Goal: Task Accomplishment & Management: Manage account settings

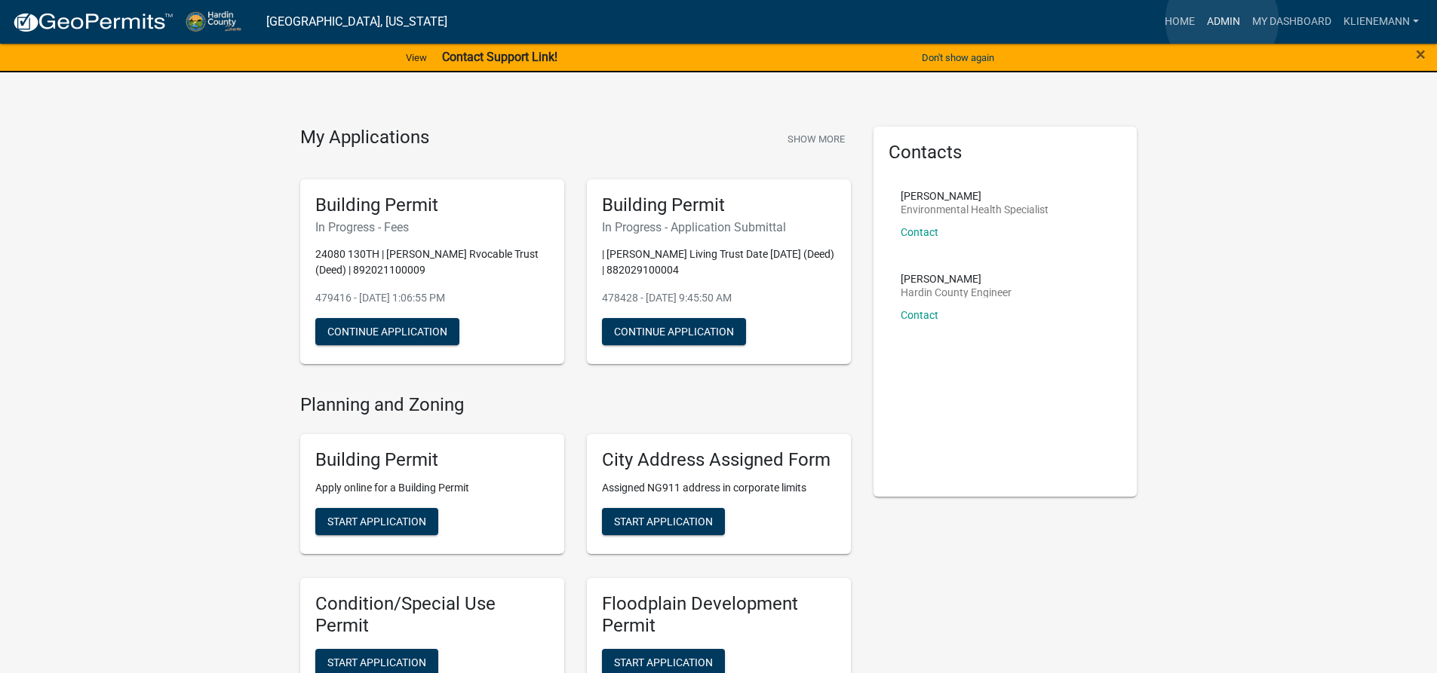
click at [1222, 20] on link "Admin" at bounding box center [1223, 22] width 45 height 29
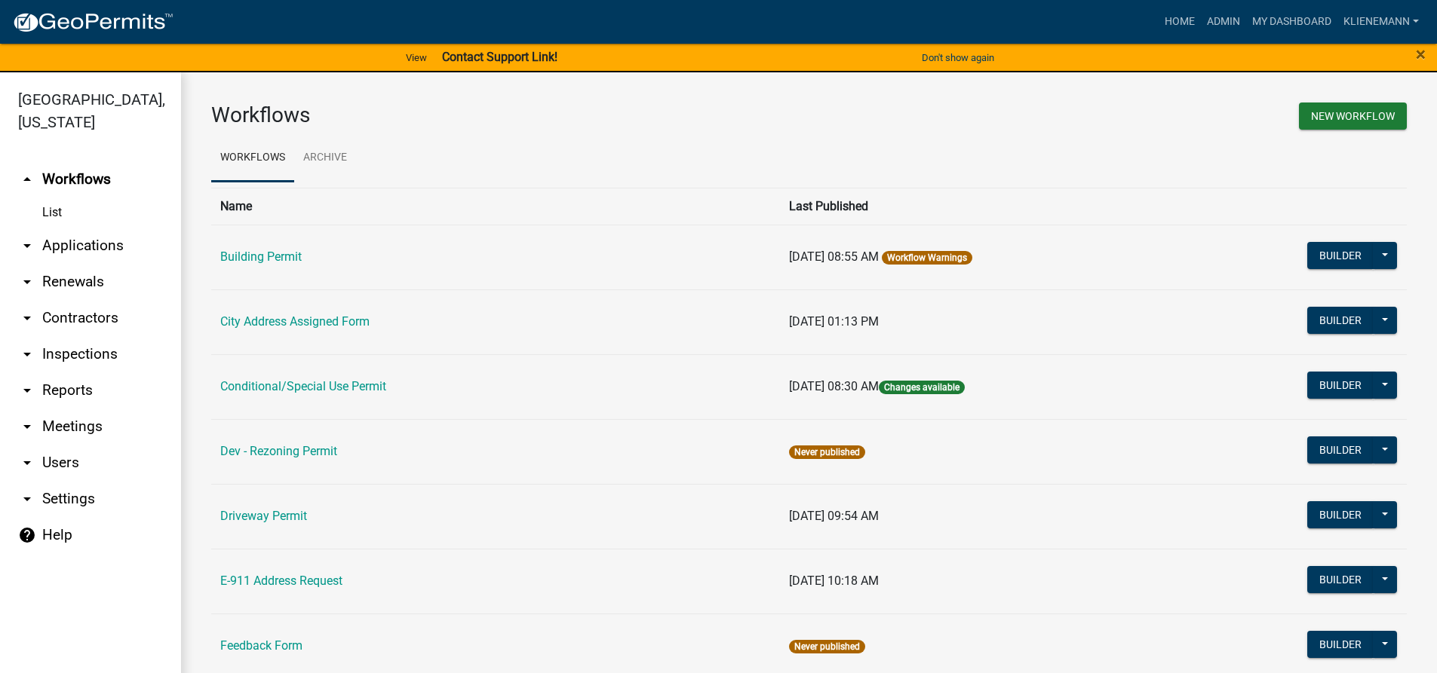
click at [253, 247] on td "Building Permit" at bounding box center [495, 257] width 569 height 65
click at [278, 255] on link "Building Permit" at bounding box center [260, 257] width 81 height 14
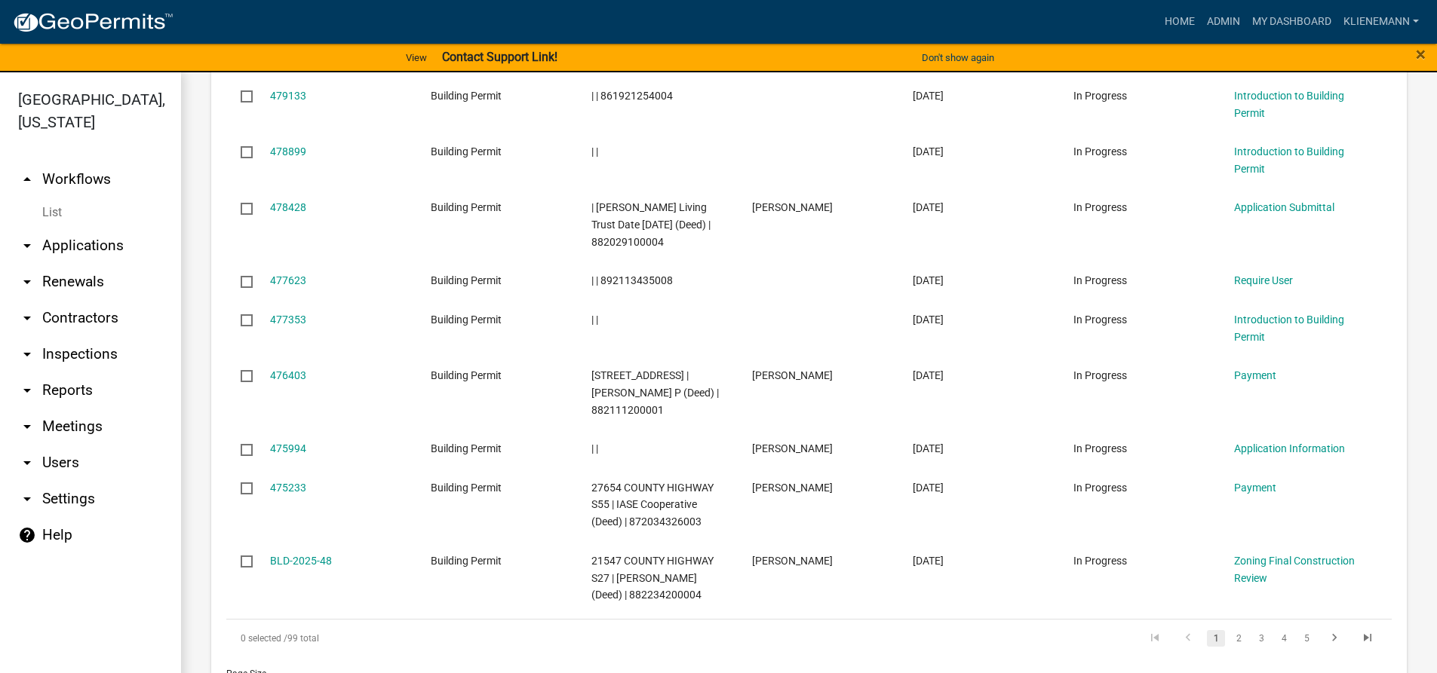
scroll to position [980, 0]
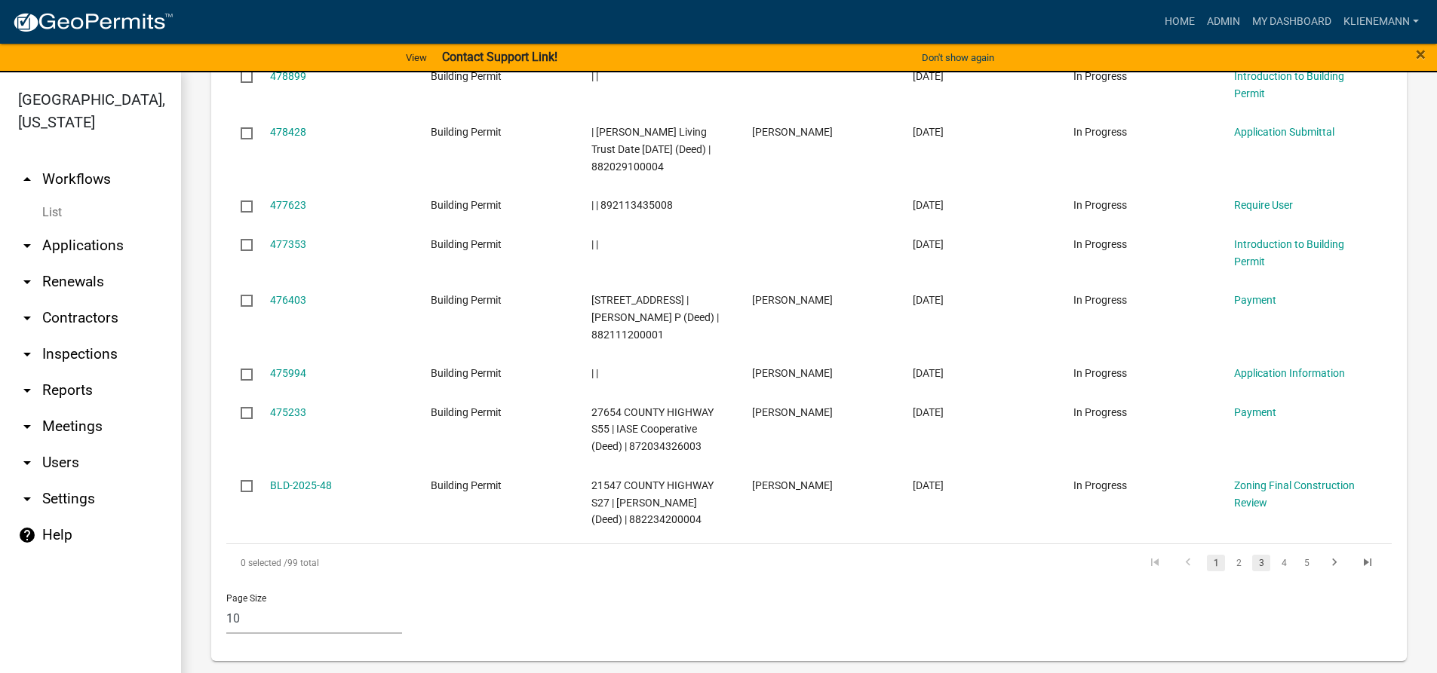
click at [1252, 561] on link "3" at bounding box center [1261, 563] width 18 height 17
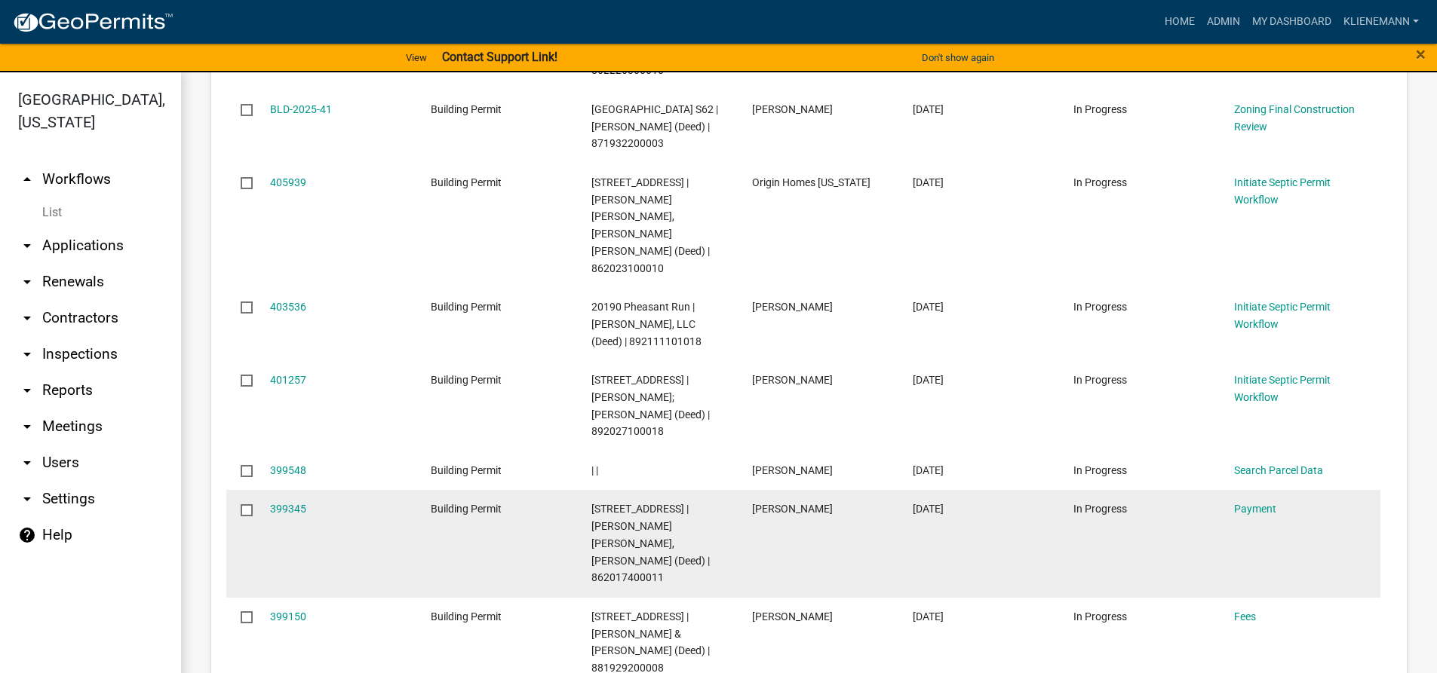
scroll to position [1055, 0]
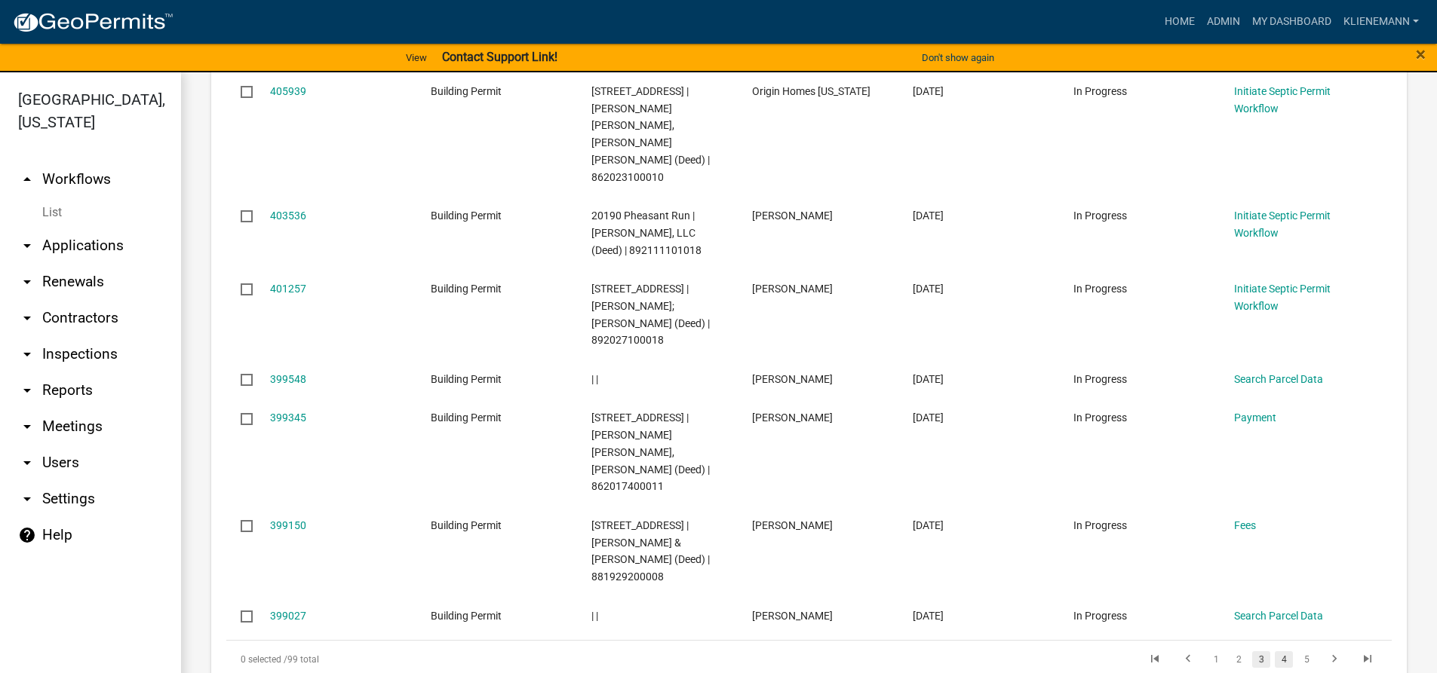
click at [1274, 652] on link "4" at bounding box center [1283, 660] width 18 height 17
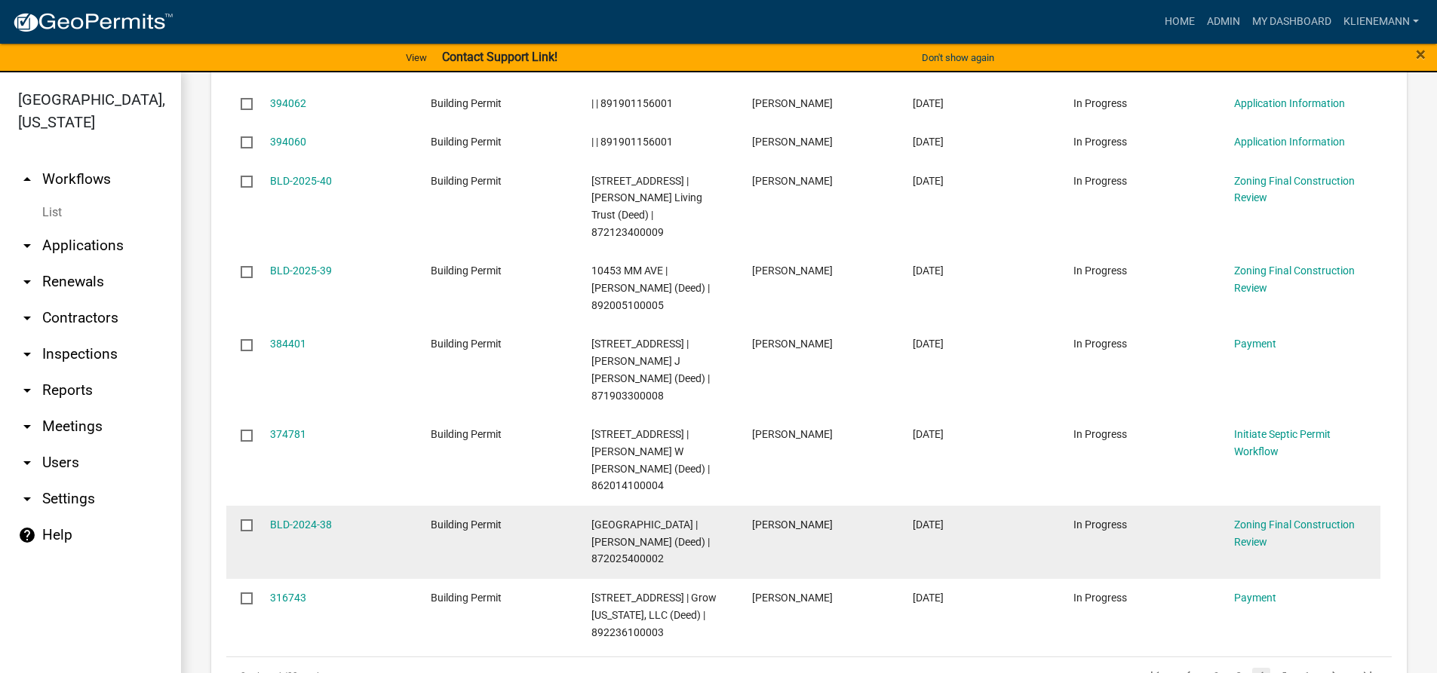
scroll to position [1014, 0]
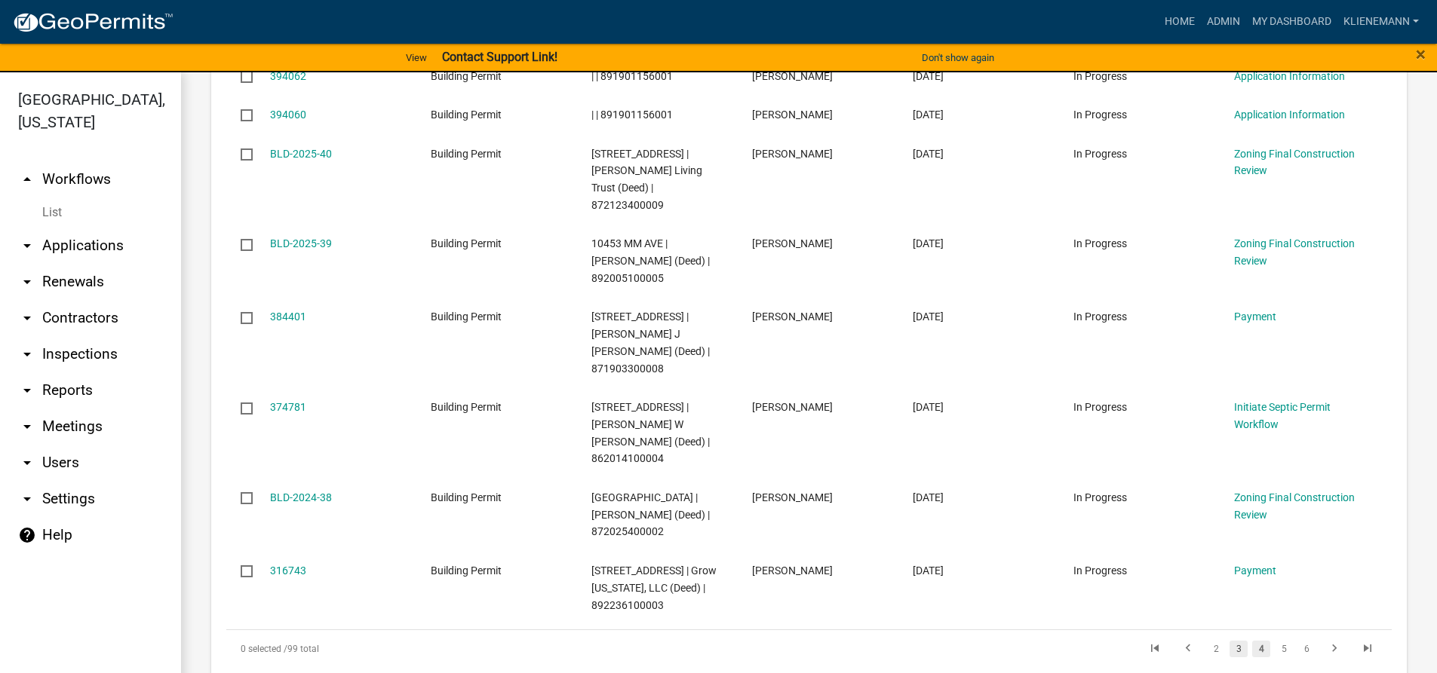
click at [1232, 641] on link "3" at bounding box center [1238, 649] width 18 height 17
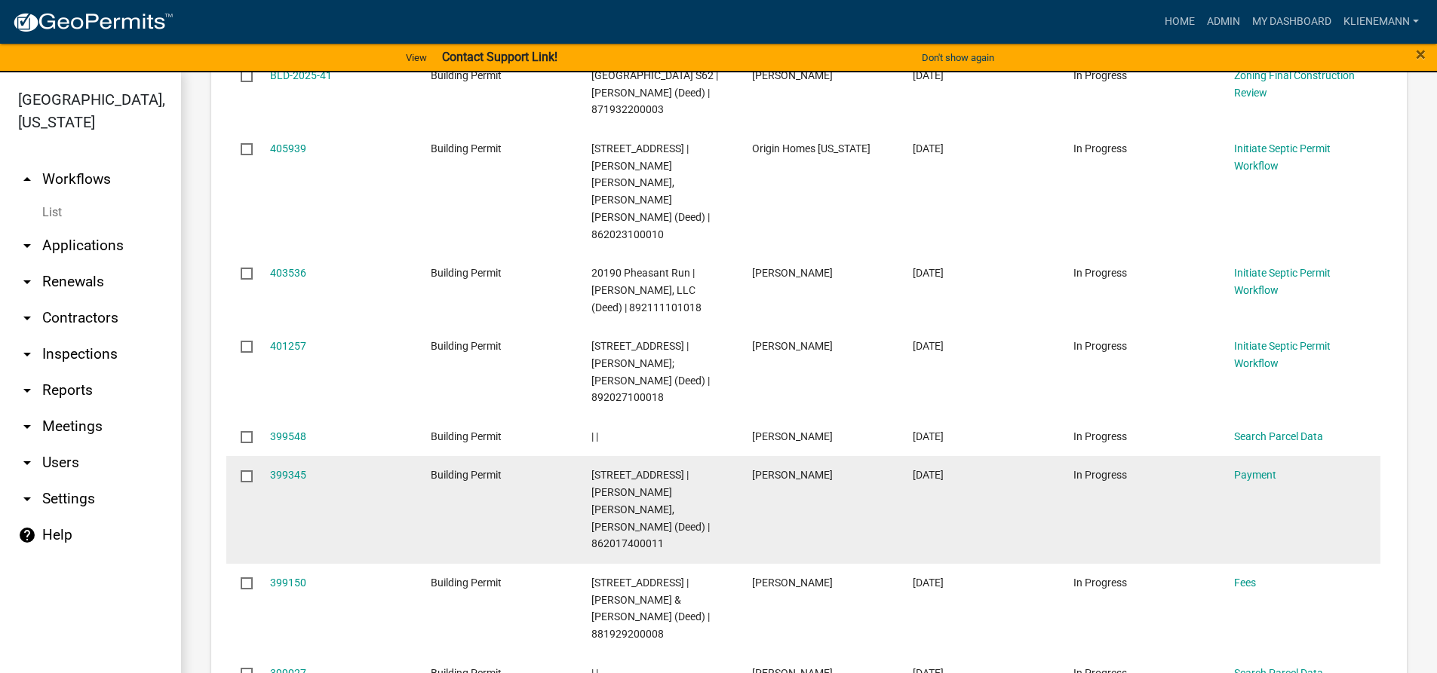
scroll to position [1066, 0]
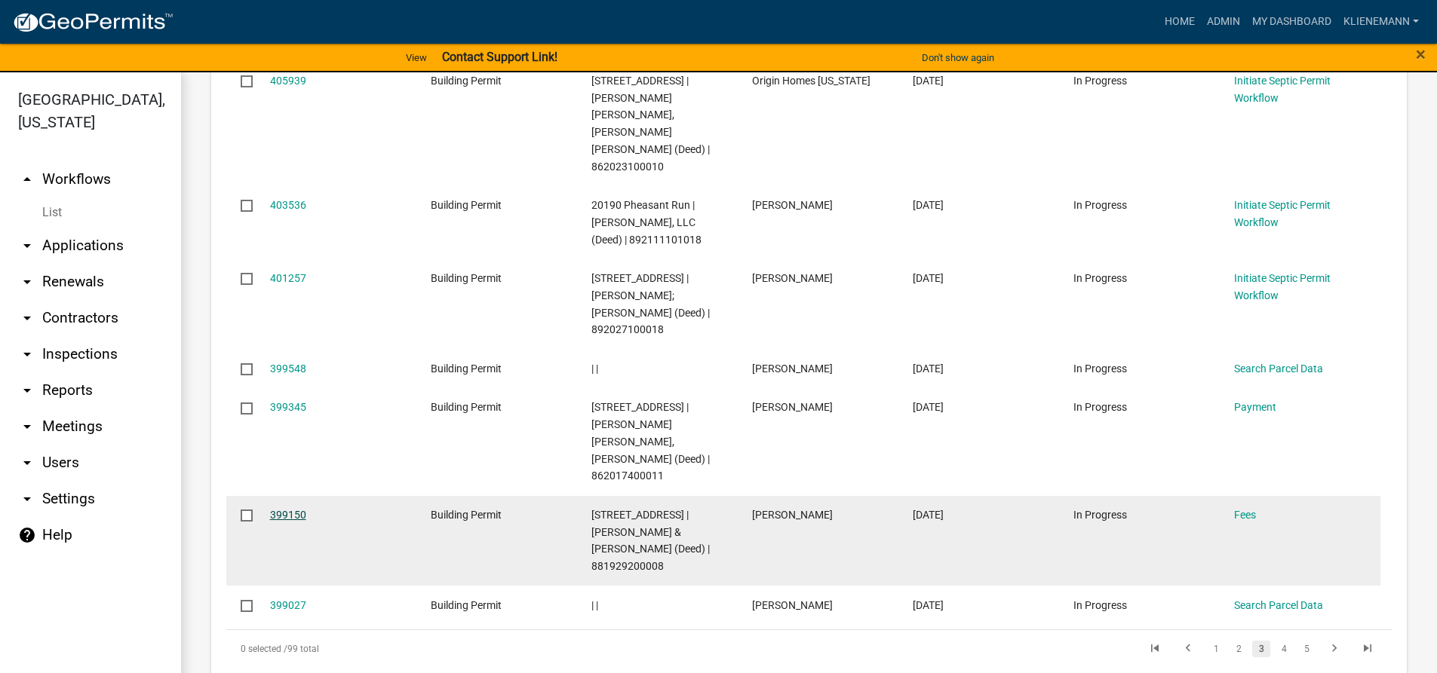
click at [280, 509] on link "399150" at bounding box center [288, 515] width 36 height 12
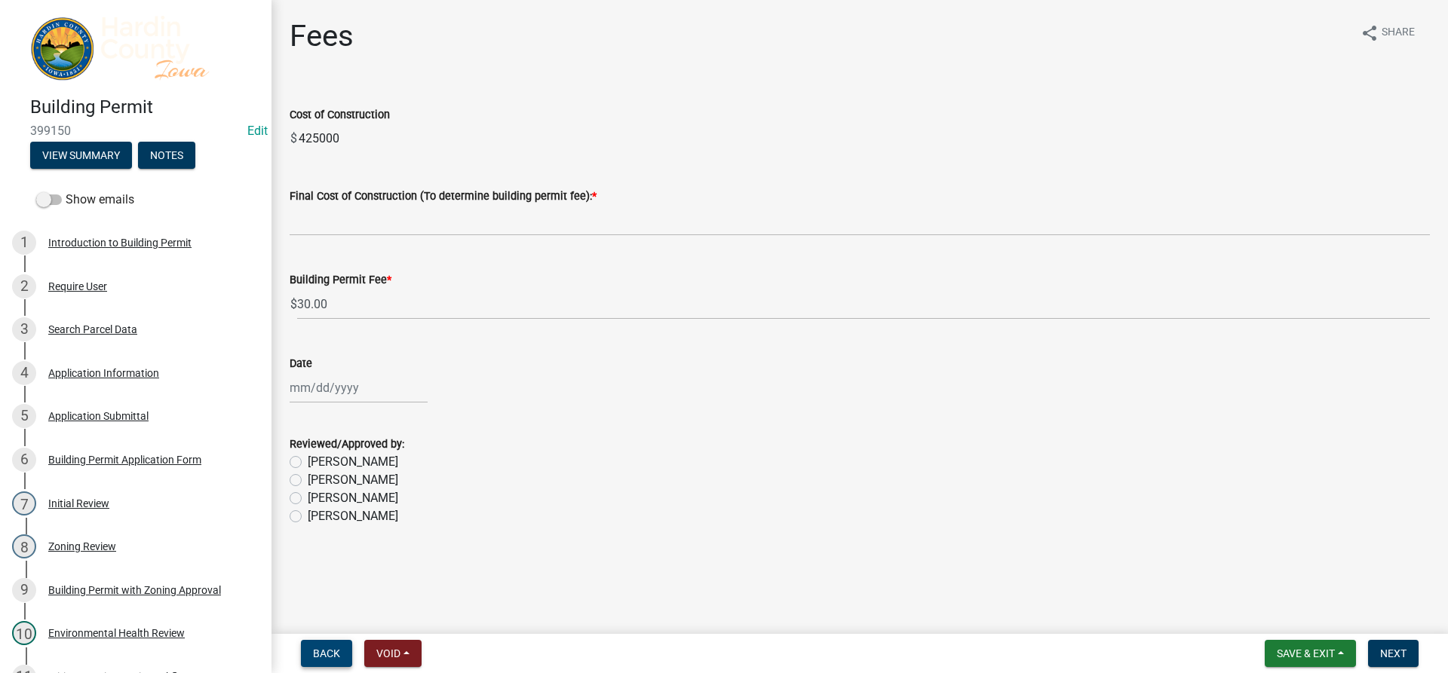
click at [337, 648] on span "Back" at bounding box center [326, 654] width 27 height 12
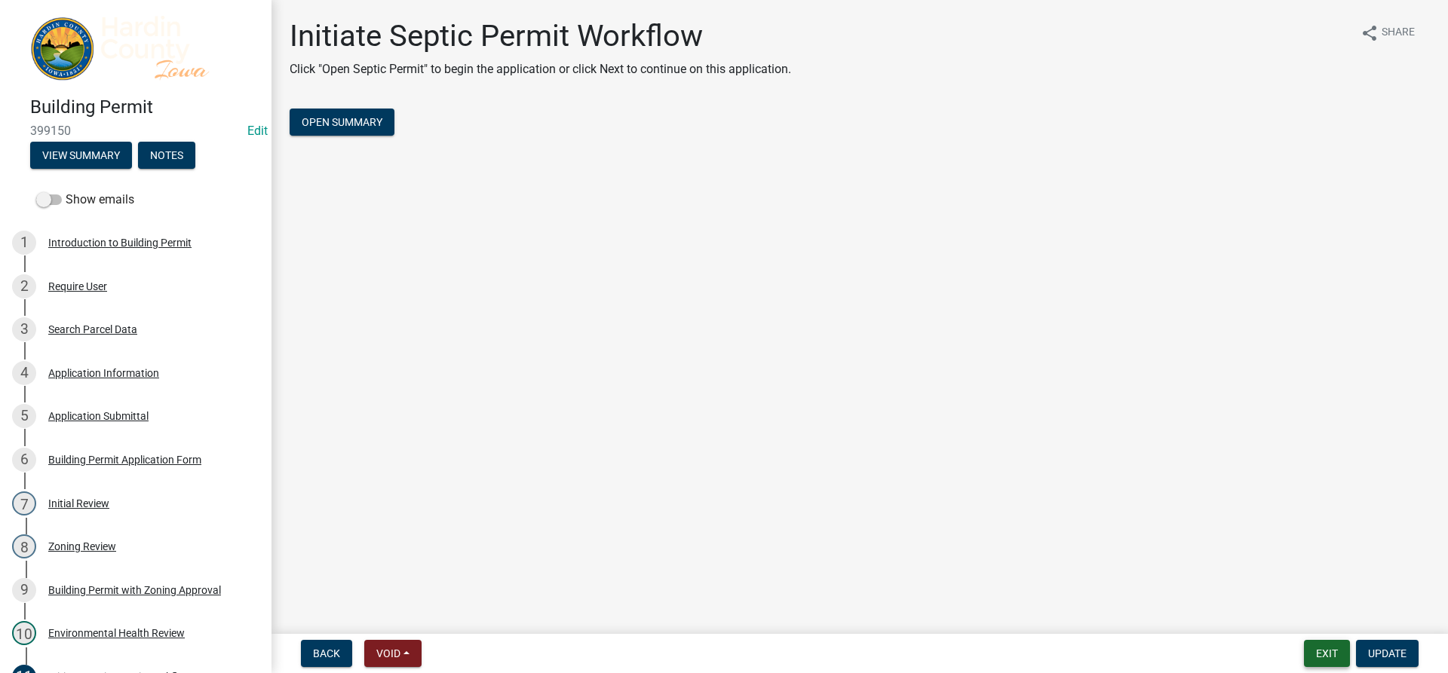
click at [1316, 656] on button "Exit" at bounding box center [1327, 653] width 46 height 27
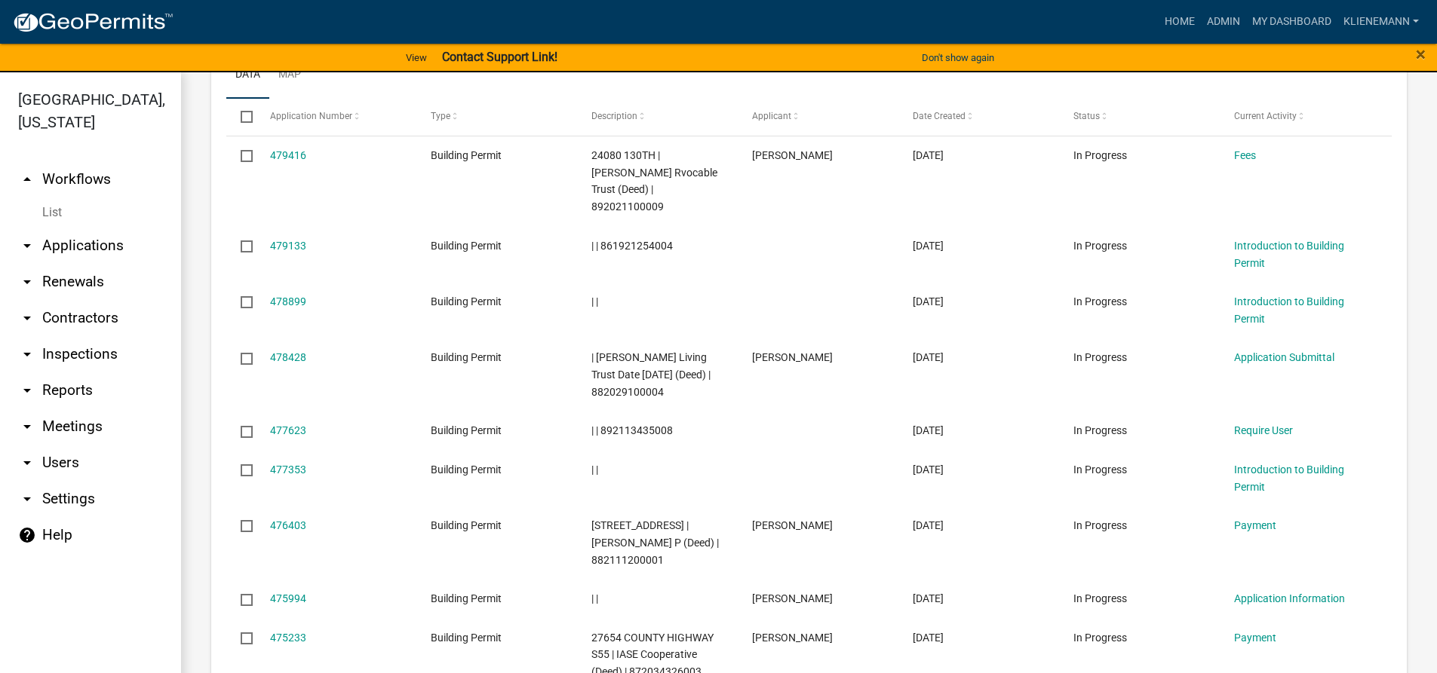
scroll to position [980, 0]
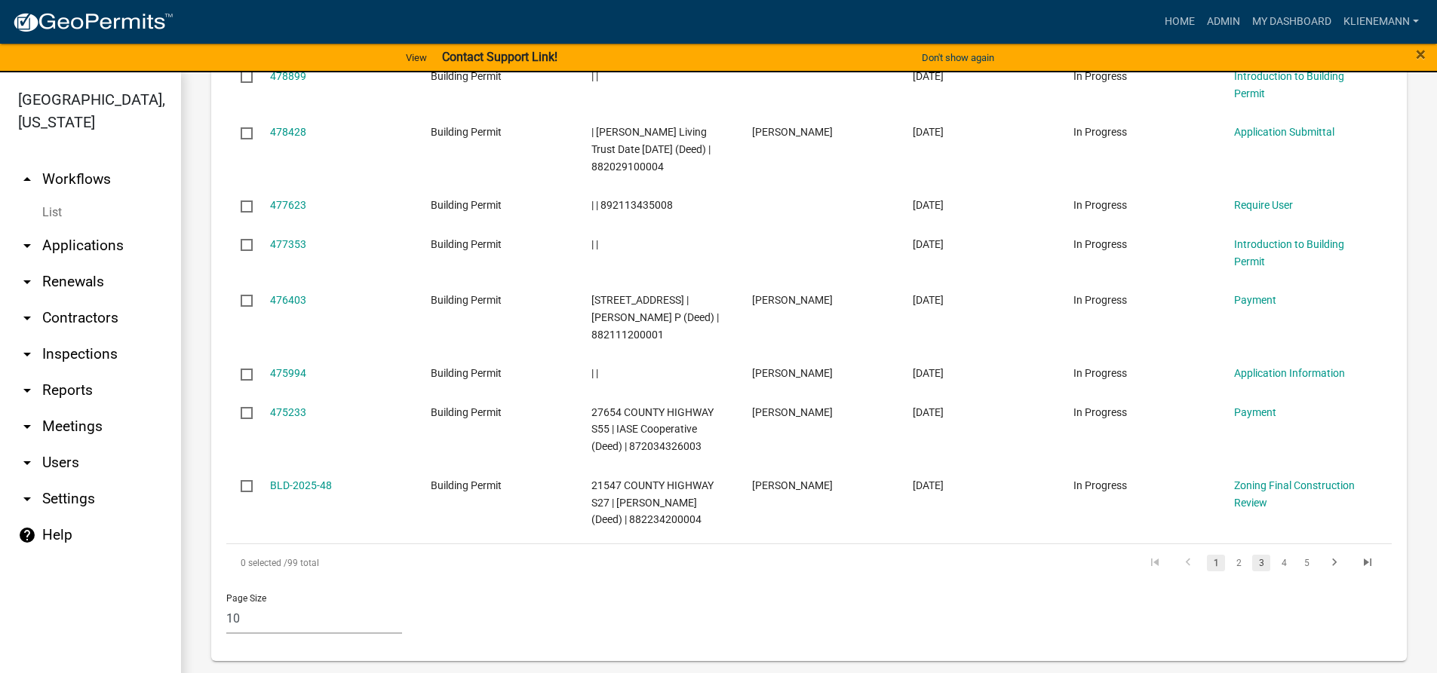
click at [1254, 562] on link "3" at bounding box center [1261, 563] width 18 height 17
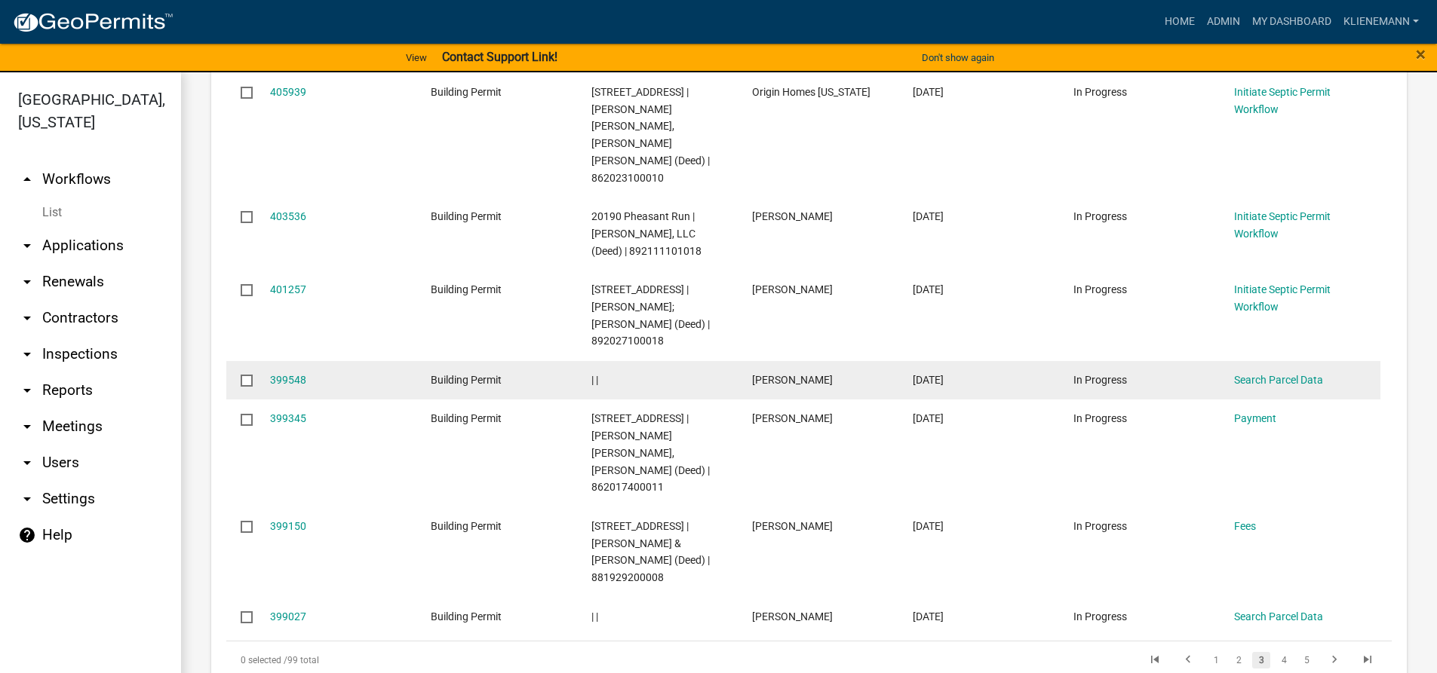
scroll to position [1055, 0]
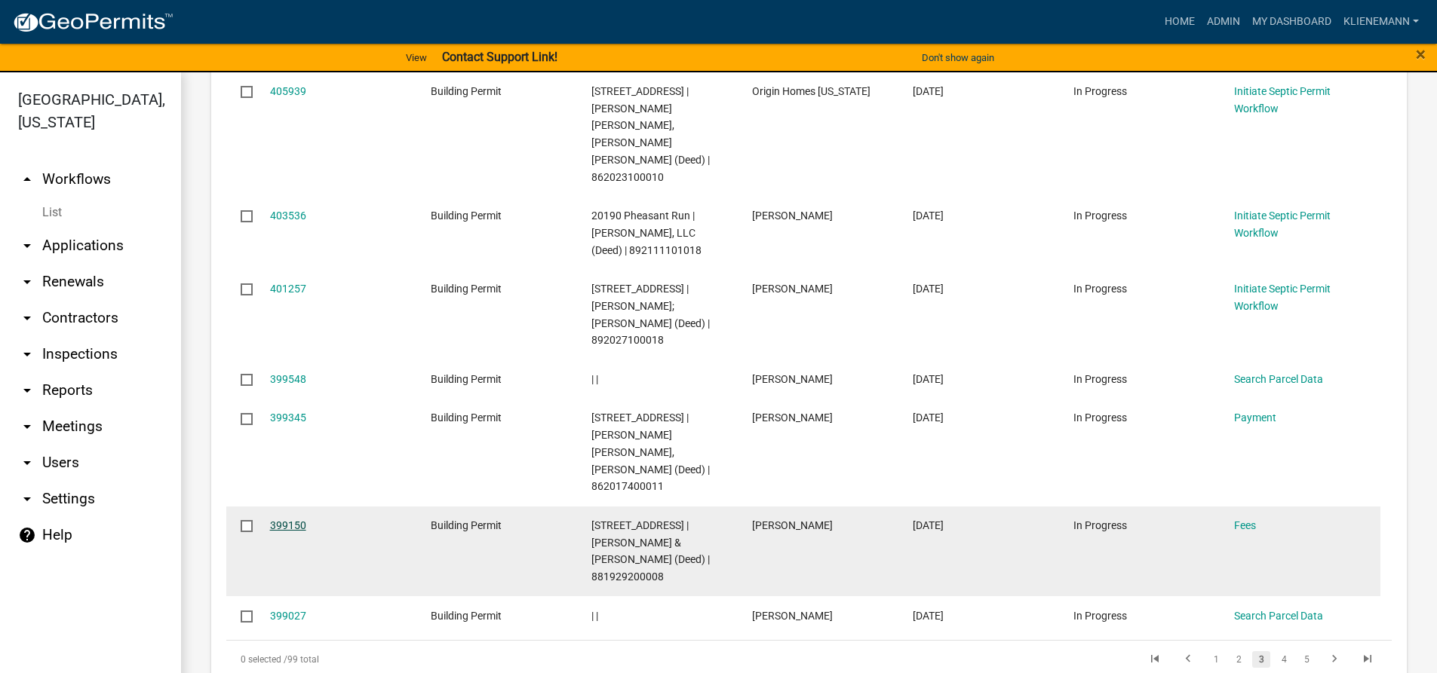
click at [299, 520] on link "399150" at bounding box center [288, 526] width 36 height 12
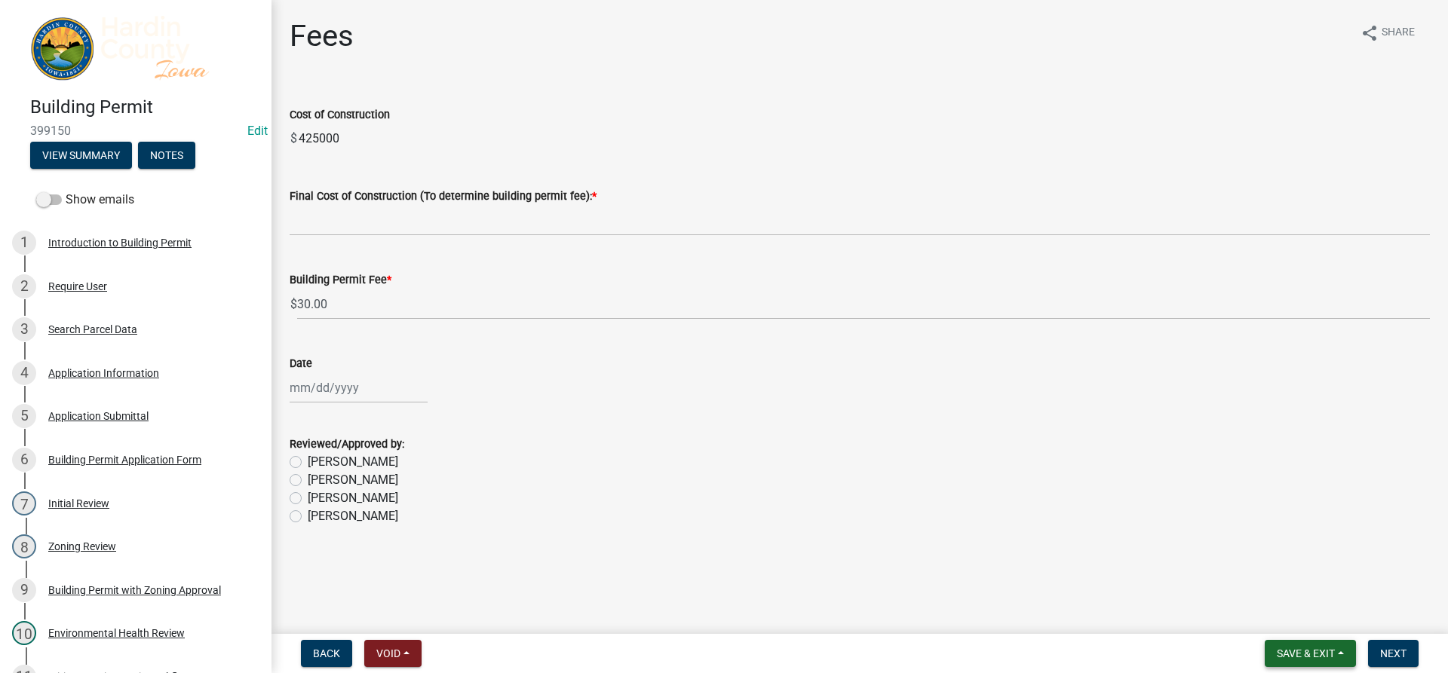
click at [1302, 658] on span "Save & Exit" at bounding box center [1306, 654] width 58 height 12
click at [1297, 619] on button "Save & Exit" at bounding box center [1295, 614] width 121 height 36
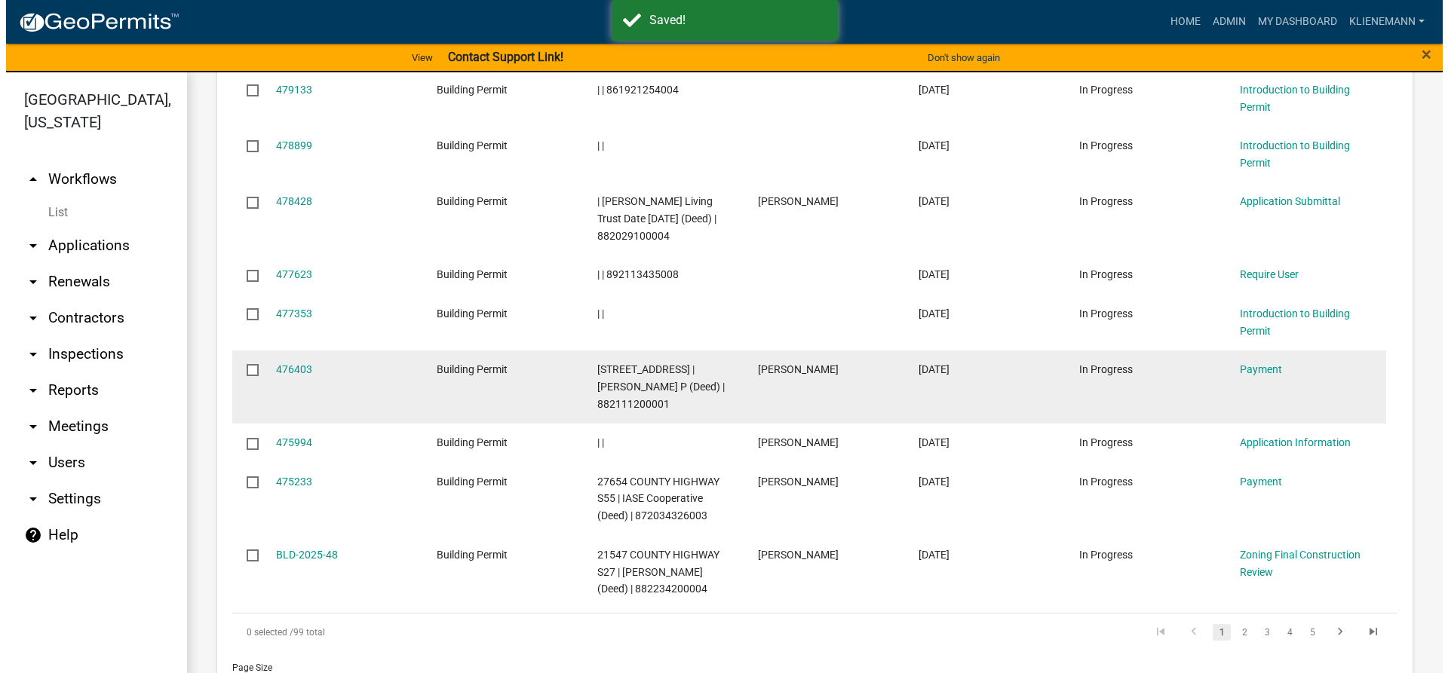
scroll to position [980, 0]
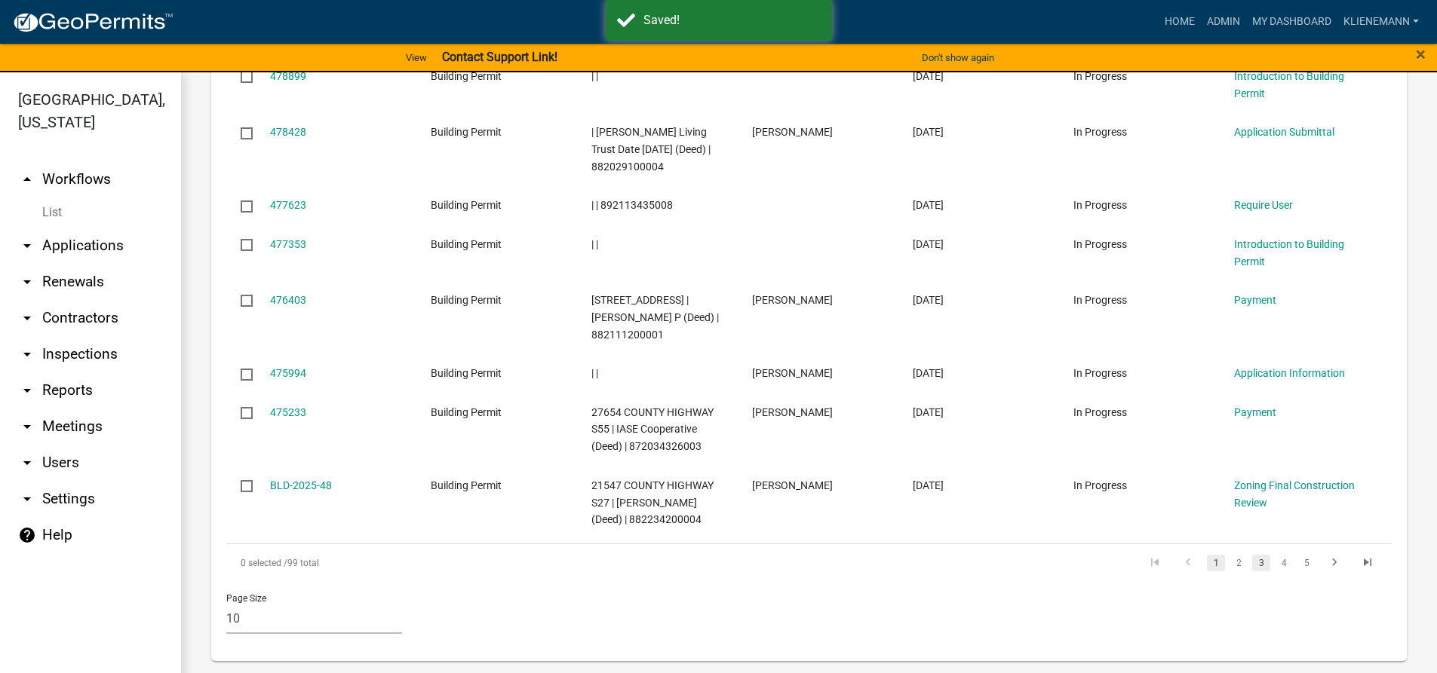
click at [1252, 562] on link "3" at bounding box center [1261, 563] width 18 height 17
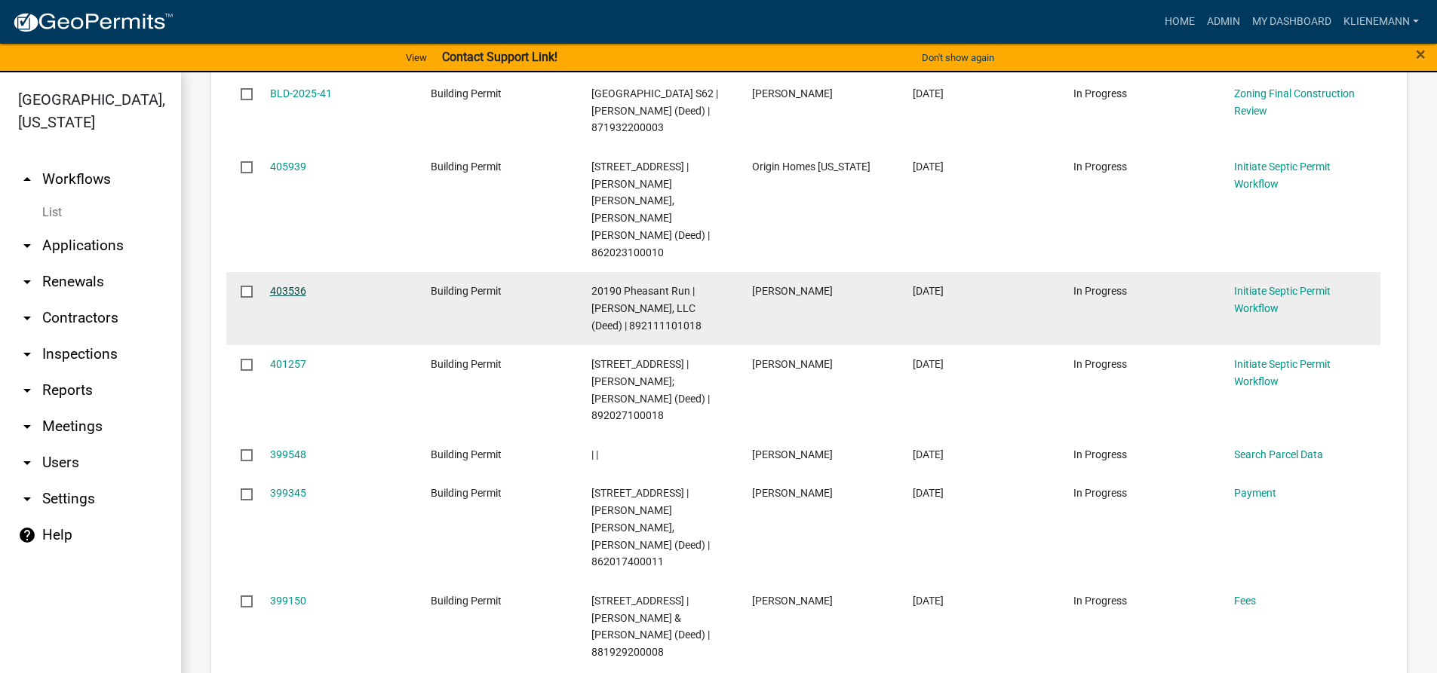
click at [283, 285] on link "403536" at bounding box center [288, 291] width 36 height 12
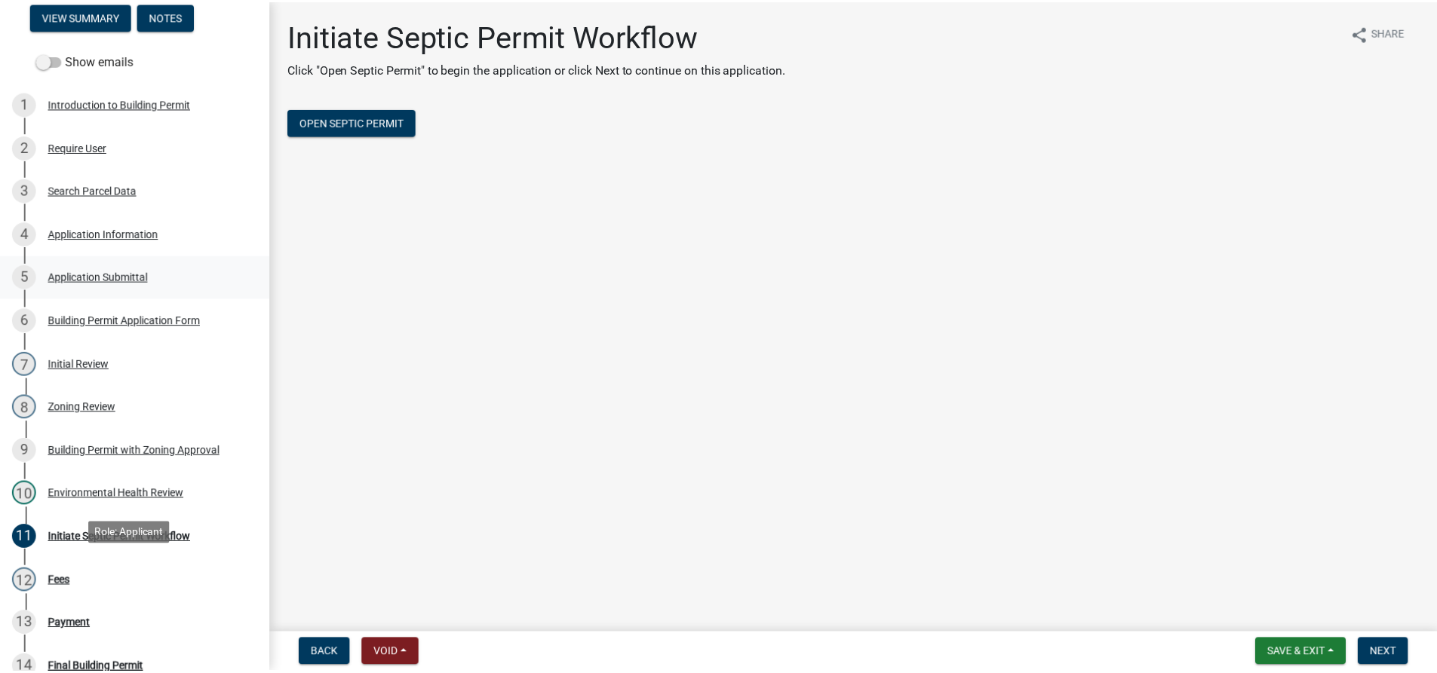
scroll to position [75, 0]
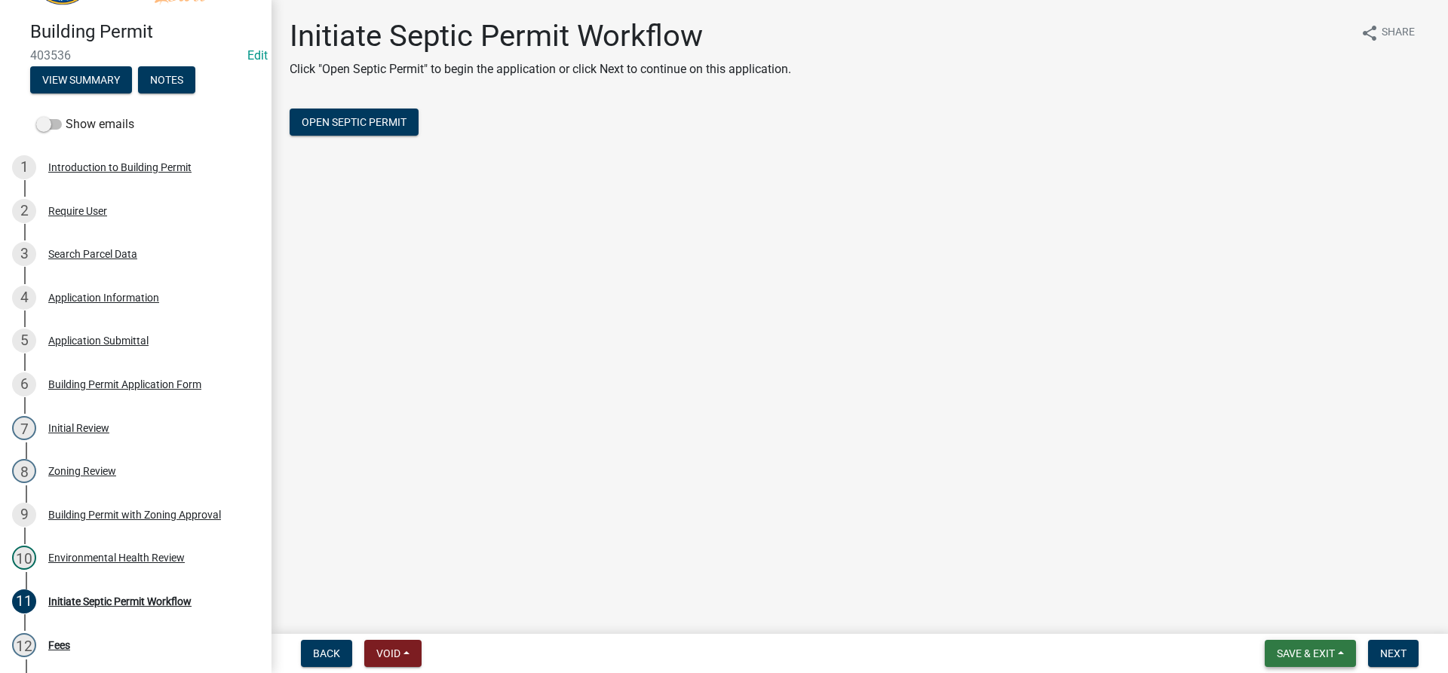
click at [1308, 655] on span "Save & Exit" at bounding box center [1306, 654] width 58 height 12
click at [1304, 627] on button "Save & Exit" at bounding box center [1295, 614] width 121 height 36
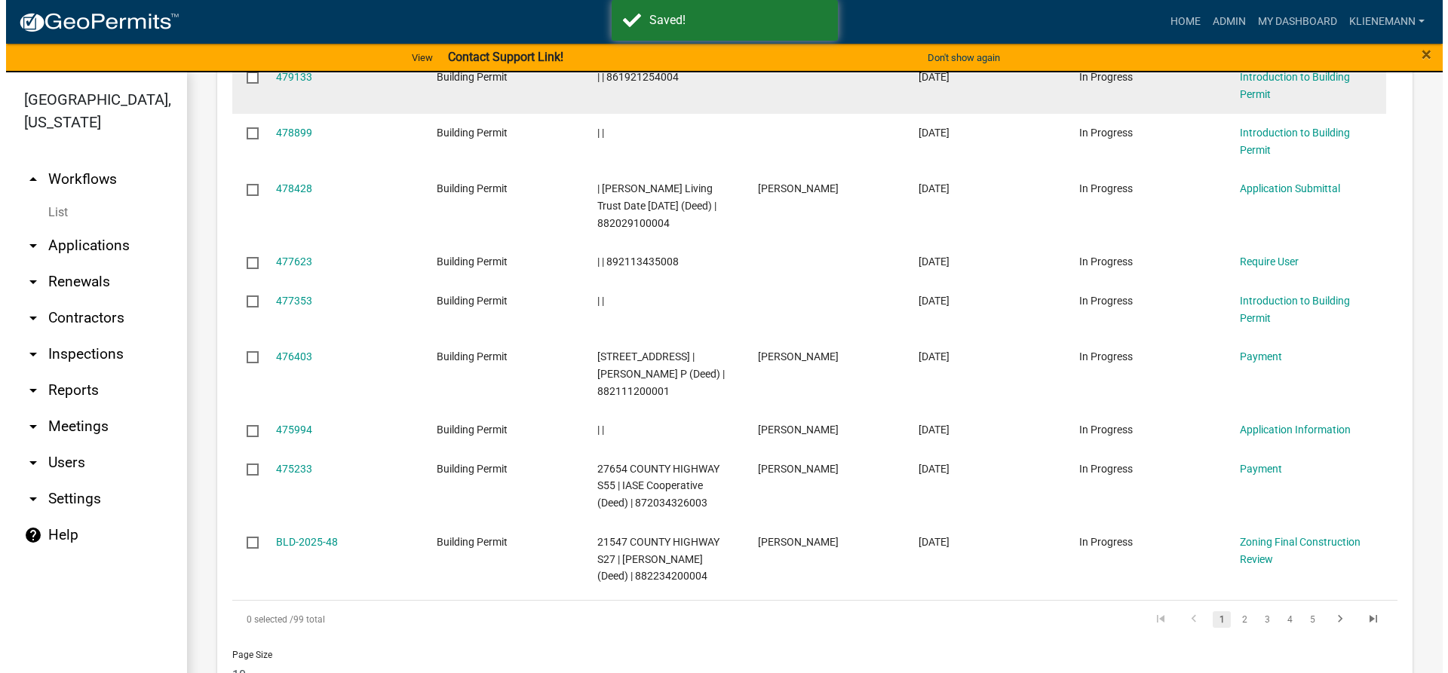
scroll to position [980, 0]
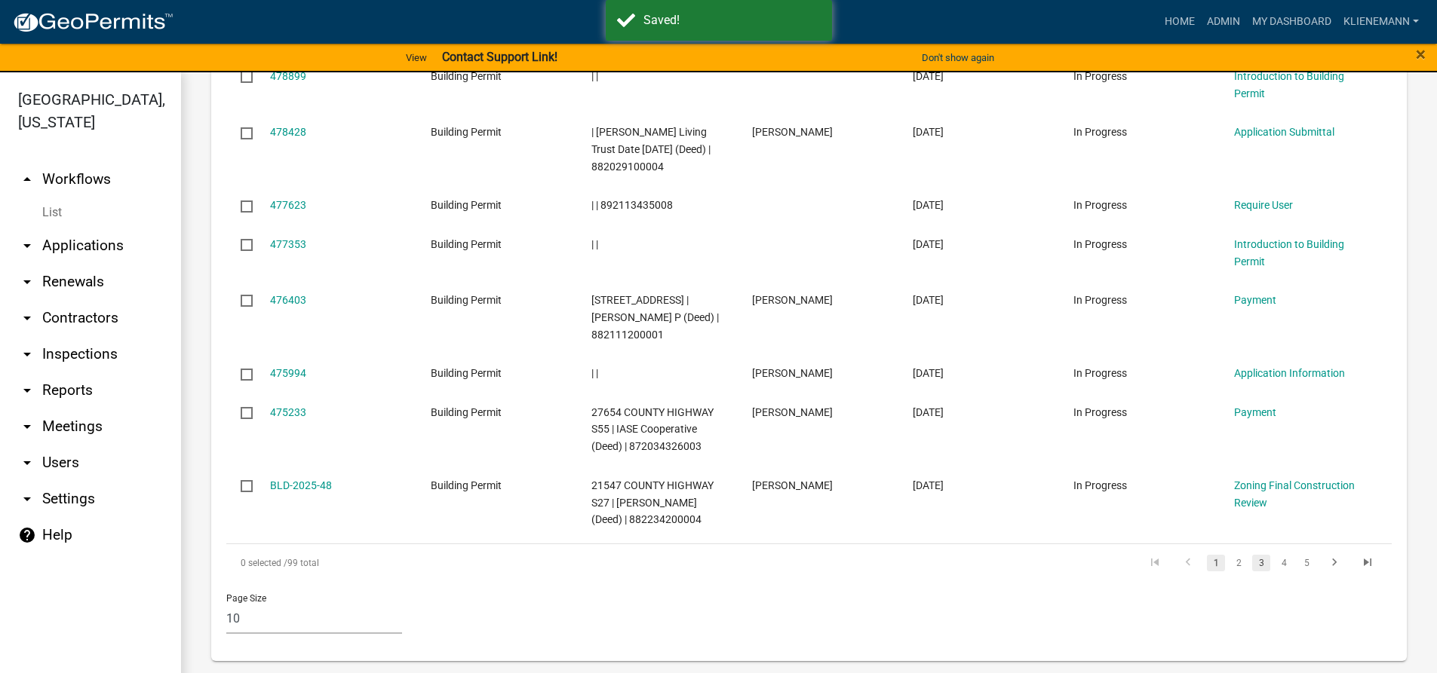
click at [1254, 562] on link "3" at bounding box center [1261, 563] width 18 height 17
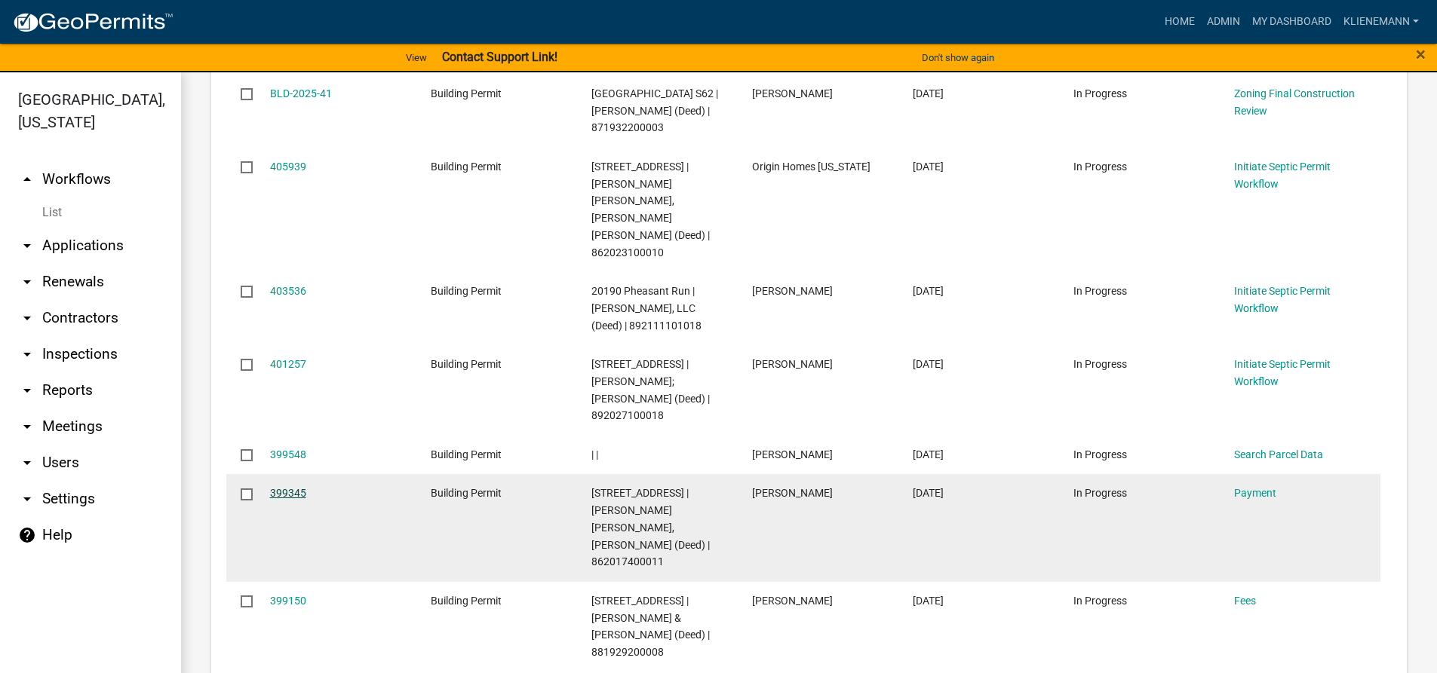
click at [287, 487] on link "399345" at bounding box center [288, 493] width 36 height 12
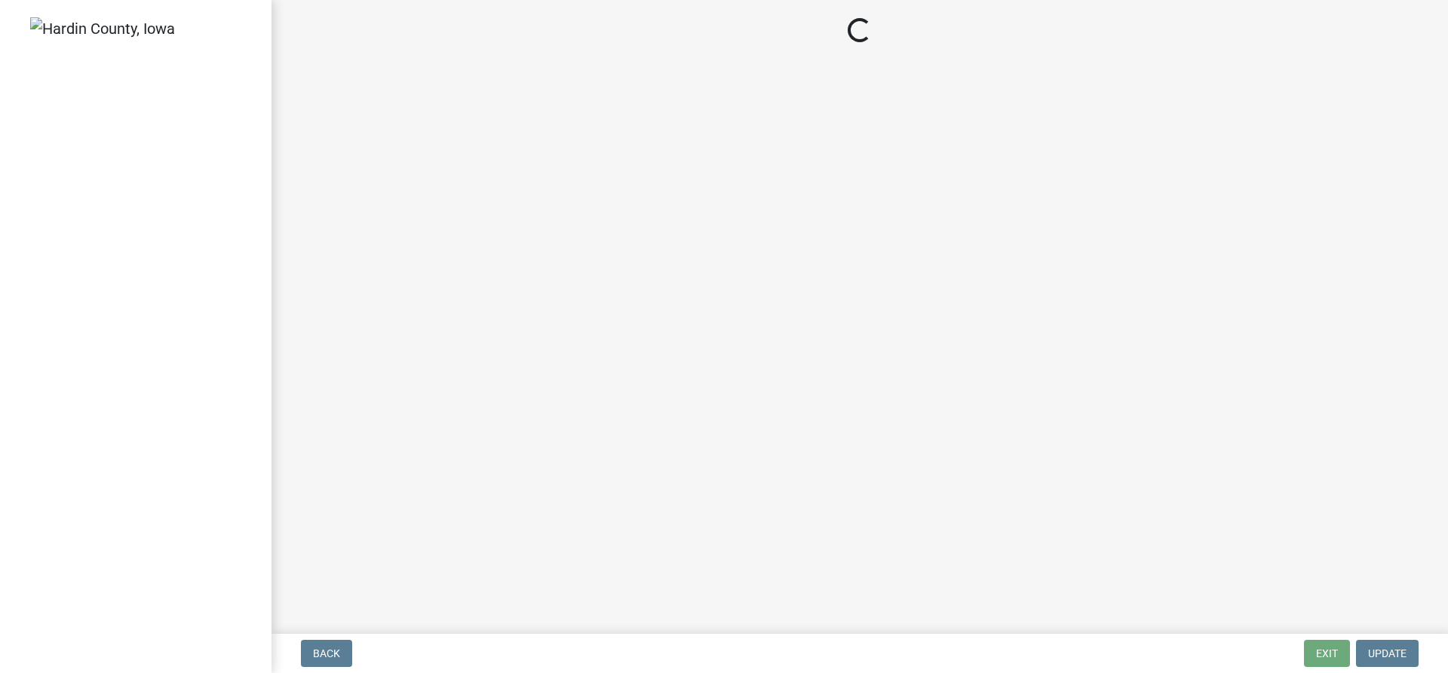
select select "3: 3"
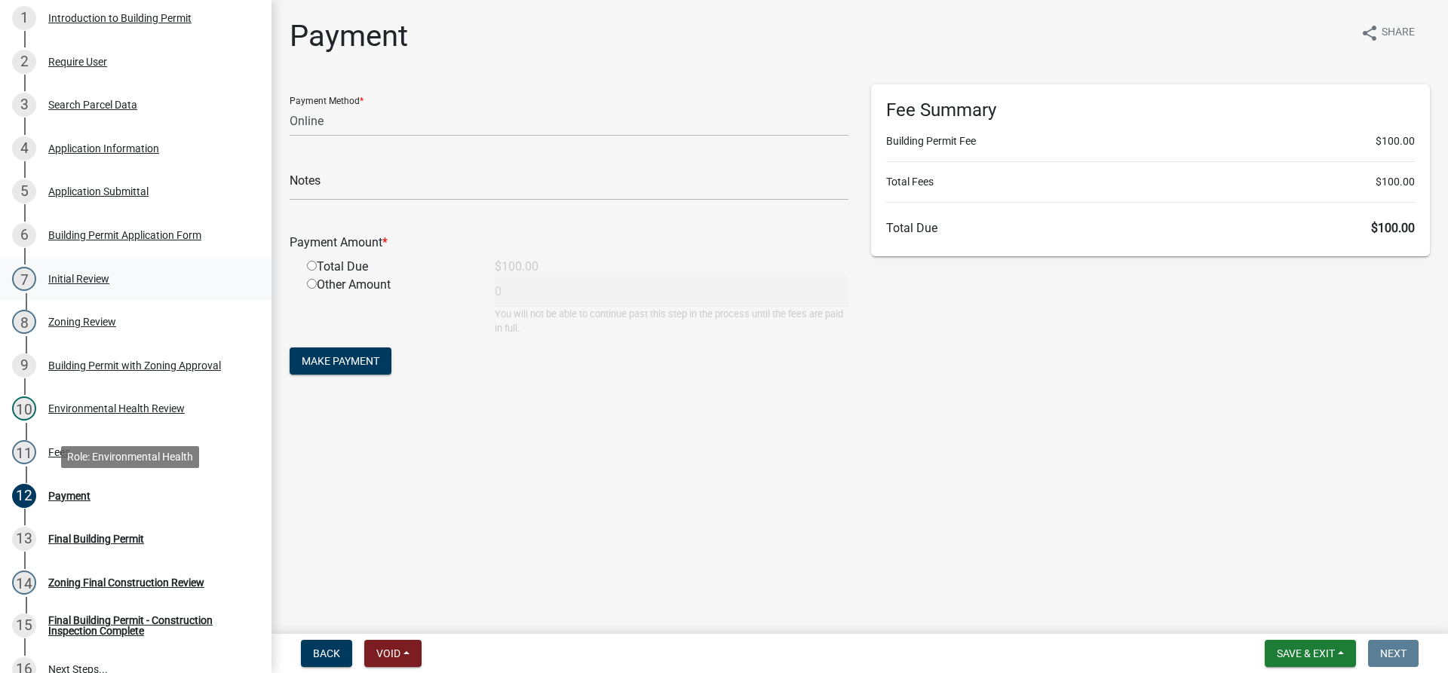
scroll to position [226, 0]
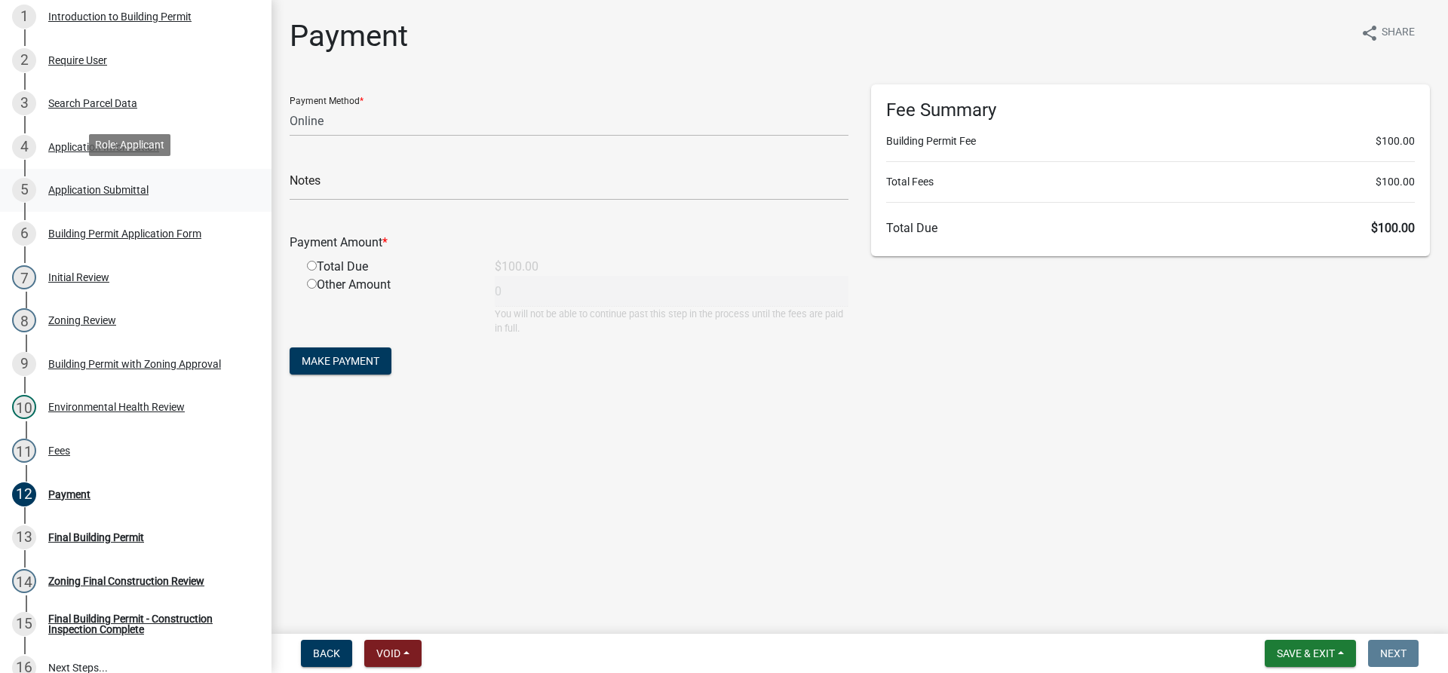
click at [109, 195] on div "5 Application Submittal" at bounding box center [129, 190] width 235 height 24
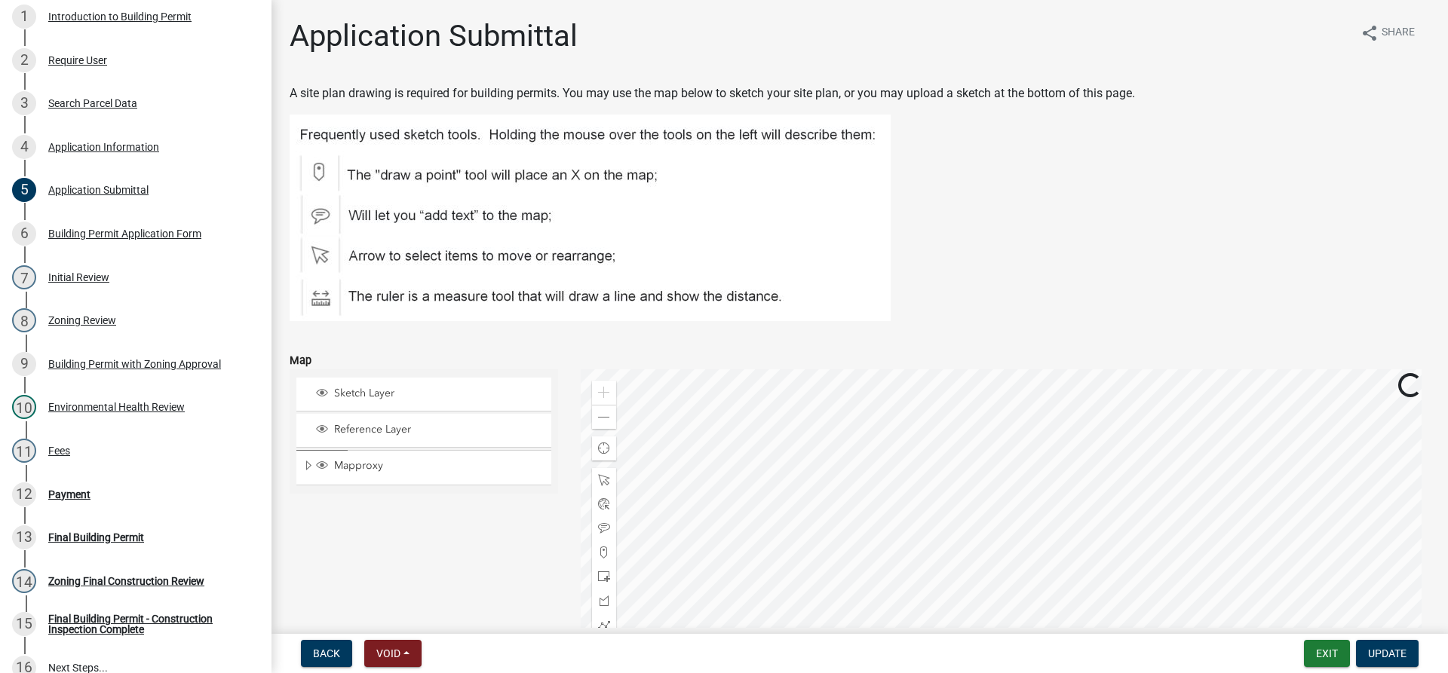
click at [121, 149] on div "Application Information" at bounding box center [103, 147] width 111 height 11
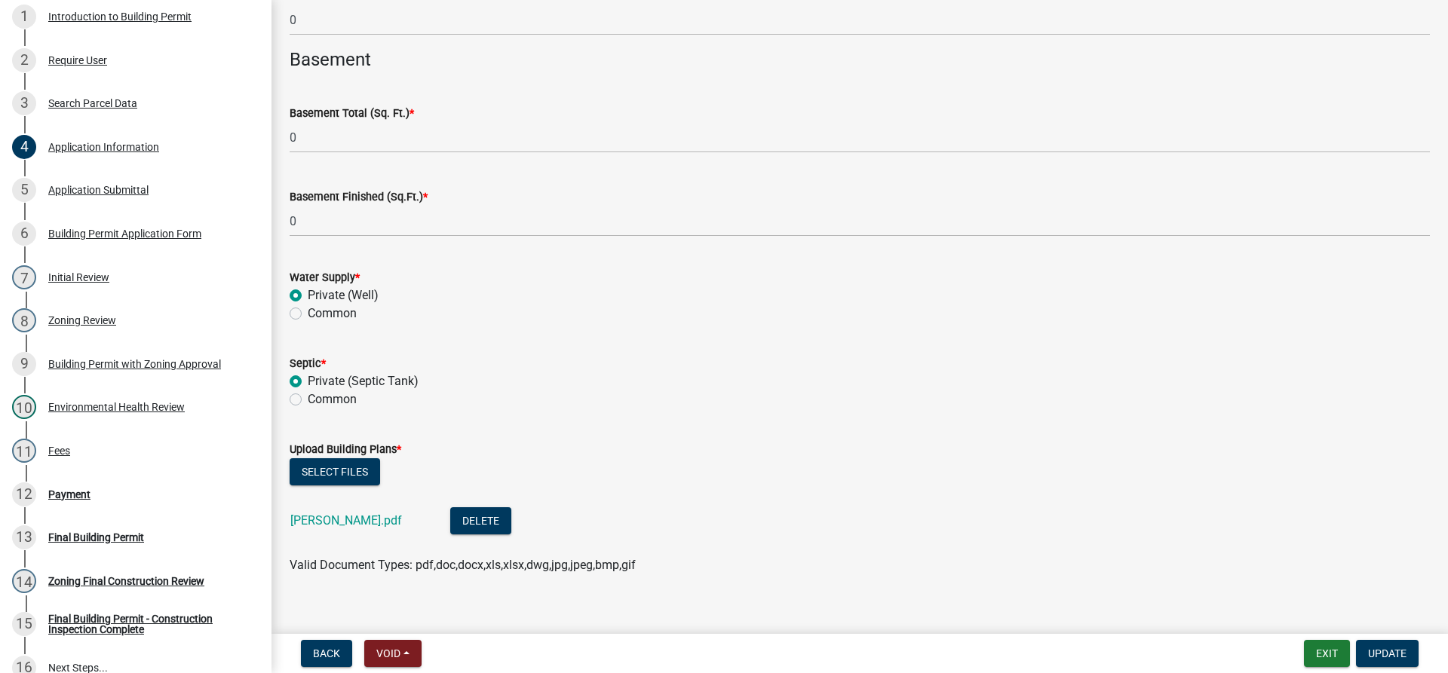
scroll to position [3828, 0]
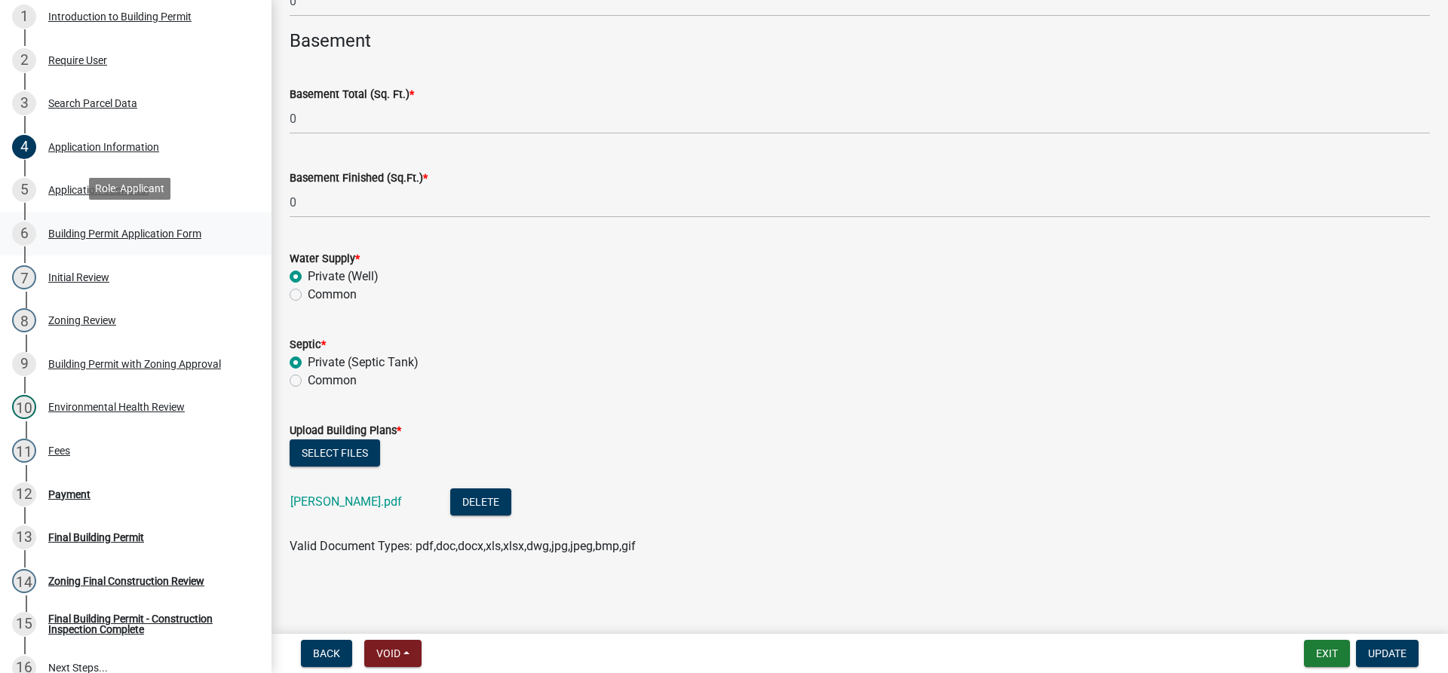
click at [100, 238] on div "6 Building Permit Application Form" at bounding box center [129, 234] width 235 height 24
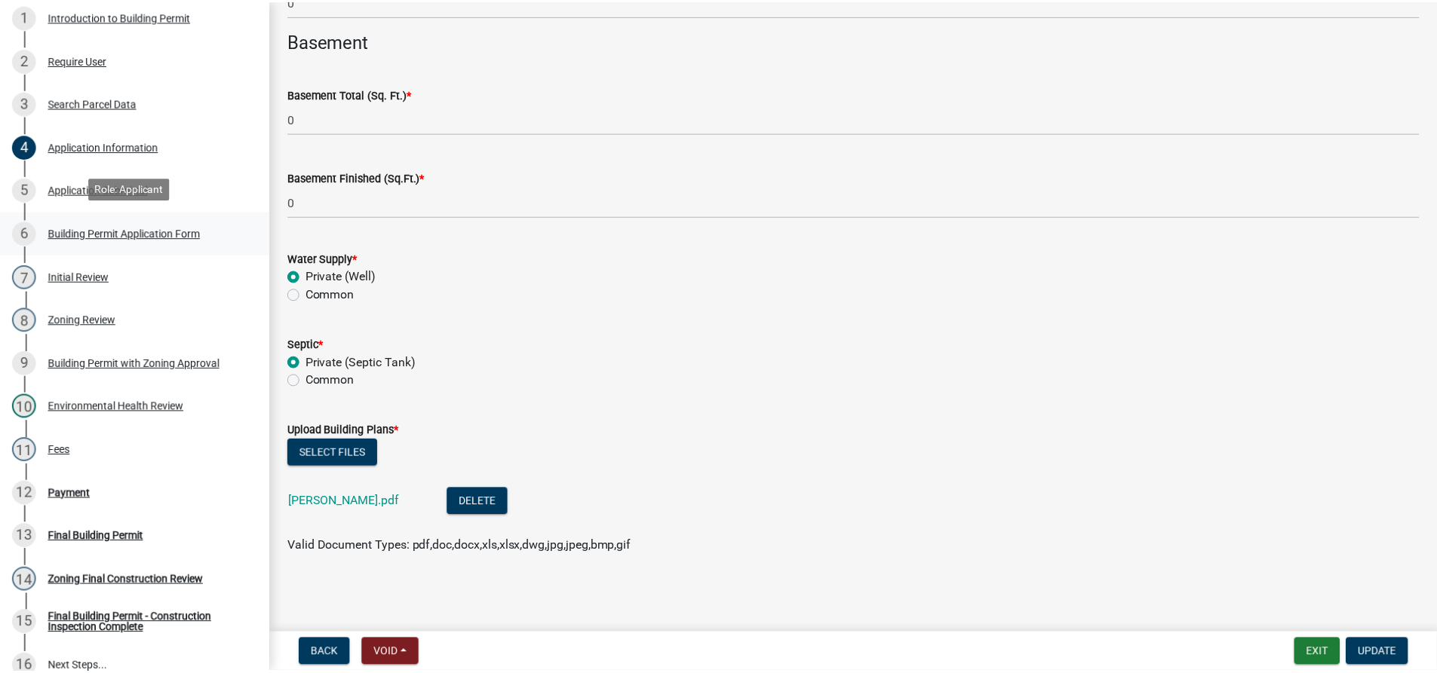
scroll to position [0, 0]
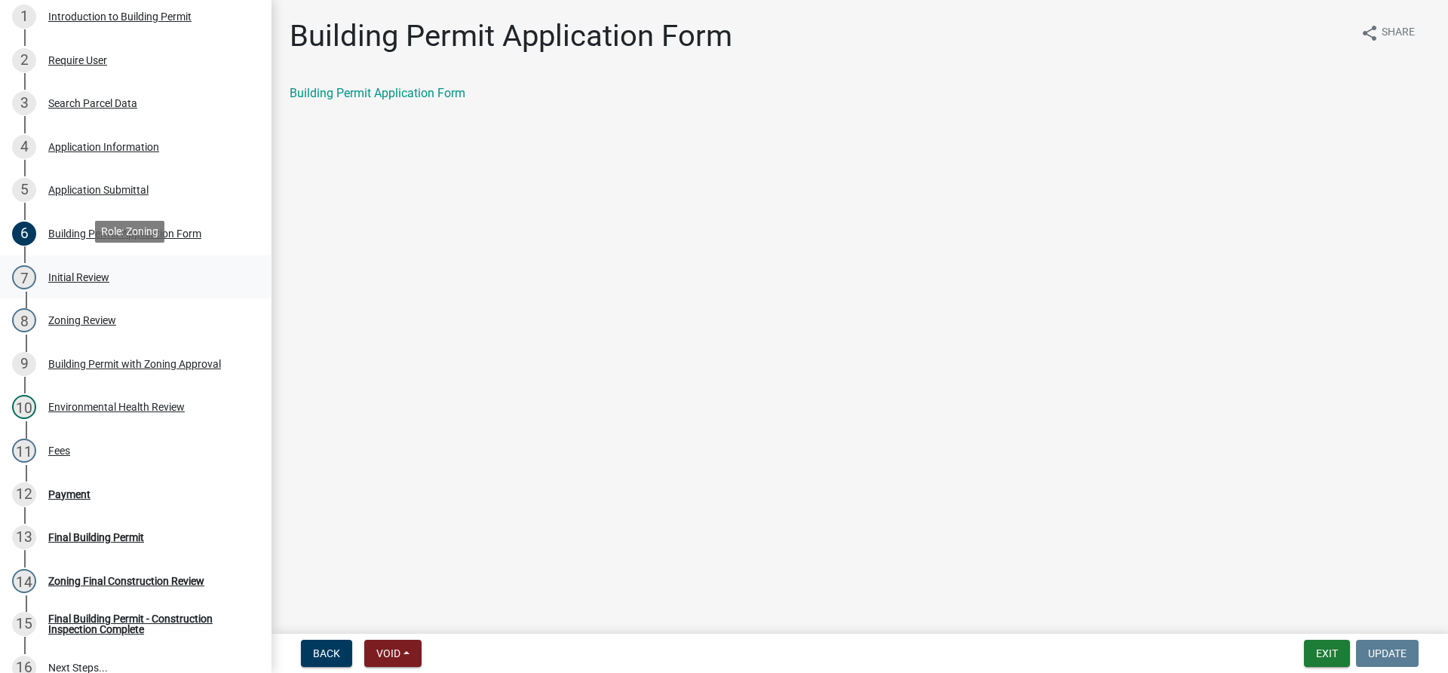
click at [105, 278] on div "Initial Review" at bounding box center [78, 277] width 61 height 11
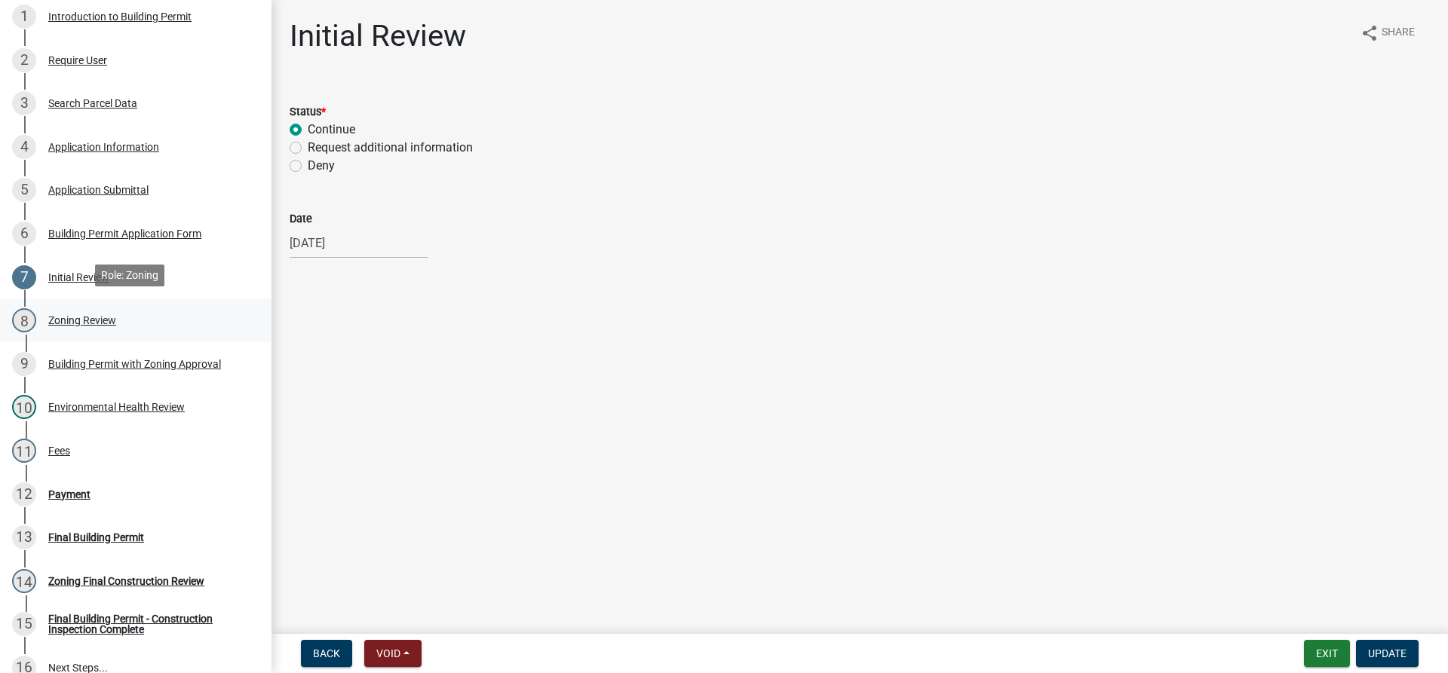
click at [108, 308] on div "8 Zoning Review" at bounding box center [129, 320] width 235 height 24
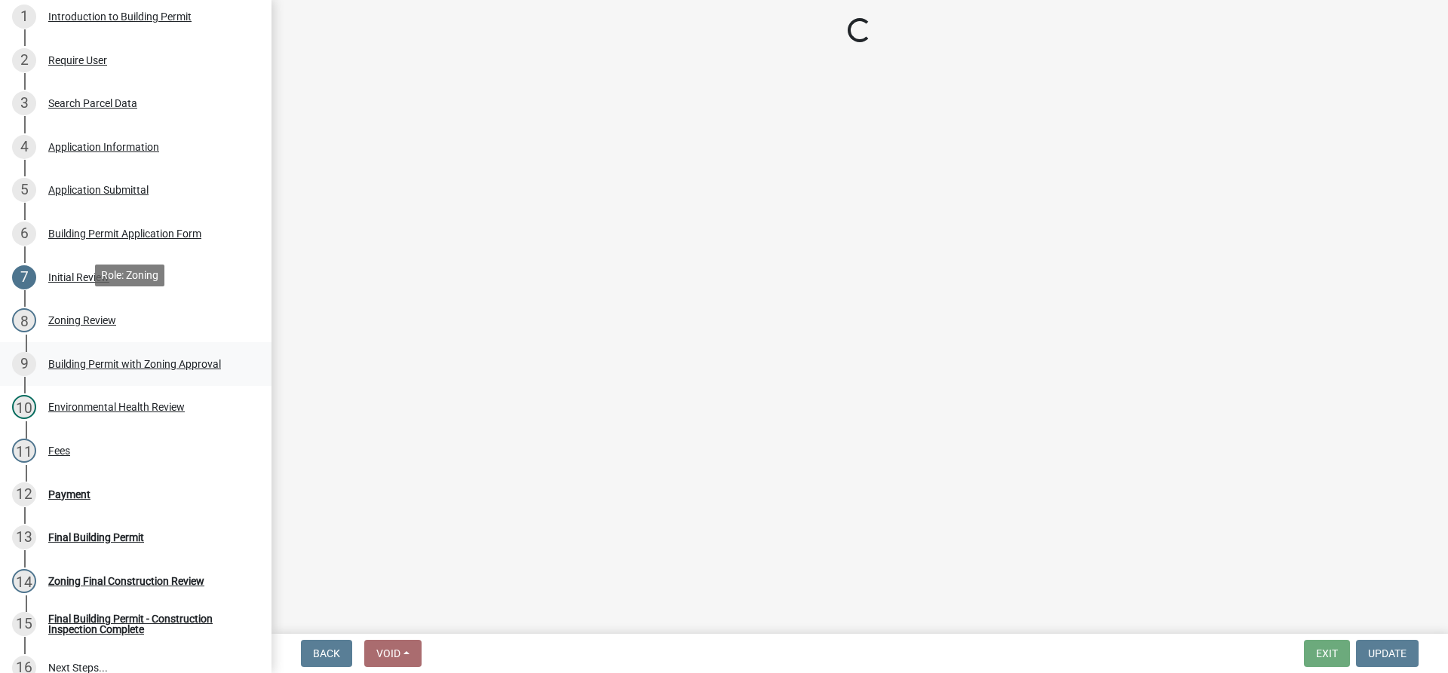
select select "9ed32c32-172e-4fc1-8898-91b864973870"
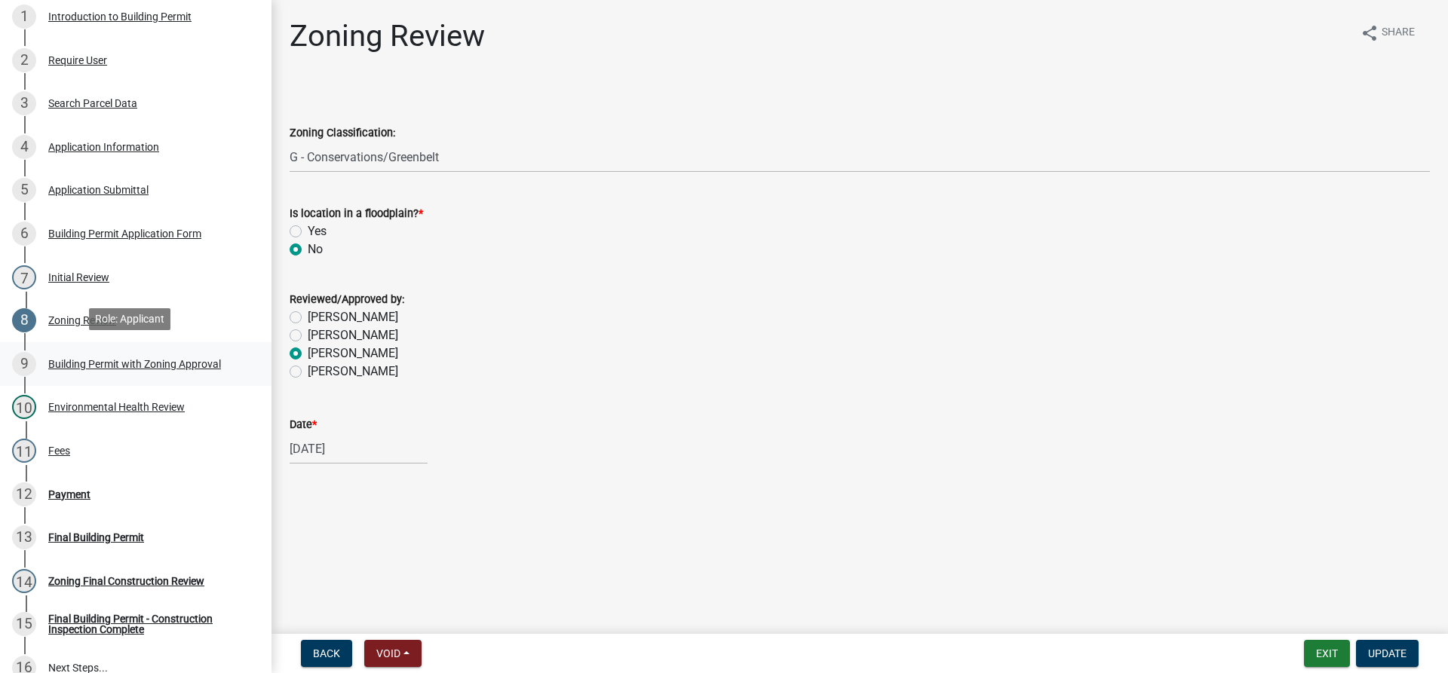
click at [127, 359] on div "Building Permit with Zoning Approval" at bounding box center [134, 364] width 173 height 11
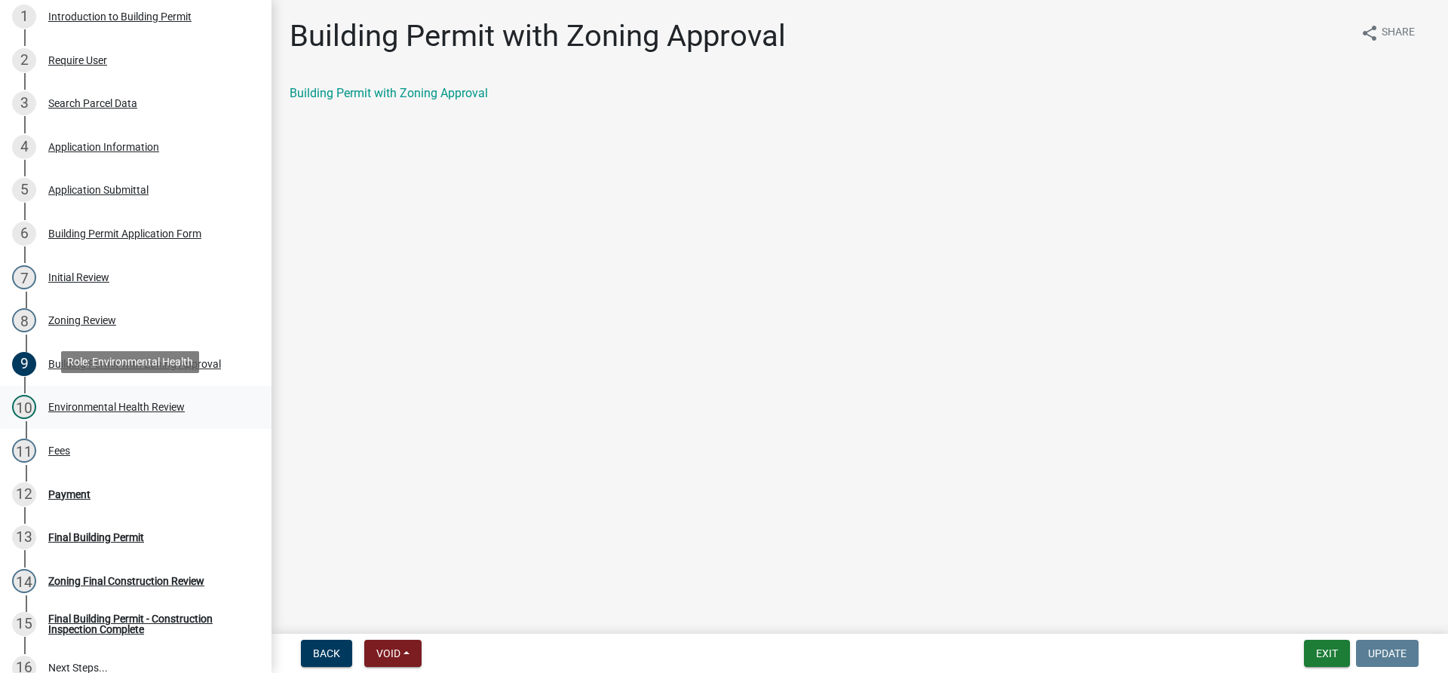
click at [92, 395] on div "10 Environmental Health Review" at bounding box center [129, 407] width 235 height 24
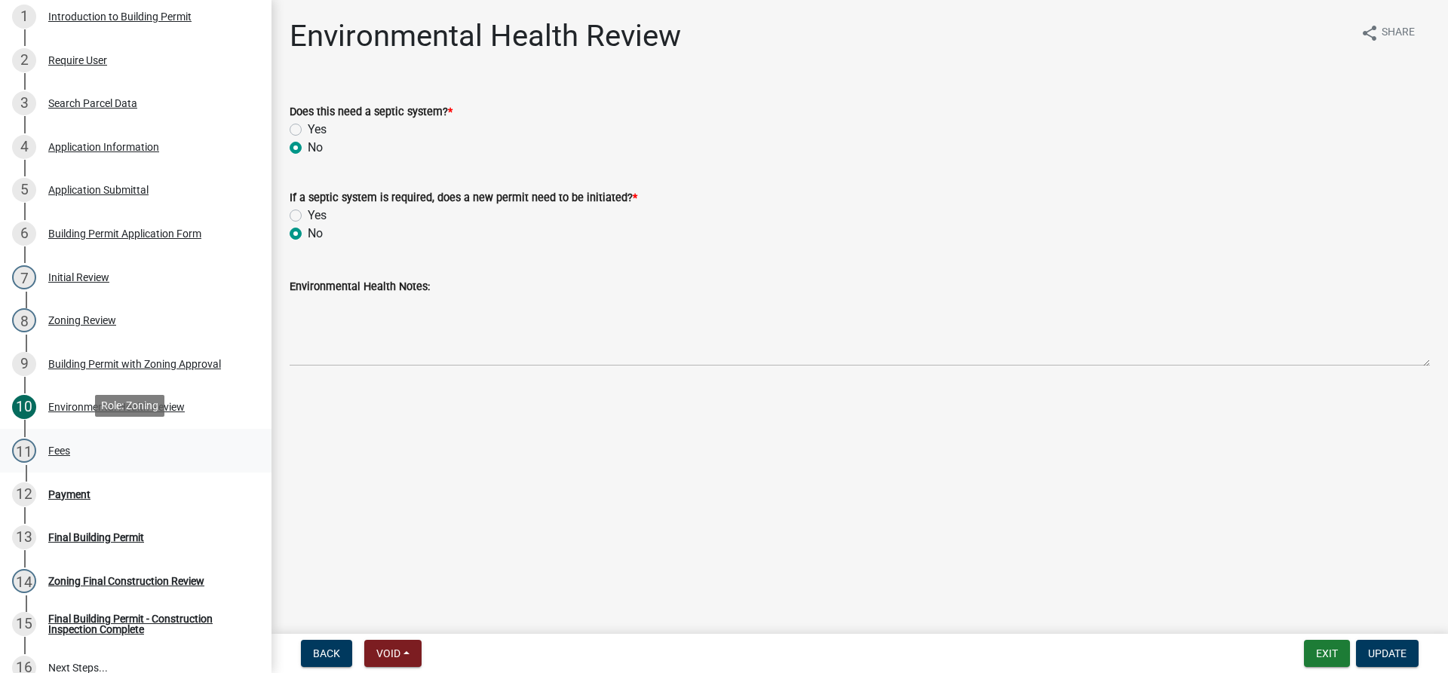
click at [90, 434] on link "11 Fees" at bounding box center [135, 451] width 271 height 44
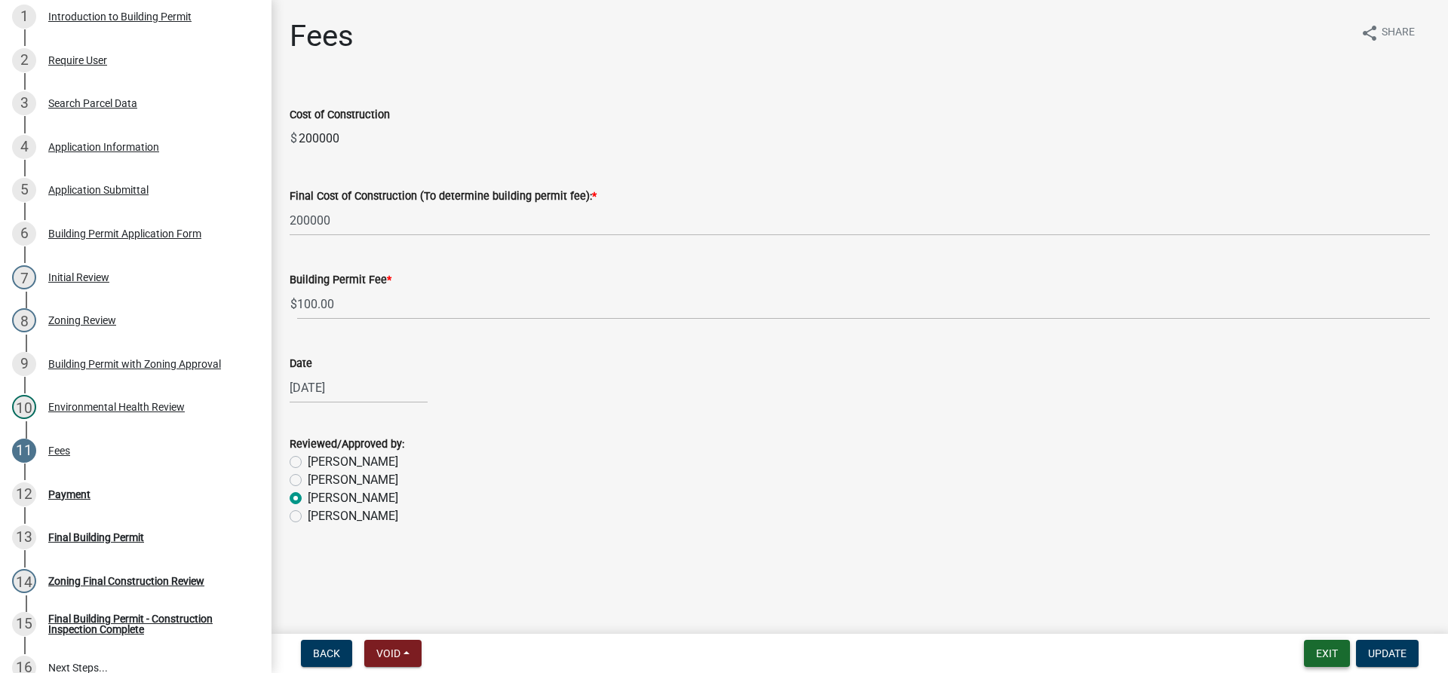
click at [1337, 660] on button "Exit" at bounding box center [1327, 653] width 46 height 27
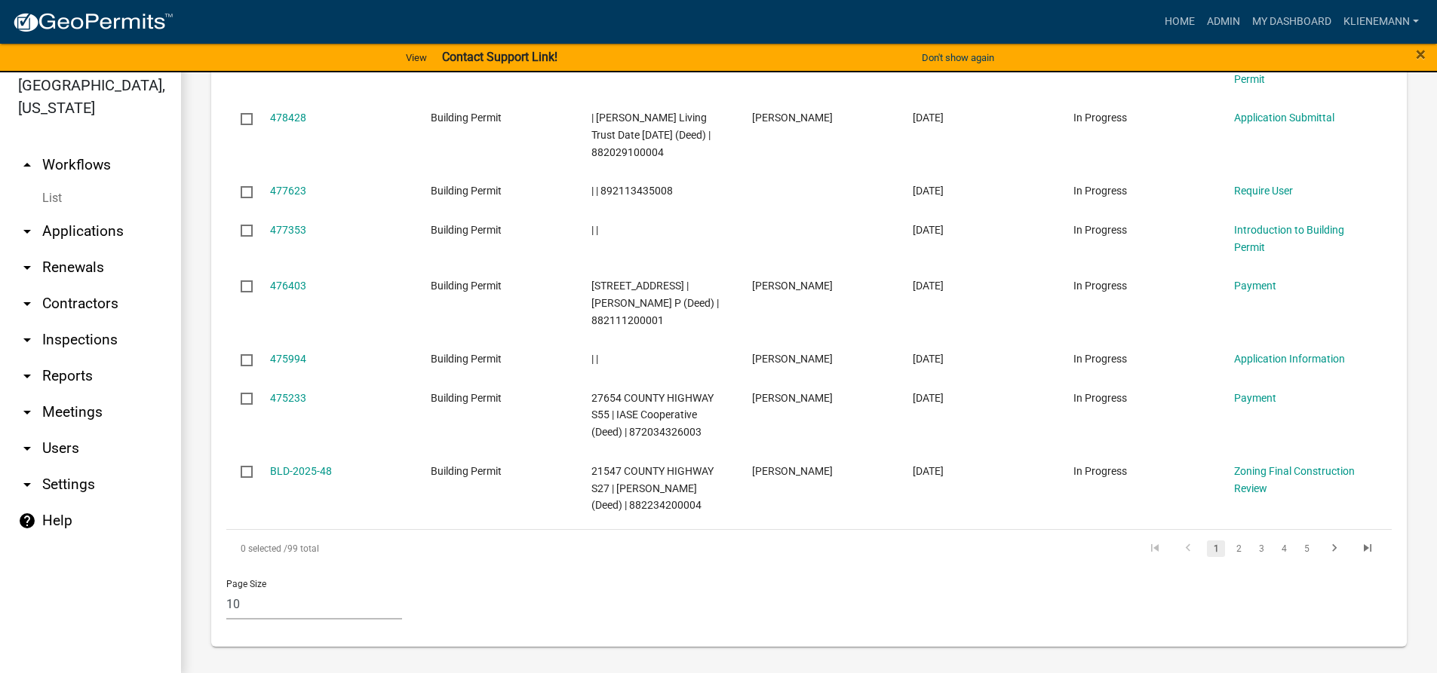
scroll to position [18, 0]
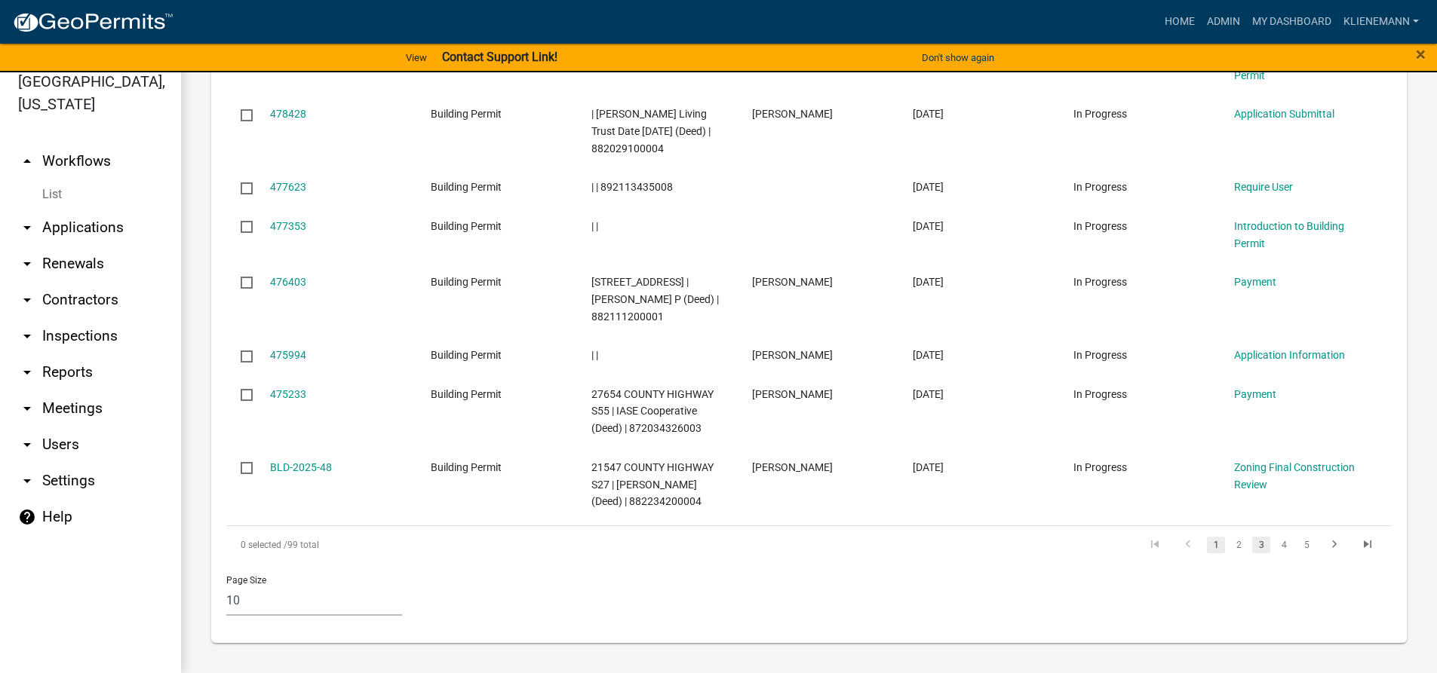
click at [1252, 548] on link "3" at bounding box center [1261, 545] width 18 height 17
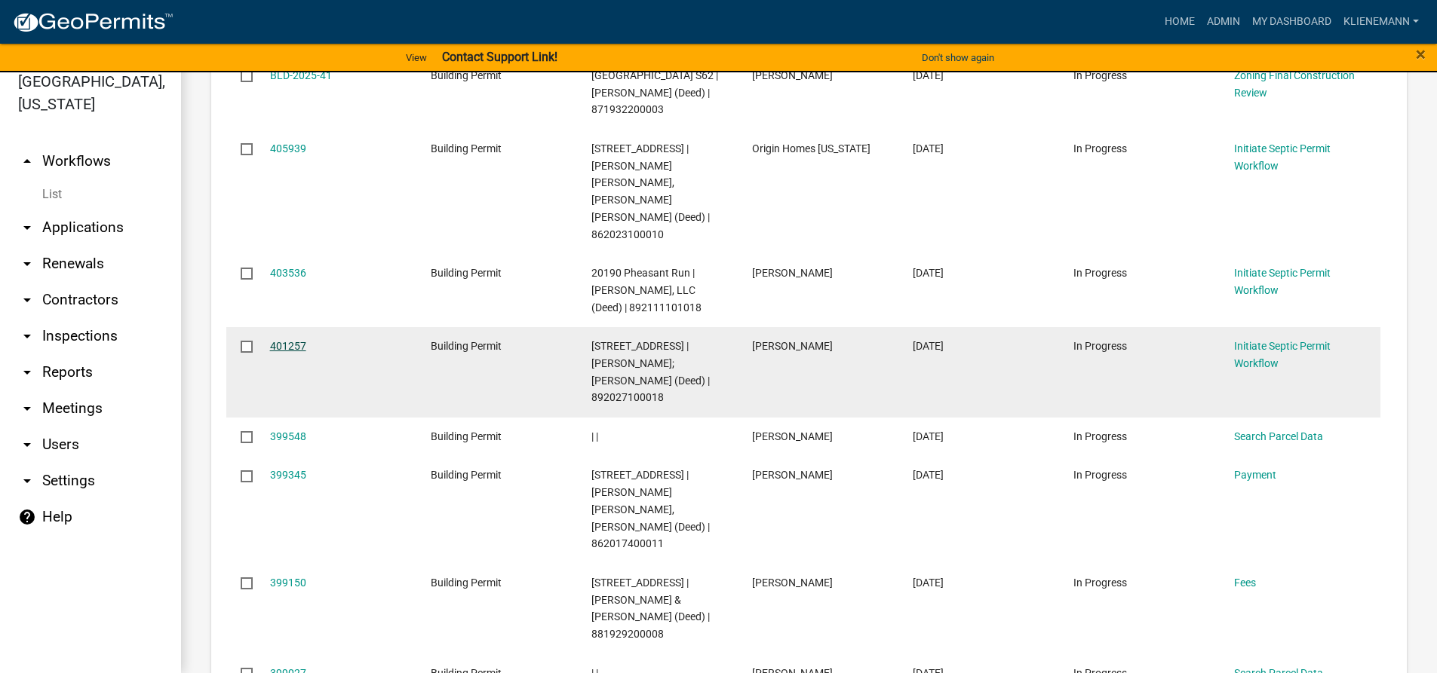
click at [301, 340] on link "401257" at bounding box center [288, 346] width 36 height 12
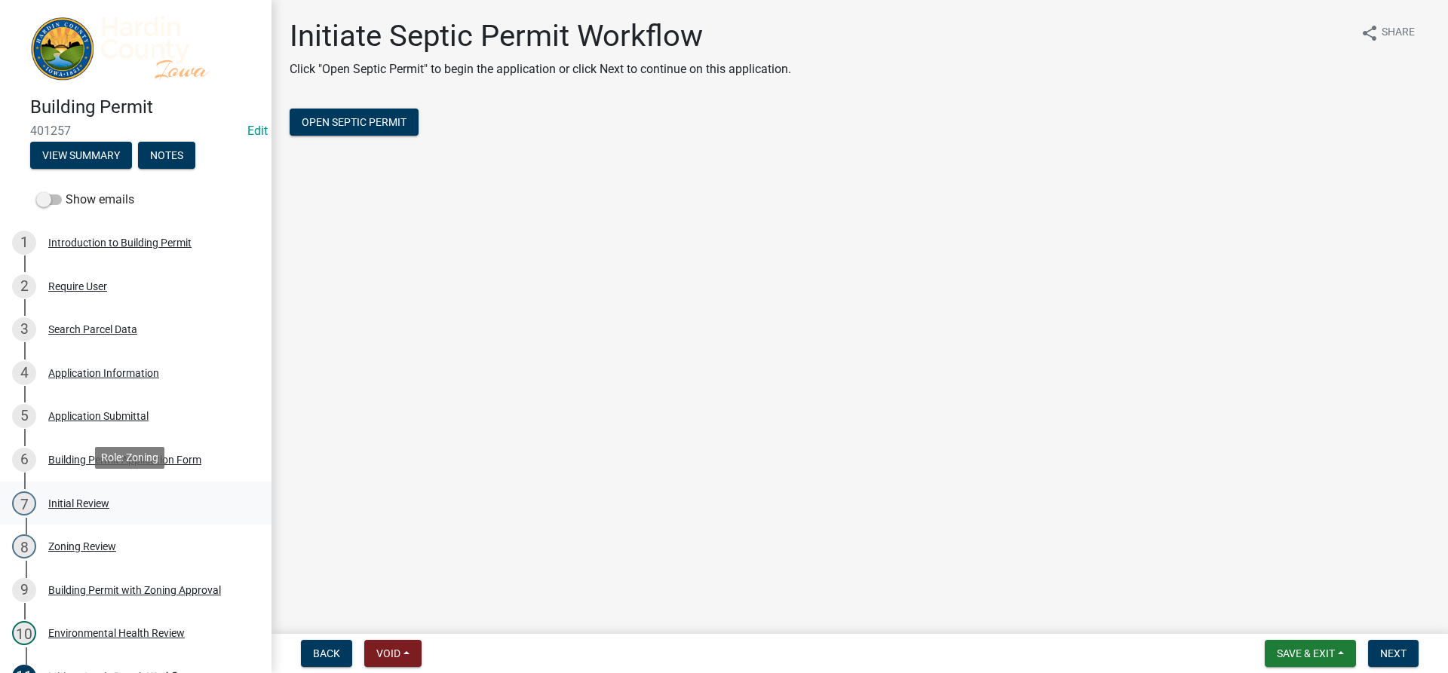
click at [125, 495] on div "7 Initial Review" at bounding box center [129, 504] width 235 height 24
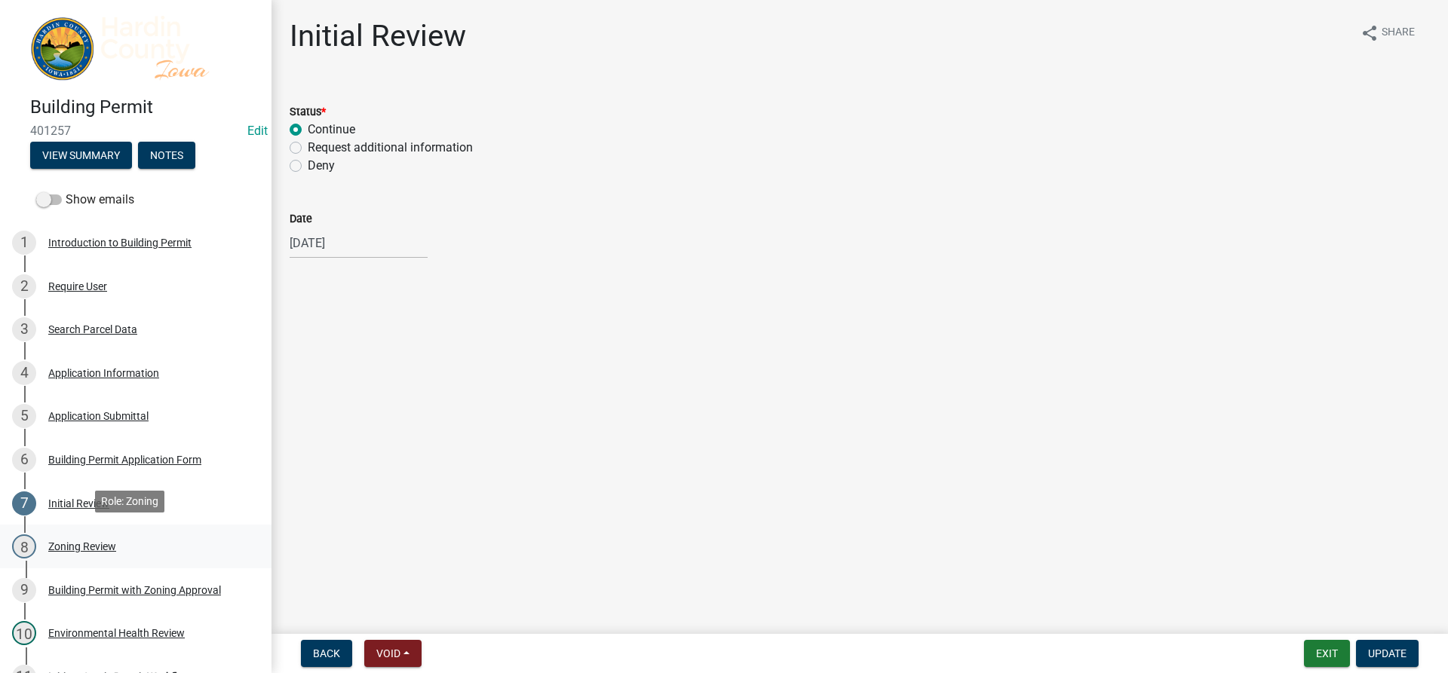
click at [123, 529] on link "8 Zoning Review" at bounding box center [135, 547] width 271 height 44
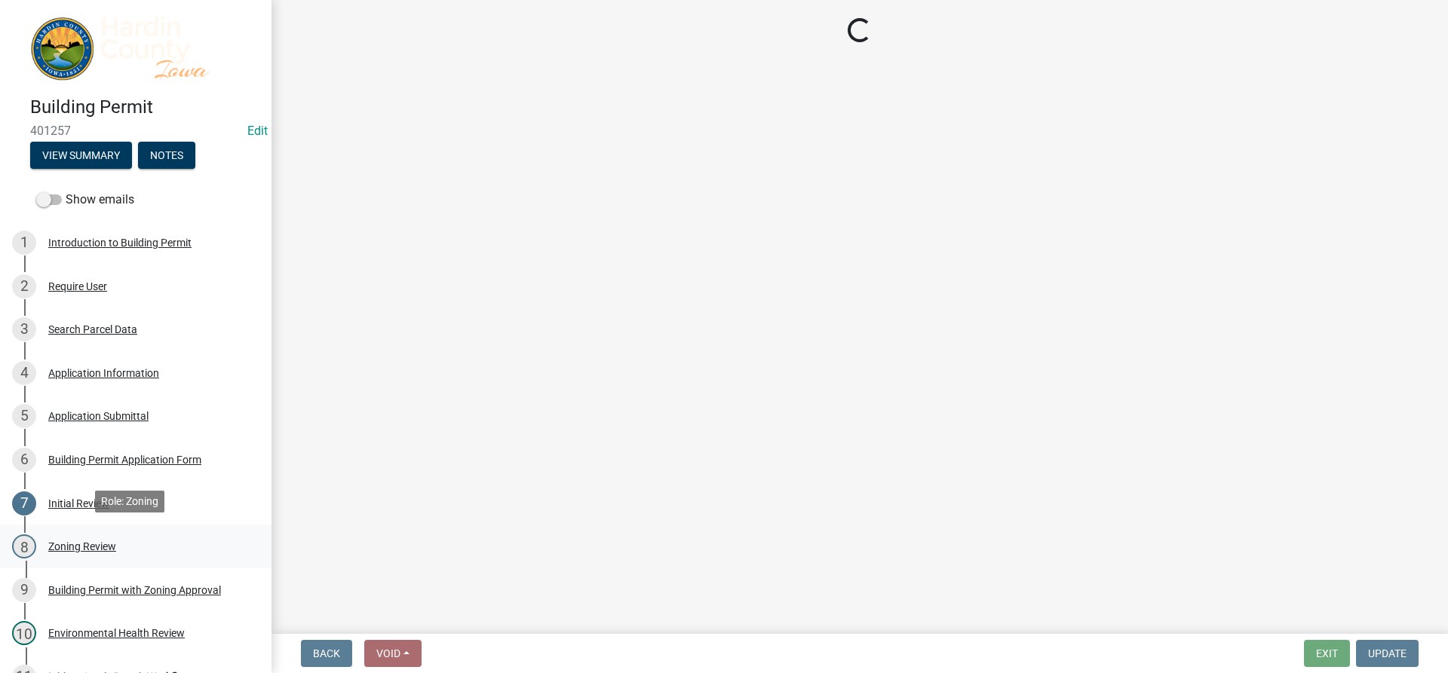
select select "cde34027-c2e6-4375-ad0d-1a97383c127e"
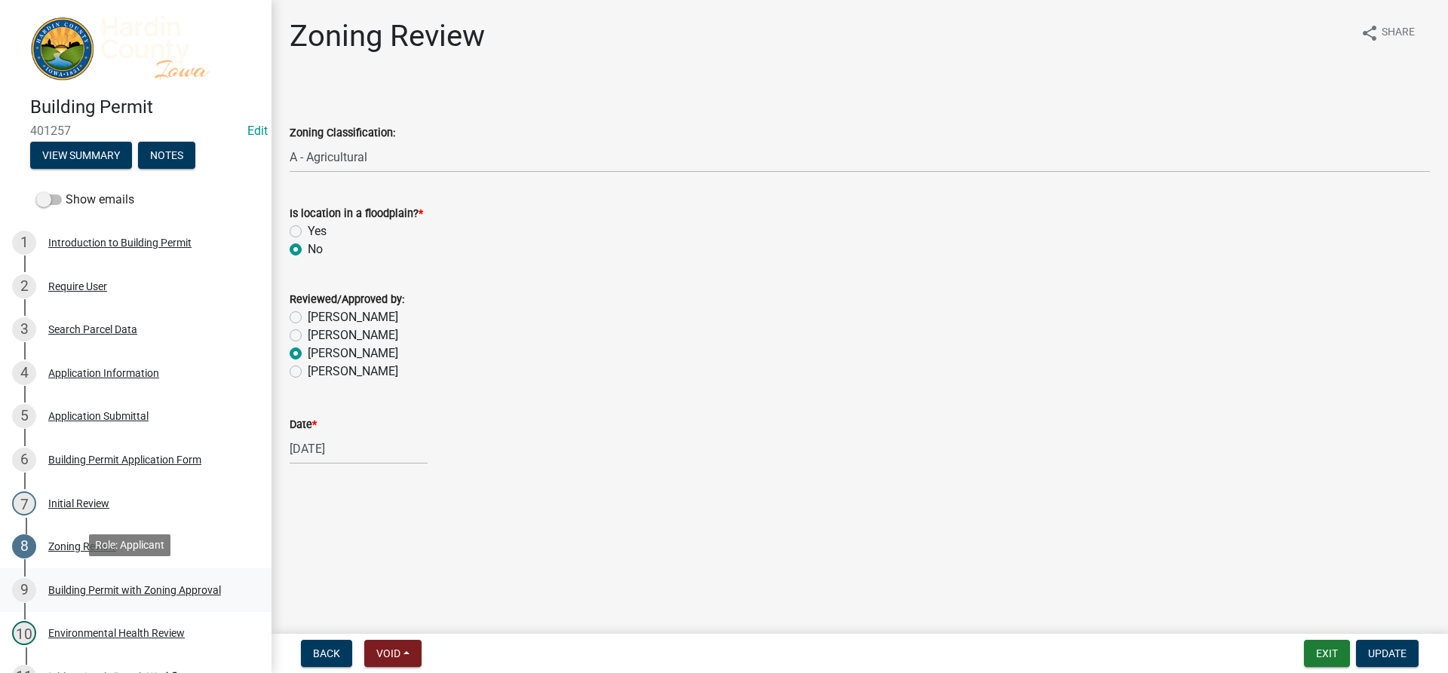
click at [135, 585] on div "Building Permit with Zoning Approval" at bounding box center [134, 590] width 173 height 11
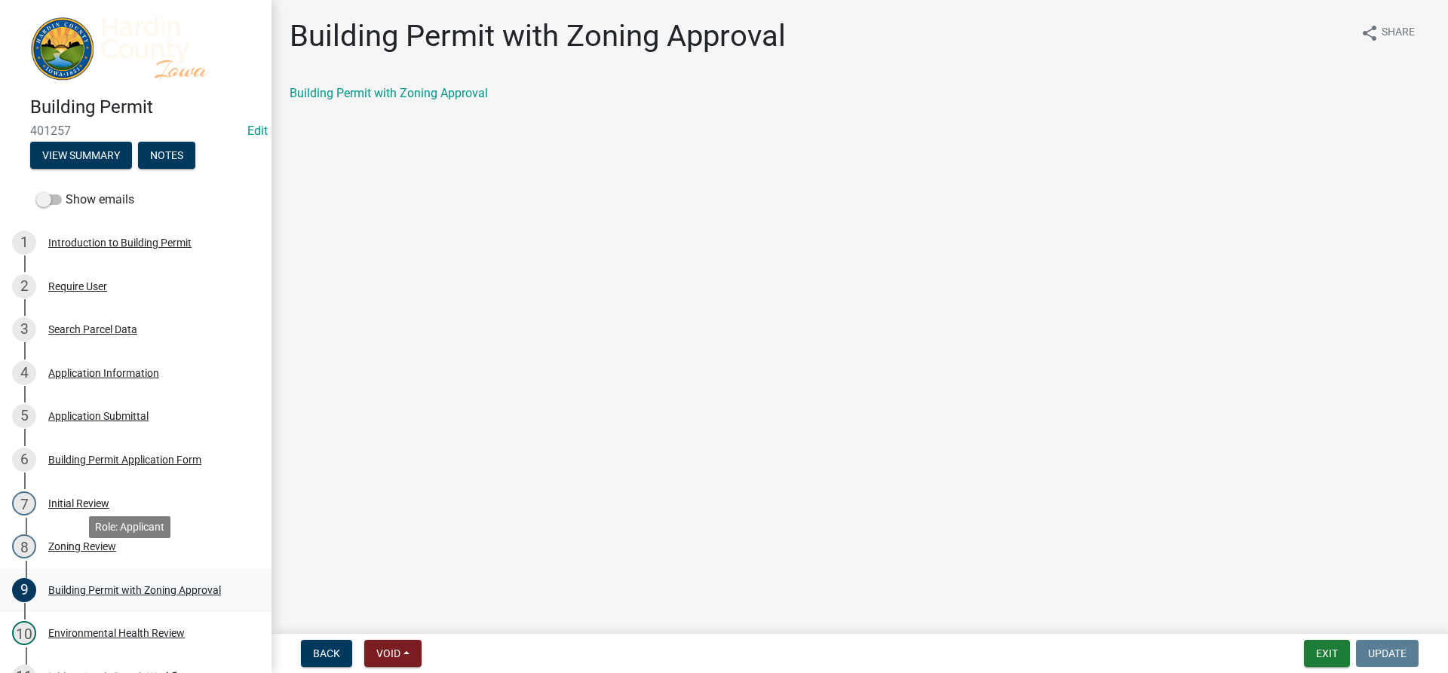
scroll to position [75, 0]
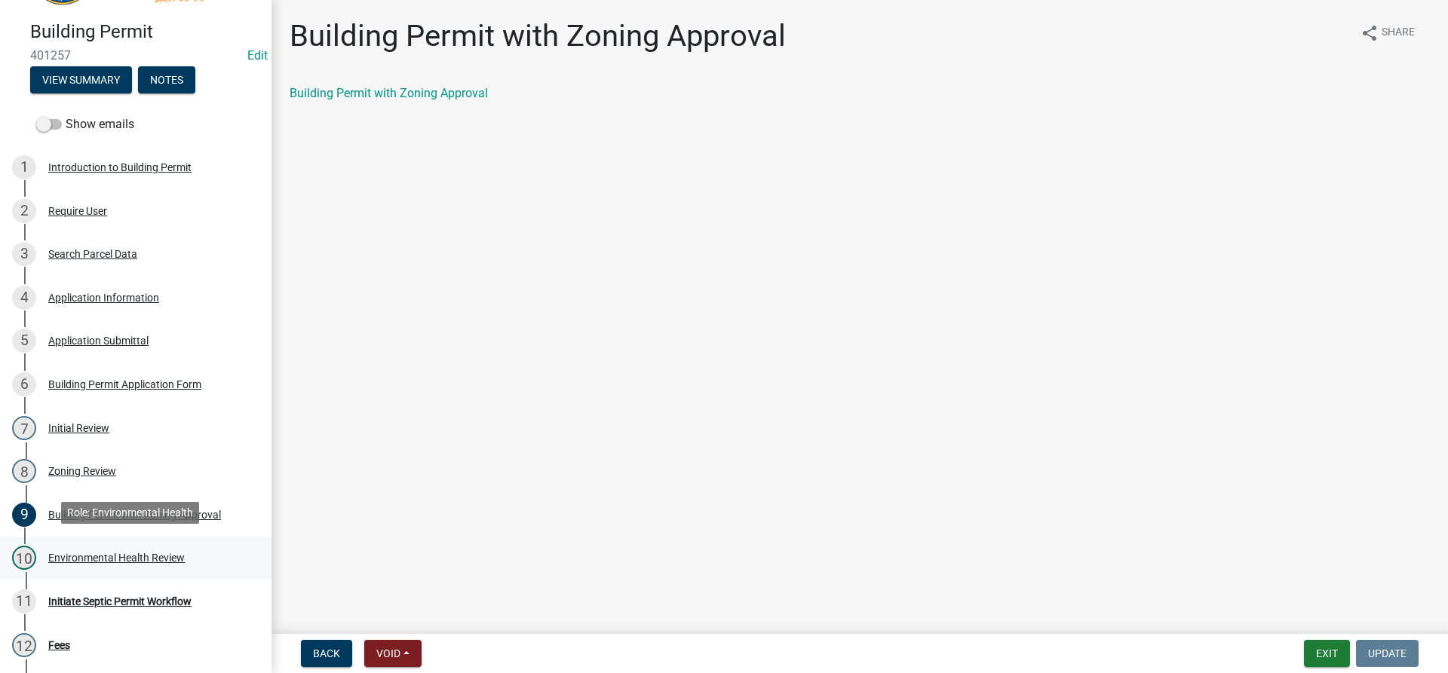
click at [95, 553] on div "Environmental Health Review" at bounding box center [116, 558] width 136 height 11
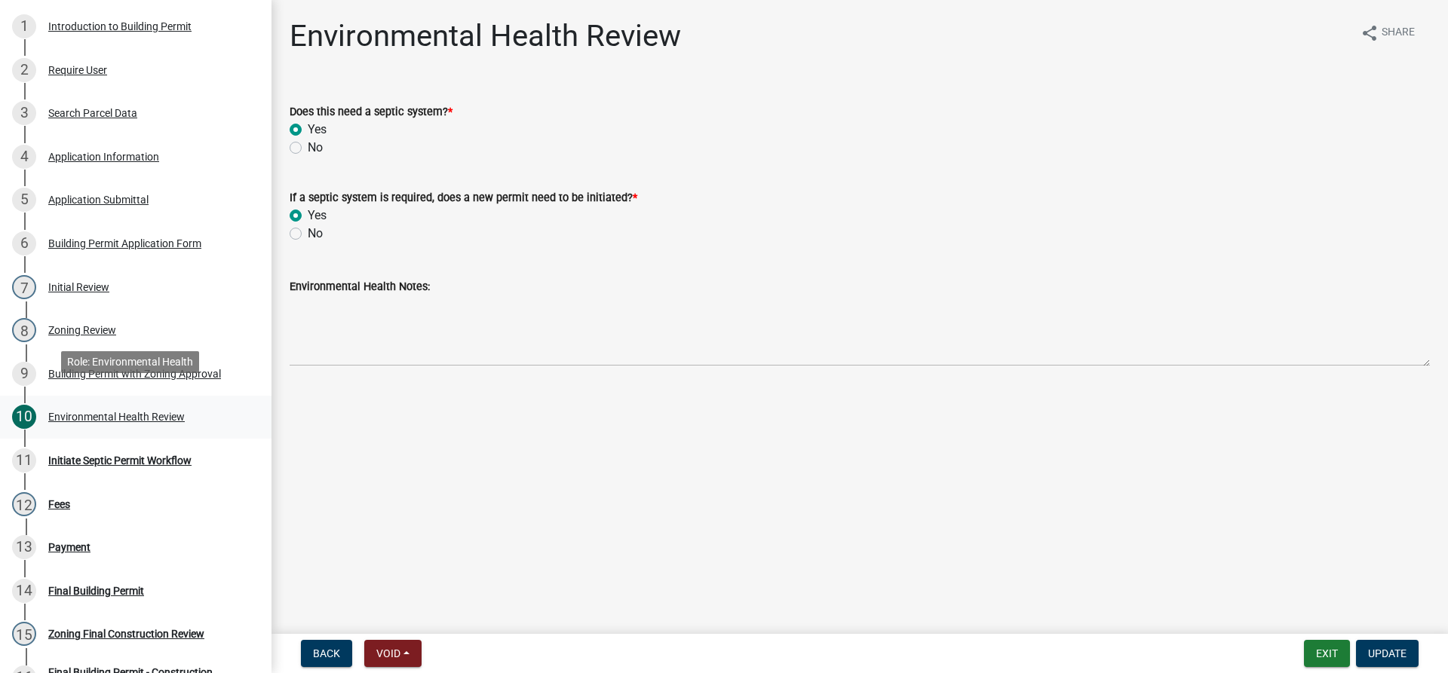
scroll to position [226, 0]
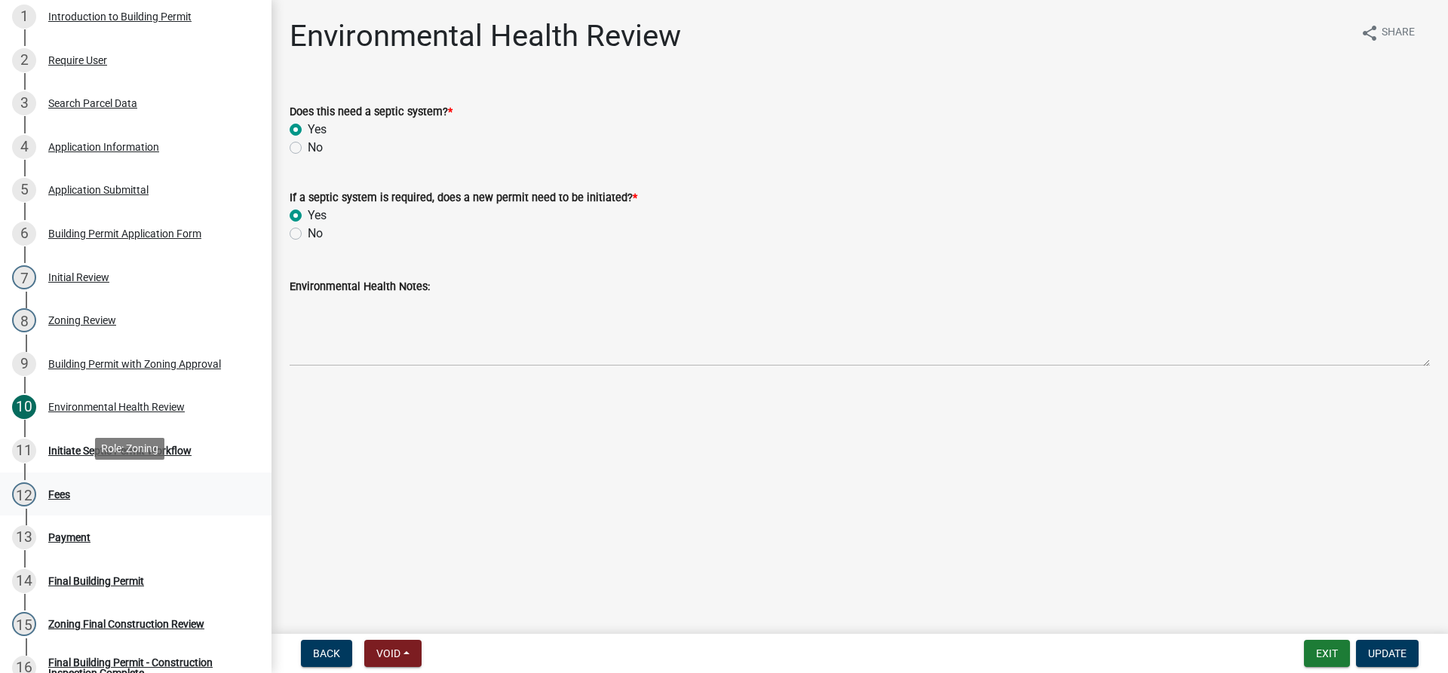
click at [82, 498] on div "12 Fees" at bounding box center [129, 495] width 235 height 24
click at [109, 187] on div "Application Submittal" at bounding box center [98, 190] width 100 height 11
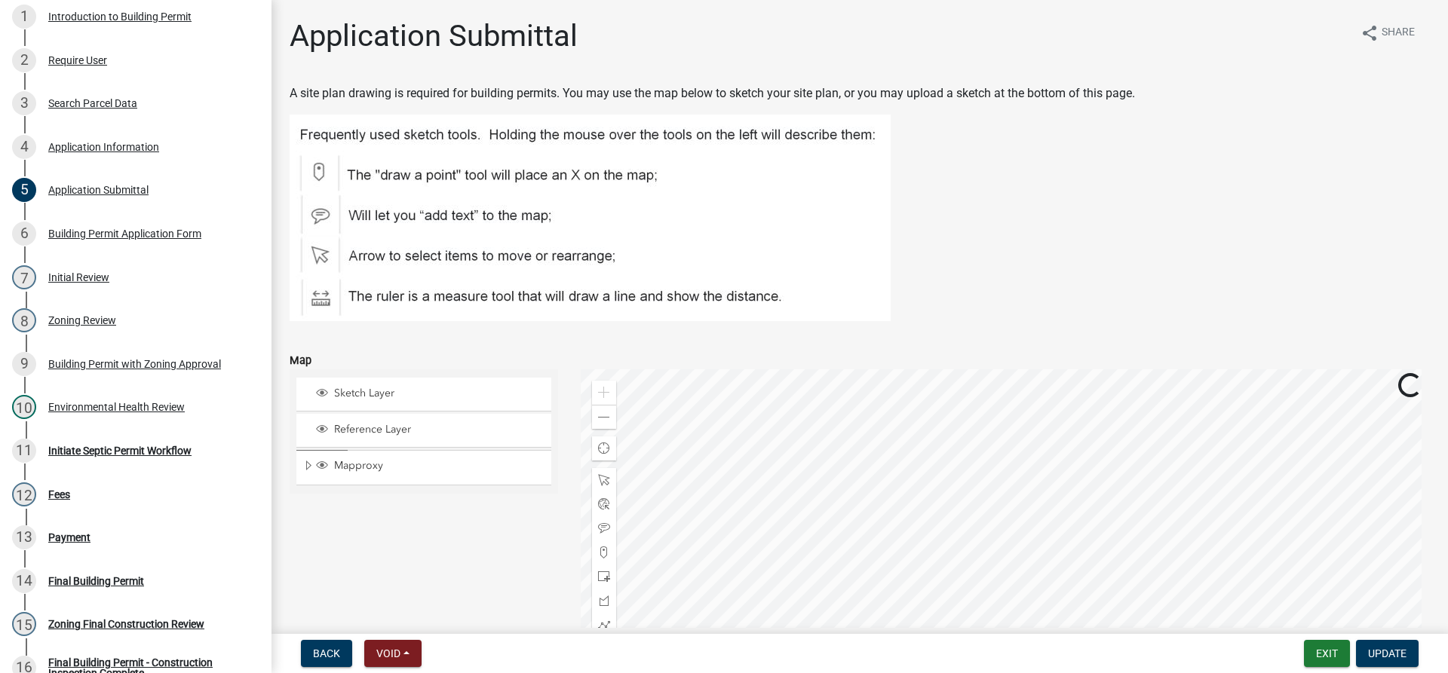
click at [109, 153] on div "4 Application Information" at bounding box center [129, 147] width 235 height 24
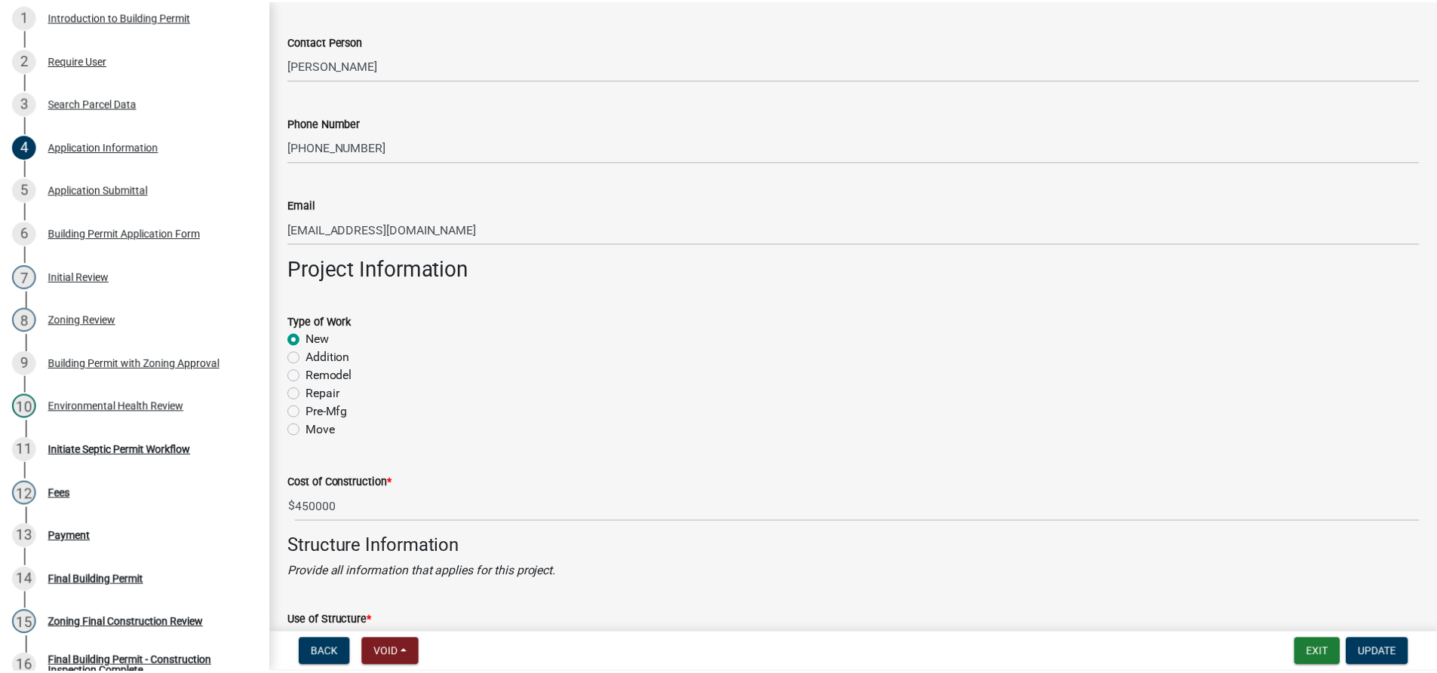
scroll to position [2413, 0]
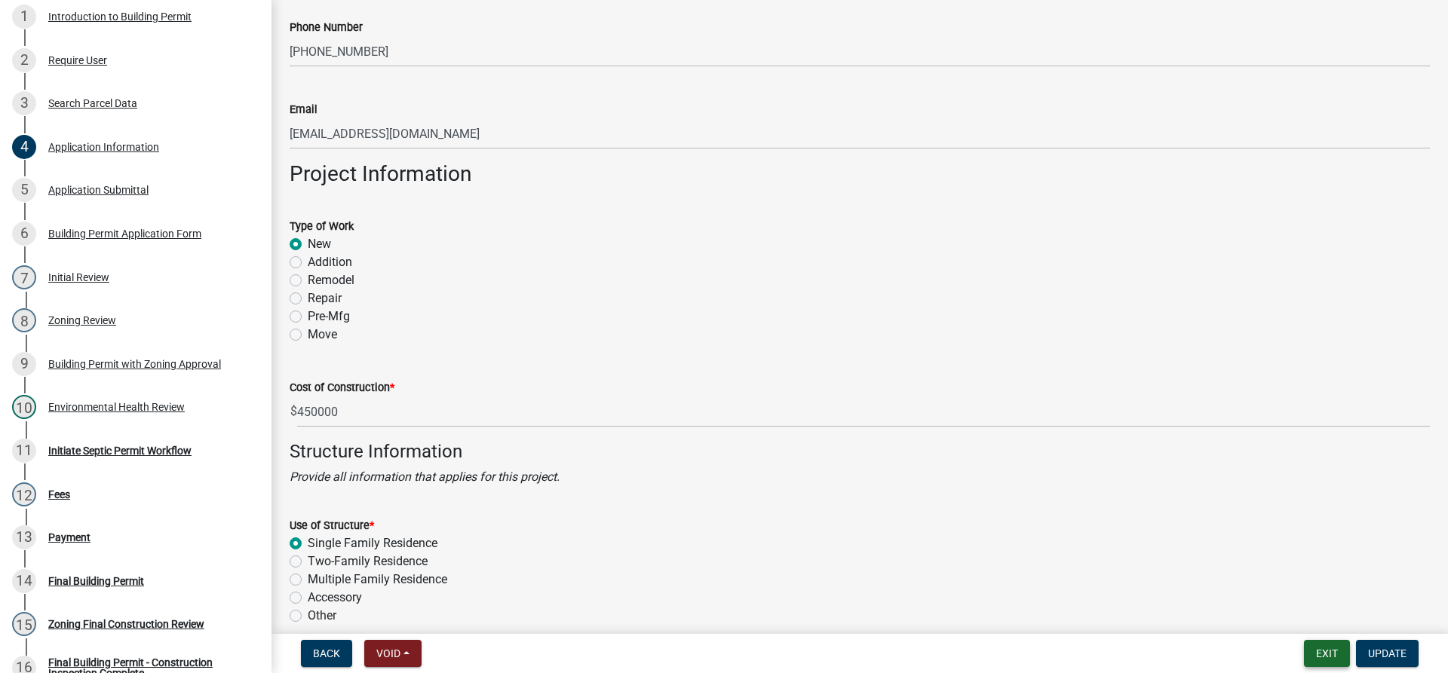
click at [1329, 644] on button "Exit" at bounding box center [1327, 653] width 46 height 27
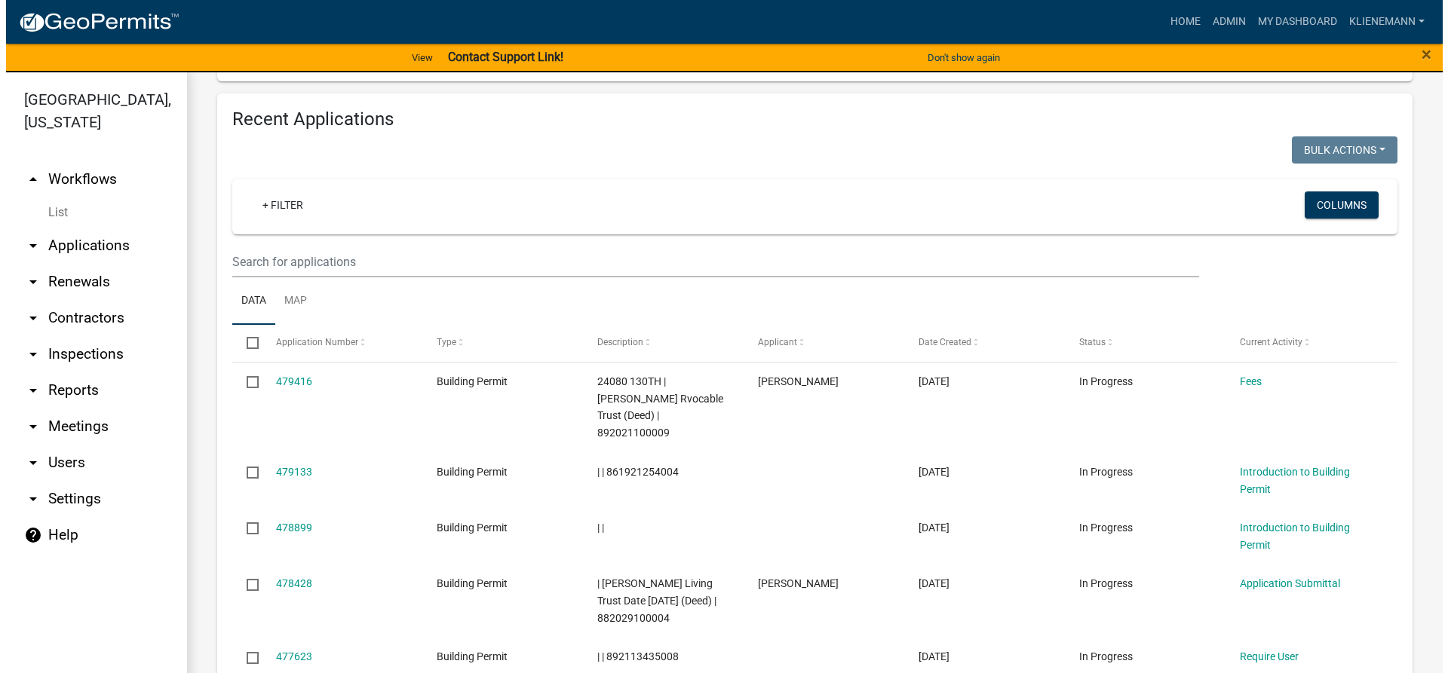
scroll to position [980, 0]
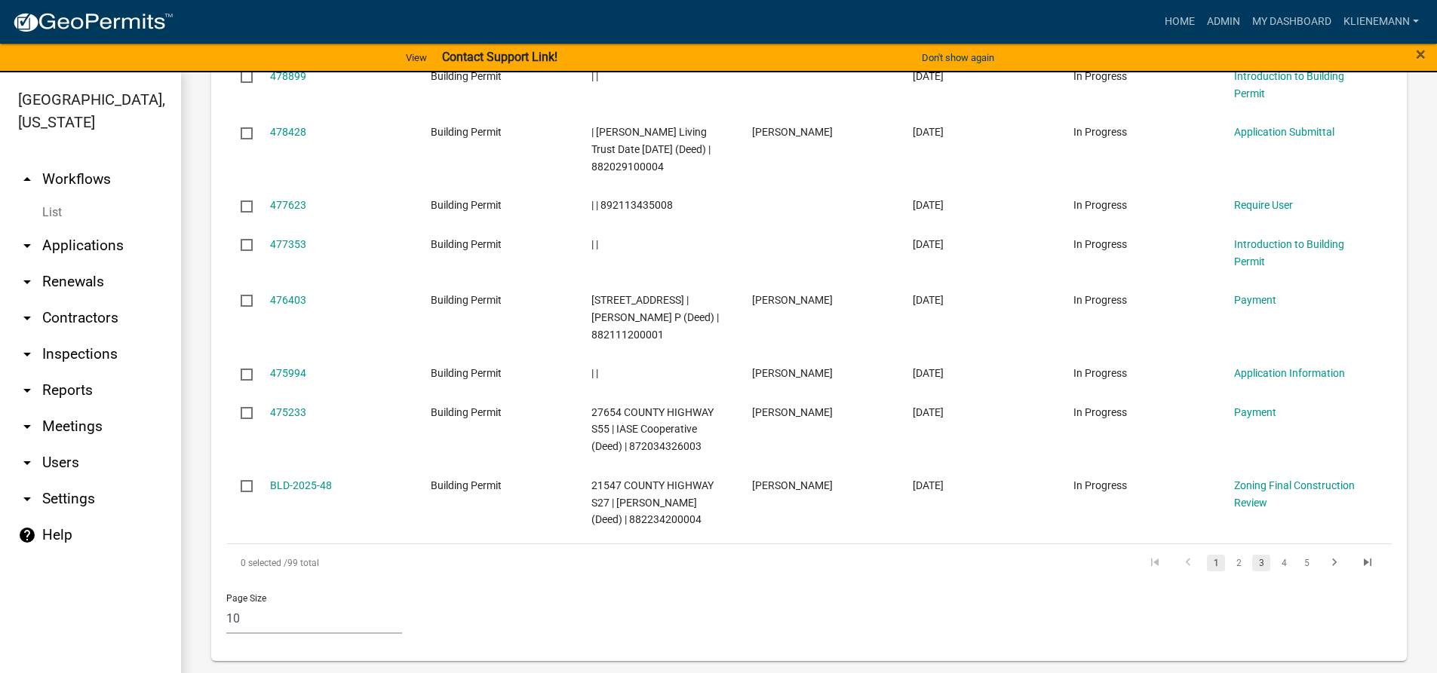
click at [1252, 562] on link "3" at bounding box center [1261, 563] width 18 height 17
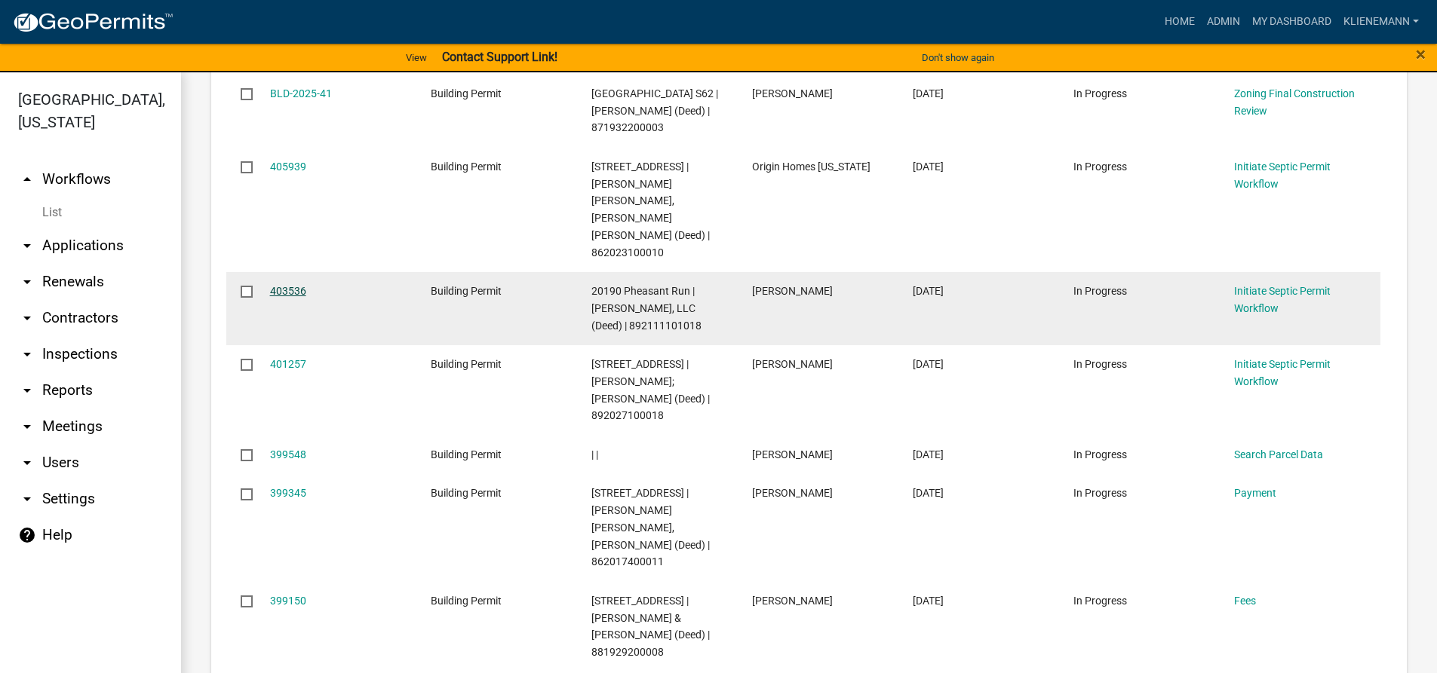
click at [285, 285] on link "403536" at bounding box center [288, 291] width 36 height 12
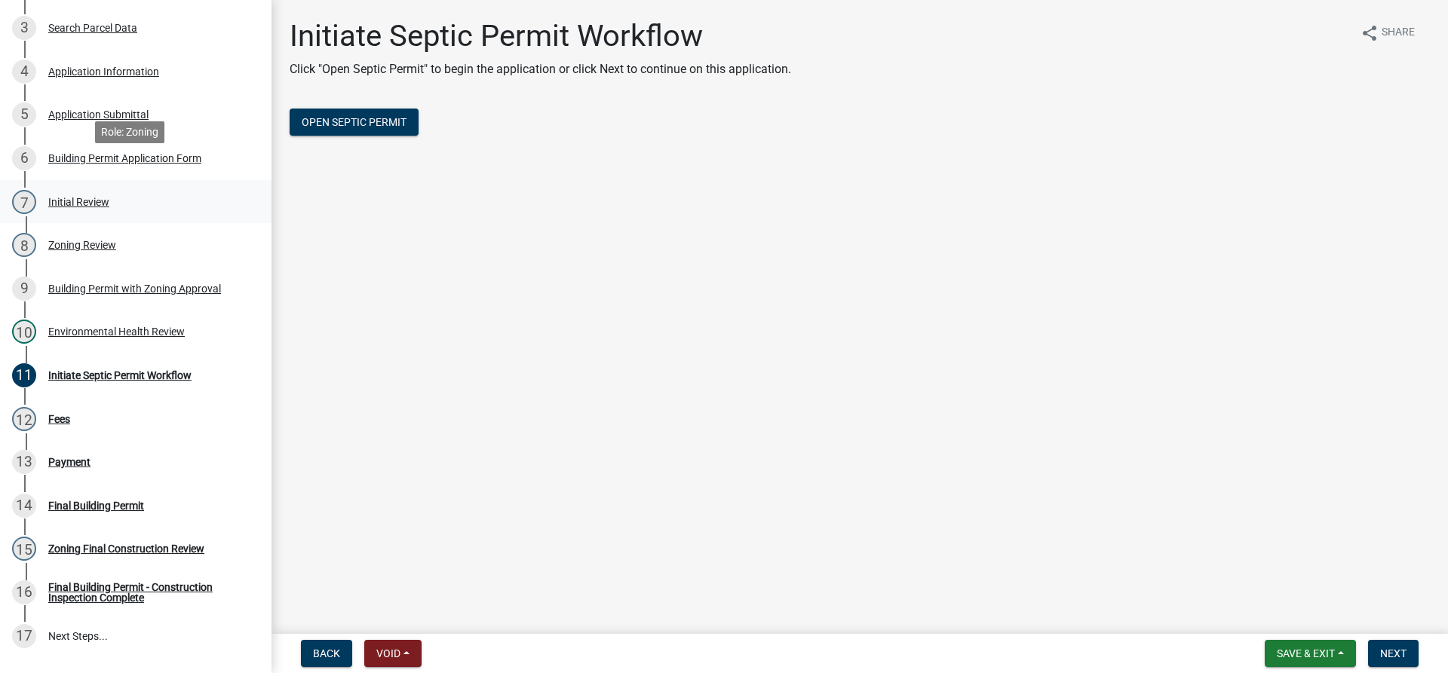
scroll to position [389, 0]
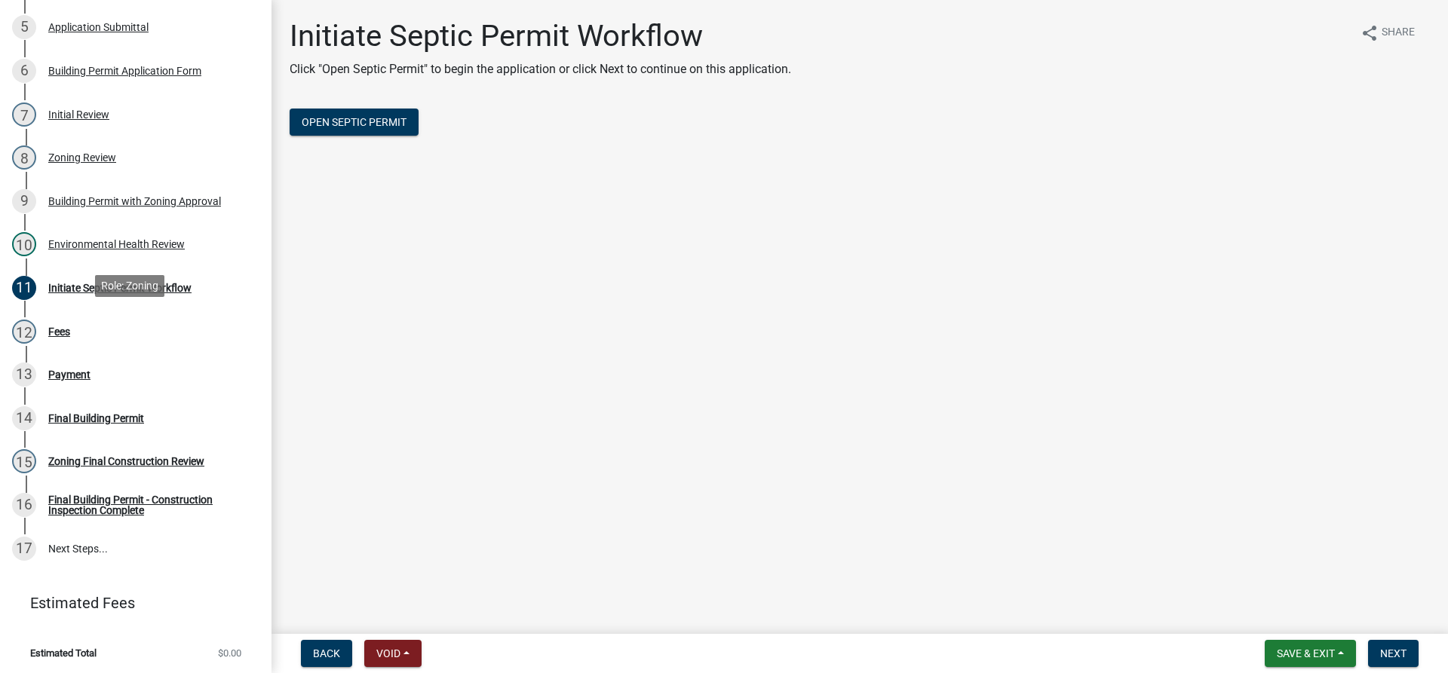
click at [115, 340] on div "12 Fees" at bounding box center [129, 332] width 235 height 24
click at [126, 239] on div "Environmental Health Review" at bounding box center [116, 244] width 136 height 11
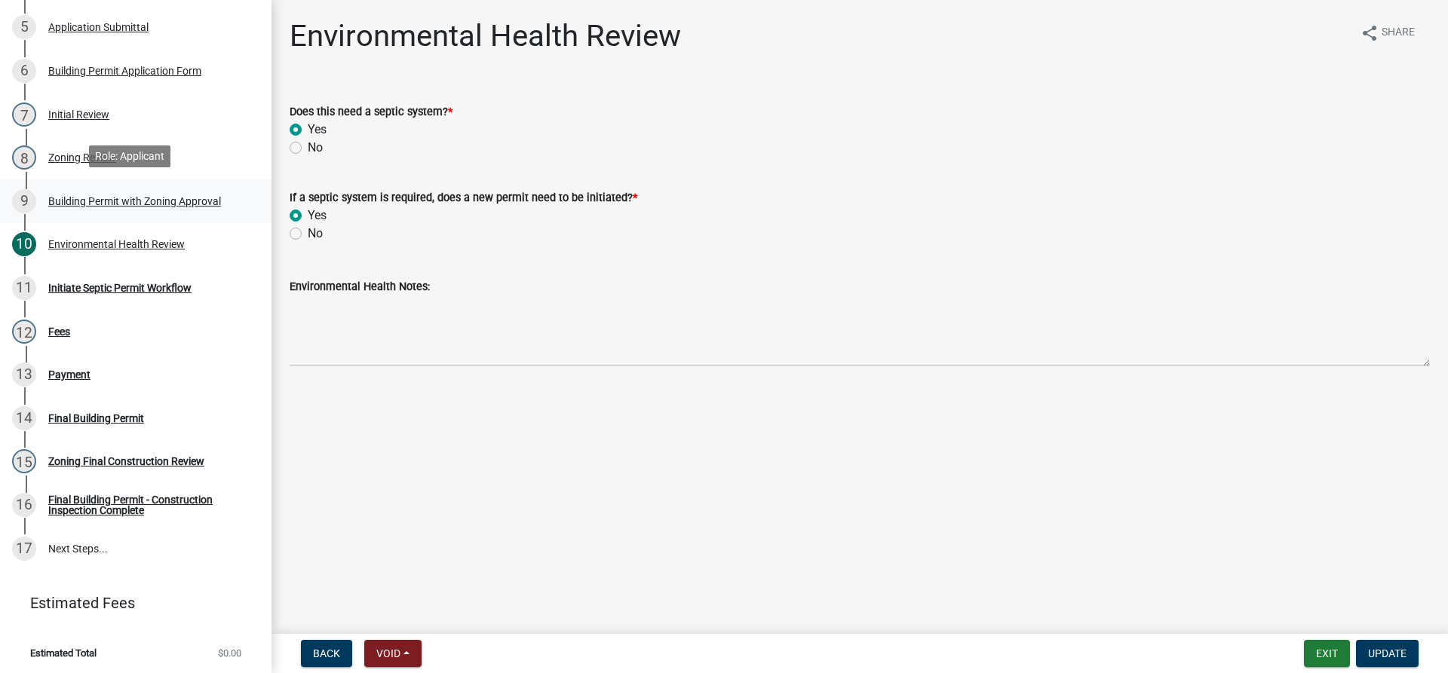
click at [131, 206] on div "9 Building Permit with Zoning Approval" at bounding box center [129, 201] width 235 height 24
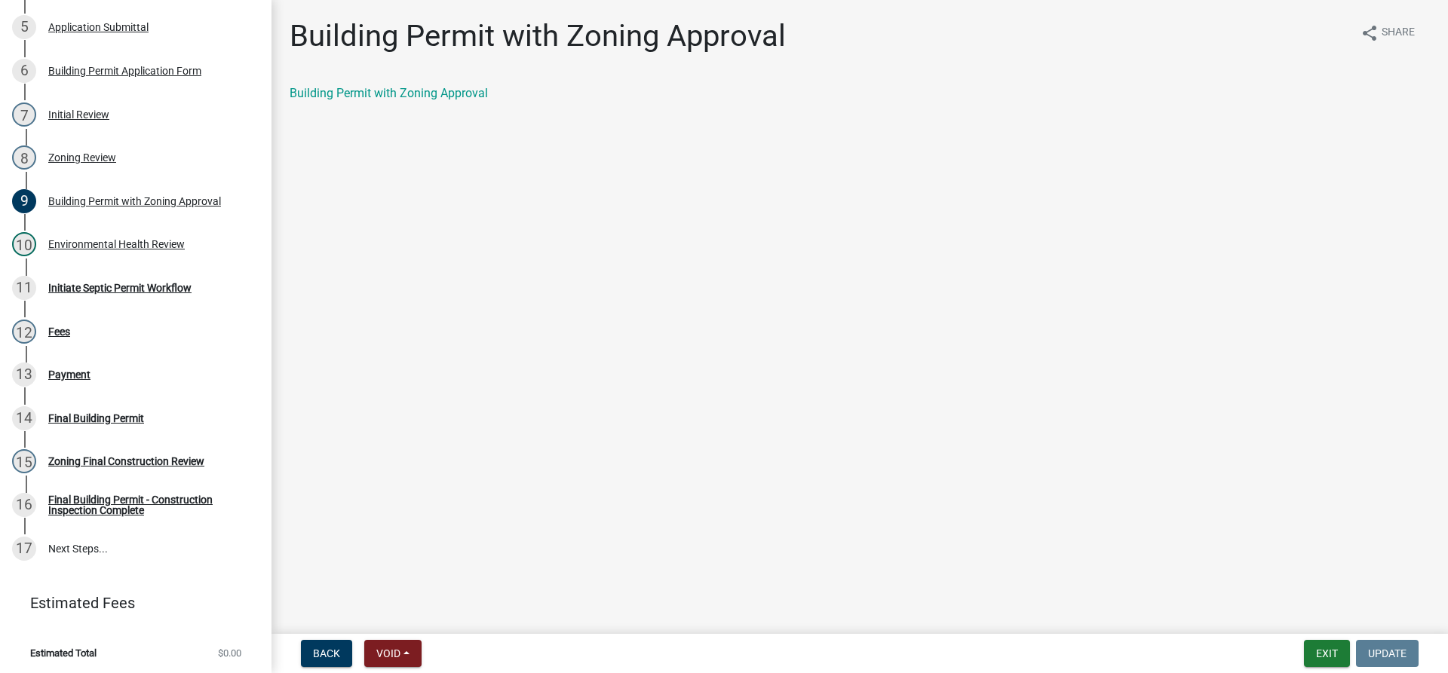
click at [147, 160] on div "8 Zoning Review" at bounding box center [129, 158] width 235 height 24
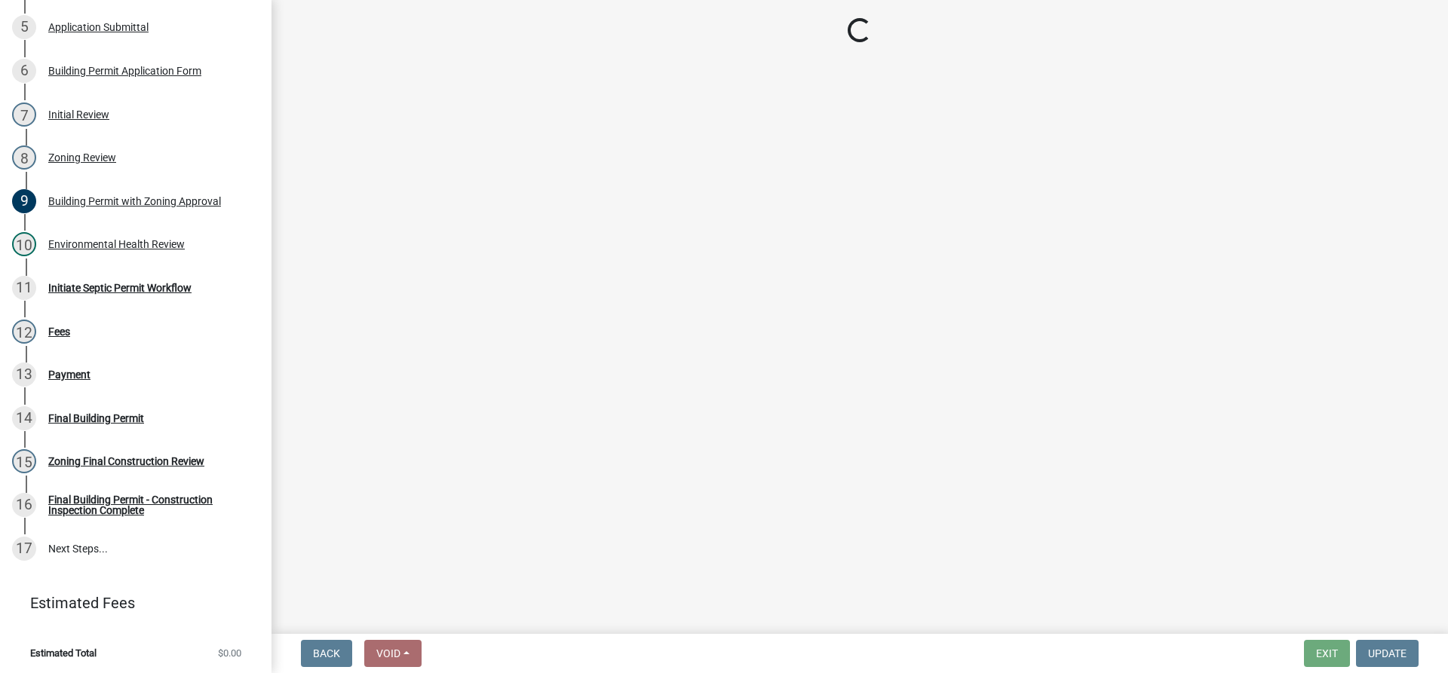
select select "90f77063-7a04-4296-890d-0c67543f8b61"
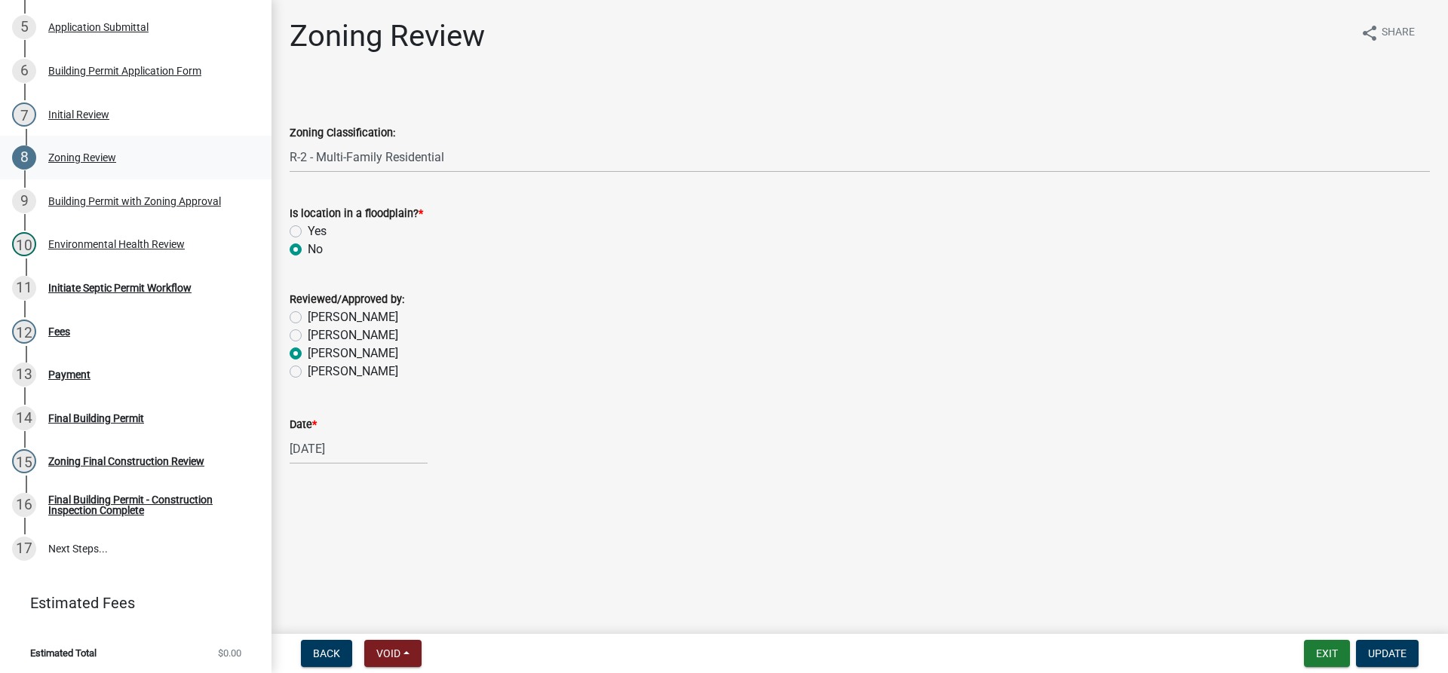
click at [147, 136] on link "8 Zoning Review" at bounding box center [135, 158] width 271 height 44
click at [146, 124] on link "7 Initial Review" at bounding box center [135, 115] width 271 height 44
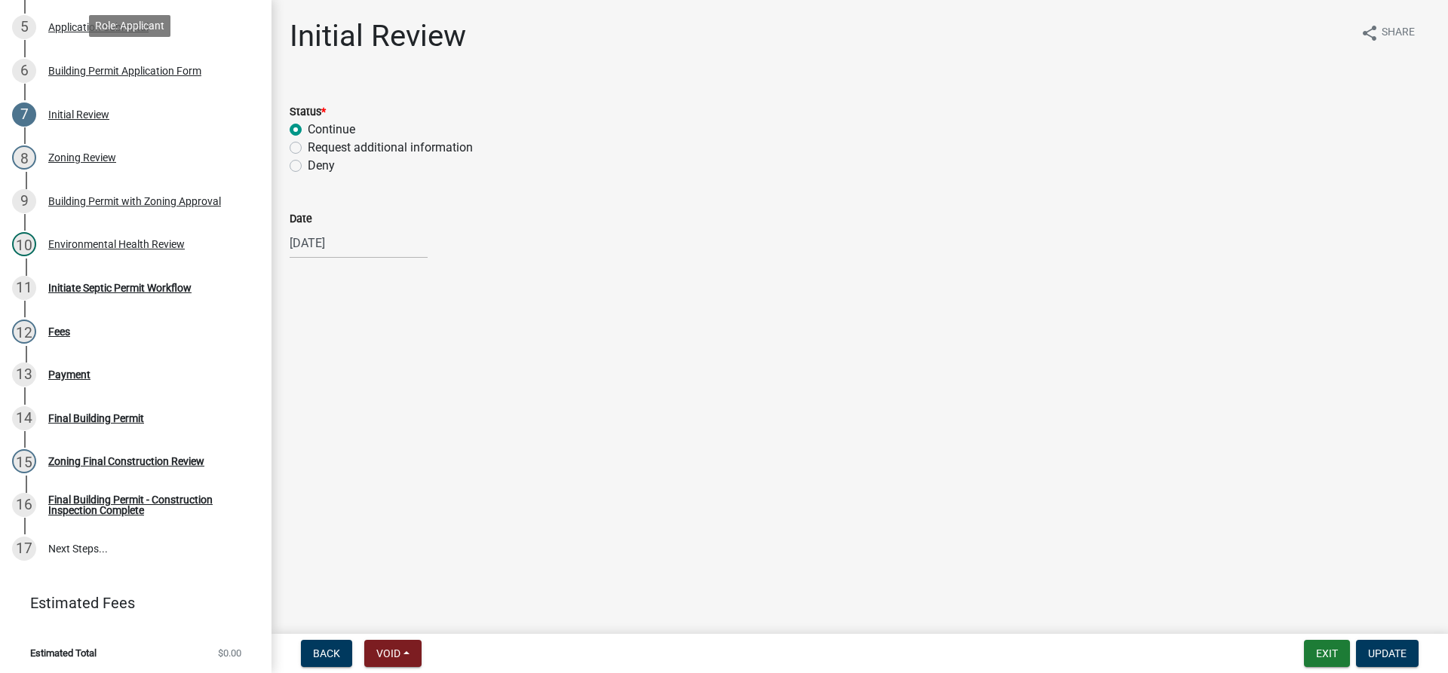
click at [158, 72] on div "Building Permit Application Form" at bounding box center [124, 71] width 153 height 11
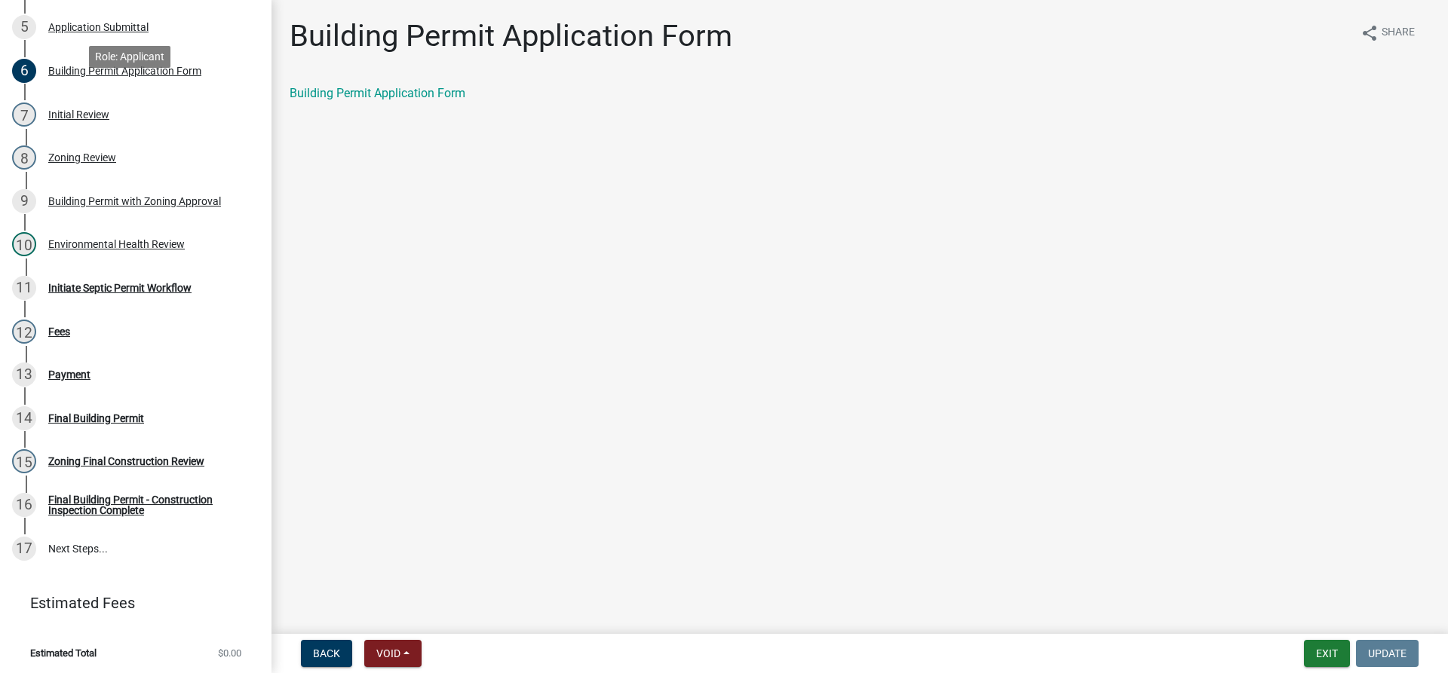
scroll to position [314, 0]
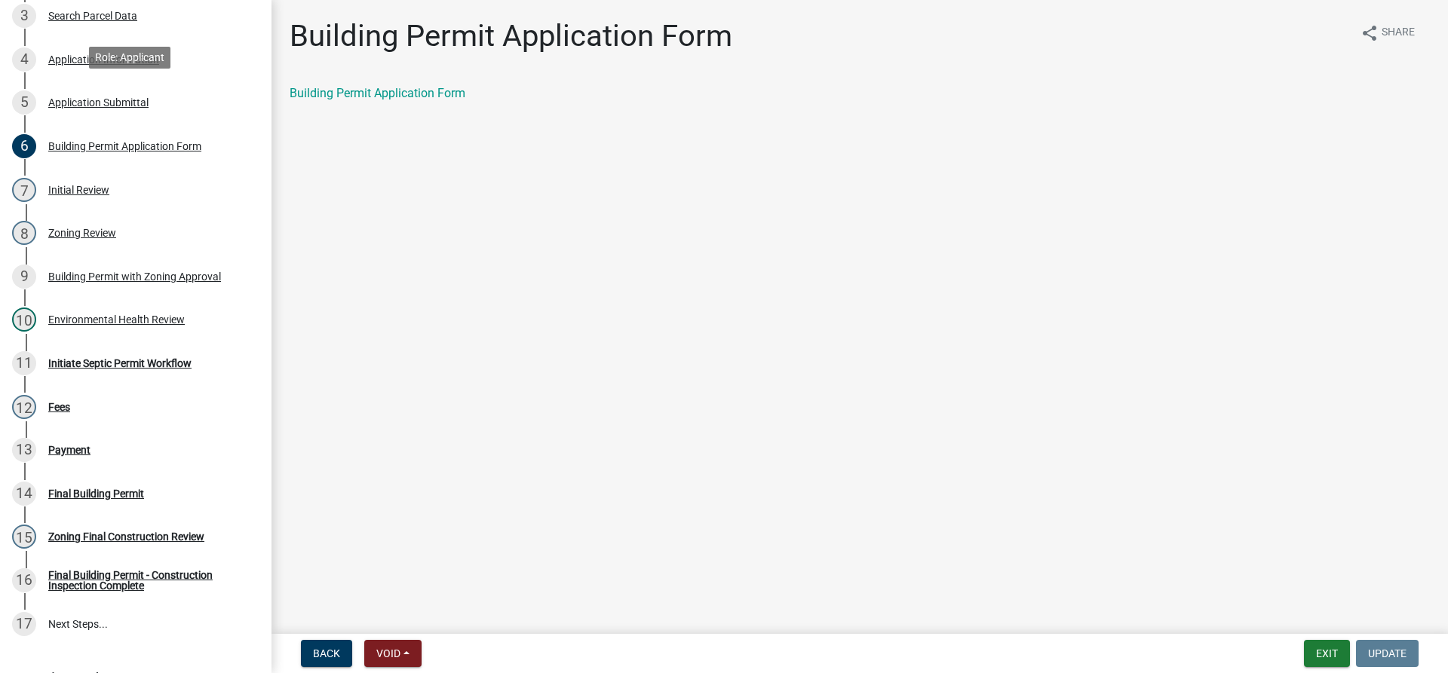
click at [103, 90] on div "5 Application Submittal" at bounding box center [129, 102] width 235 height 24
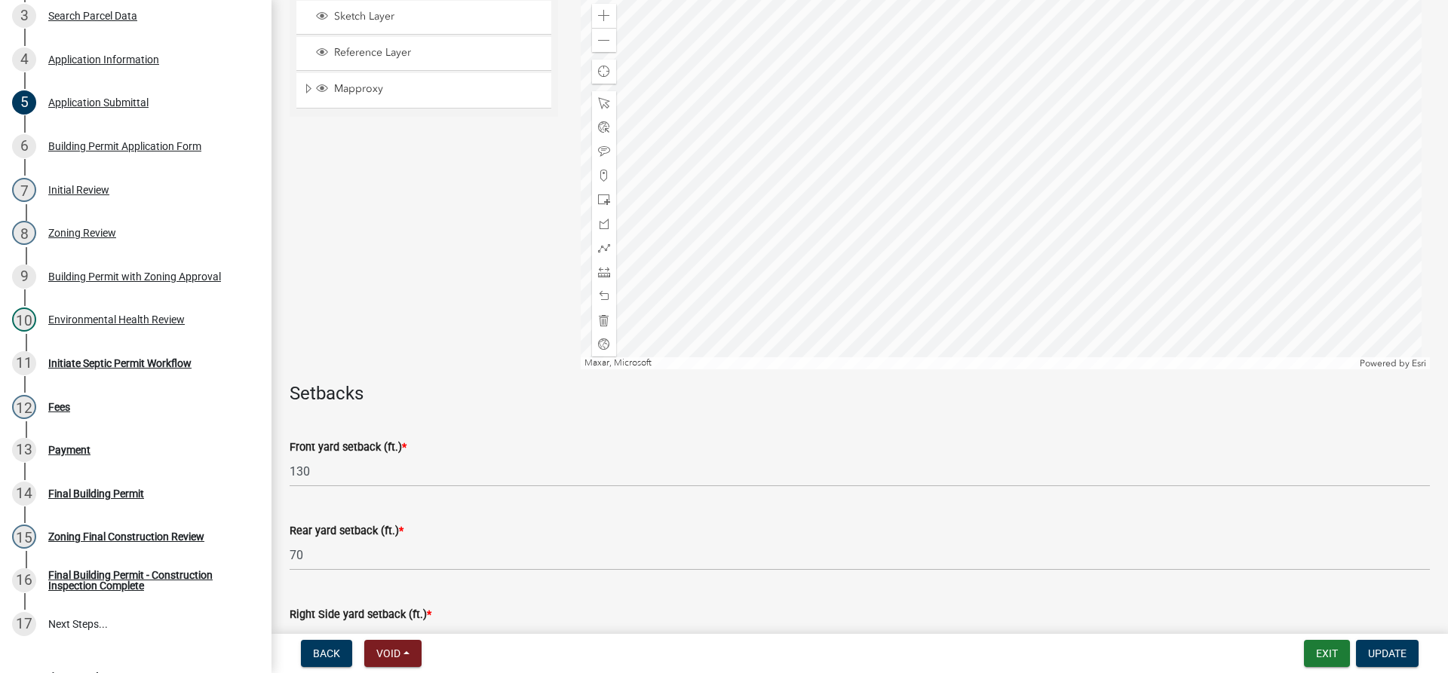
scroll to position [603, 0]
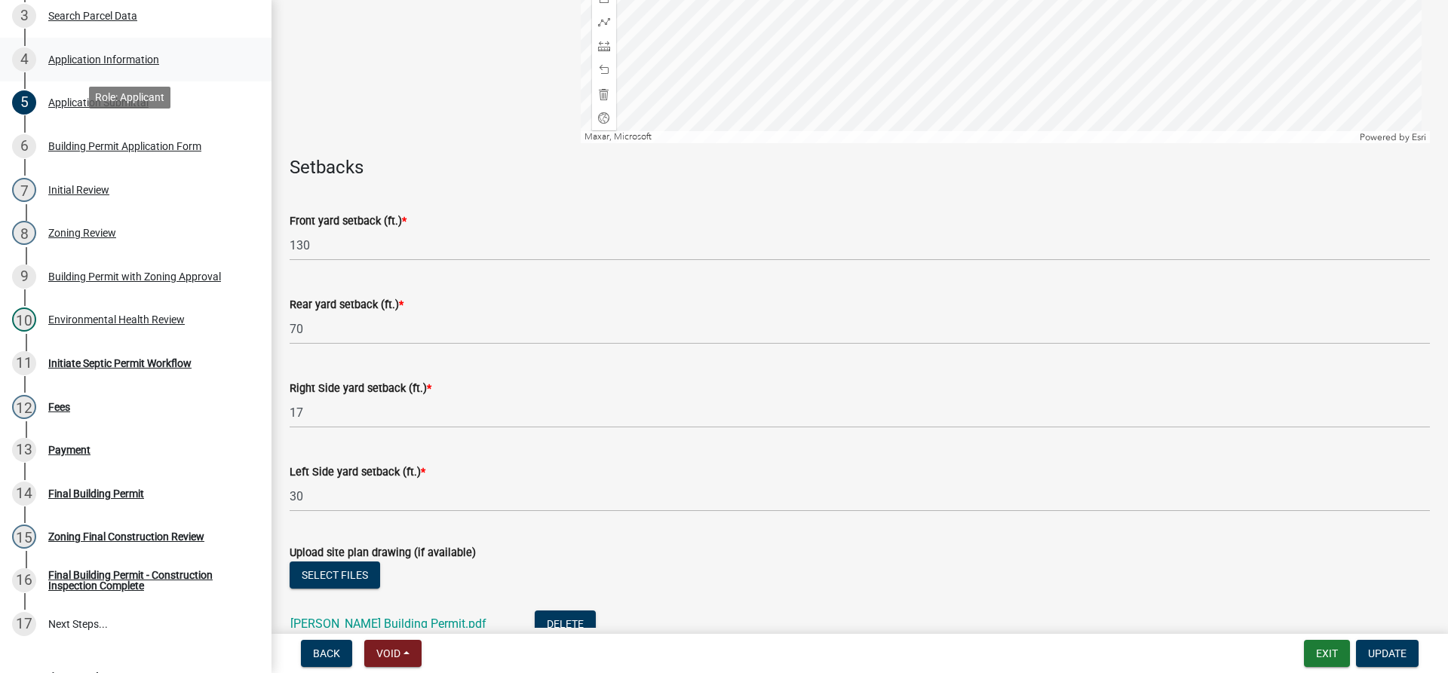
click at [158, 57] on div "Application Information" at bounding box center [103, 59] width 111 height 11
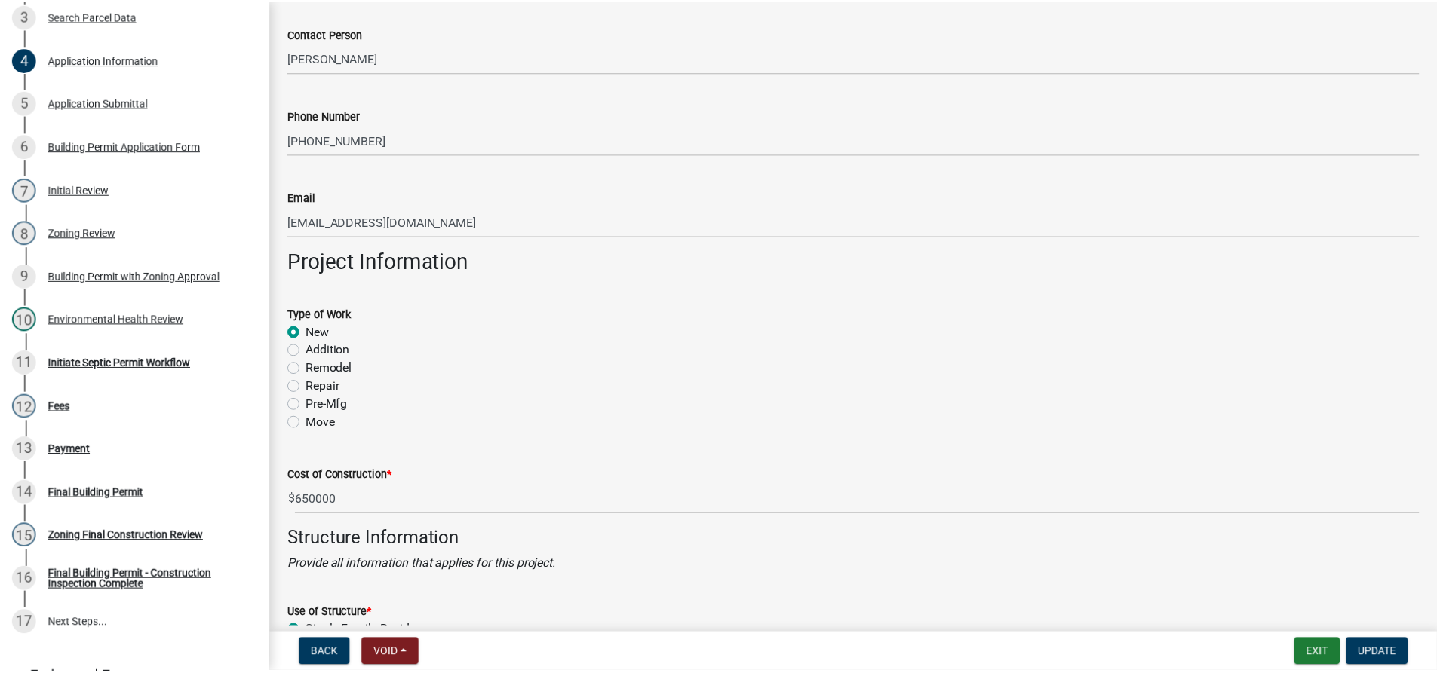
scroll to position [2413, 0]
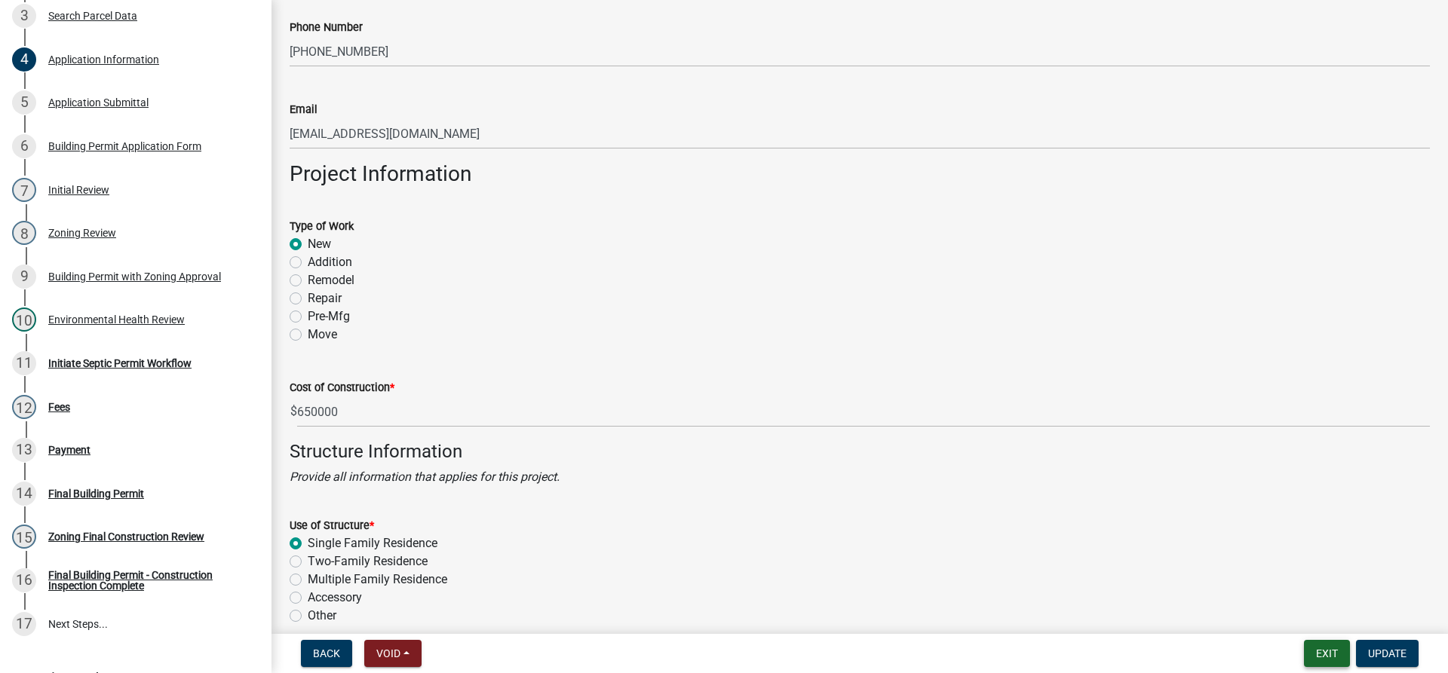
click at [1319, 646] on button "Exit" at bounding box center [1327, 653] width 46 height 27
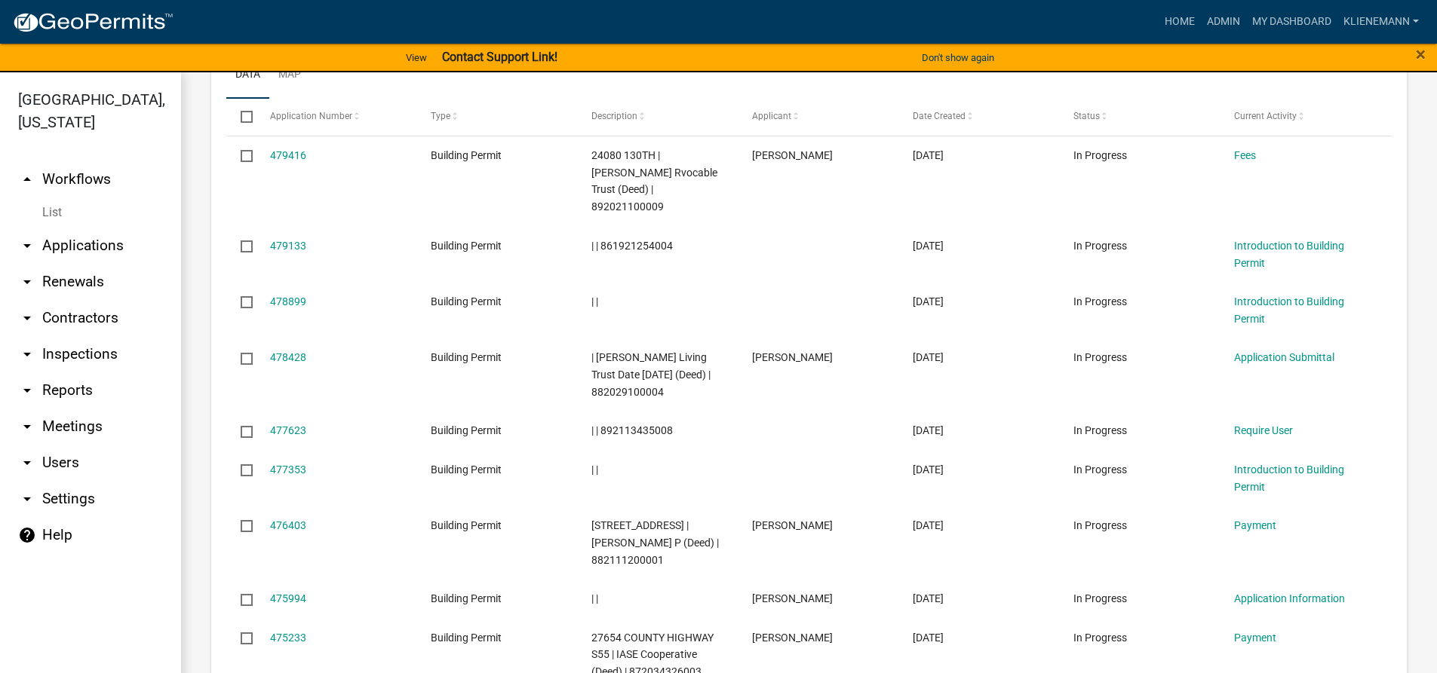
scroll to position [980, 0]
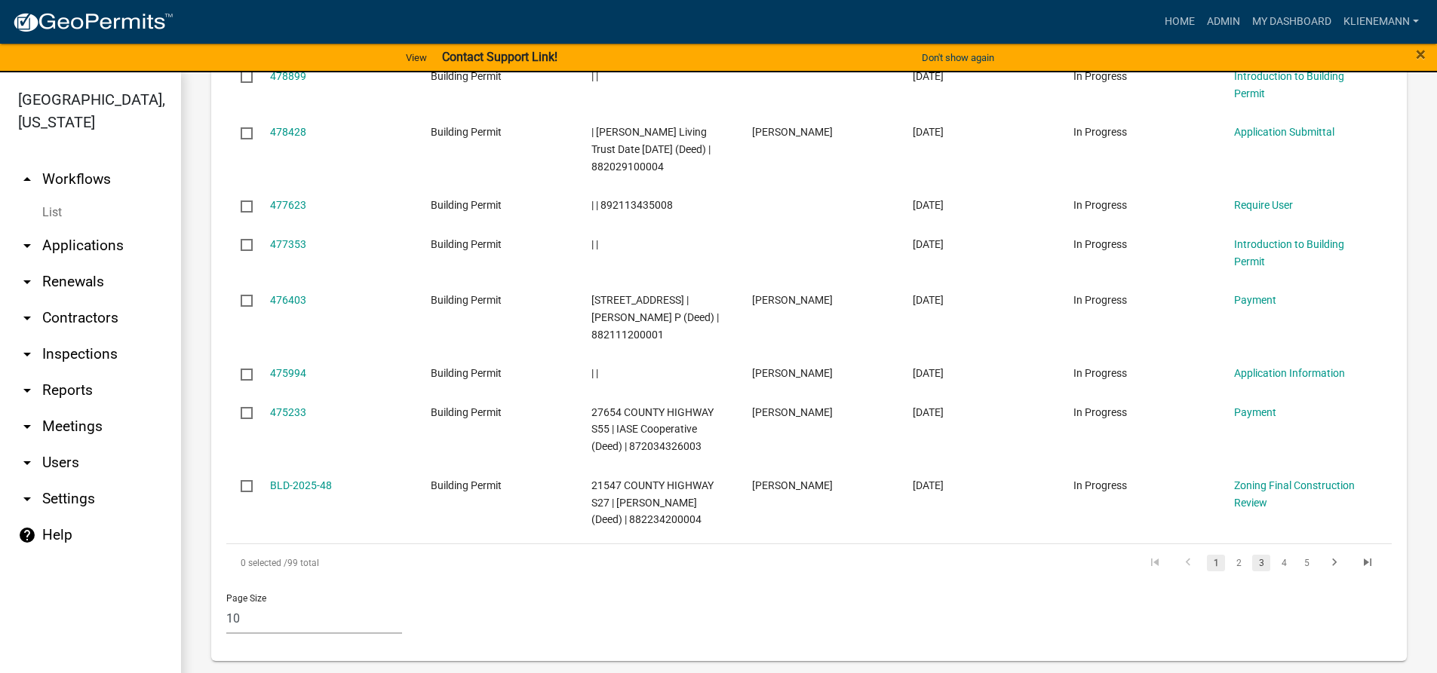
click at [1252, 571] on link "3" at bounding box center [1261, 563] width 18 height 17
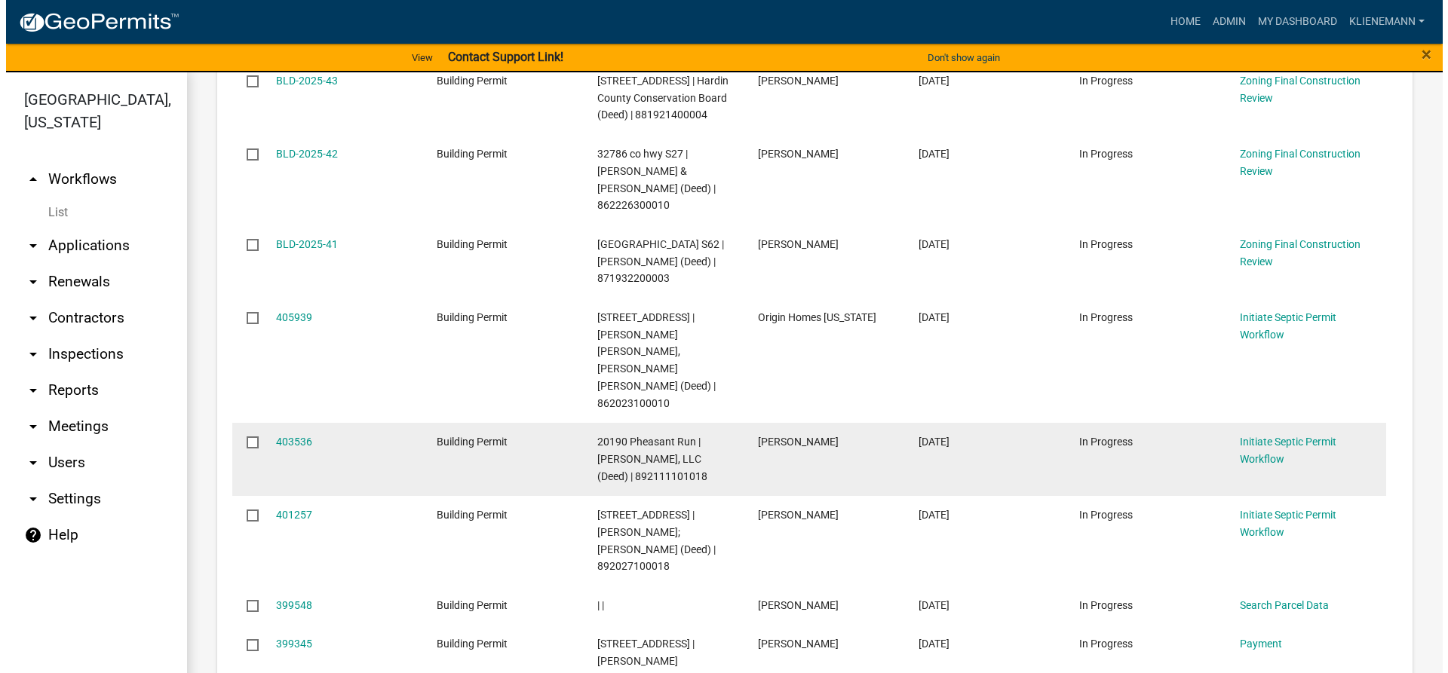
scroll to position [753, 0]
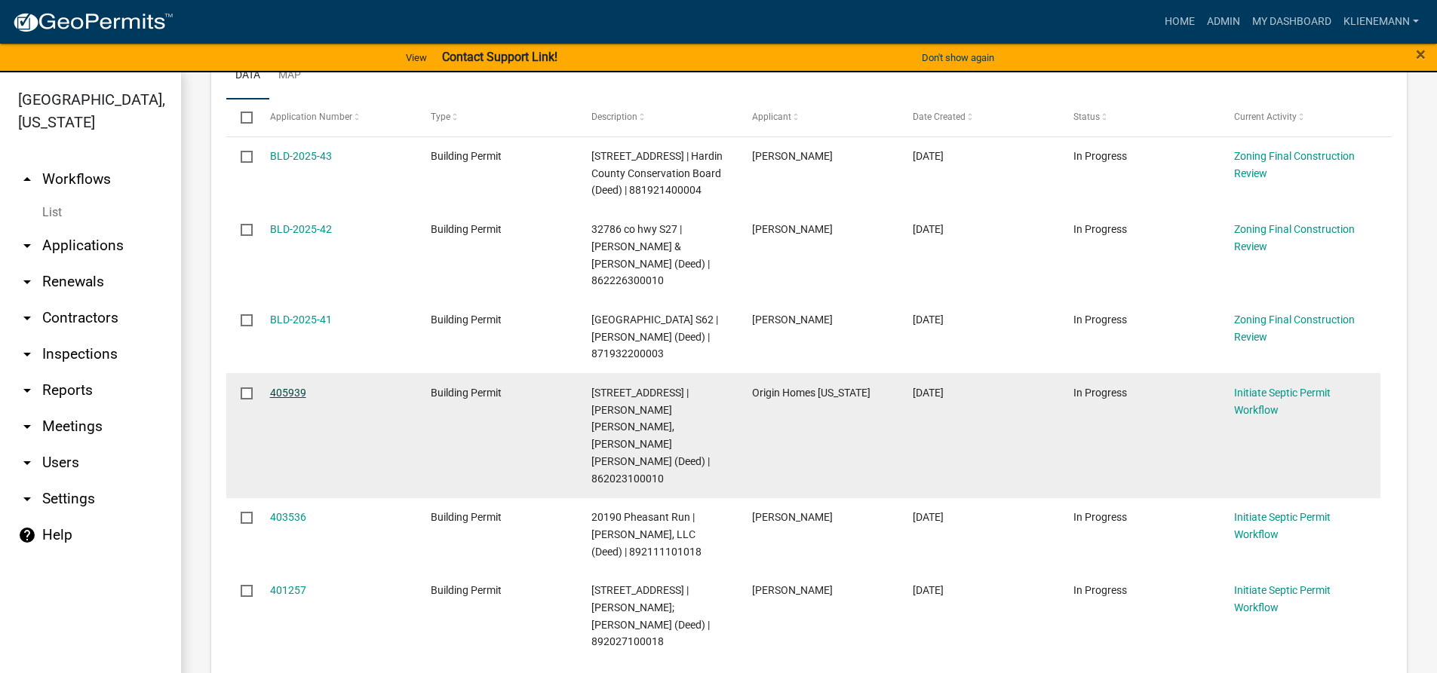
click at [298, 387] on link "405939" at bounding box center [288, 393] width 36 height 12
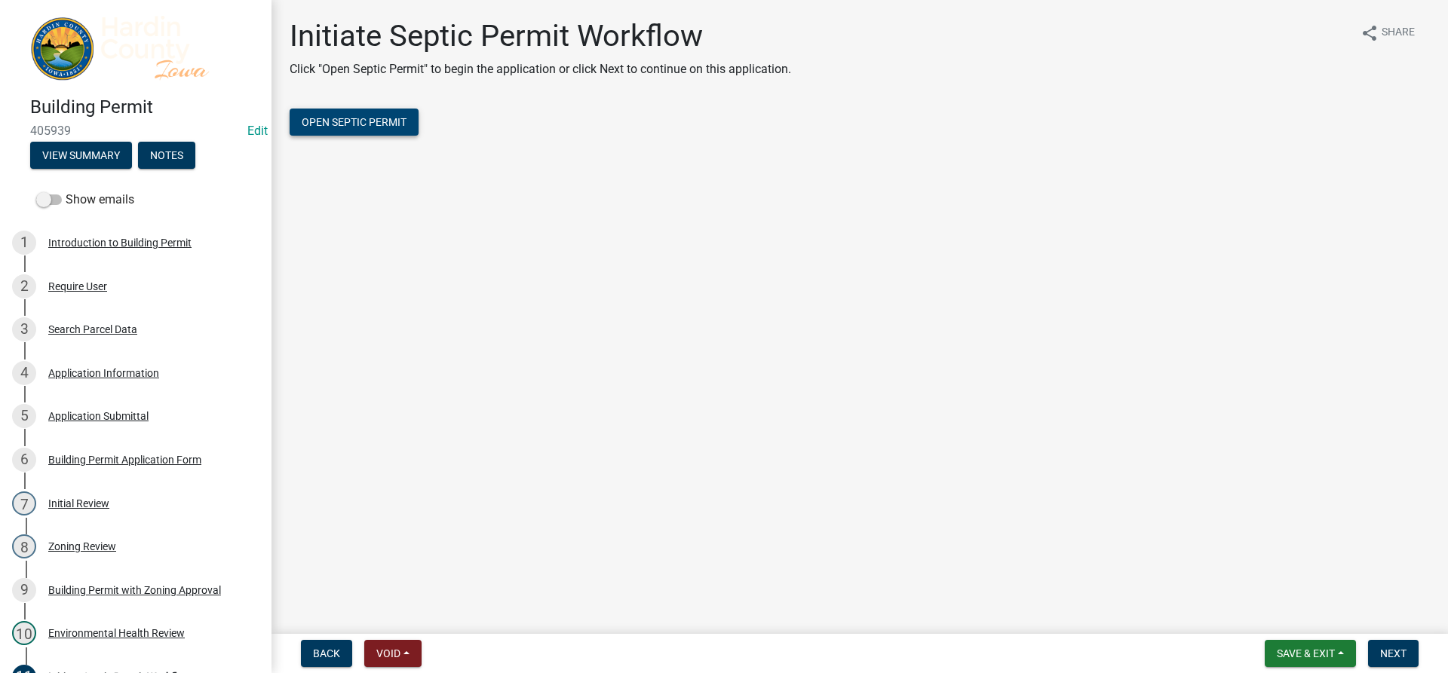
click at [370, 117] on span "Open Septic Permit" at bounding box center [354, 122] width 105 height 12
click at [81, 492] on div "7 Initial Review" at bounding box center [129, 504] width 235 height 24
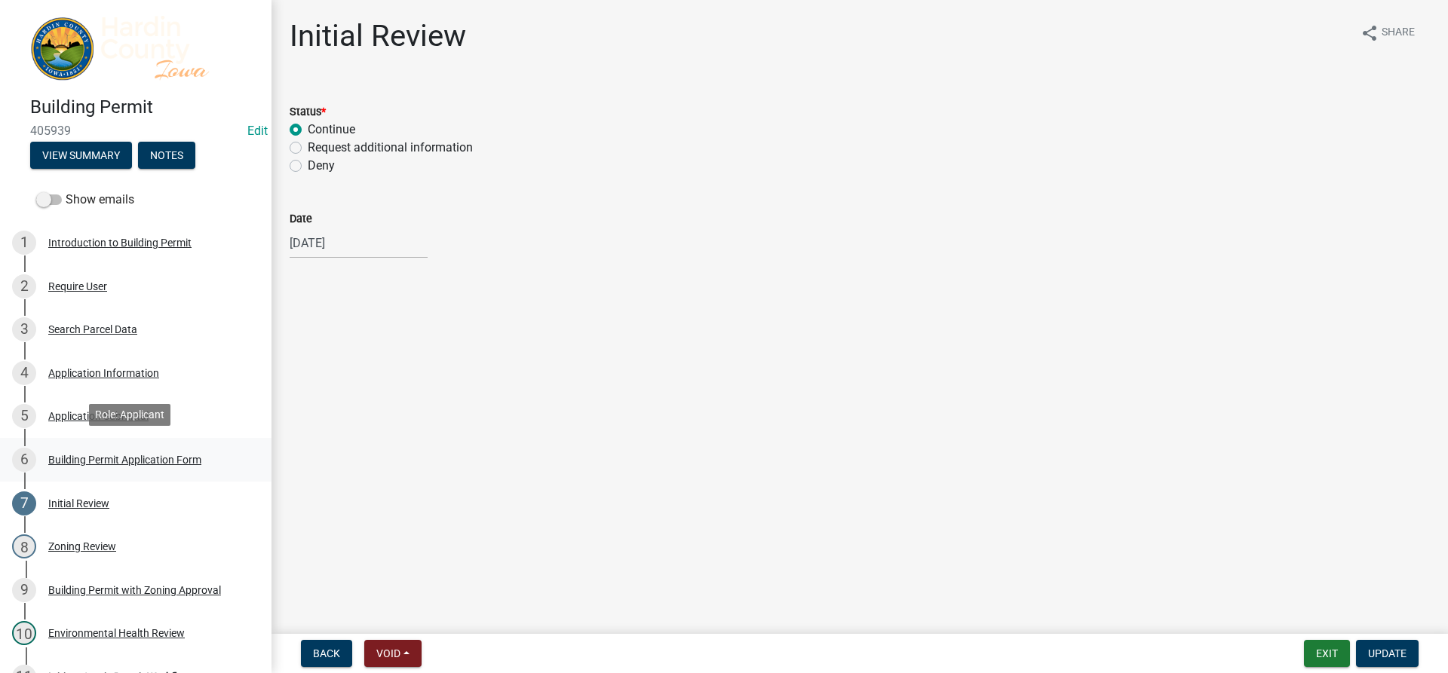
click at [93, 462] on div "Building Permit Application Form" at bounding box center [124, 460] width 153 height 11
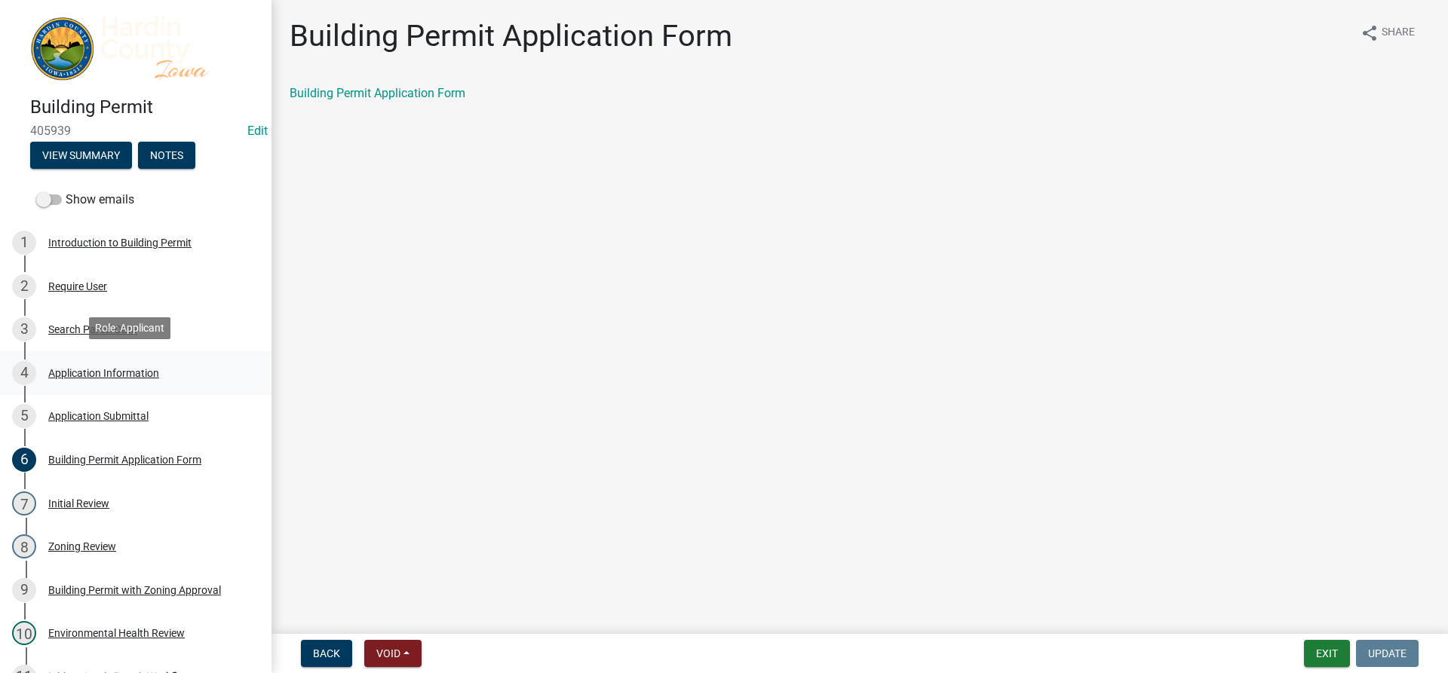
click at [103, 385] on link "4 Application Information" at bounding box center [135, 373] width 271 height 44
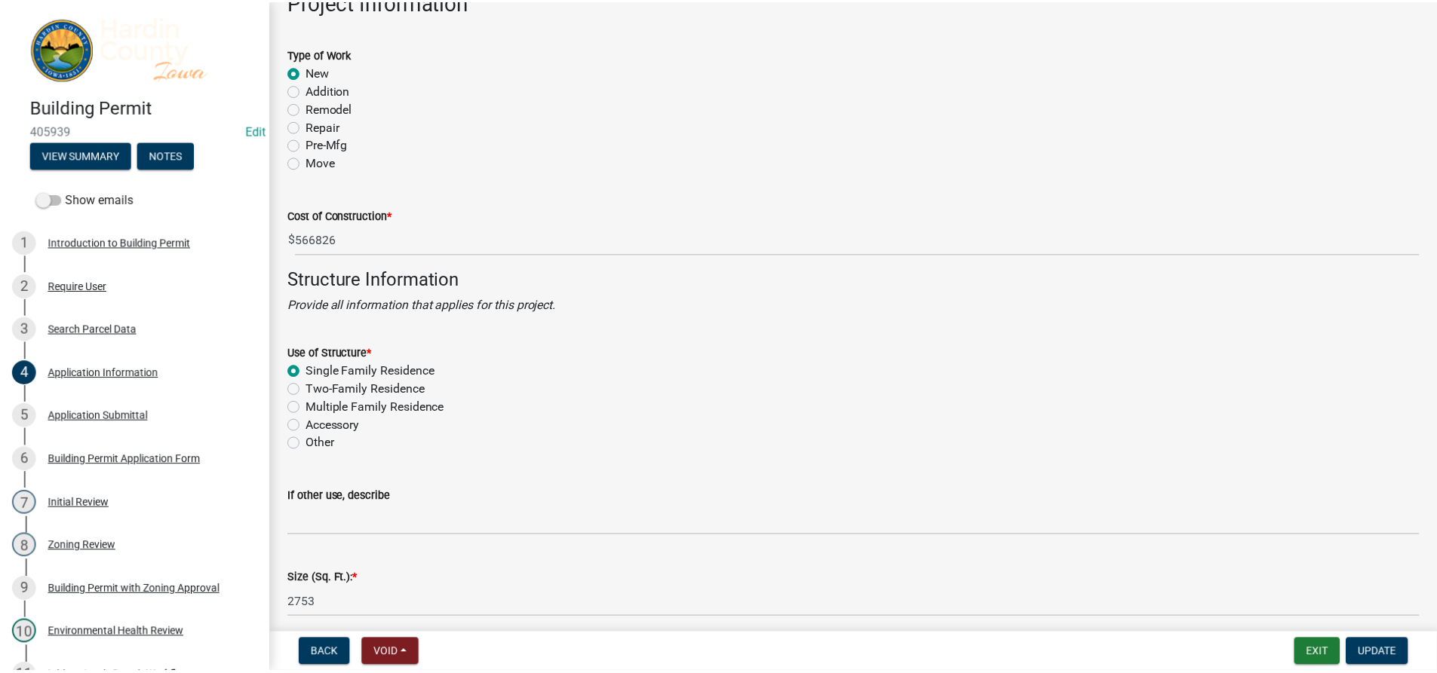
scroll to position [2546, 0]
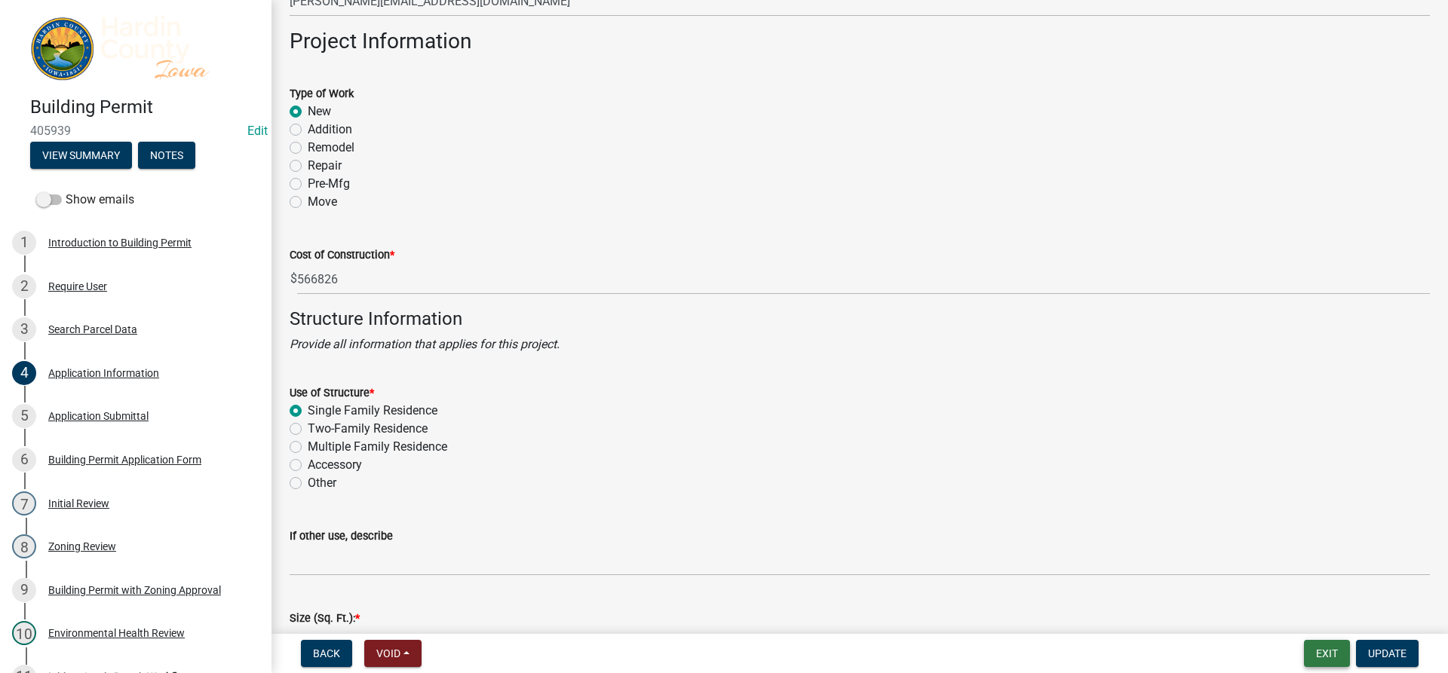
click at [1336, 664] on button "Exit" at bounding box center [1327, 653] width 46 height 27
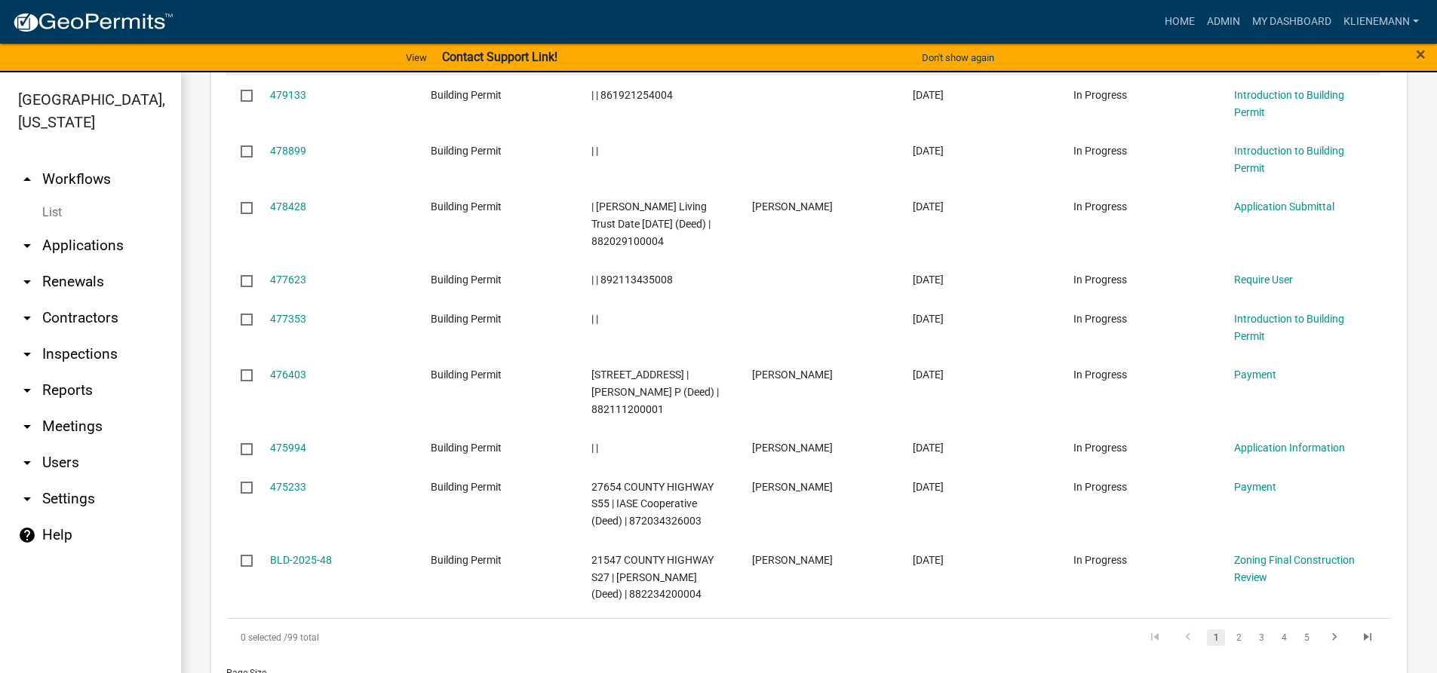
scroll to position [980, 0]
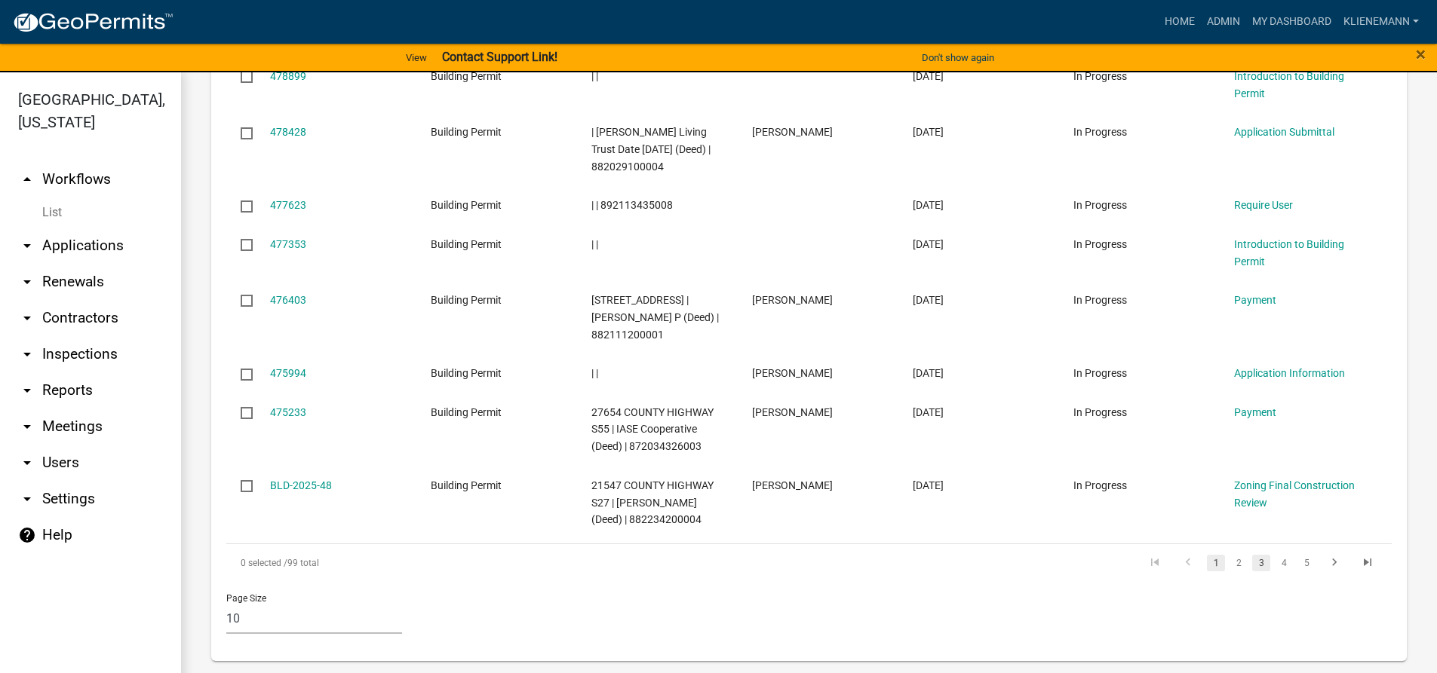
click at [1253, 569] on link "3" at bounding box center [1261, 563] width 18 height 17
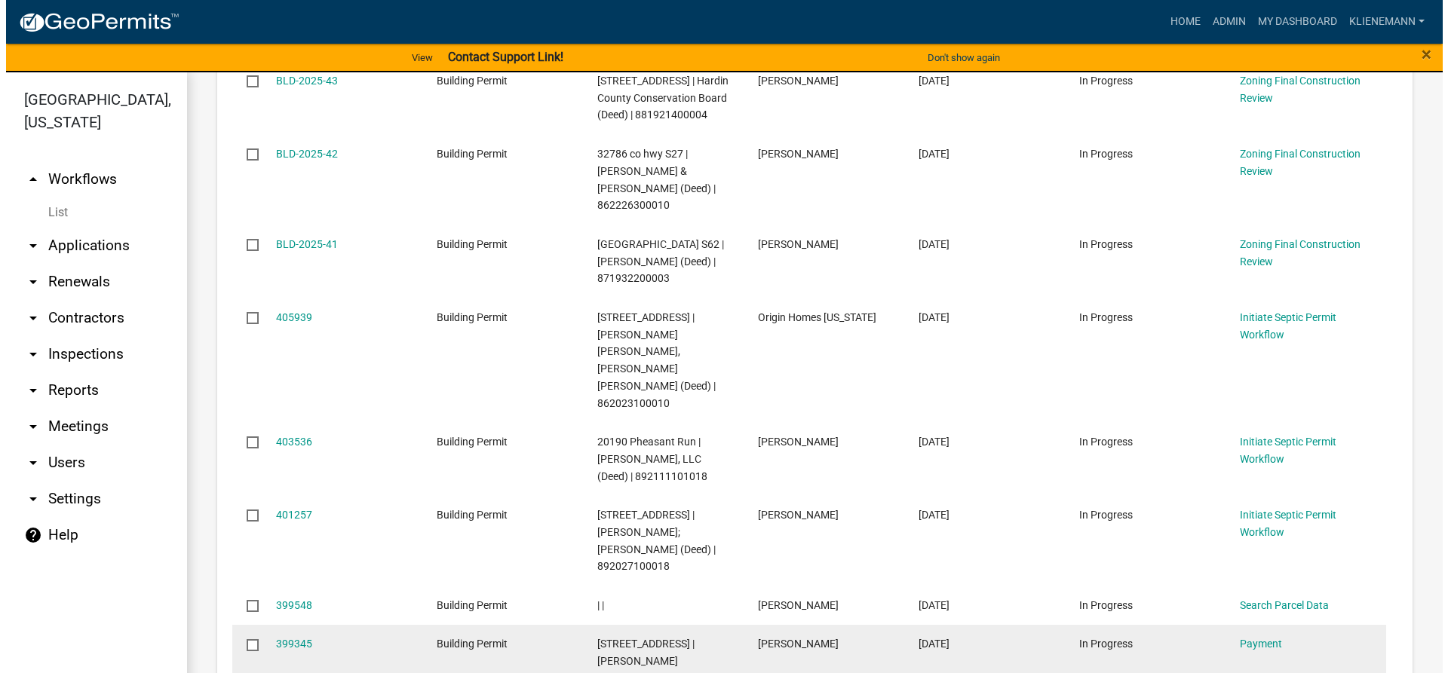
scroll to position [753, 0]
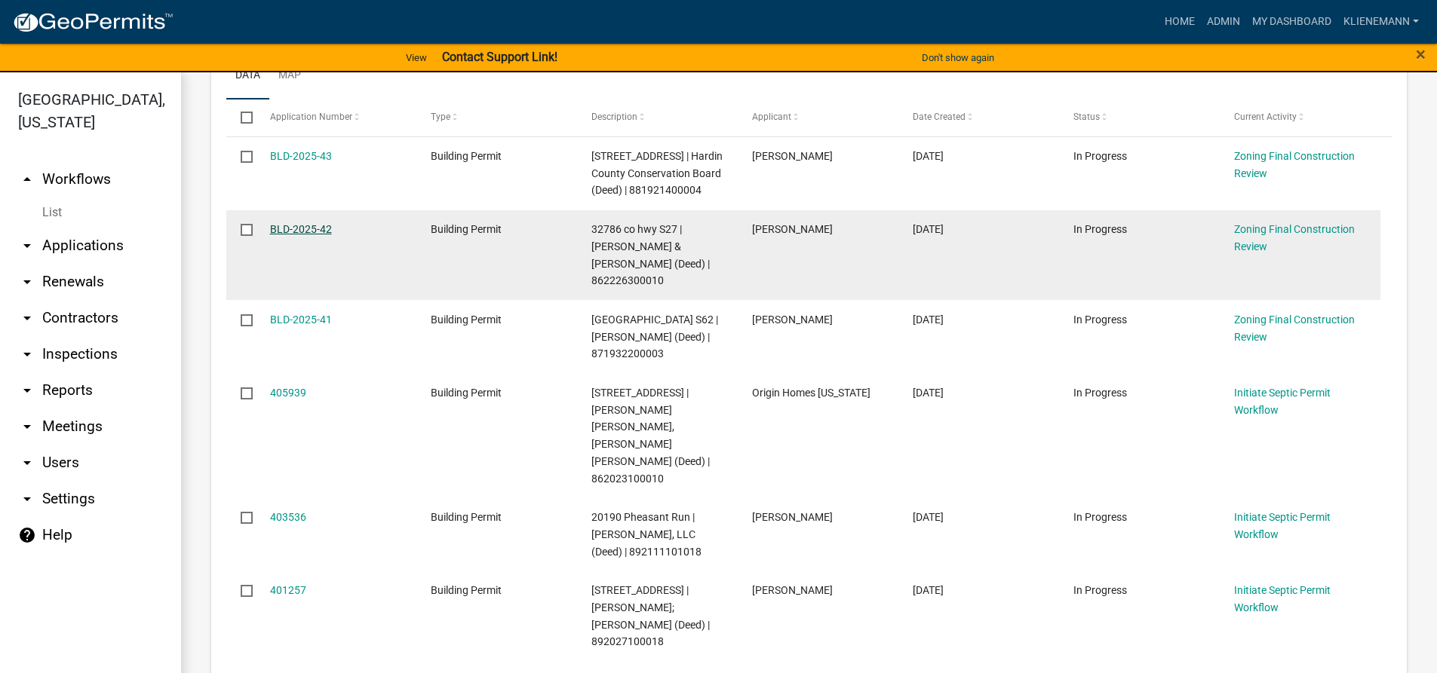
click at [319, 231] on link "BLD-2025-42" at bounding box center [301, 229] width 62 height 12
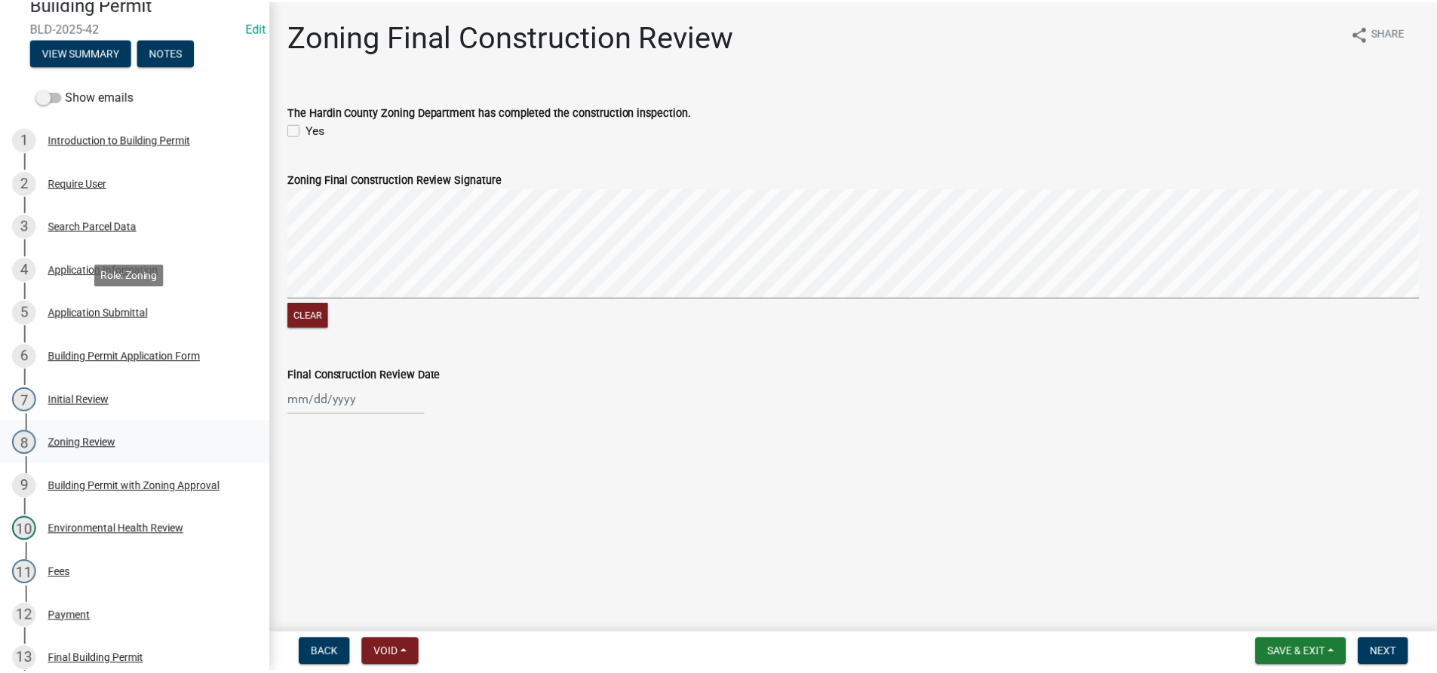
scroll to position [226, 0]
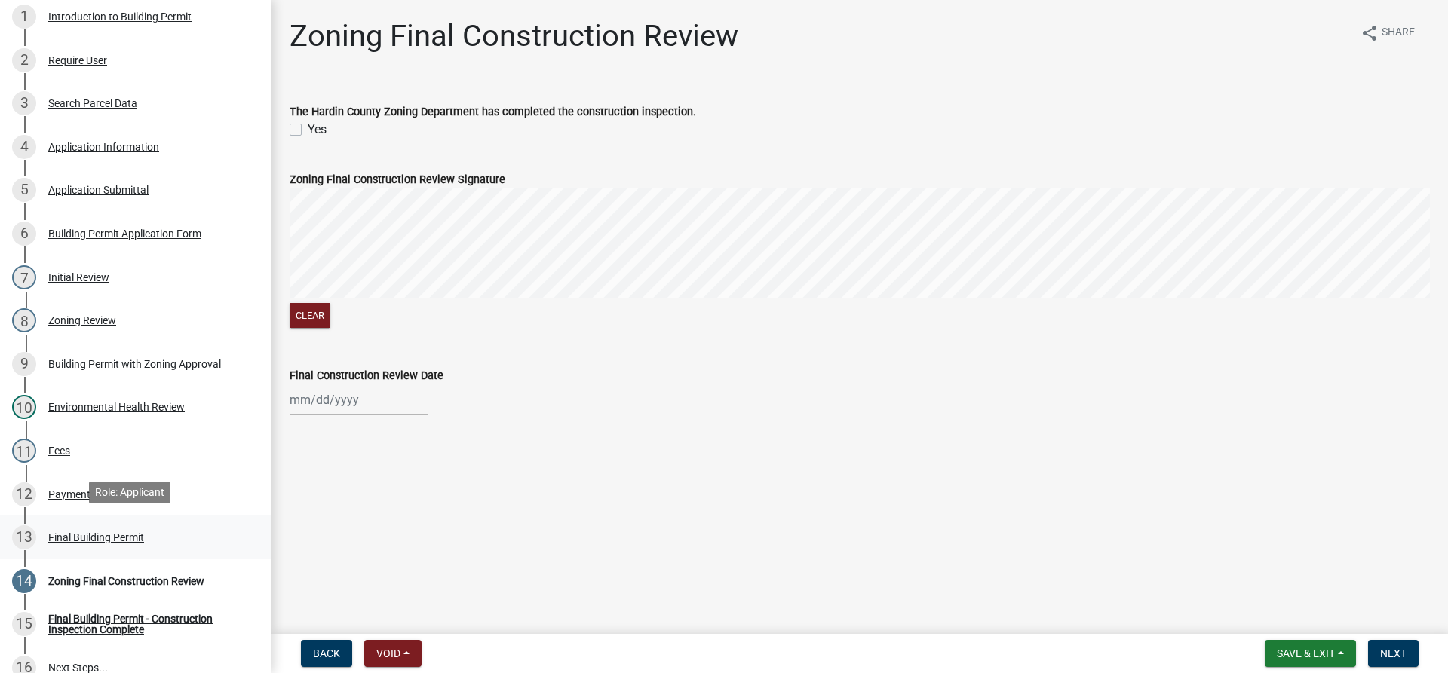
click at [69, 535] on div "Final Building Permit" at bounding box center [96, 537] width 96 height 11
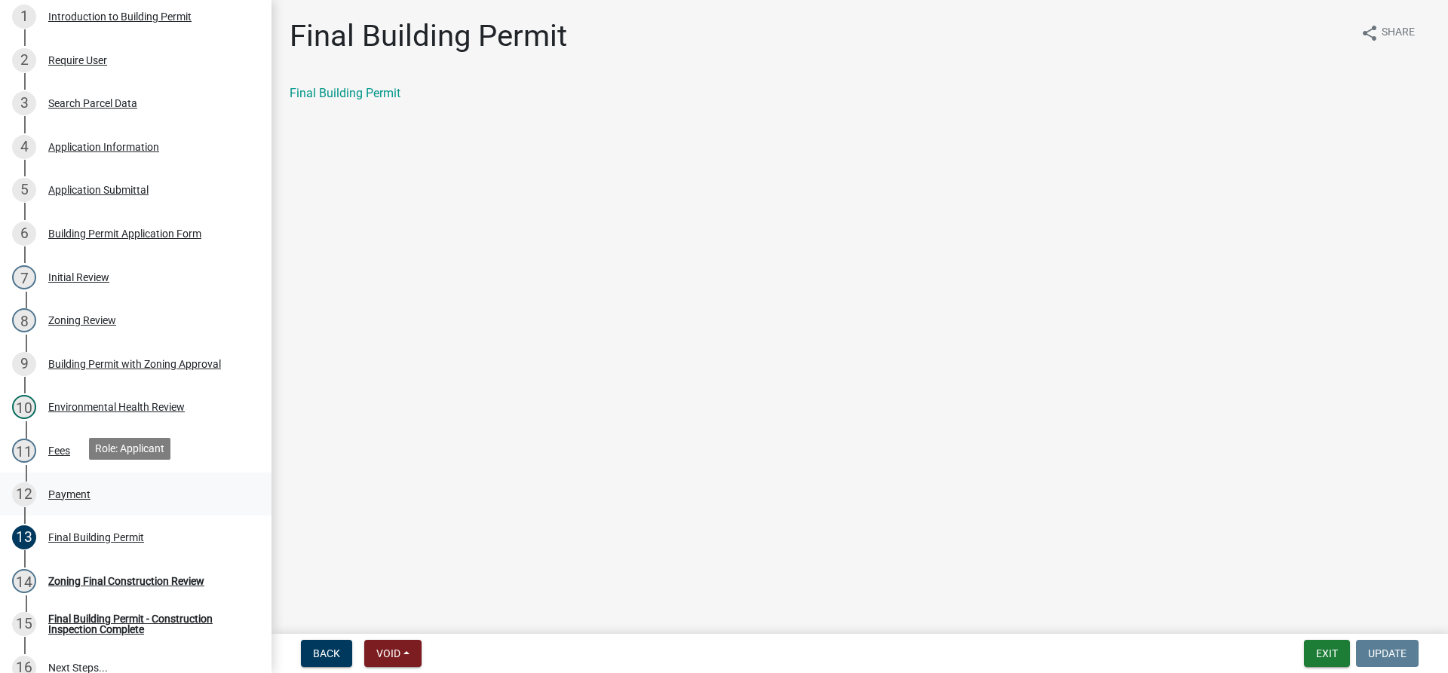
click at [63, 498] on div "12 Payment" at bounding box center [129, 495] width 235 height 24
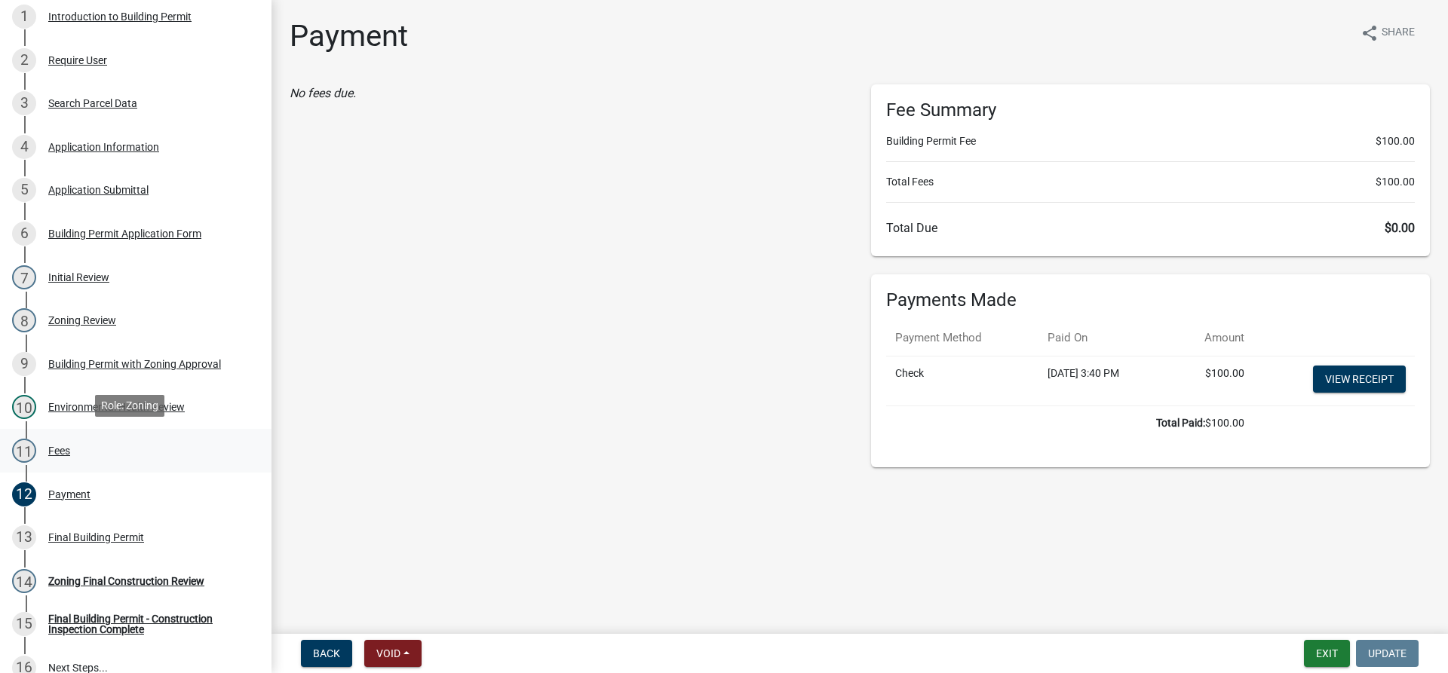
click at [63, 458] on div "11 Fees" at bounding box center [129, 451] width 235 height 24
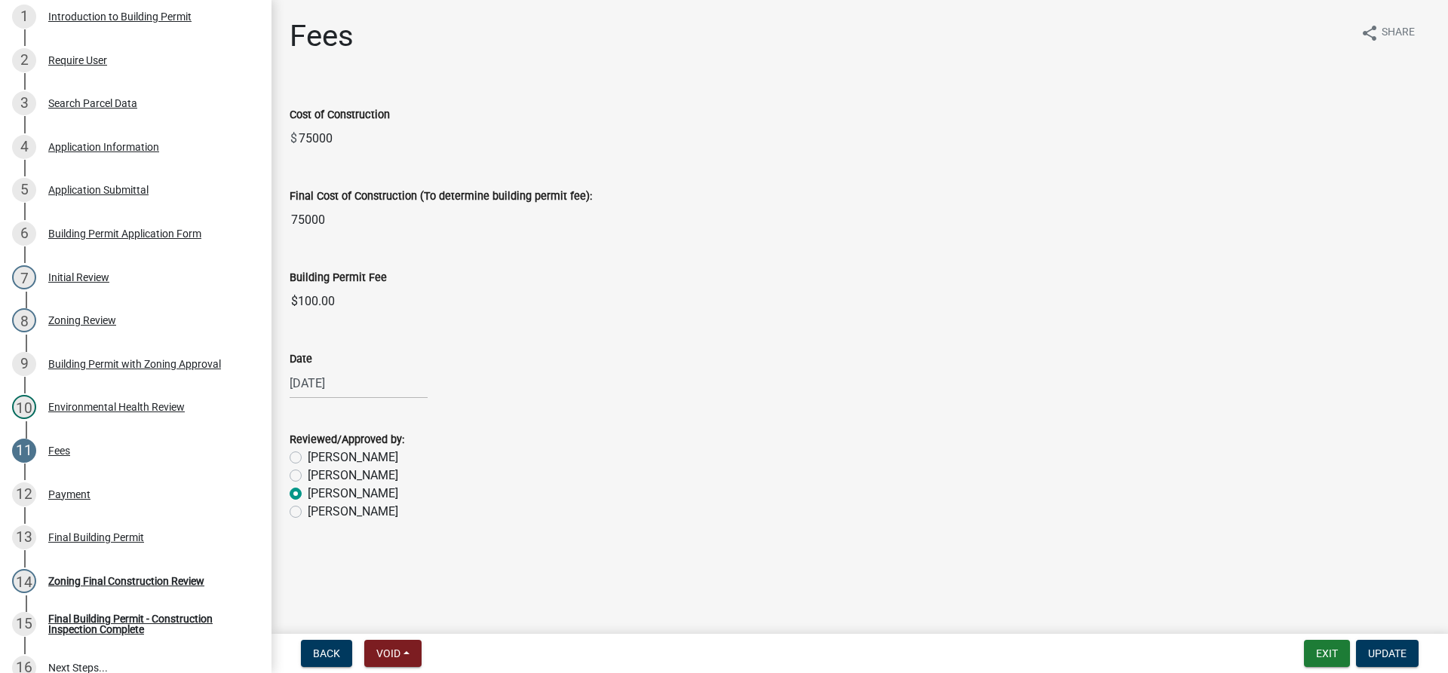
click at [1328, 670] on nav "Back Void Withdraw Lock Expire Void Exit Update" at bounding box center [859, 653] width 1176 height 39
click at [1326, 658] on button "Exit" at bounding box center [1327, 653] width 46 height 27
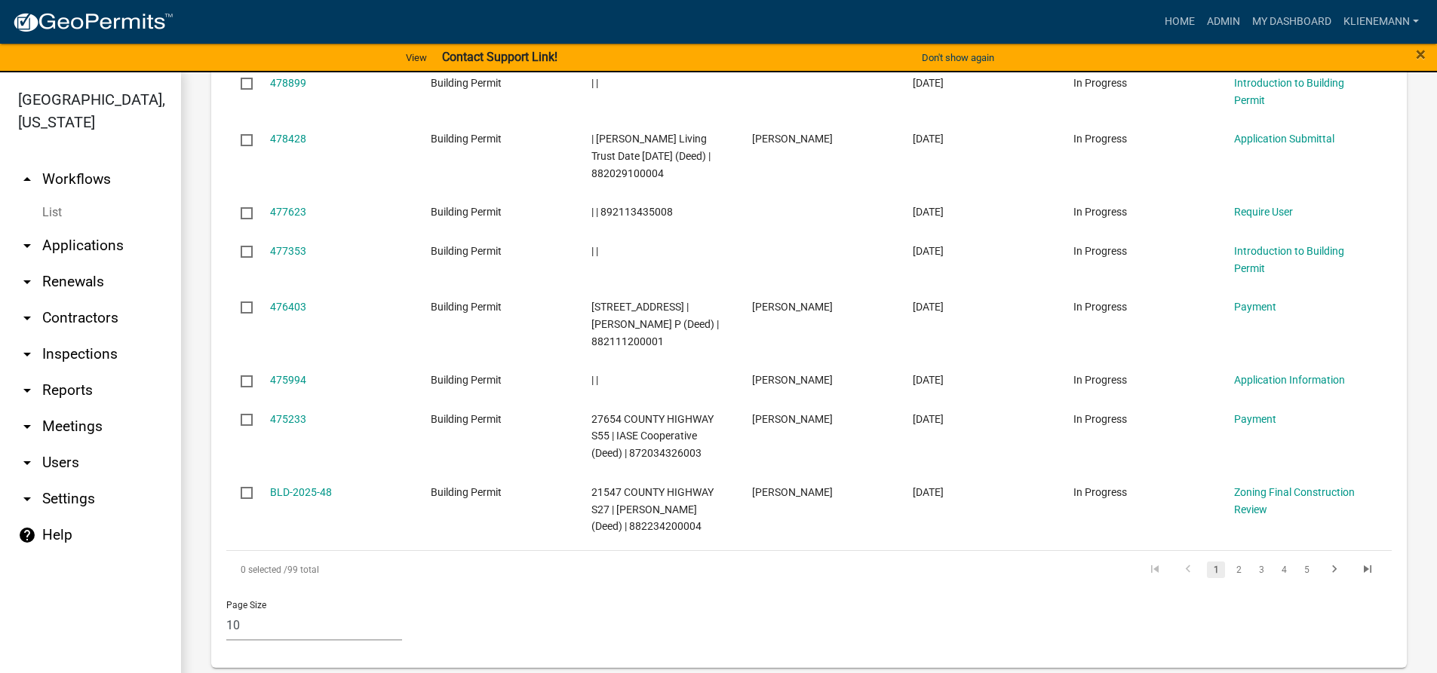
scroll to position [980, 0]
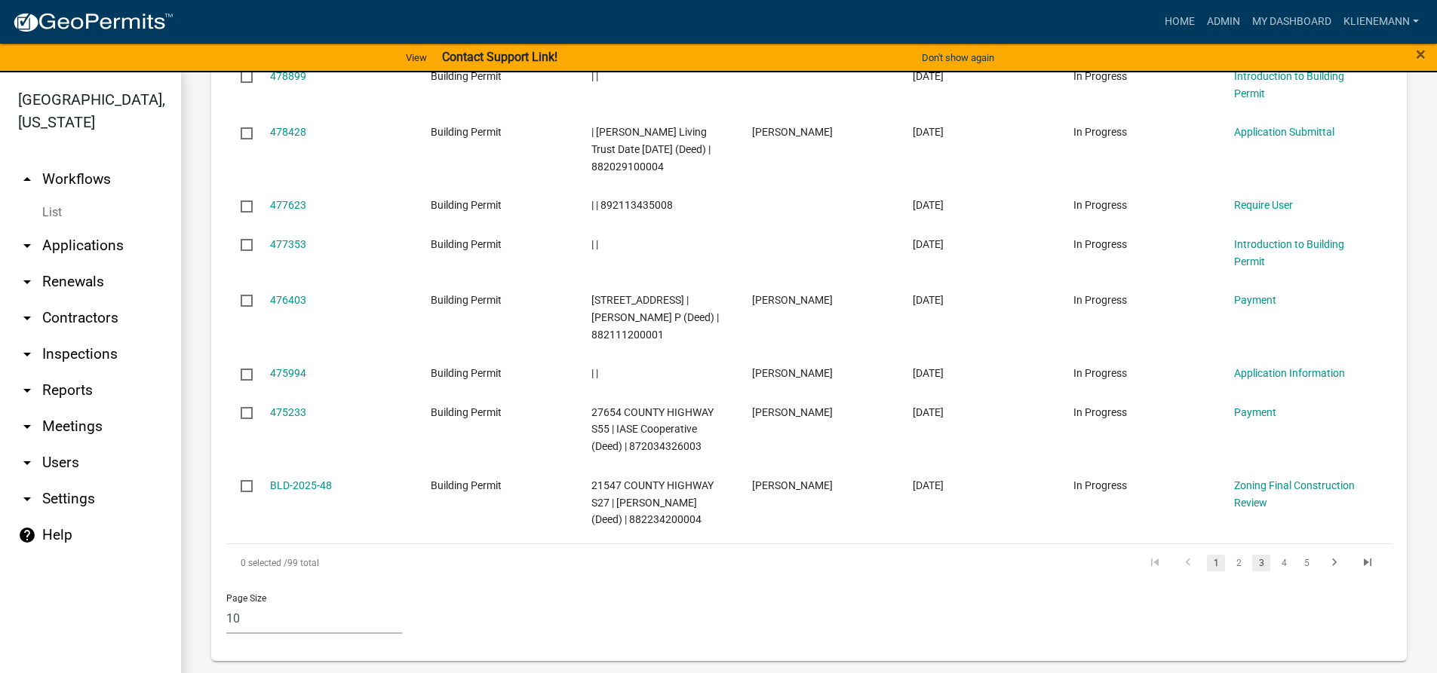
click at [1252, 565] on link "3" at bounding box center [1261, 563] width 18 height 17
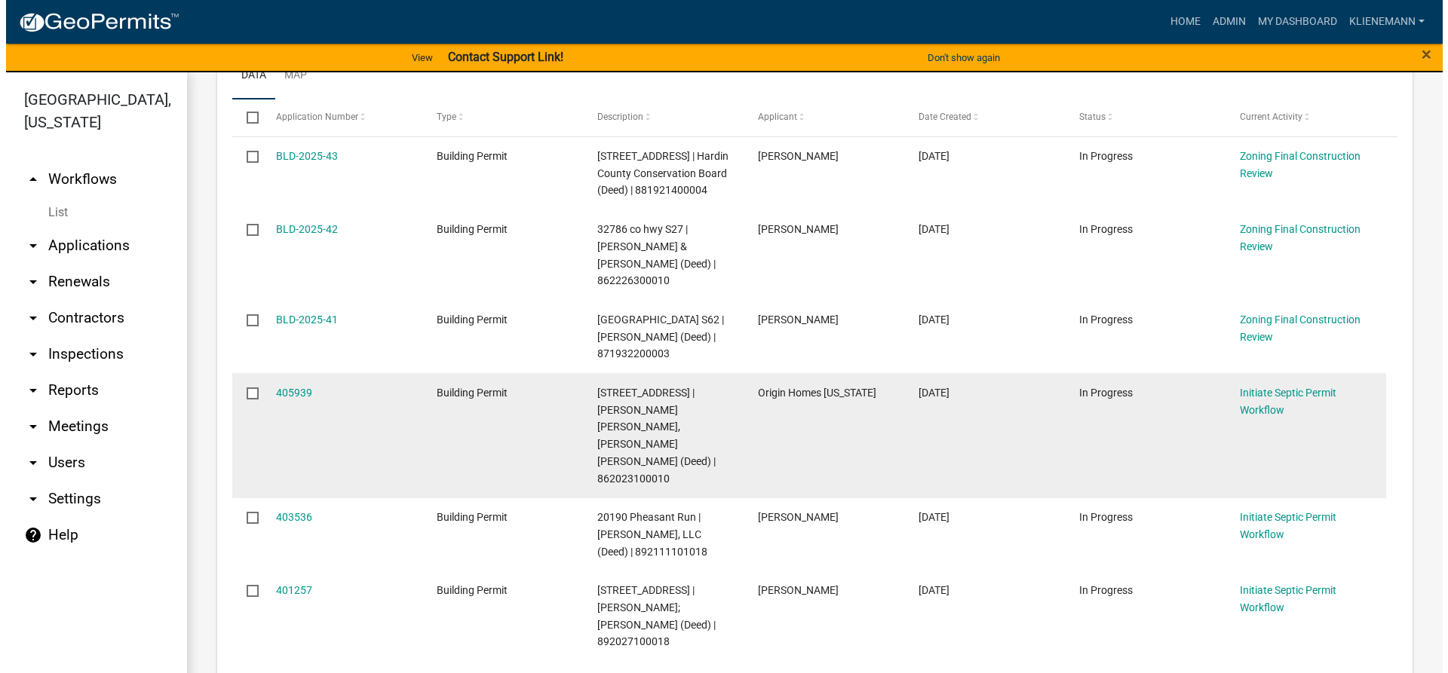
scroll to position [678, 0]
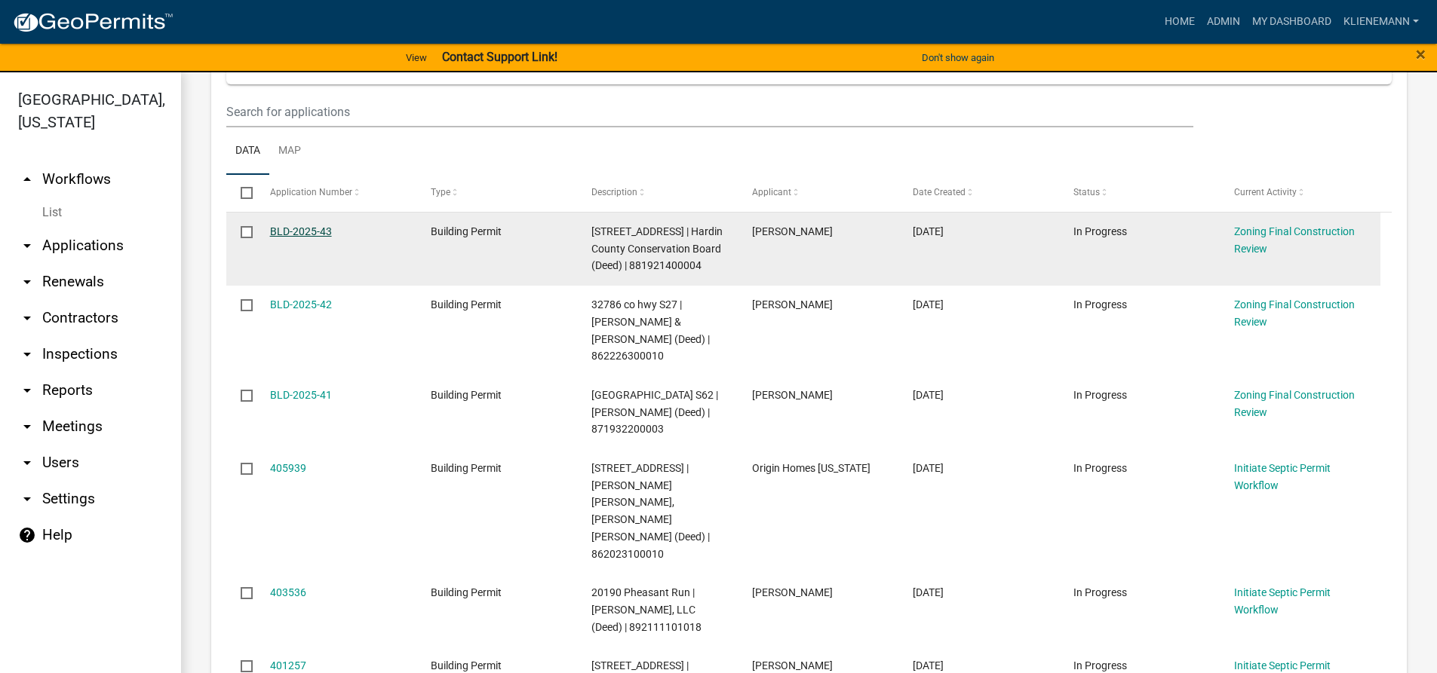
click at [315, 236] on link "BLD-2025-43" at bounding box center [301, 231] width 62 height 12
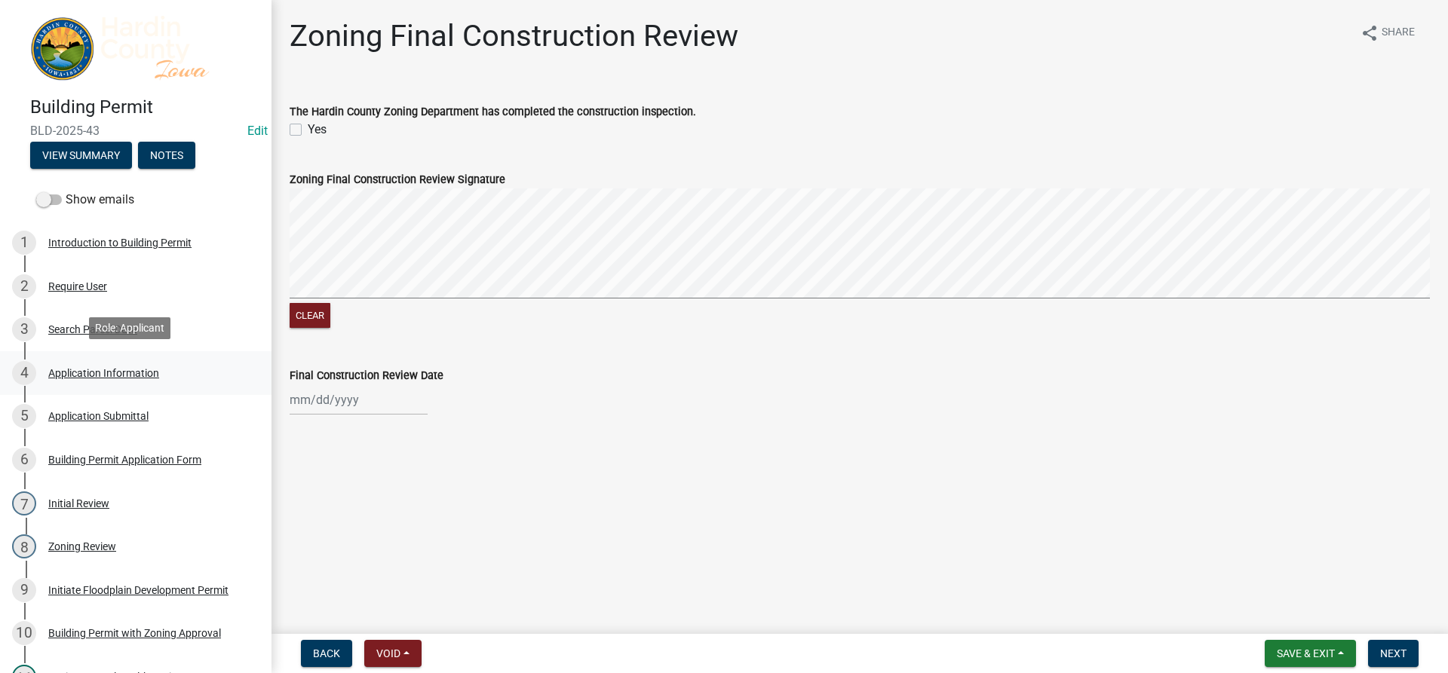
click at [79, 368] on div "Application Information" at bounding box center [103, 373] width 111 height 11
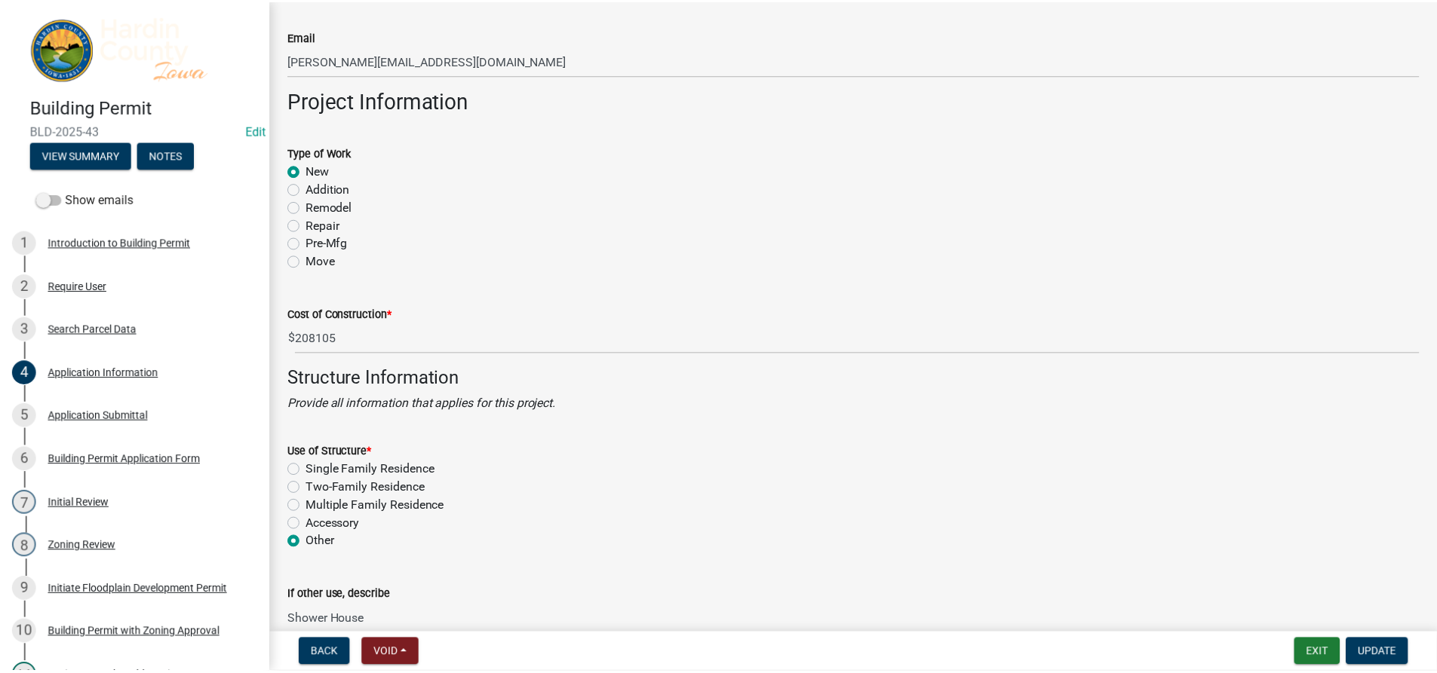
scroll to position [2489, 0]
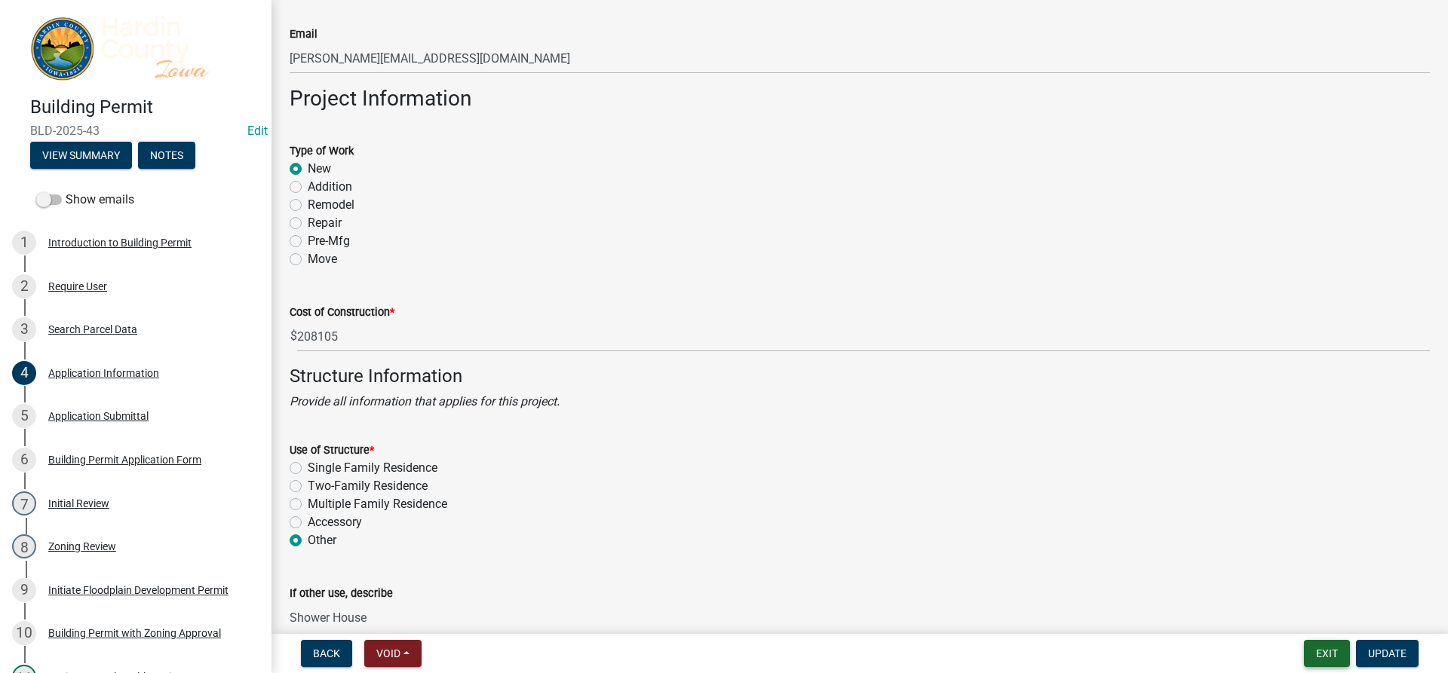
click at [1329, 656] on button "Exit" at bounding box center [1327, 653] width 46 height 27
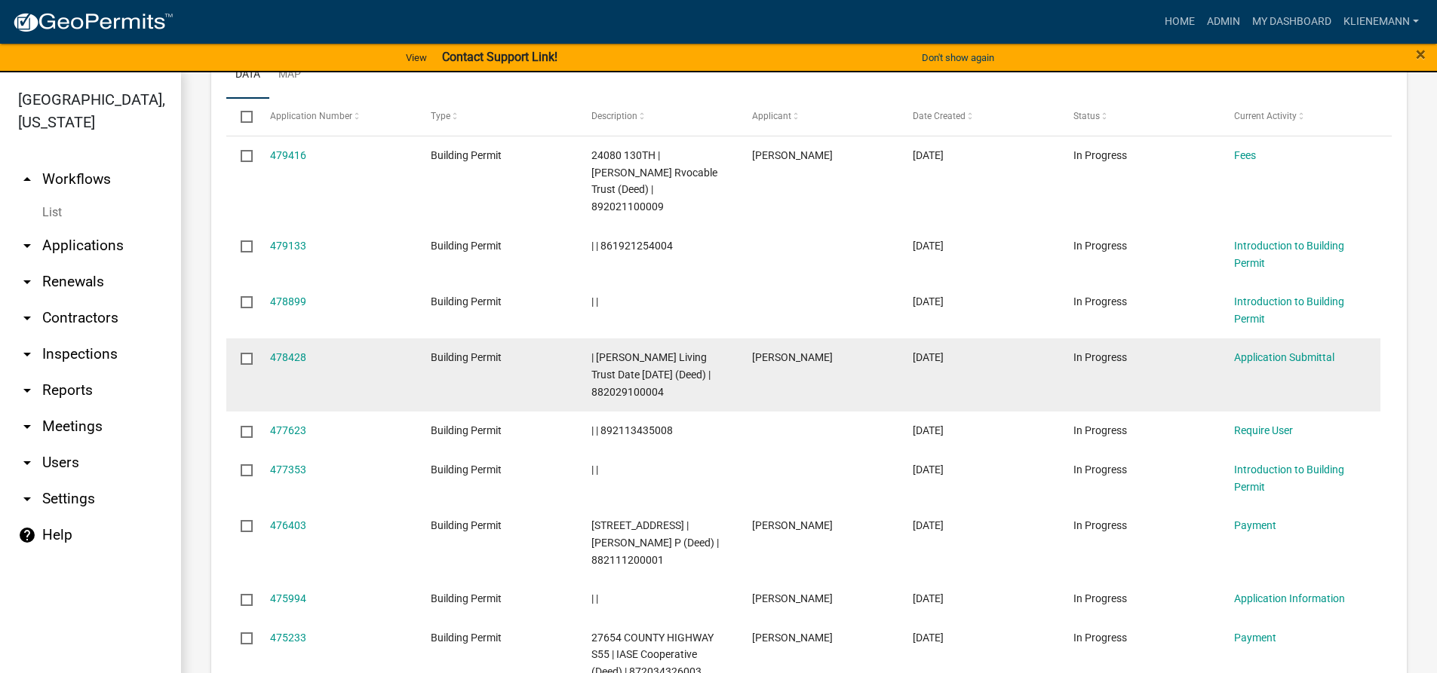
scroll to position [980, 0]
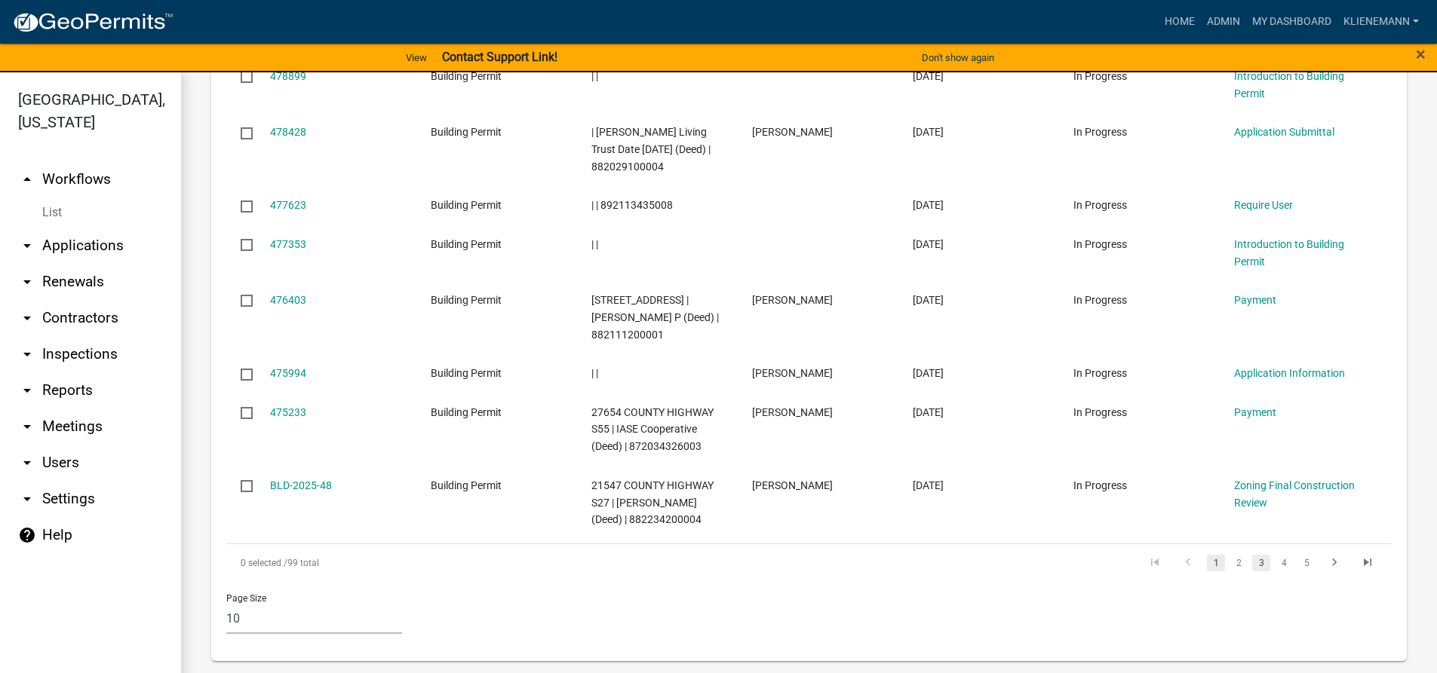
click at [1253, 566] on link "3" at bounding box center [1261, 563] width 18 height 17
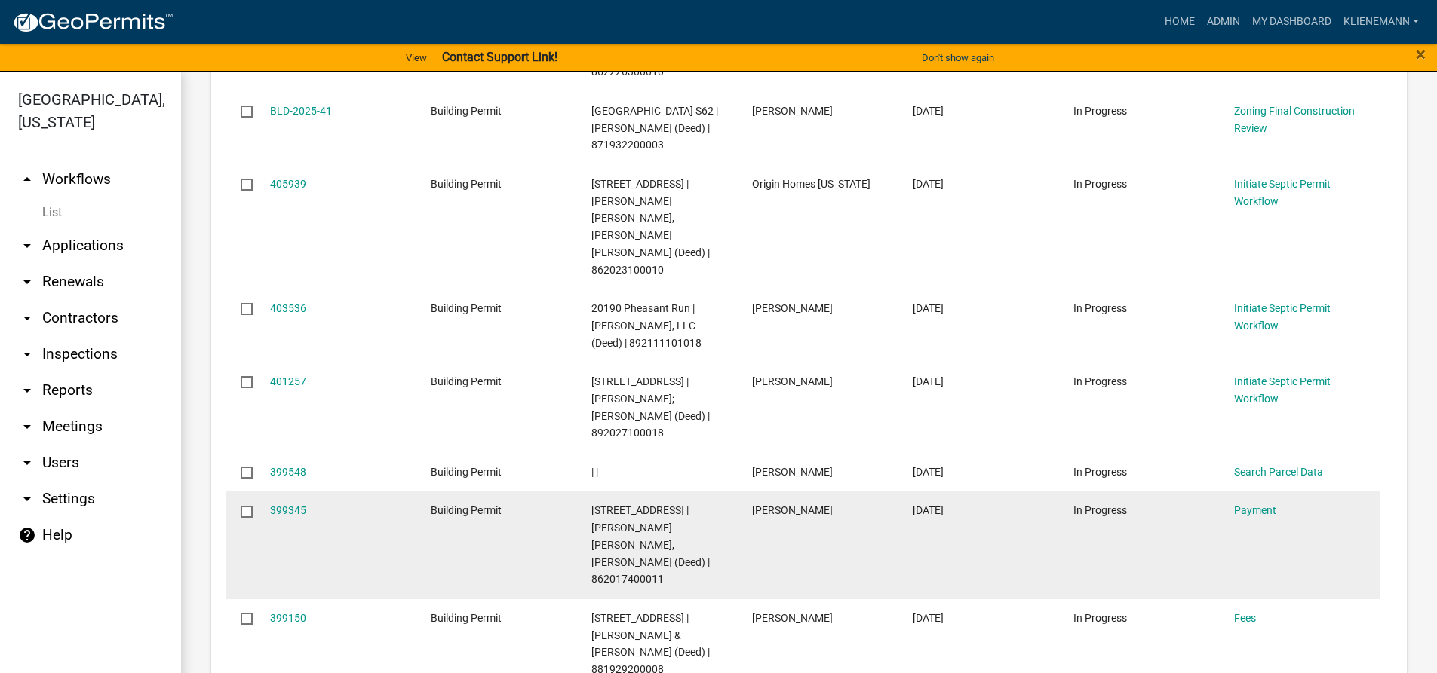
scroll to position [980, 0]
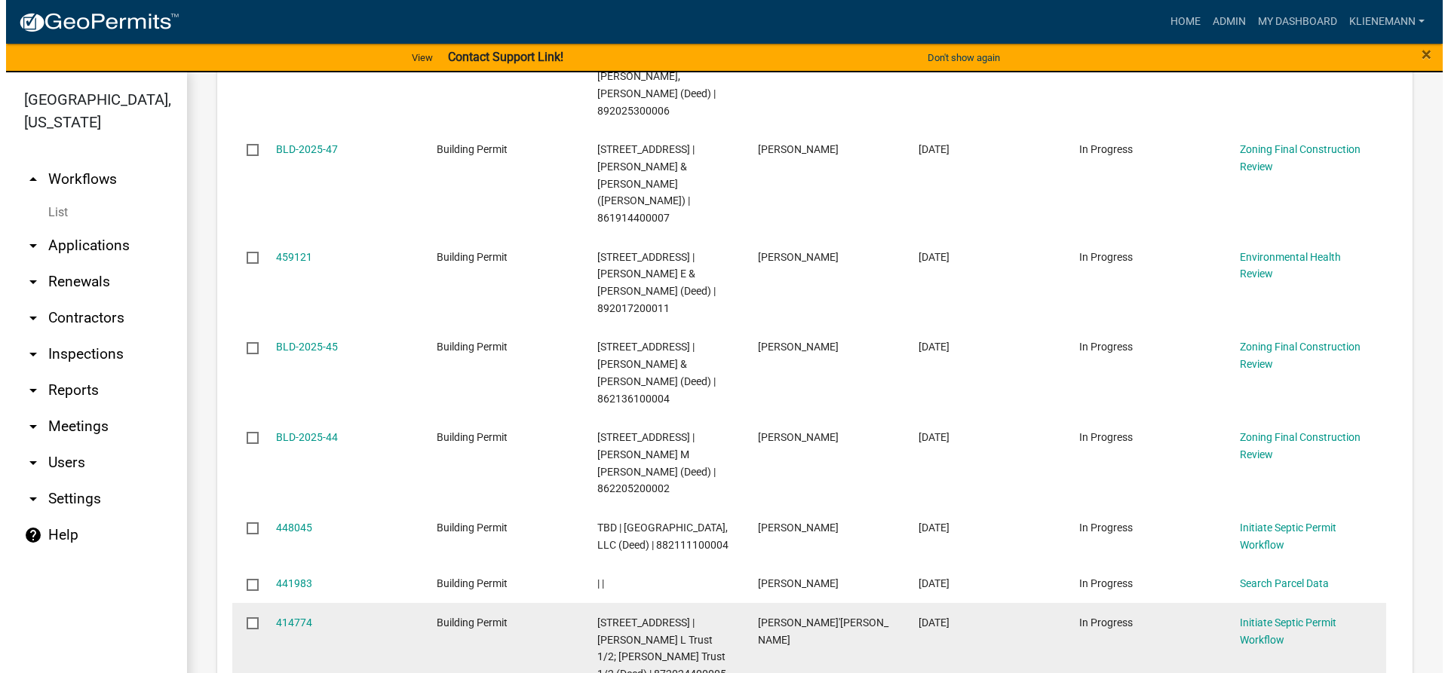
scroll to position [945, 0]
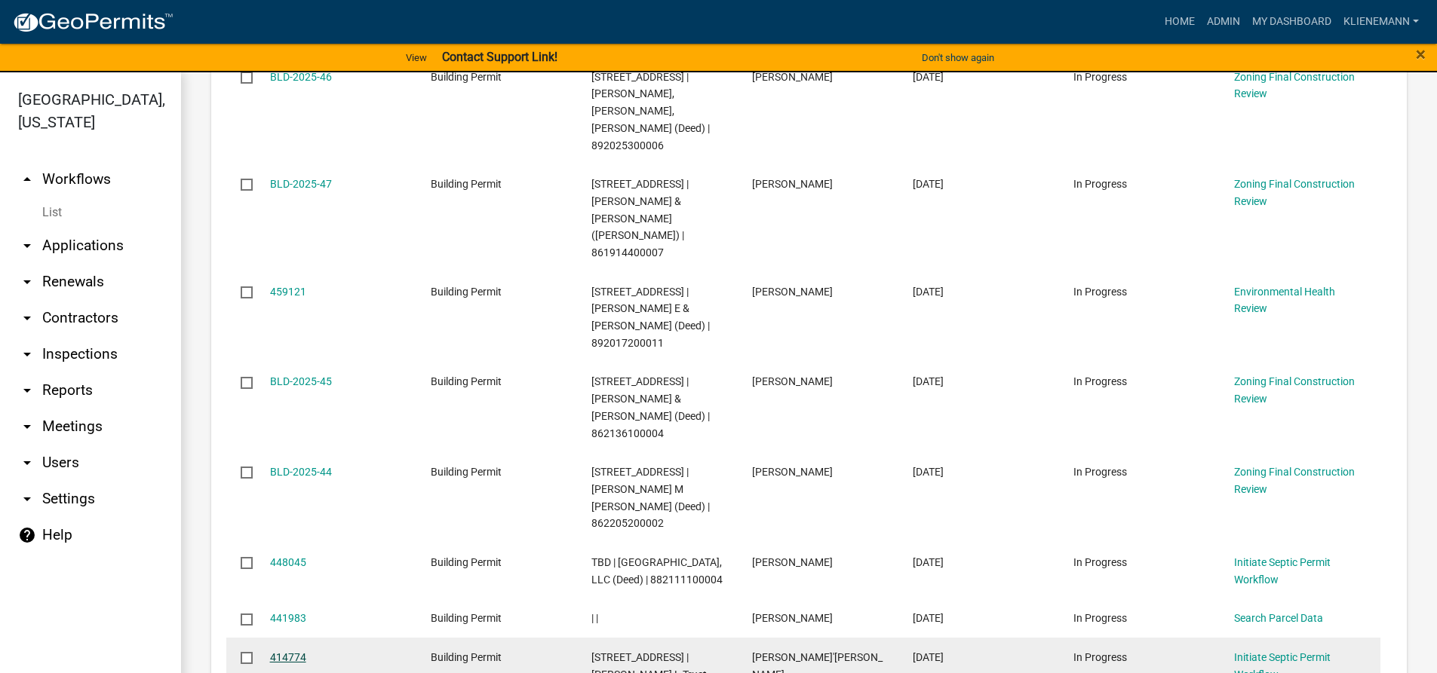
click at [298, 652] on link "414774" at bounding box center [288, 658] width 36 height 12
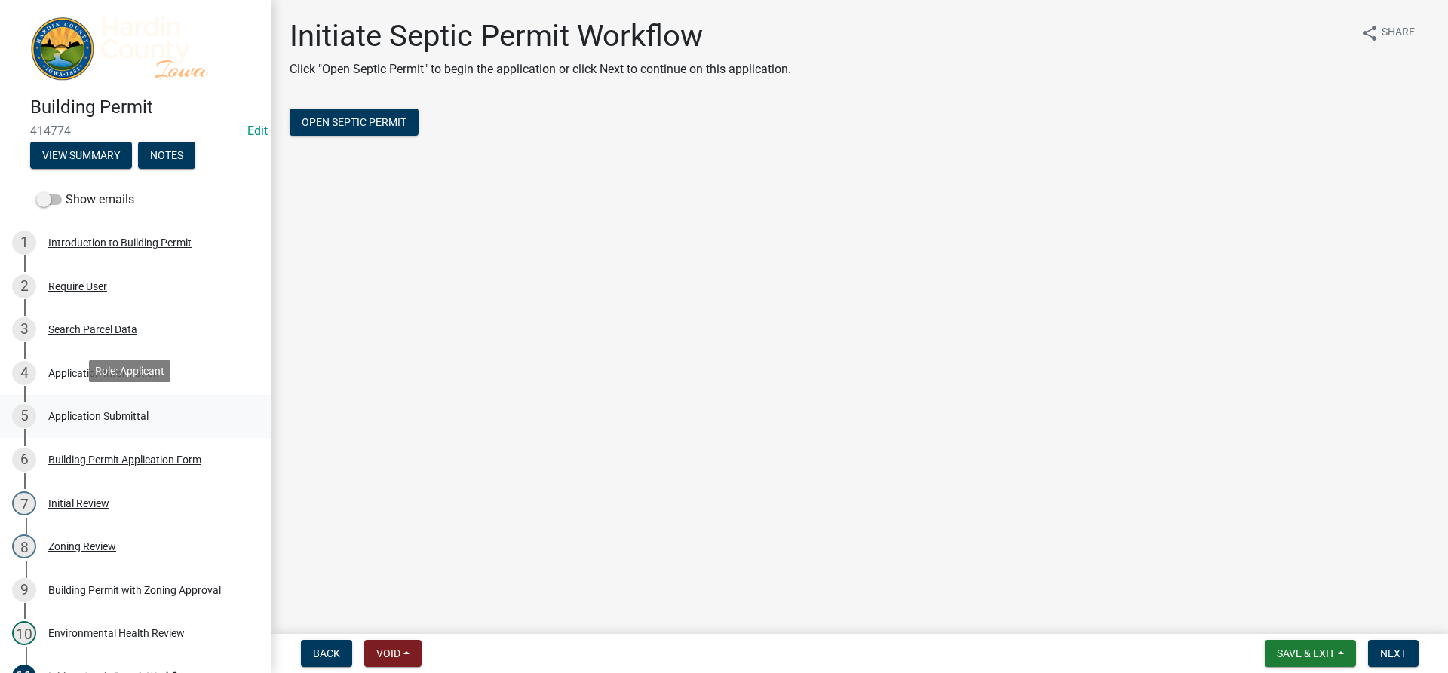
click at [126, 414] on div "Application Submittal" at bounding box center [98, 416] width 100 height 11
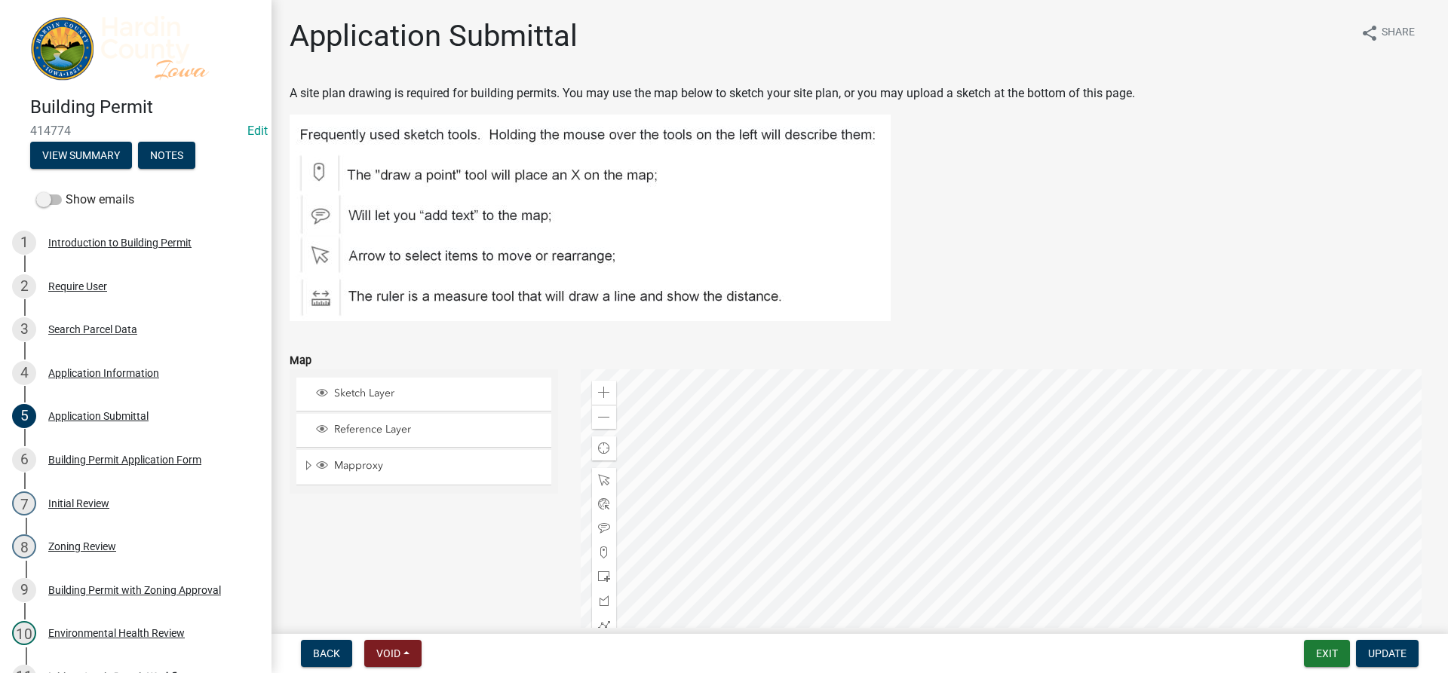
click at [138, 370] on div "Application Information" at bounding box center [103, 373] width 111 height 11
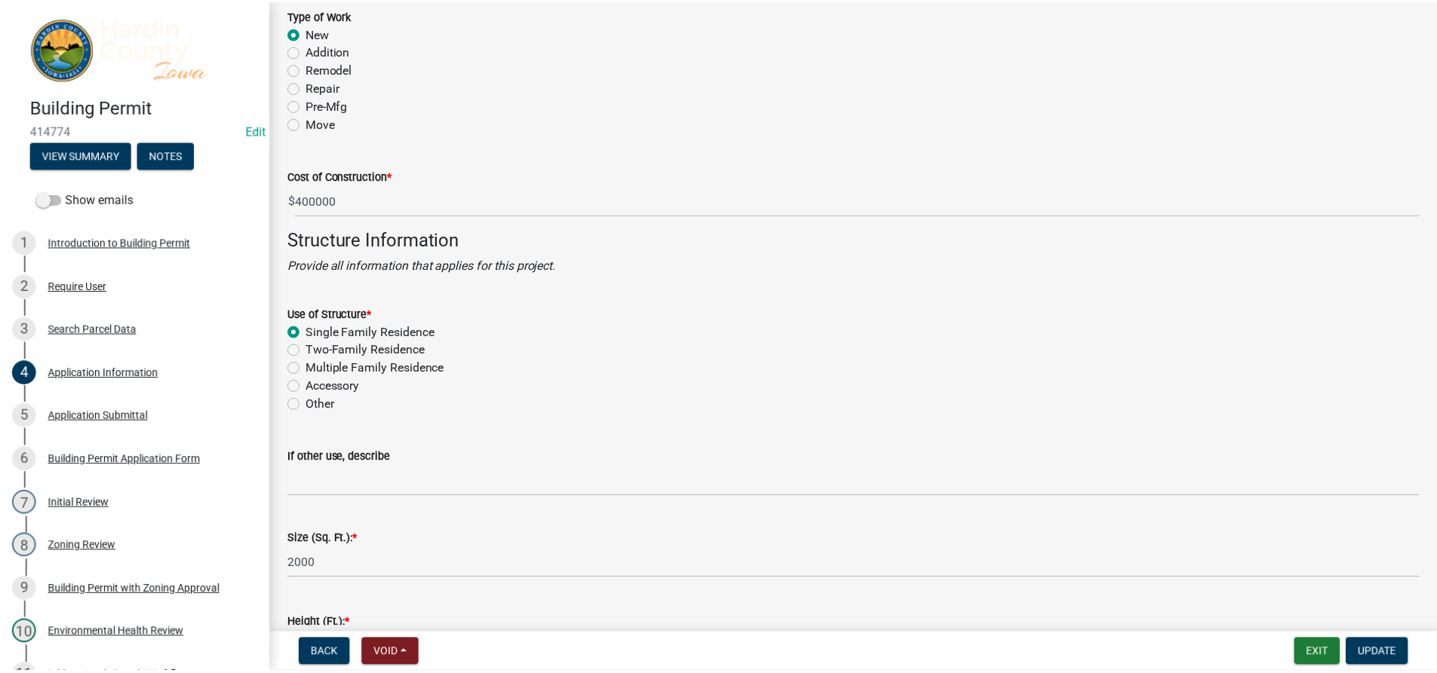
scroll to position [2621, 0]
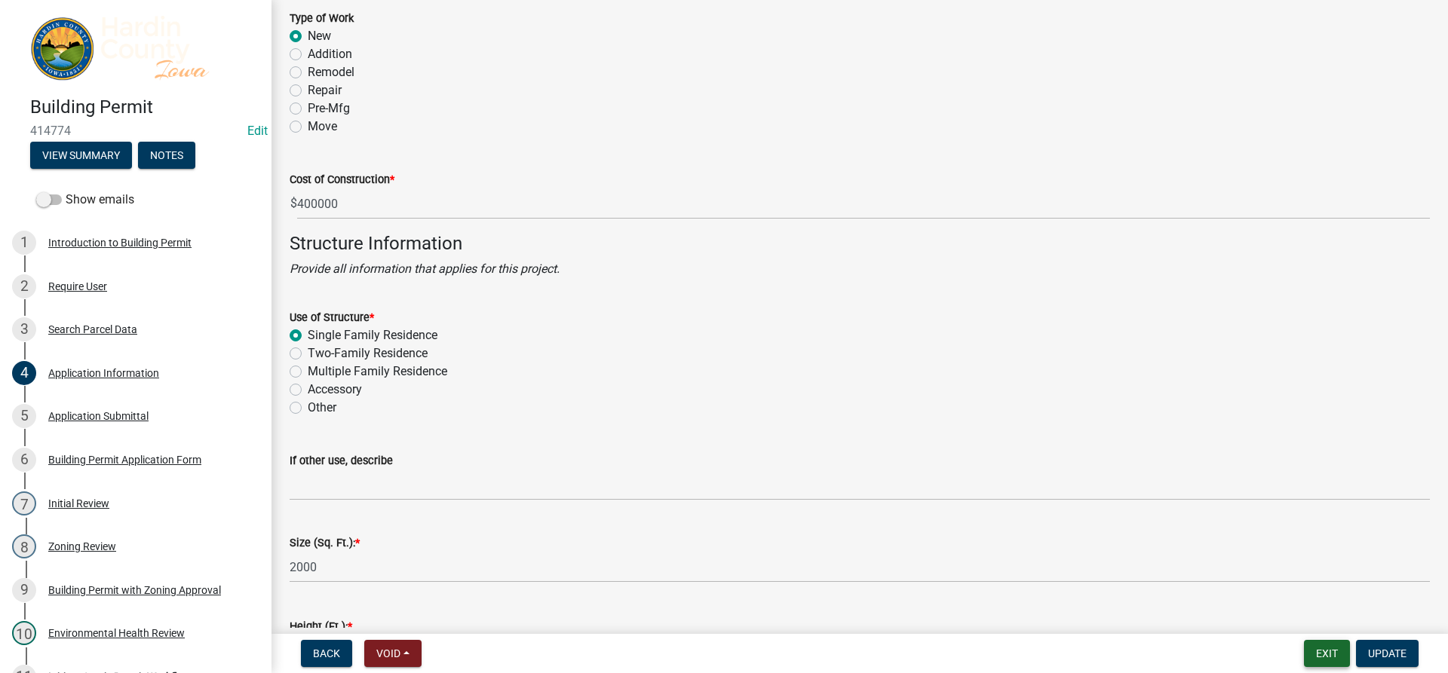
click at [1323, 664] on button "Exit" at bounding box center [1327, 653] width 46 height 27
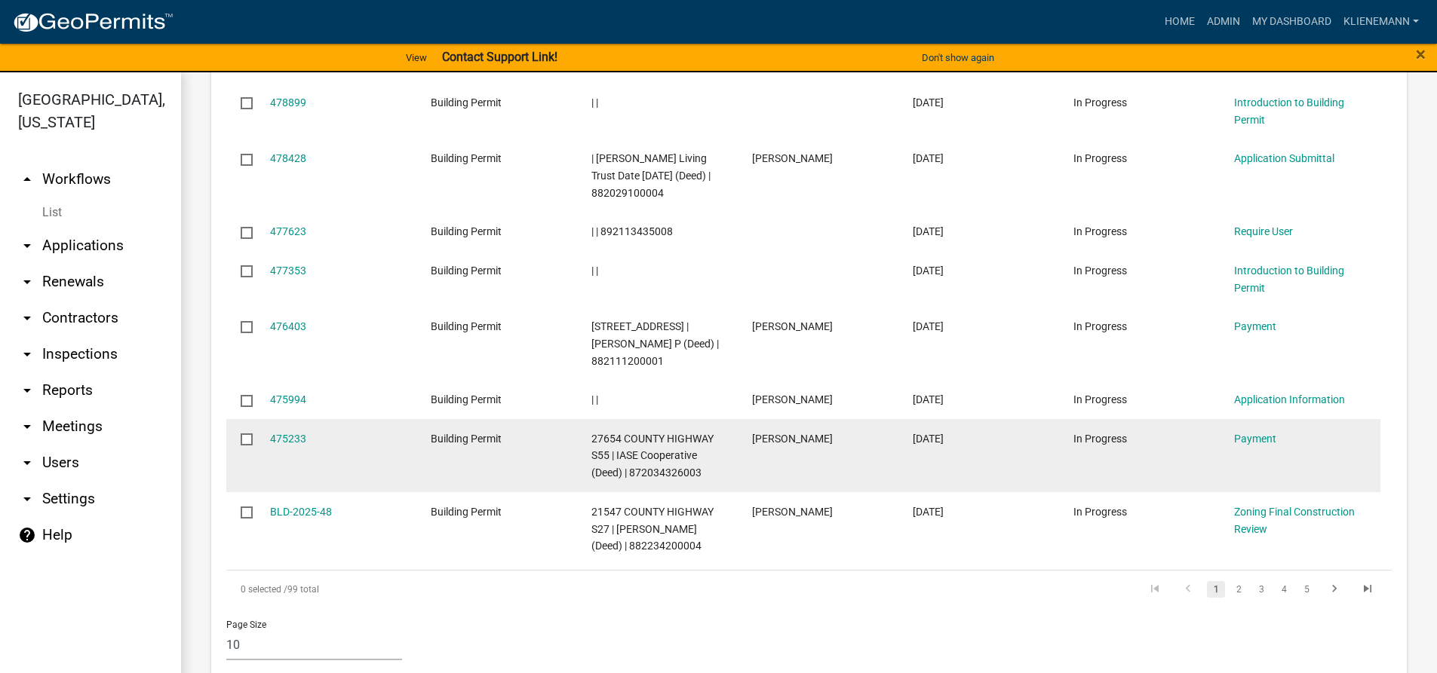
scroll to position [980, 0]
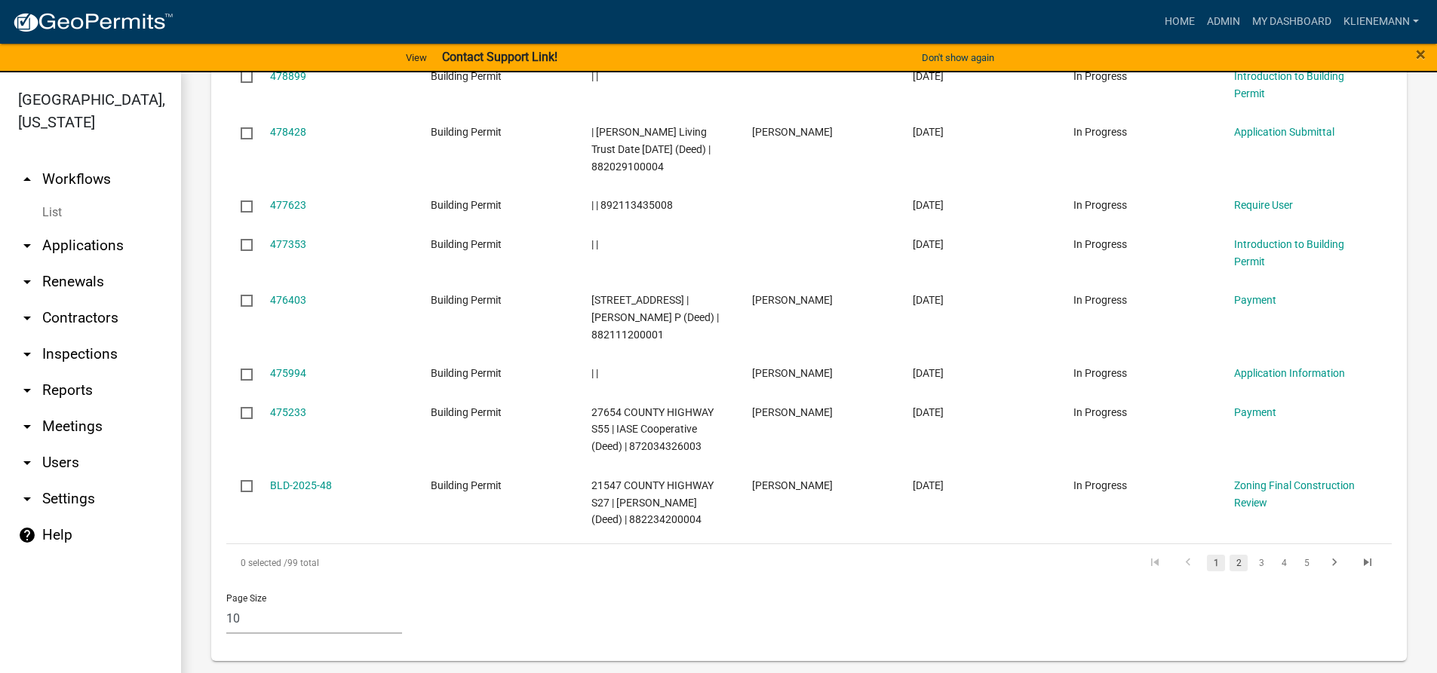
click at [1229, 566] on link "2" at bounding box center [1238, 563] width 18 height 17
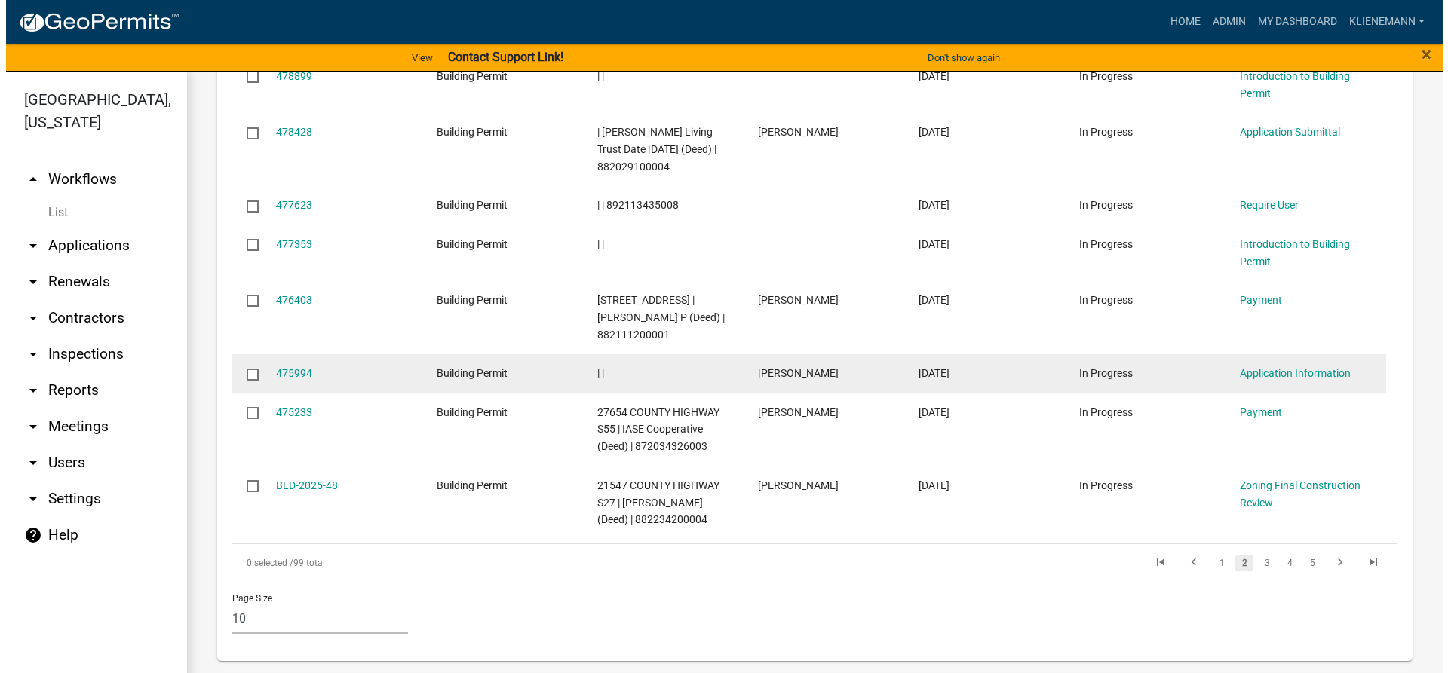
scroll to position [945, 0]
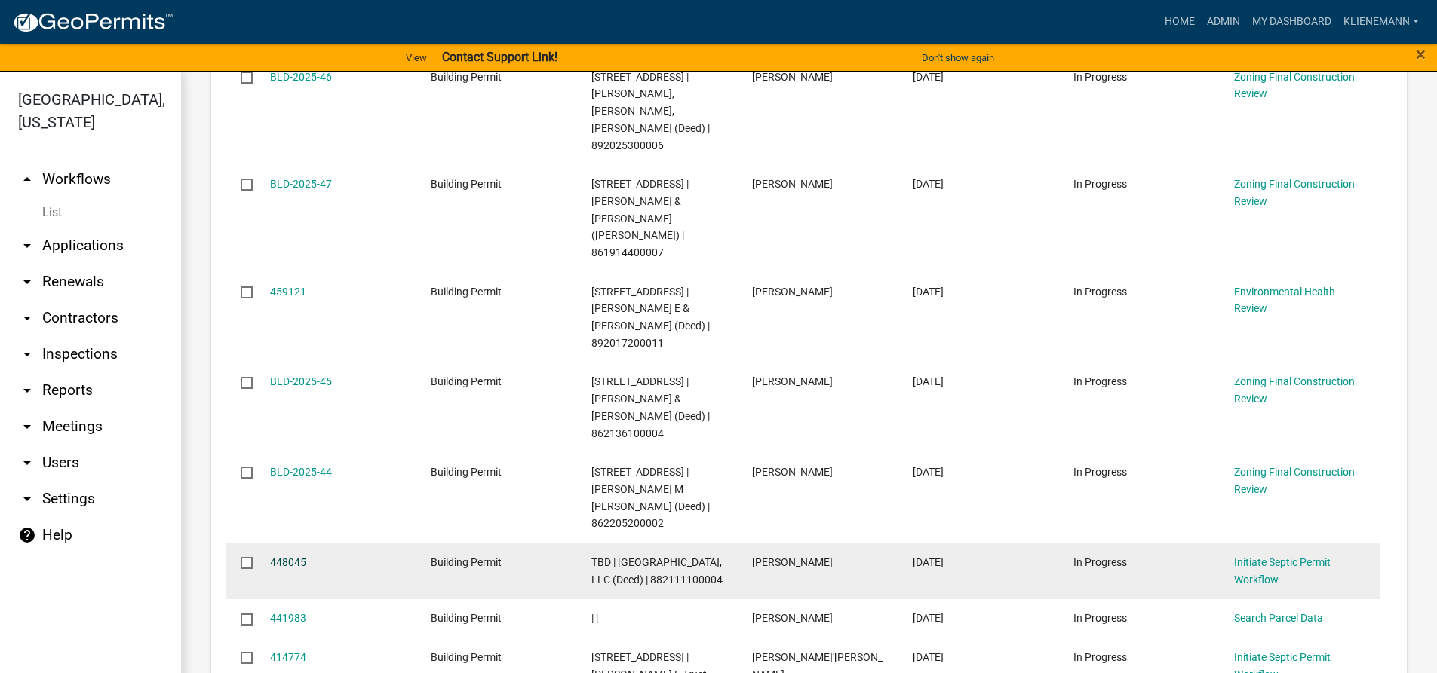
click at [304, 557] on link "448045" at bounding box center [288, 563] width 36 height 12
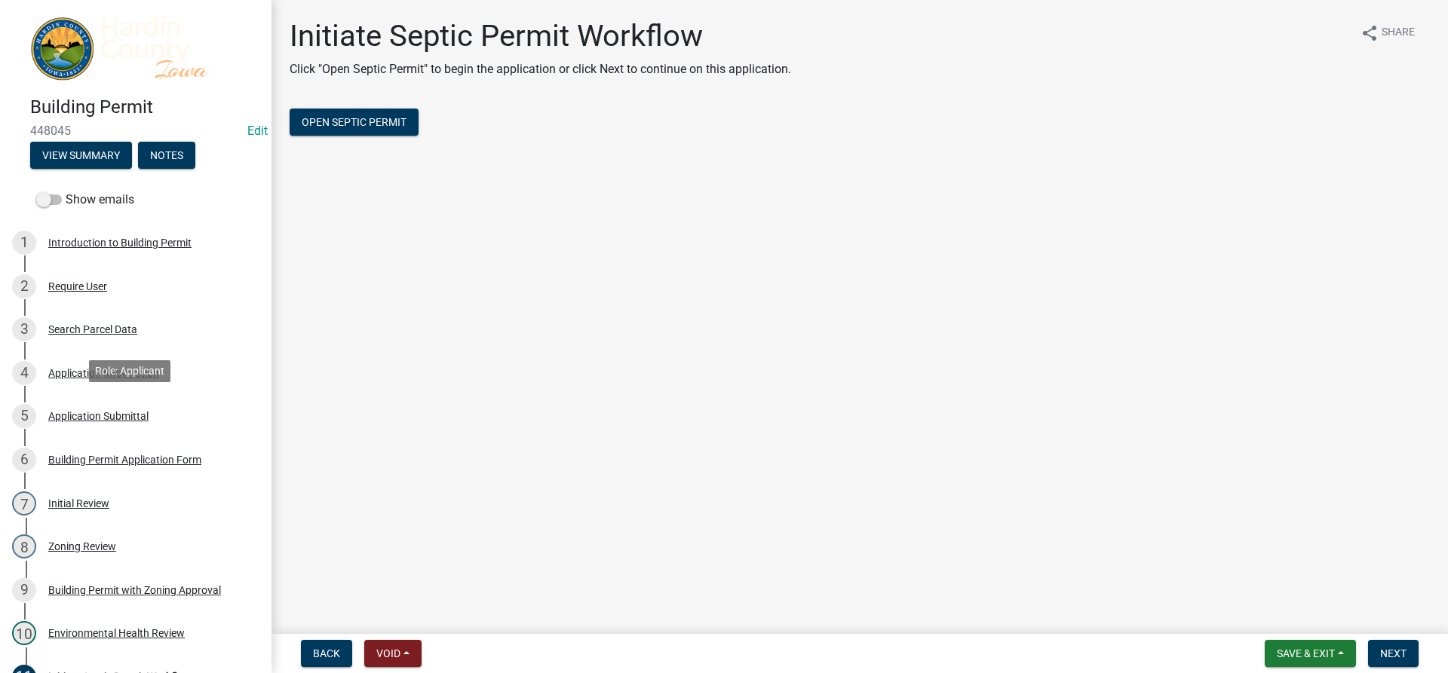
click at [124, 423] on div "5 Application Submittal" at bounding box center [129, 416] width 235 height 24
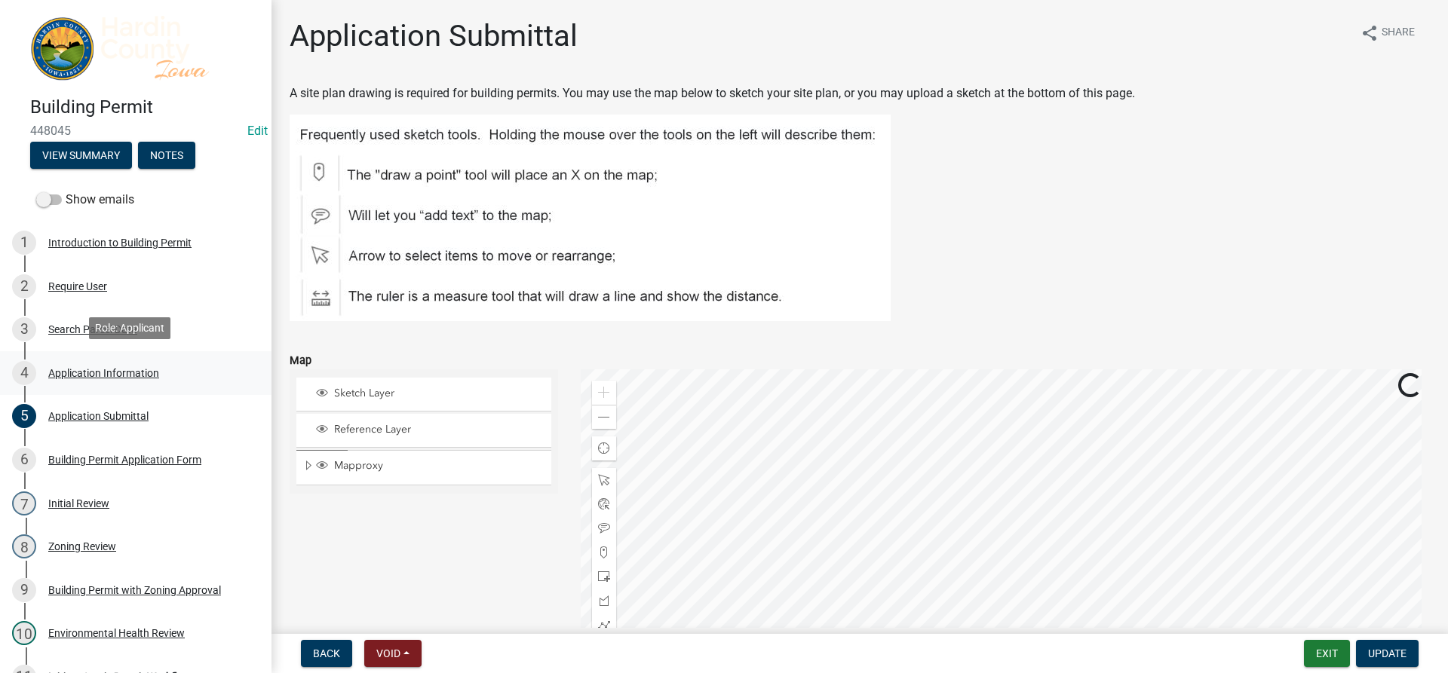
click at [121, 368] on div "Application Information" at bounding box center [103, 373] width 111 height 11
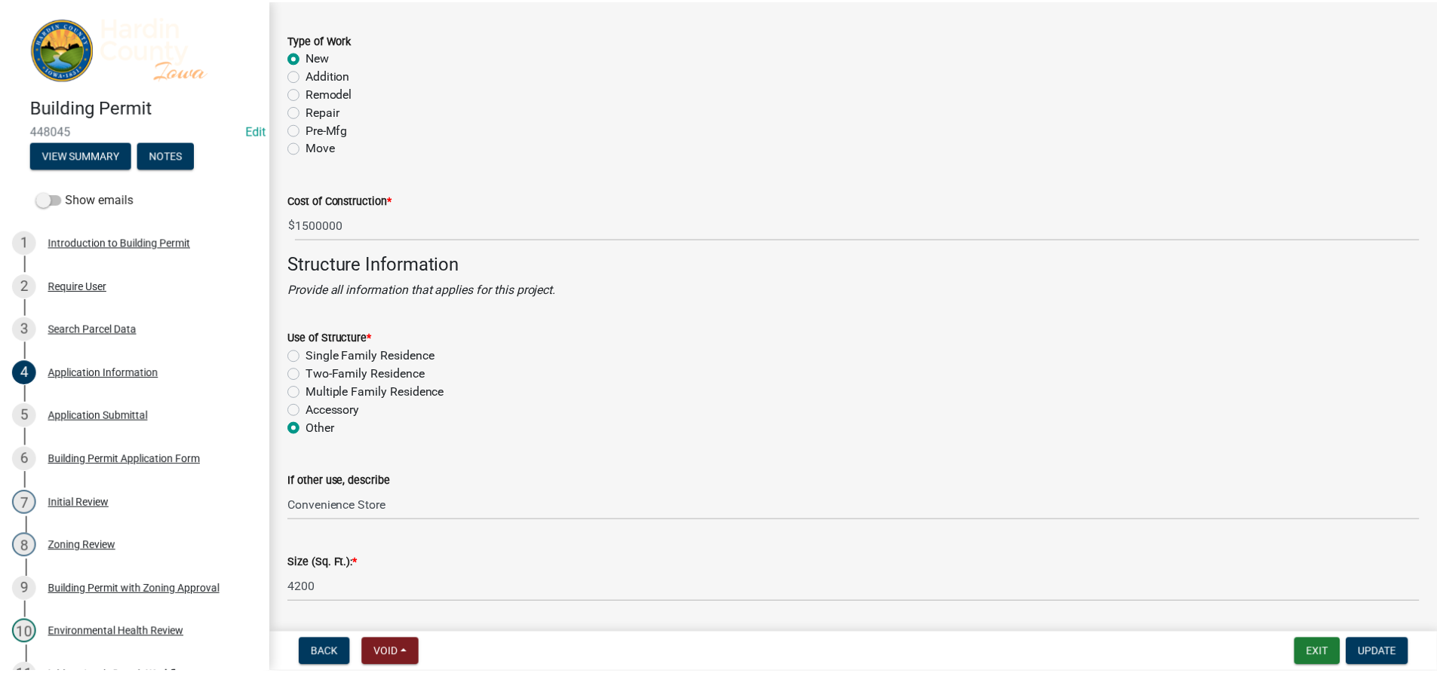
scroll to position [2715, 0]
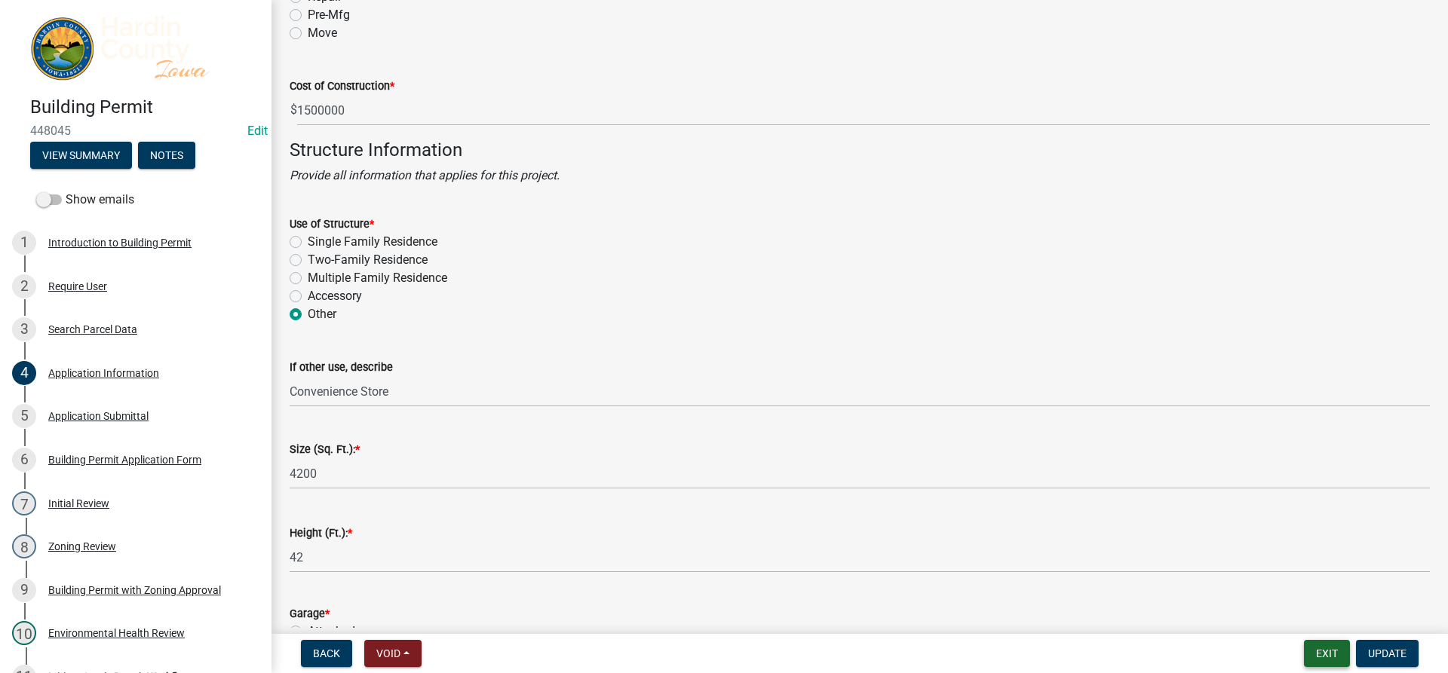
click at [1339, 652] on button "Exit" at bounding box center [1327, 653] width 46 height 27
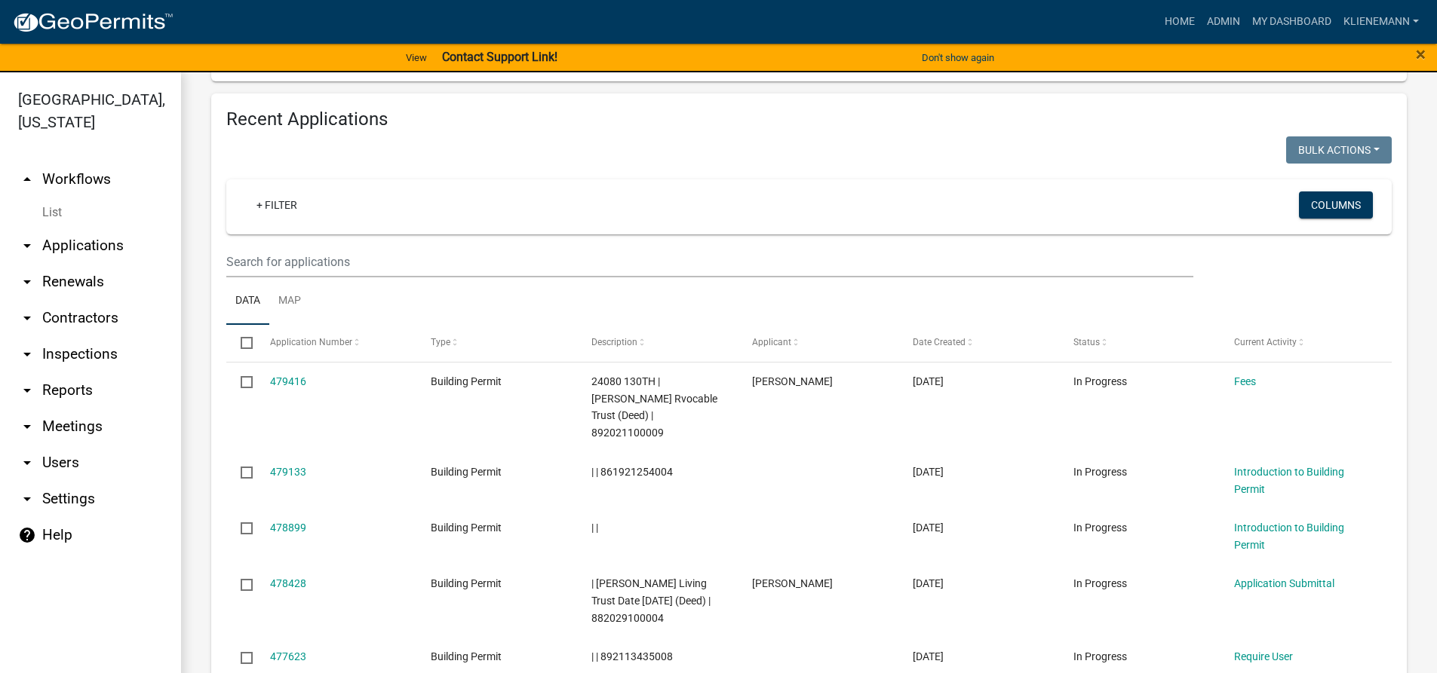
scroll to position [980, 0]
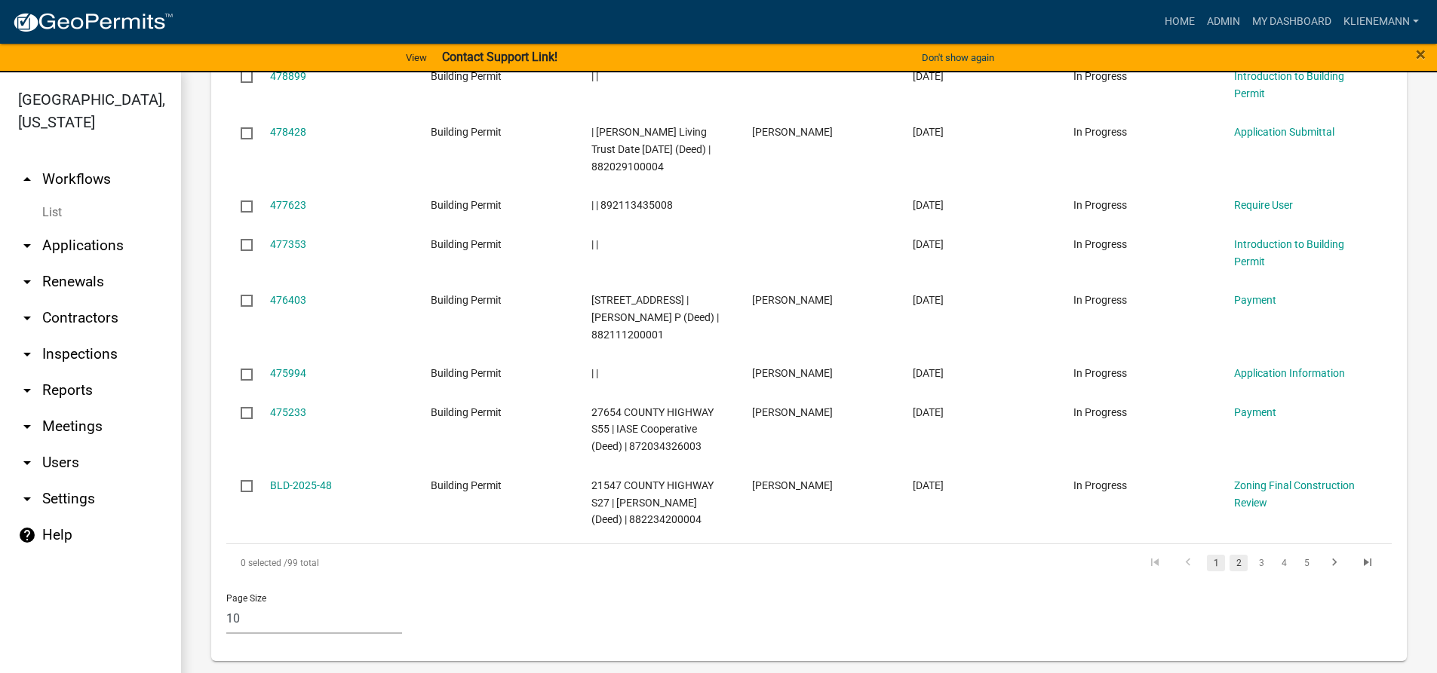
click at [1229, 563] on link "2" at bounding box center [1238, 563] width 18 height 17
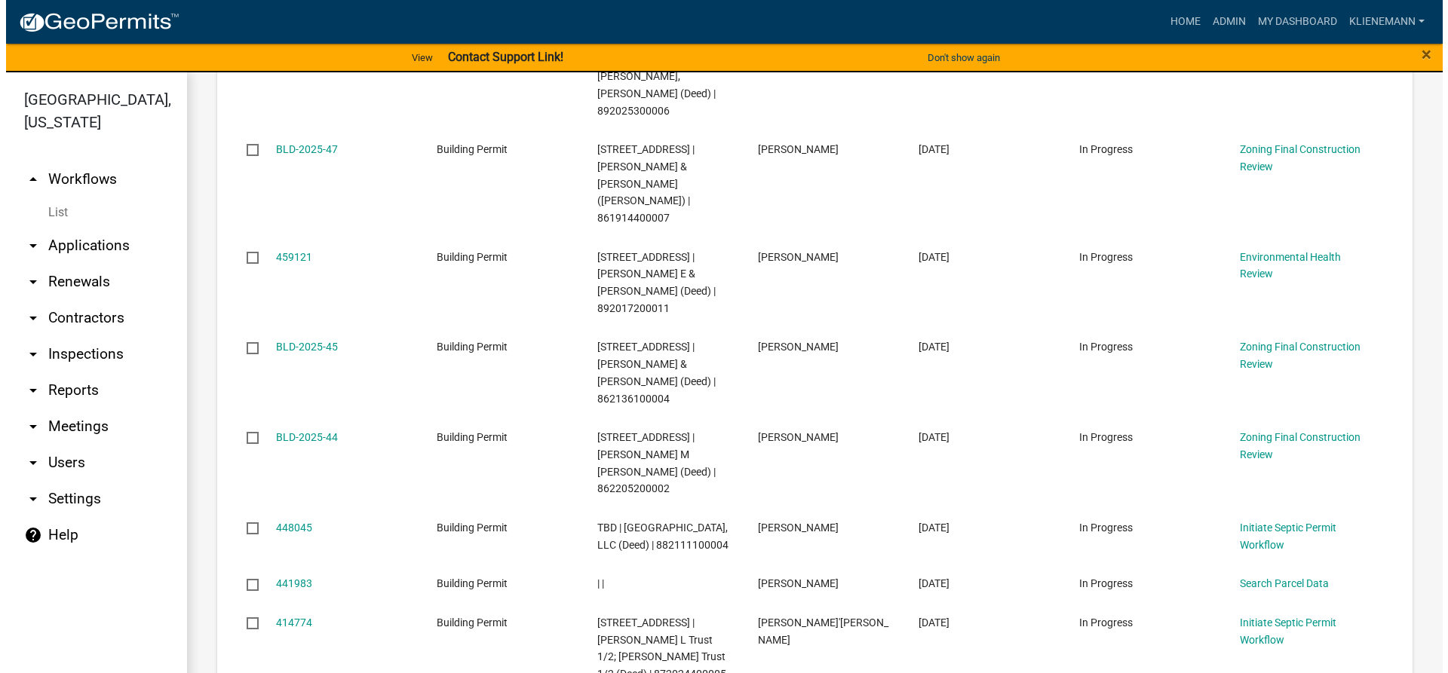
scroll to position [945, 0]
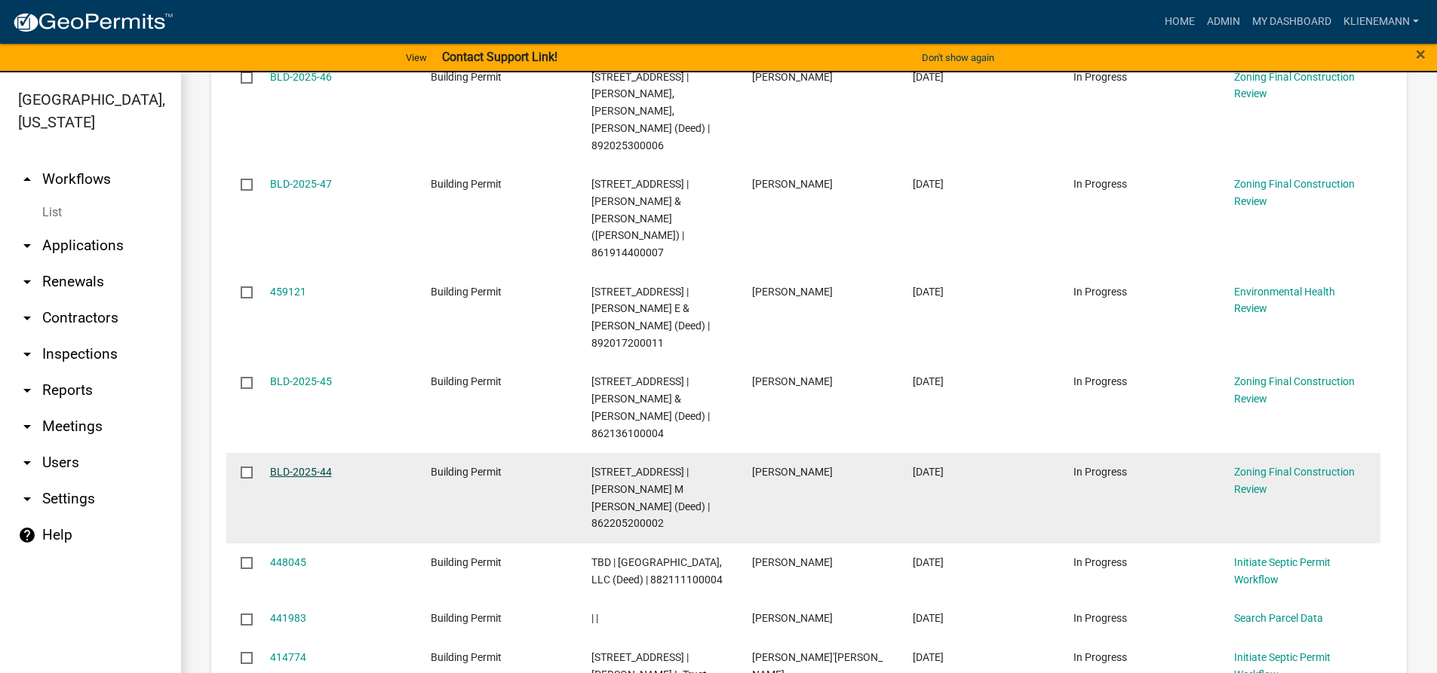
click at [292, 466] on link "BLD-2025-44" at bounding box center [301, 472] width 62 height 12
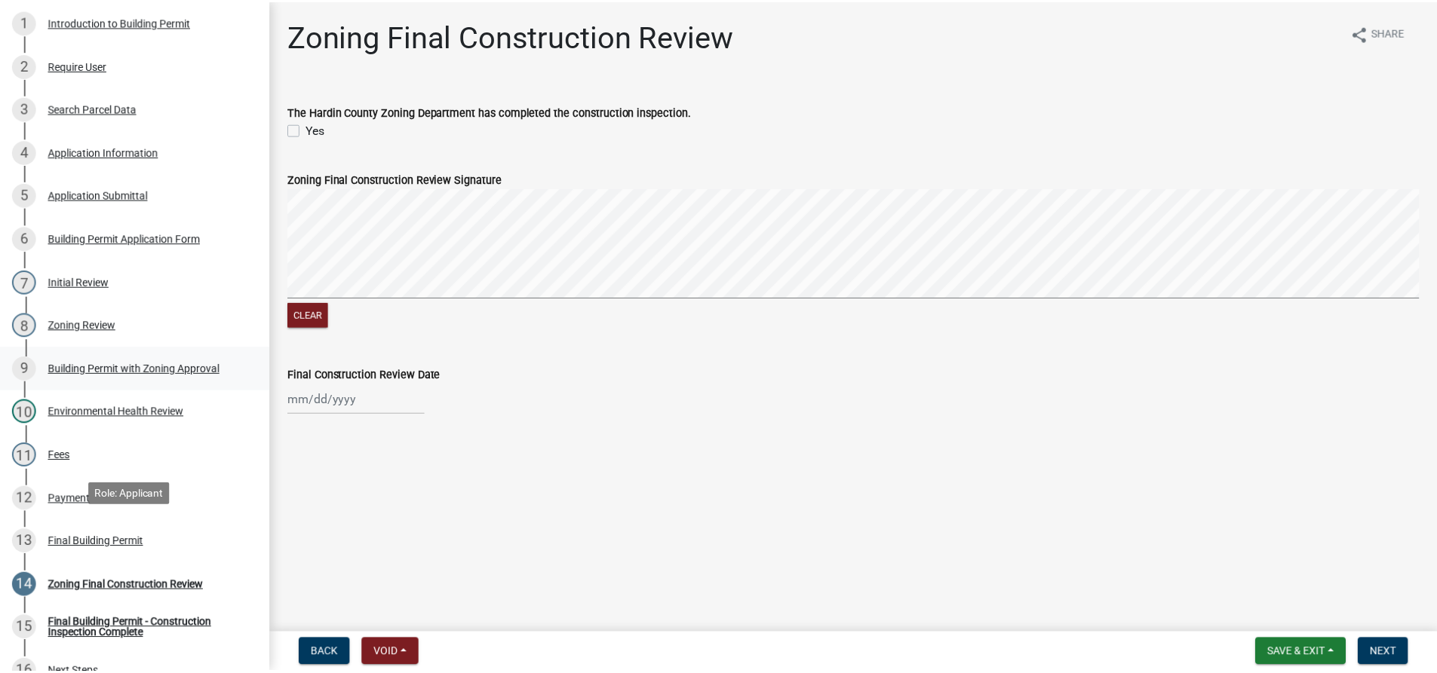
scroll to position [226, 0]
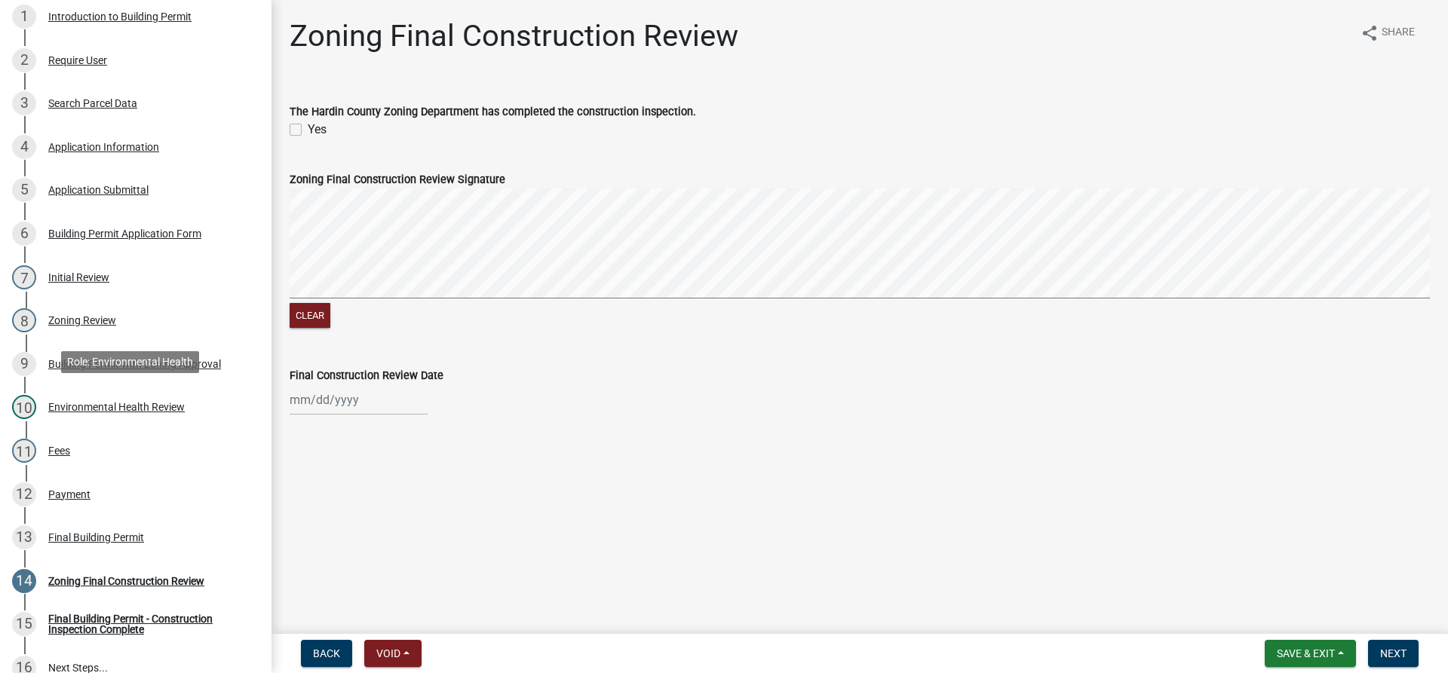
click at [98, 402] on div "Environmental Health Review" at bounding box center [116, 407] width 136 height 11
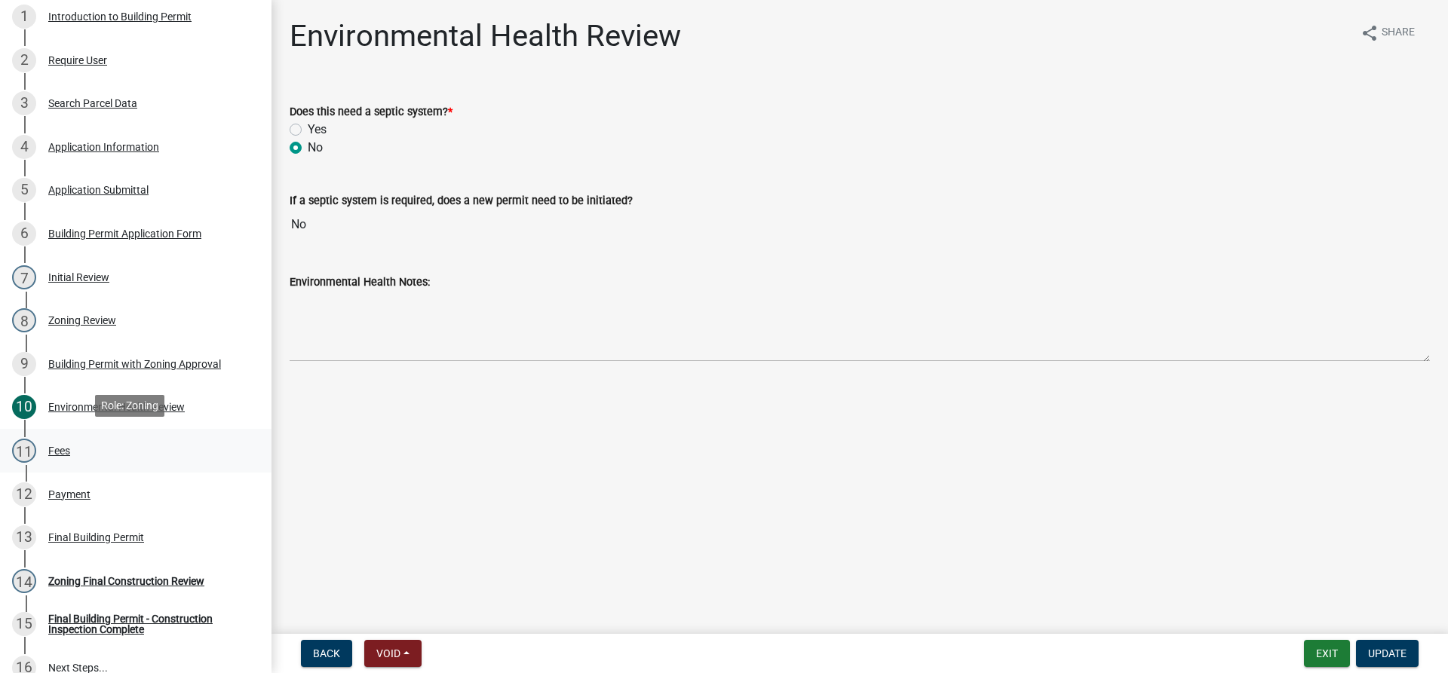
click at [95, 449] on div "11 Fees" at bounding box center [129, 451] width 235 height 24
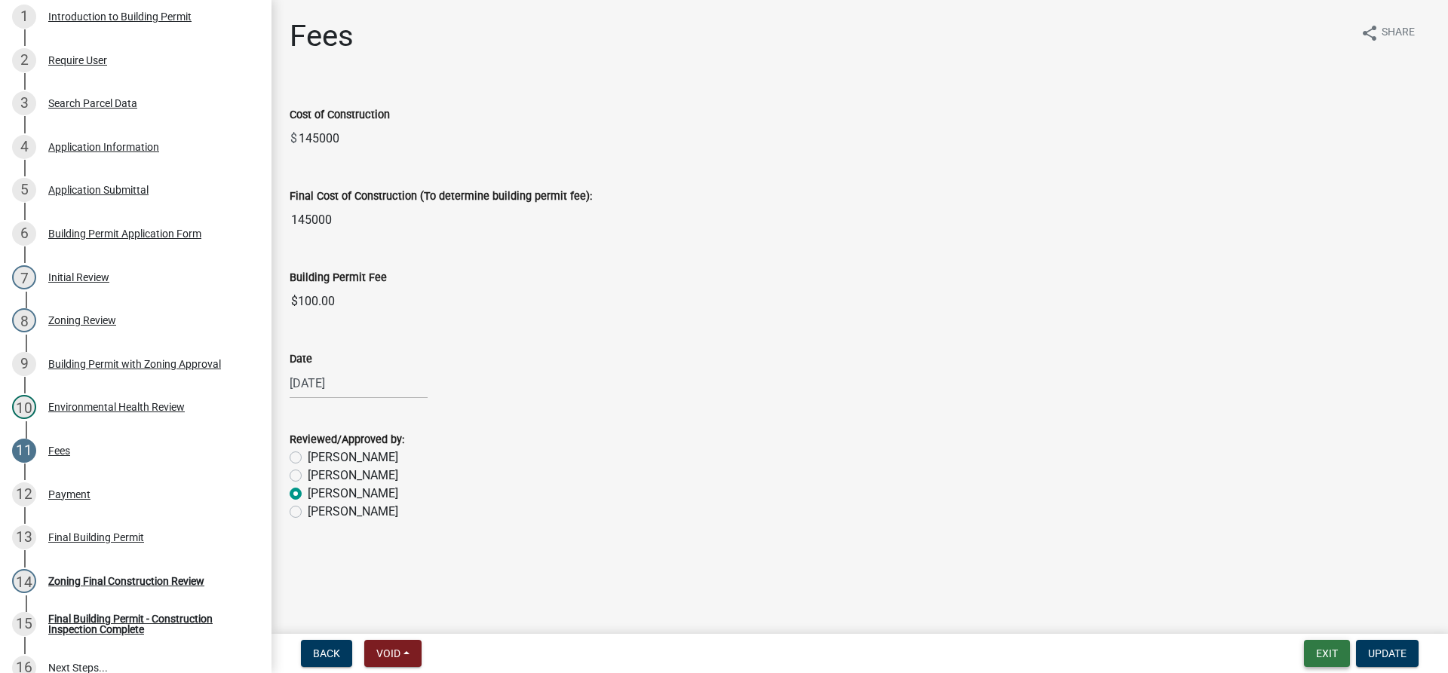
click at [1343, 644] on button "Exit" at bounding box center [1327, 653] width 46 height 27
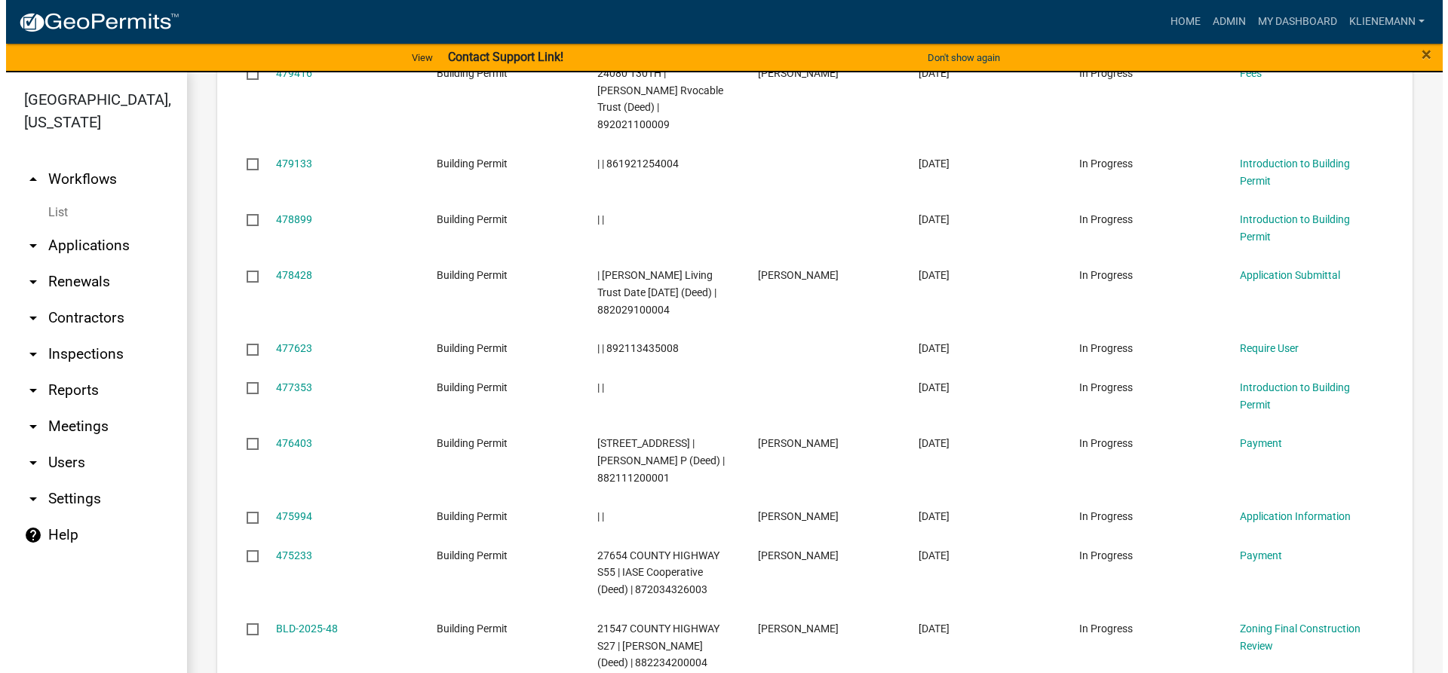
scroll to position [905, 0]
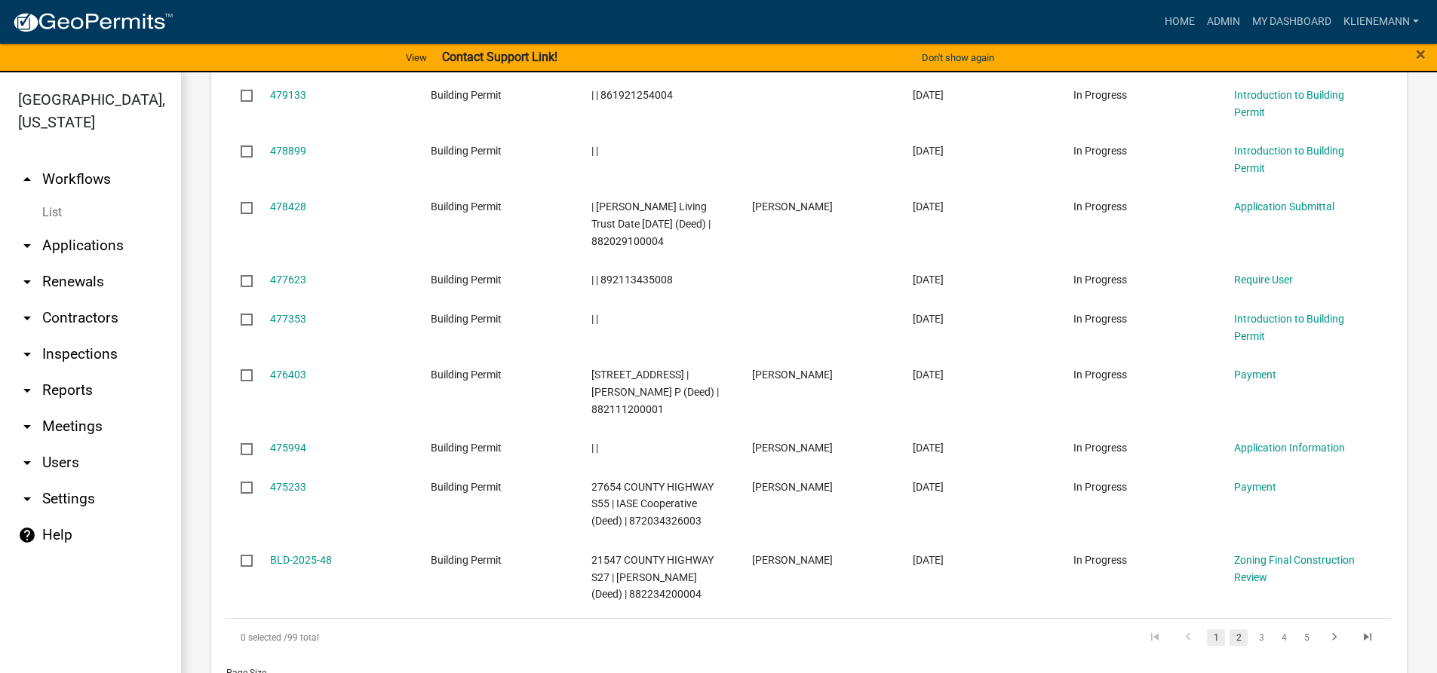
click at [1229, 635] on link "2" at bounding box center [1238, 638] width 18 height 17
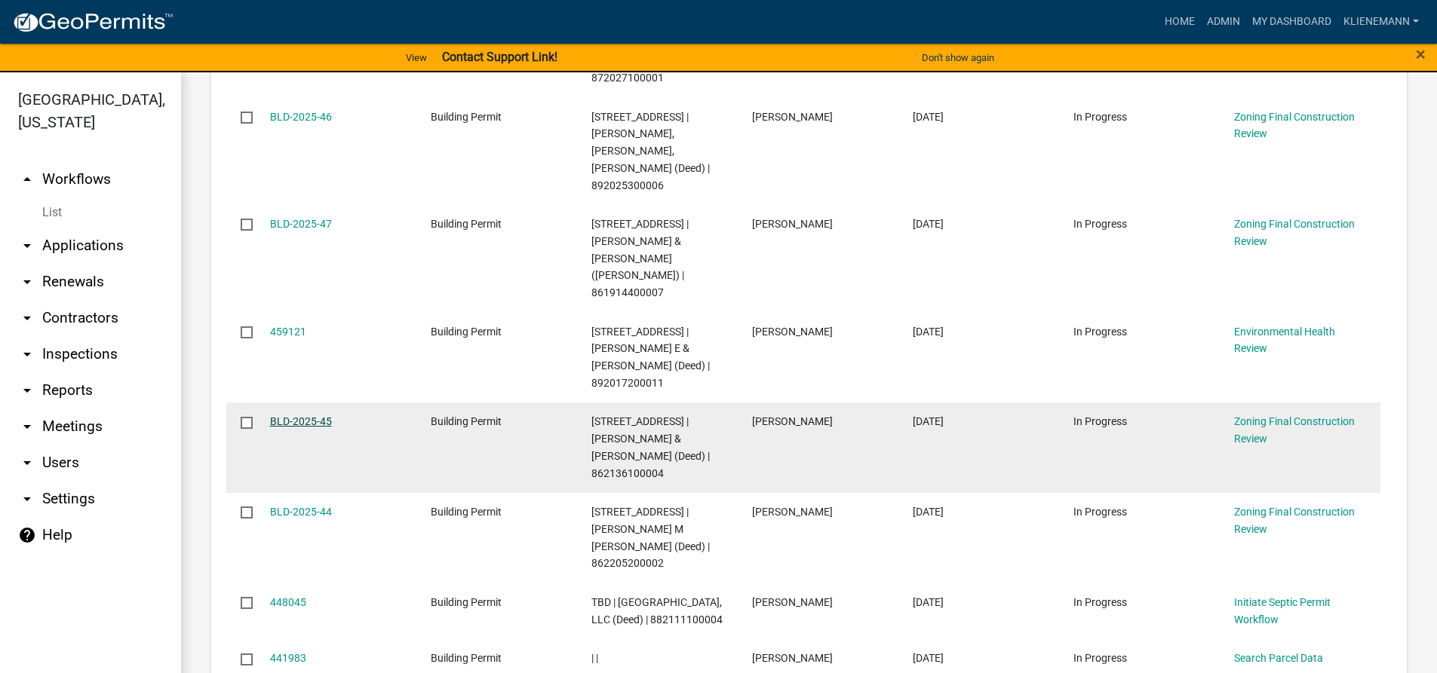
click at [322, 416] on link "BLD-2025-45" at bounding box center [301, 422] width 62 height 12
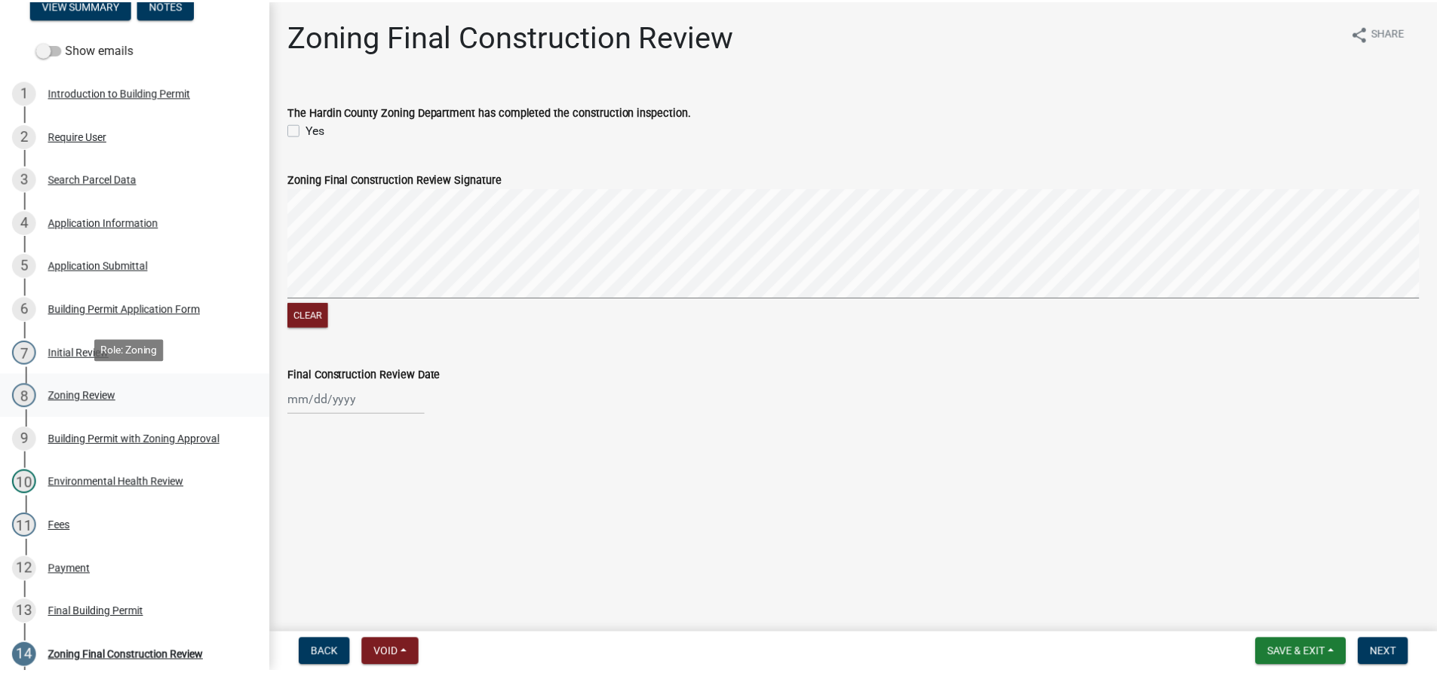
scroll to position [226, 0]
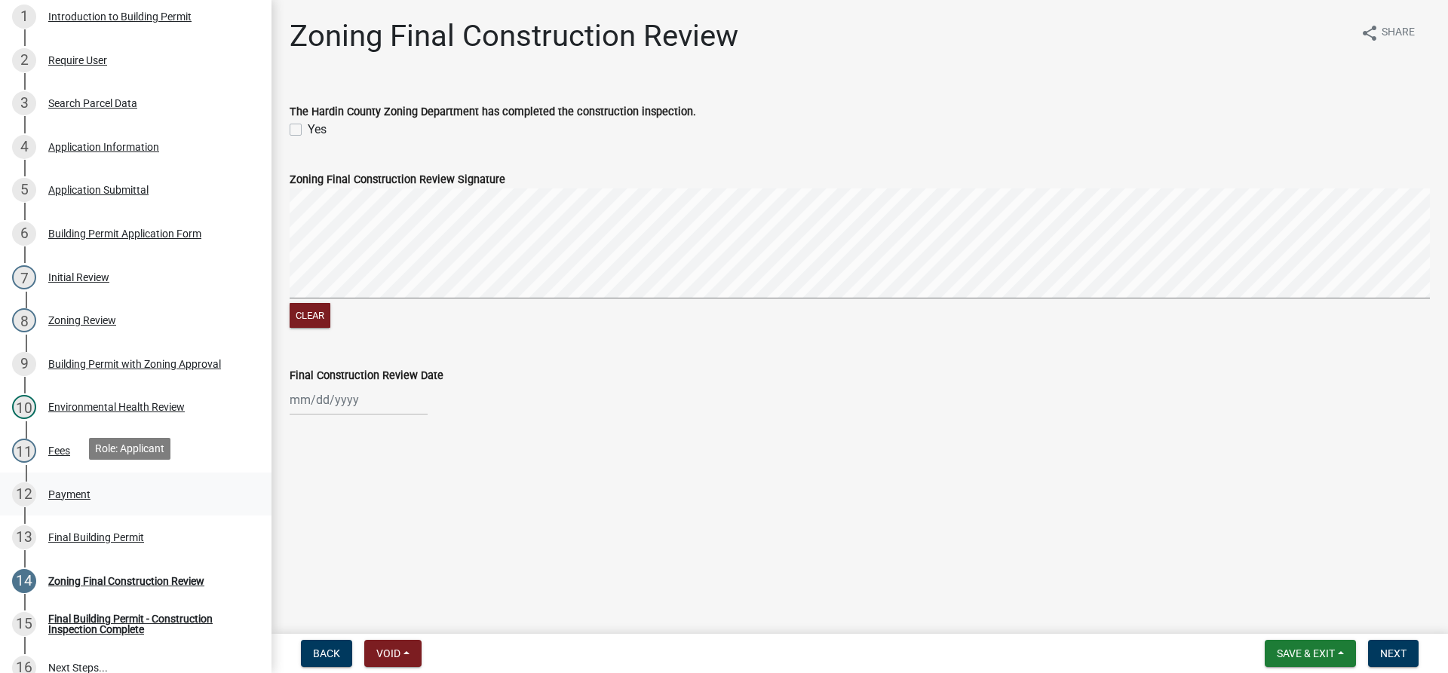
click at [81, 501] on div "12 Payment" at bounding box center [129, 495] width 235 height 24
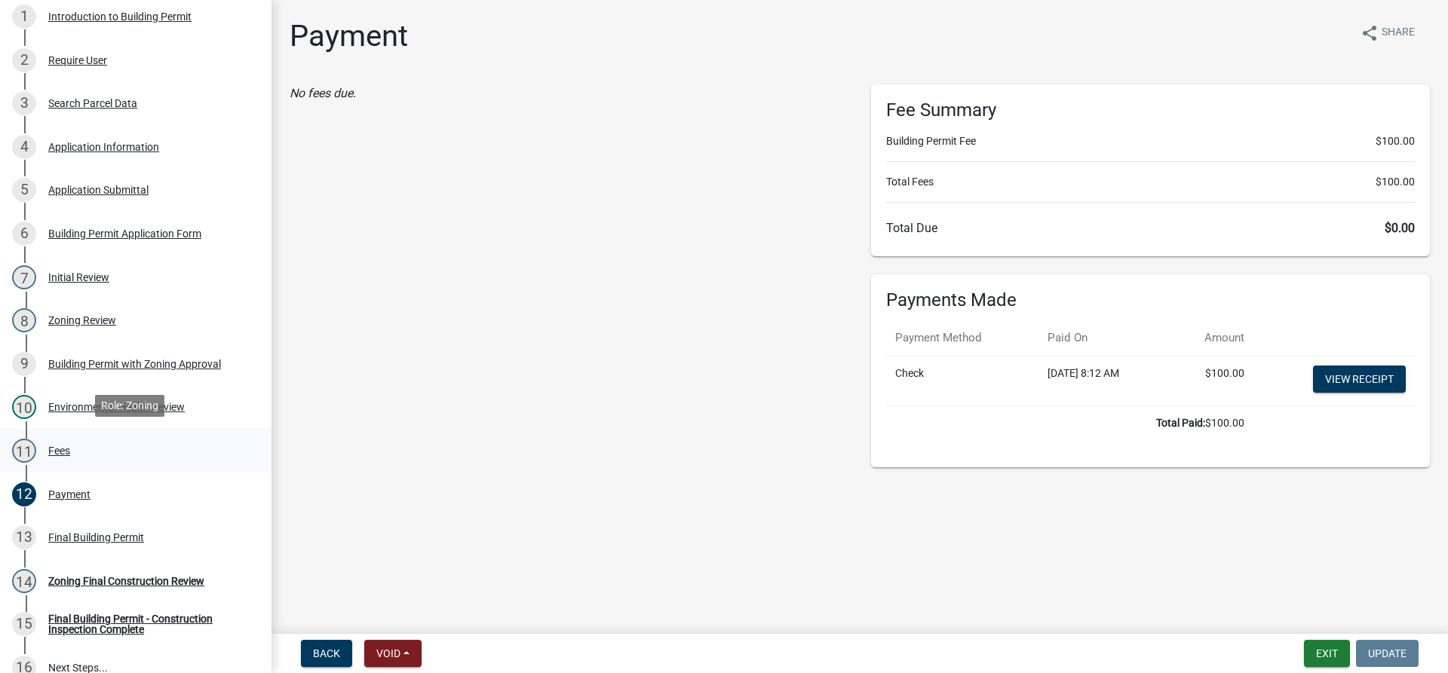
click at [72, 439] on div "11 Fees" at bounding box center [129, 451] width 235 height 24
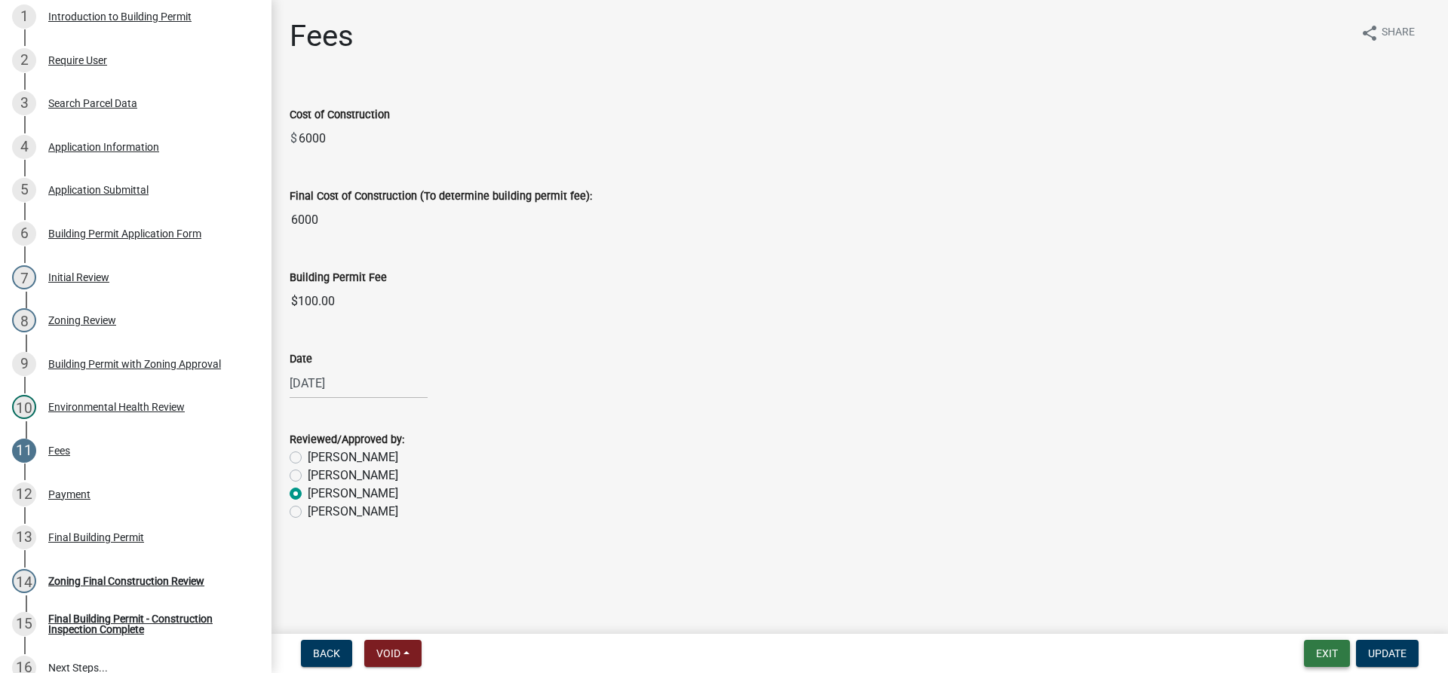
click at [1328, 650] on button "Exit" at bounding box center [1327, 653] width 46 height 27
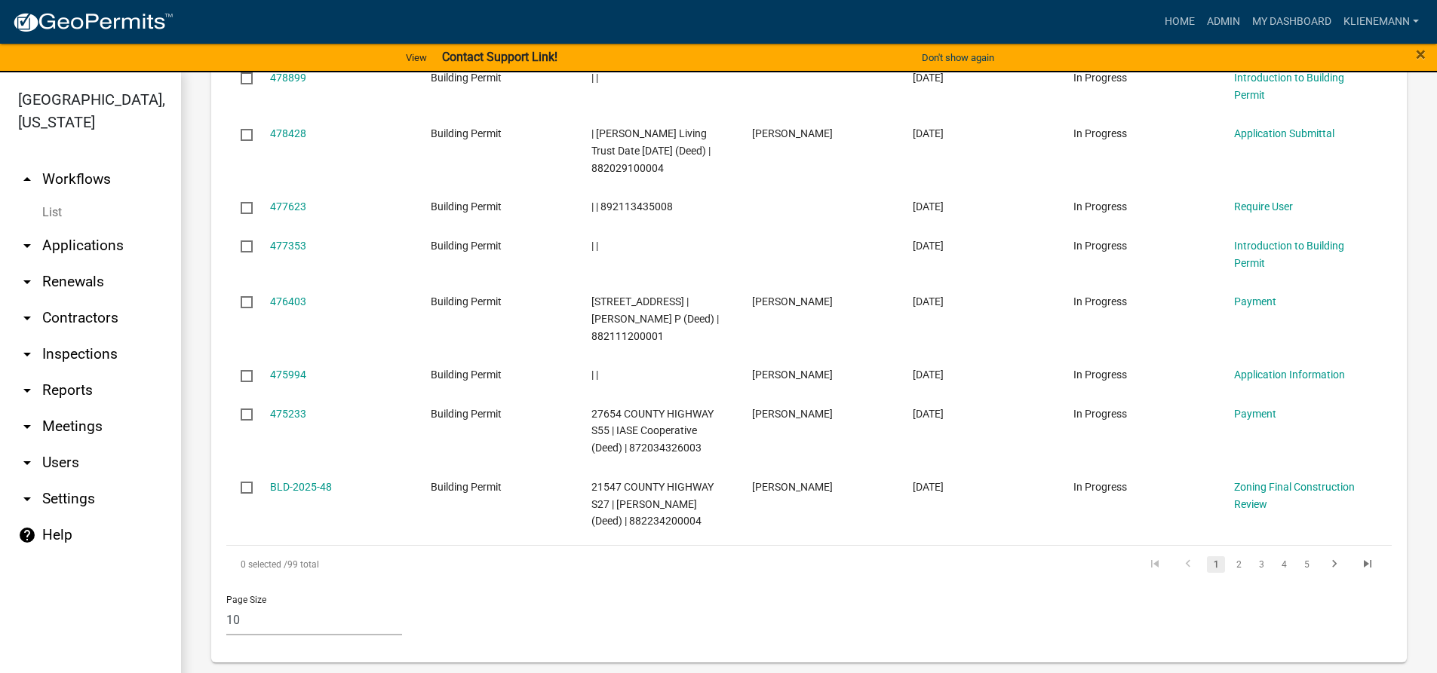
scroll to position [980, 0]
click at [1229, 558] on link "2" at bounding box center [1238, 563] width 18 height 17
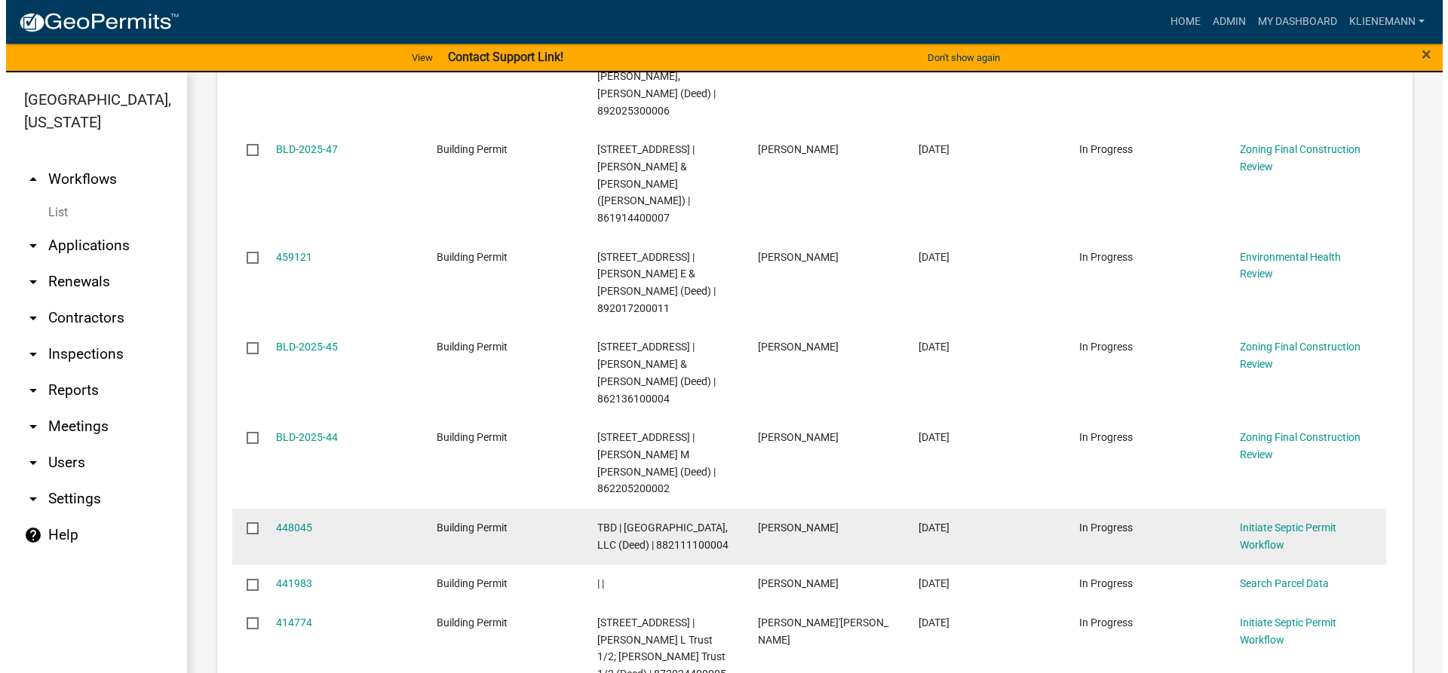
scroll to position [945, 0]
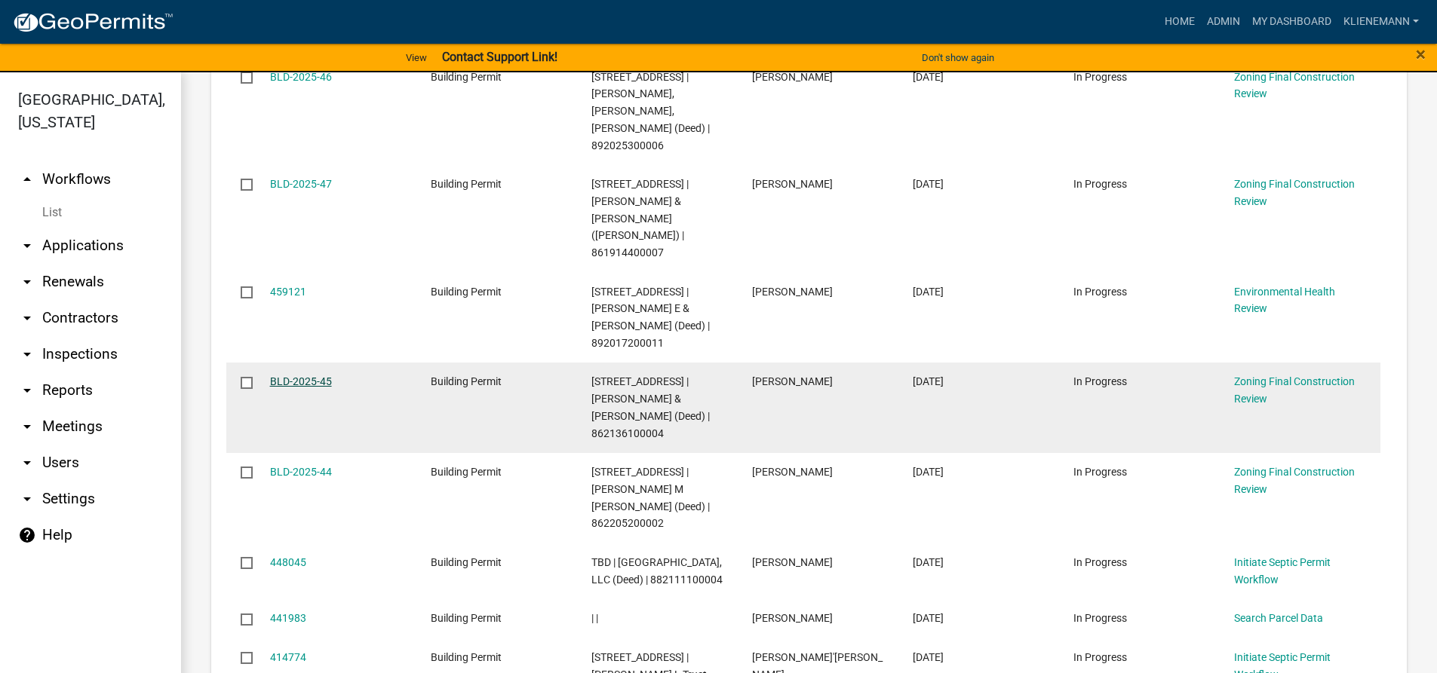
click at [284, 376] on link "BLD-2025-45" at bounding box center [301, 382] width 62 height 12
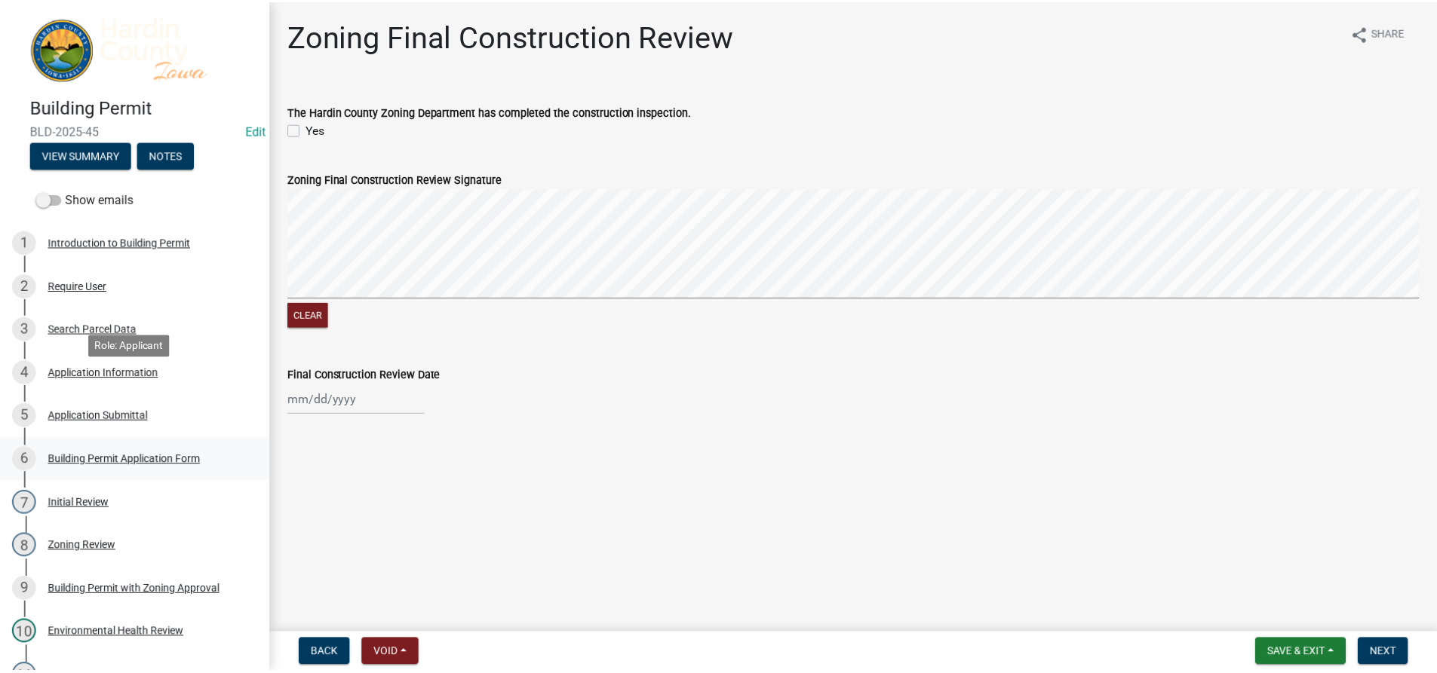
scroll to position [377, 0]
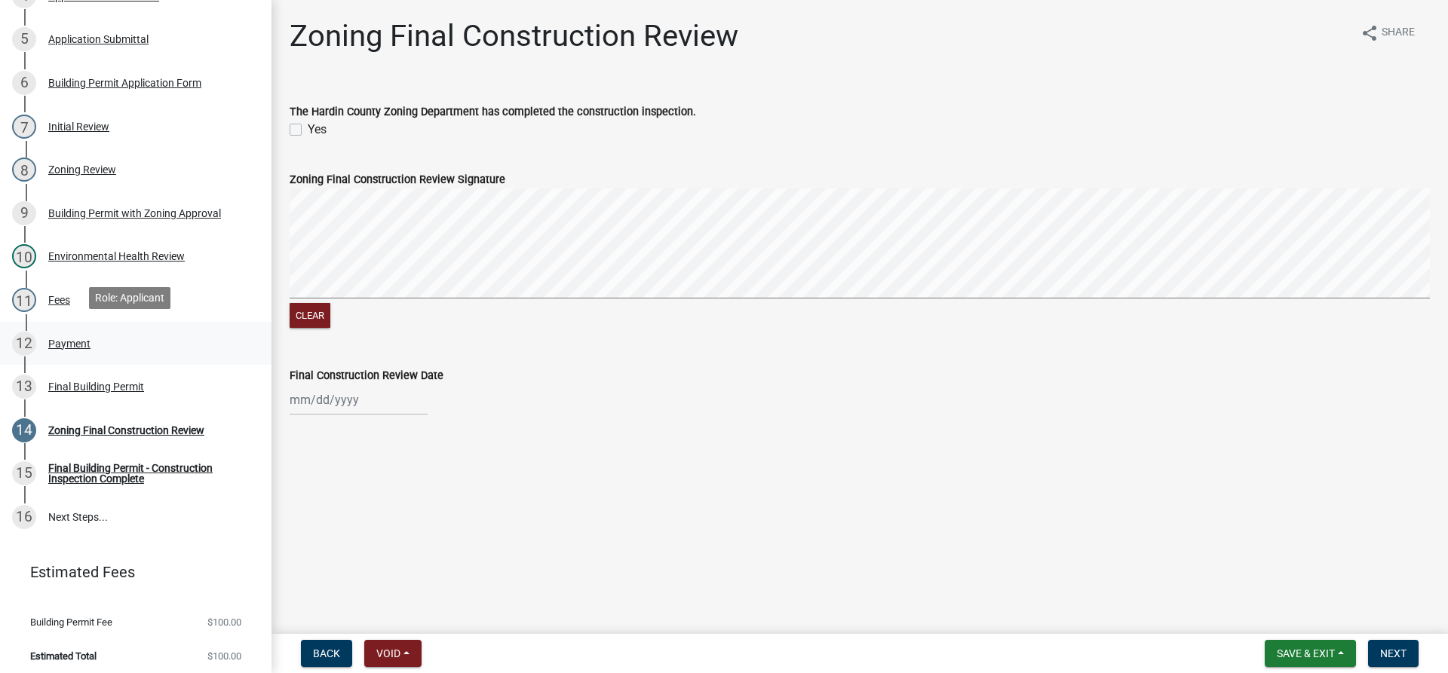
click at [75, 339] on div "Payment" at bounding box center [69, 344] width 42 height 11
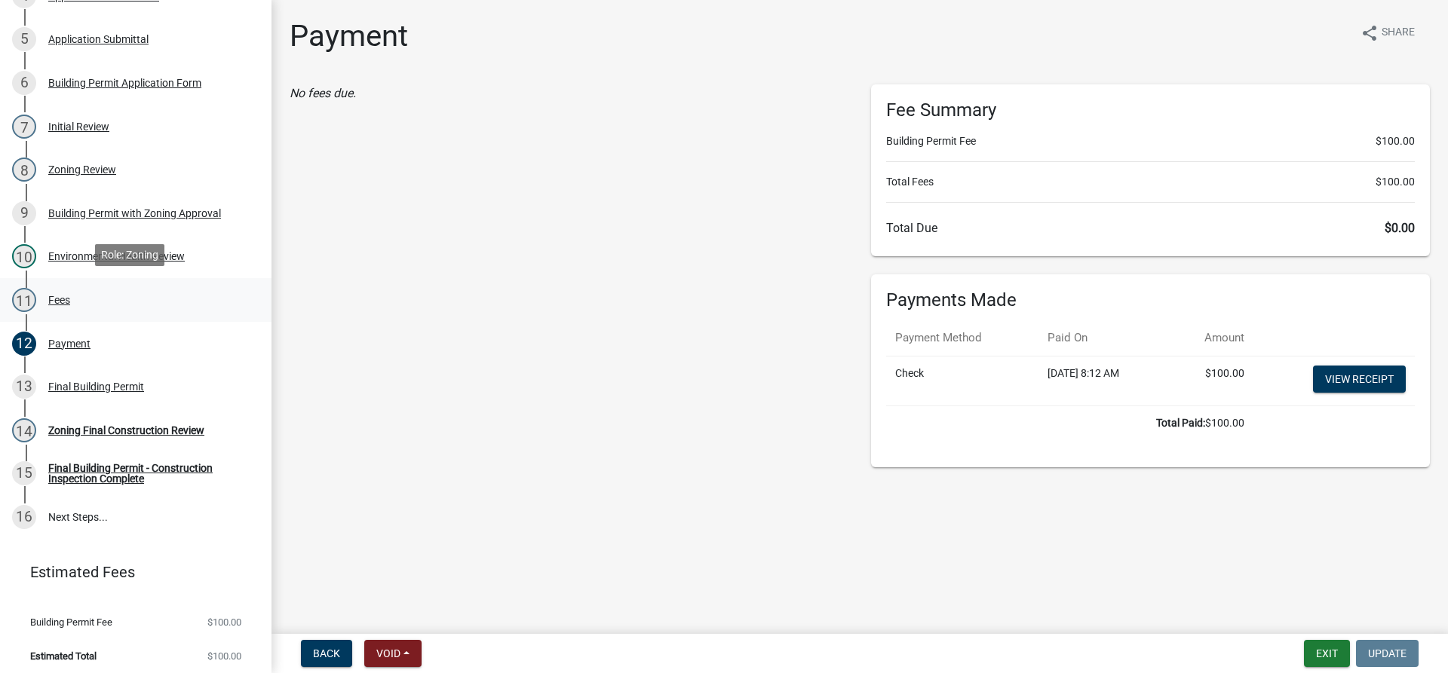
click at [73, 306] on div "11 Fees" at bounding box center [129, 300] width 235 height 24
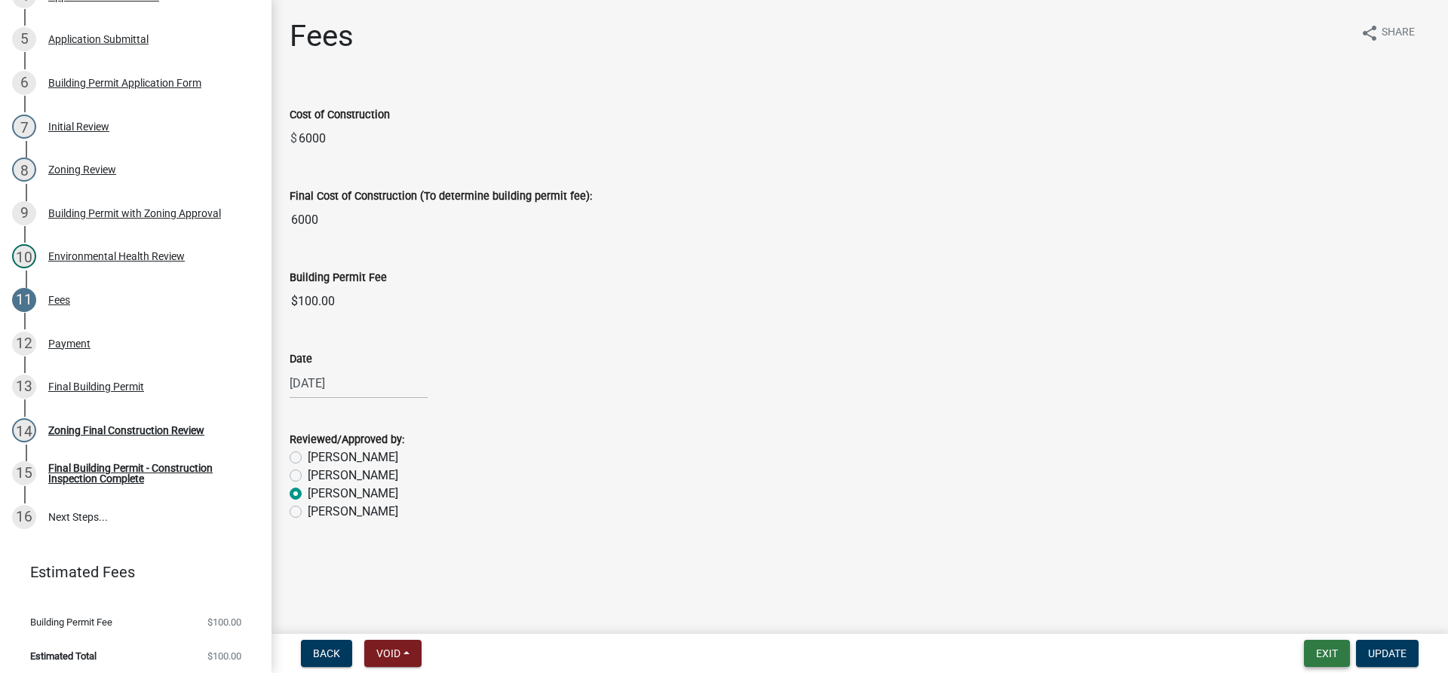
click at [1321, 647] on button "Exit" at bounding box center [1327, 653] width 46 height 27
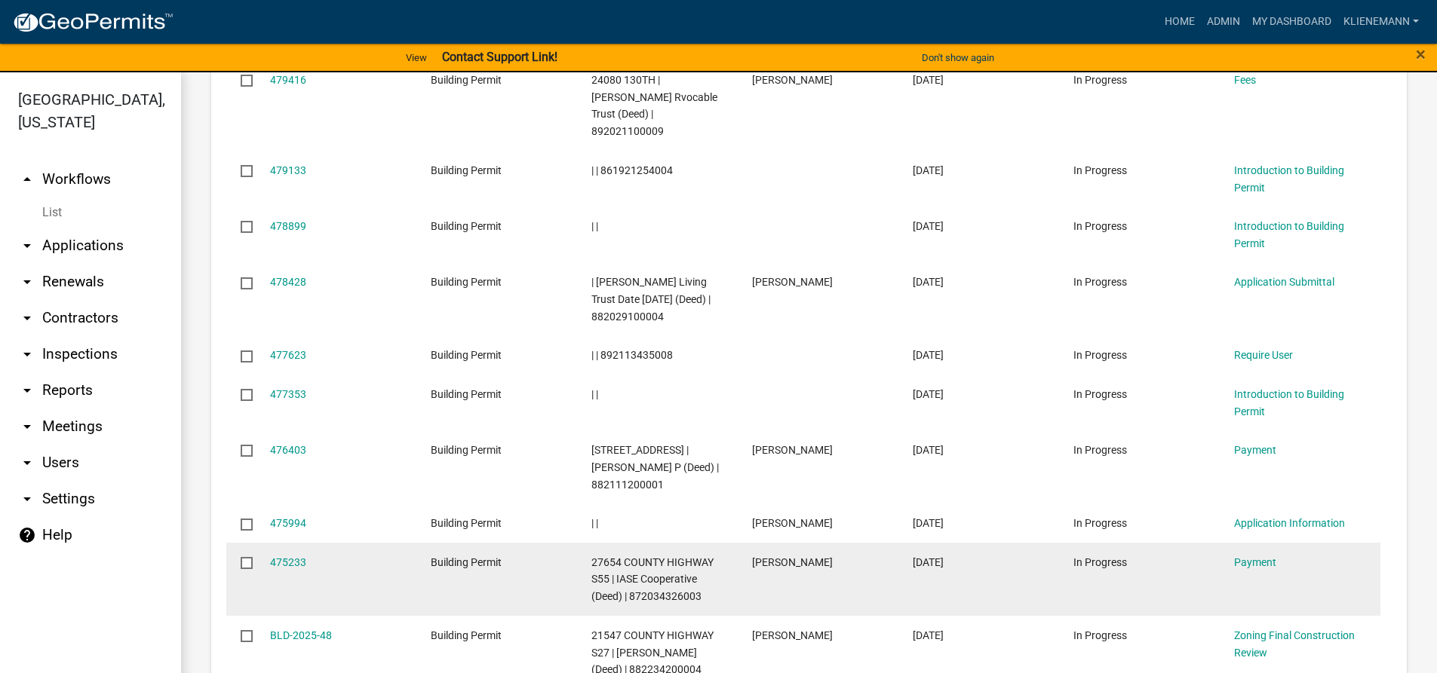
scroll to position [980, 0]
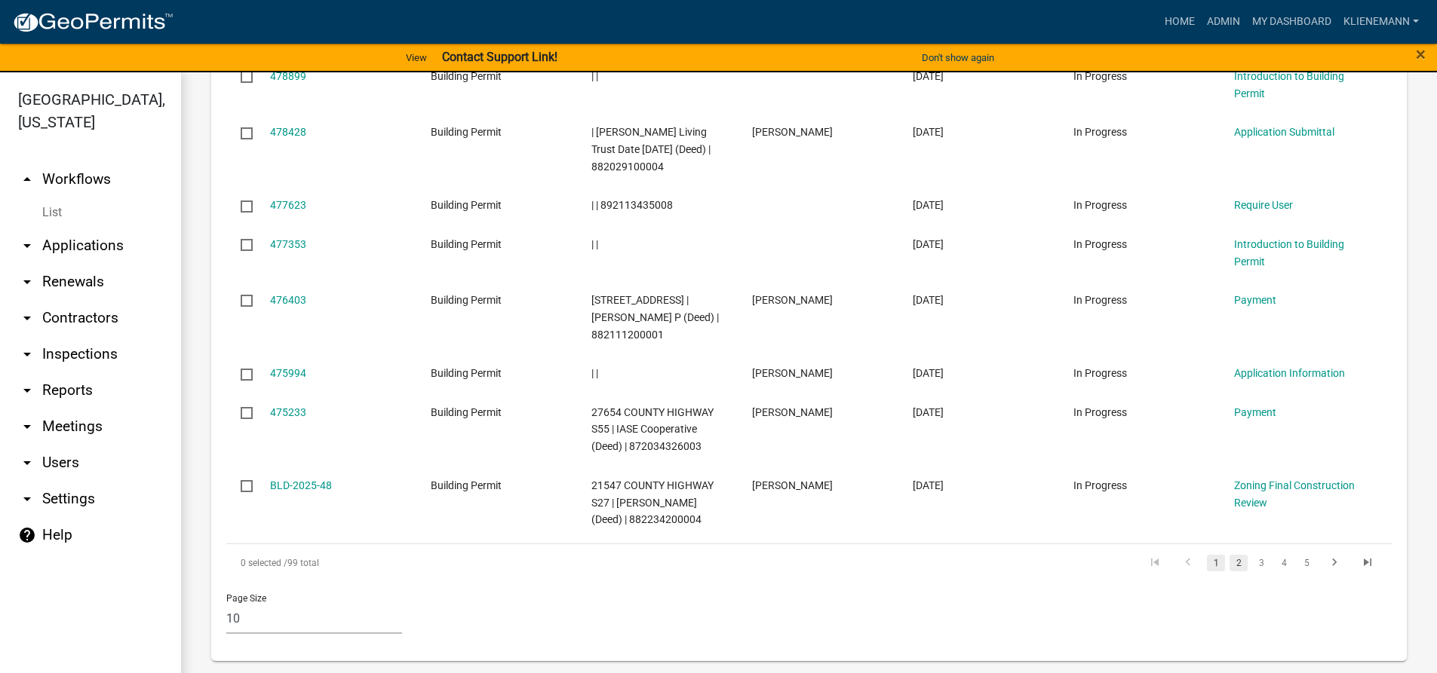
click at [1233, 560] on link "2" at bounding box center [1238, 563] width 18 height 17
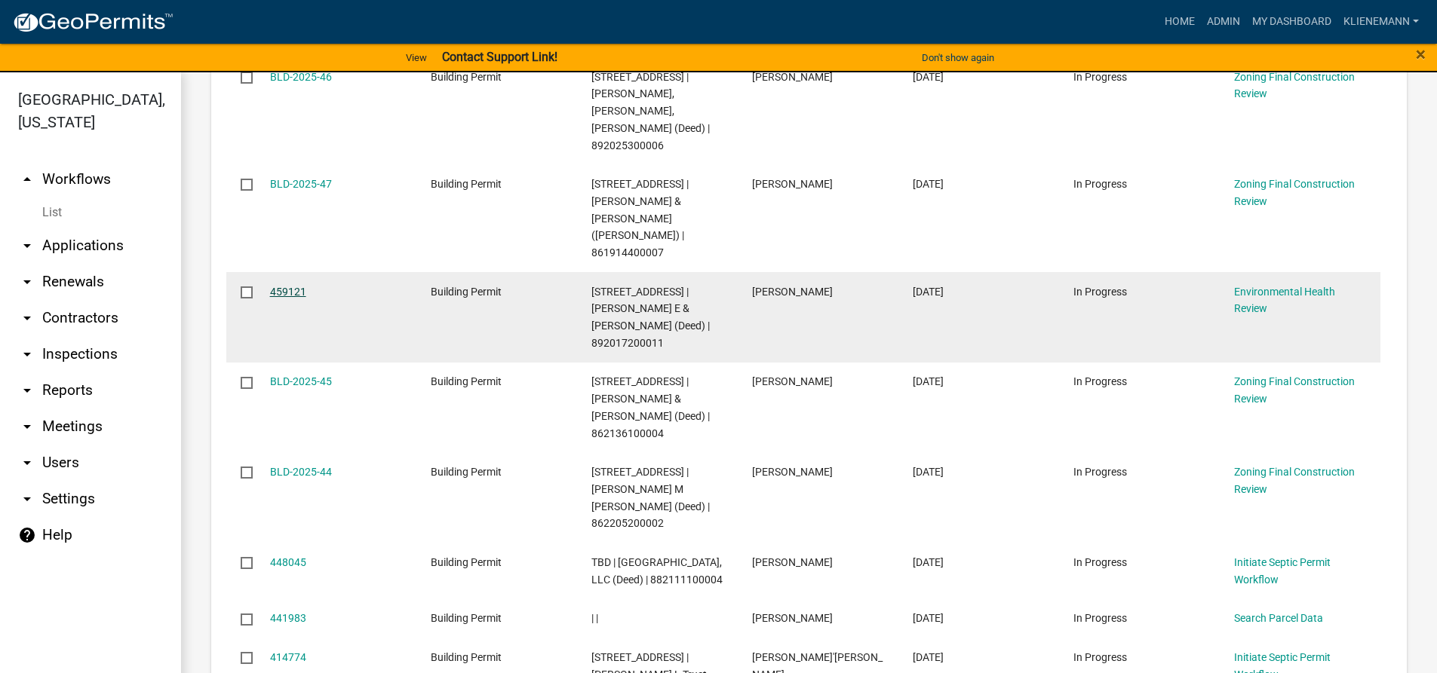
click at [298, 286] on link "459121" at bounding box center [288, 292] width 36 height 12
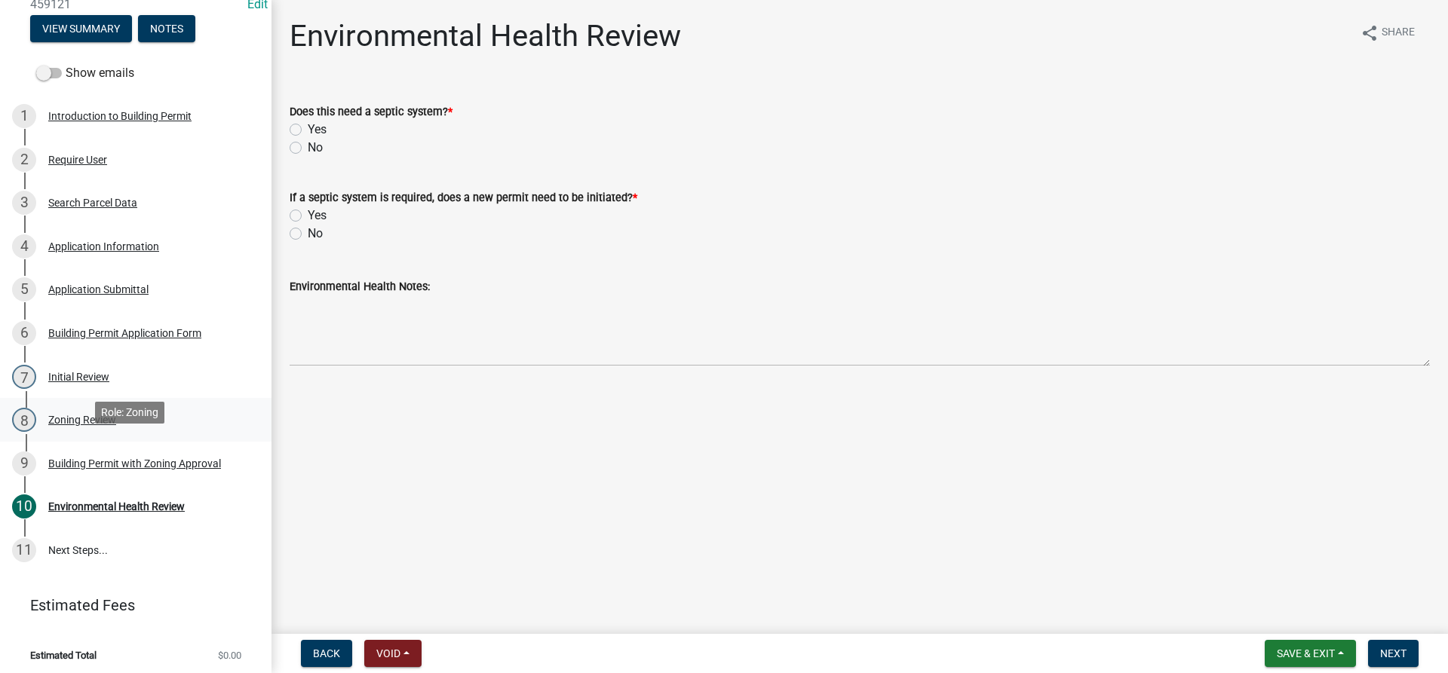
scroll to position [128, 0]
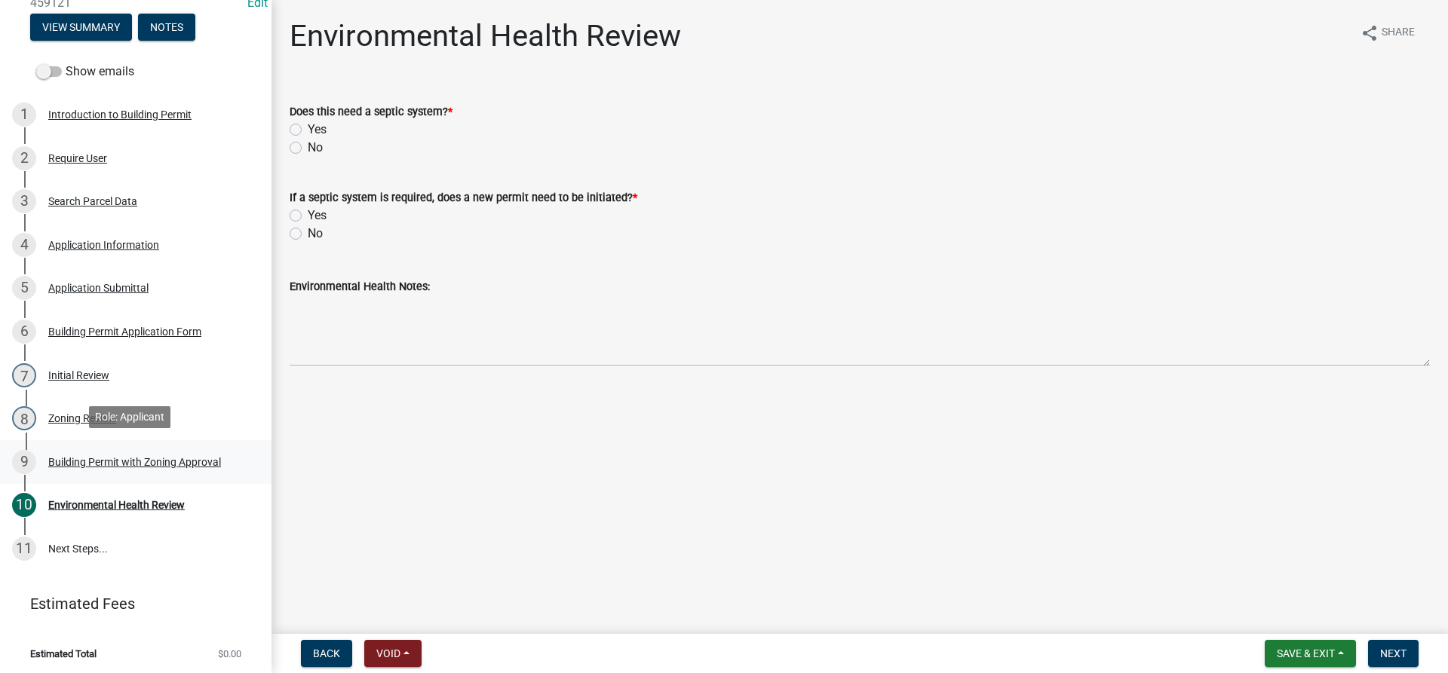
click at [124, 457] on div "Building Permit with Zoning Approval" at bounding box center [134, 462] width 173 height 11
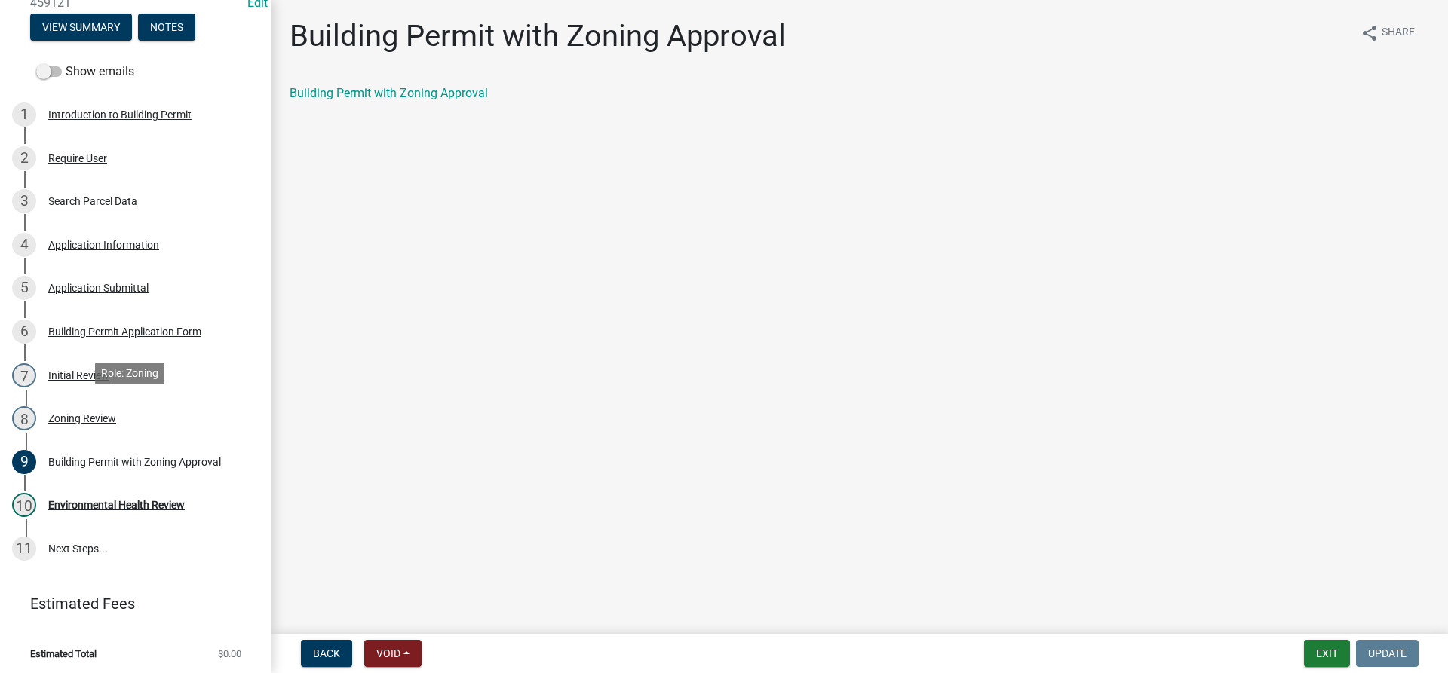
click at [115, 420] on div "Zoning Review" at bounding box center [82, 418] width 68 height 11
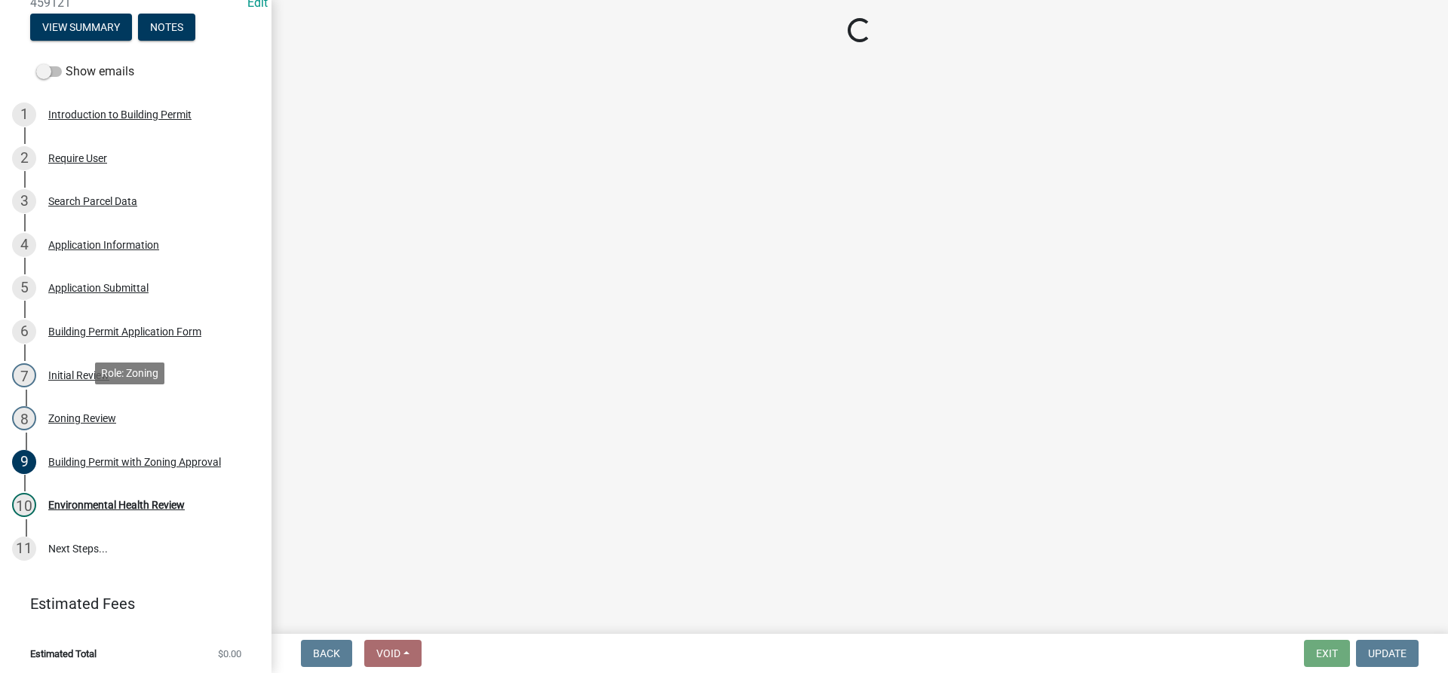
select select "cde34027-c2e6-4375-ad0d-1a97383c127e"
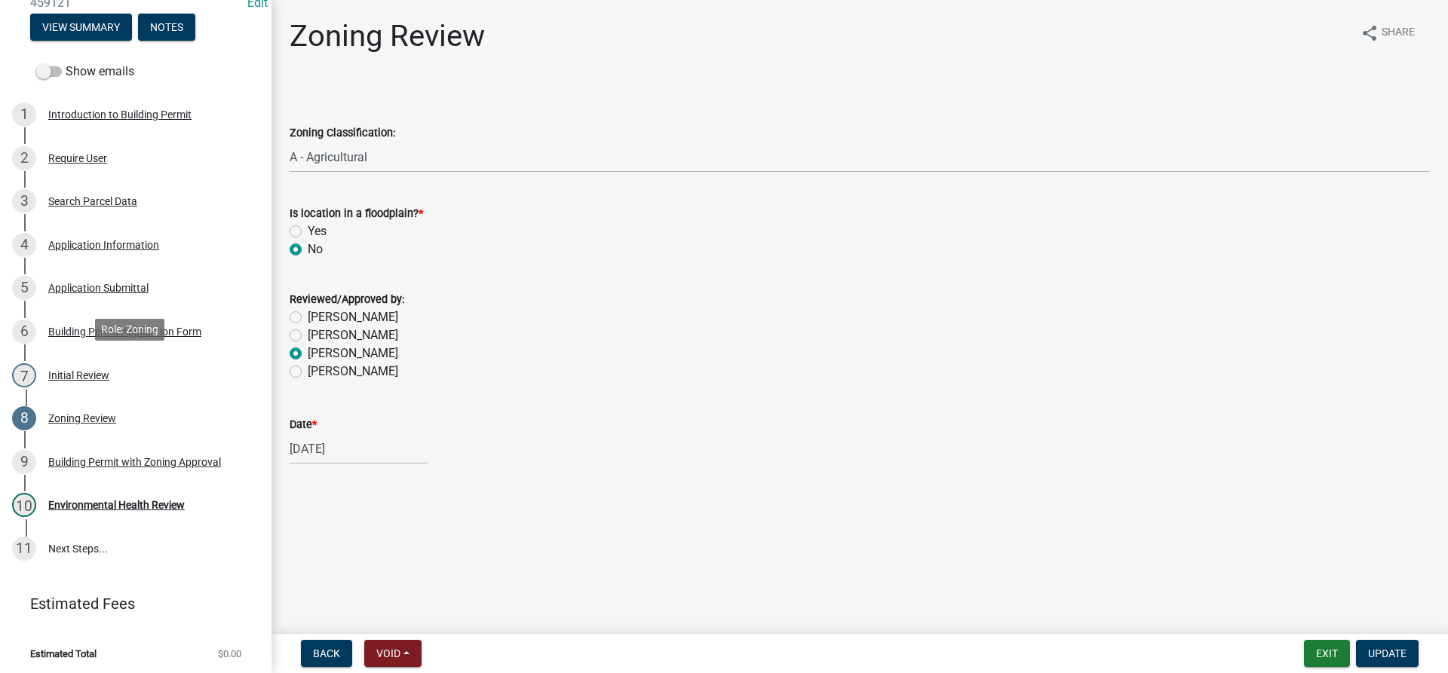
click at [118, 381] on div "7 Initial Review" at bounding box center [129, 375] width 235 height 24
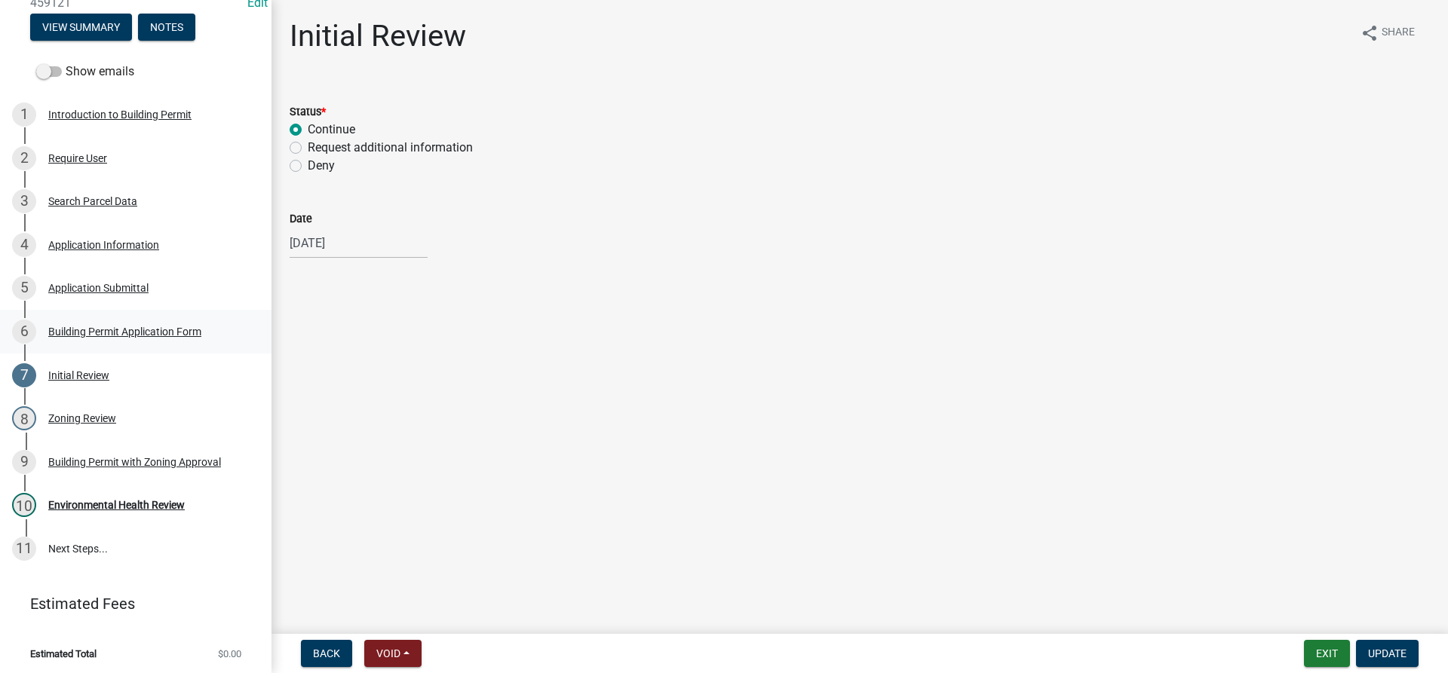
click at [122, 327] on div "Building Permit Application Form" at bounding box center [124, 332] width 153 height 11
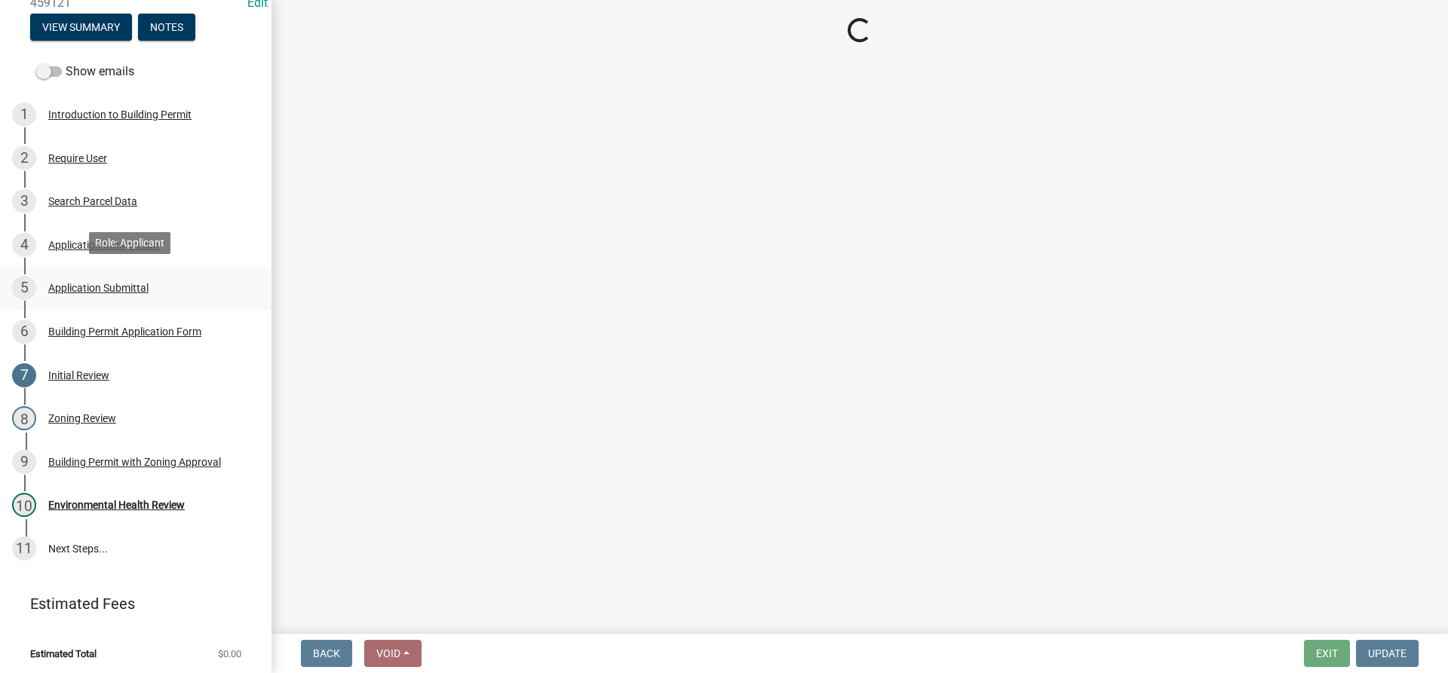
click at [121, 290] on div "Application Submittal" at bounding box center [98, 288] width 100 height 11
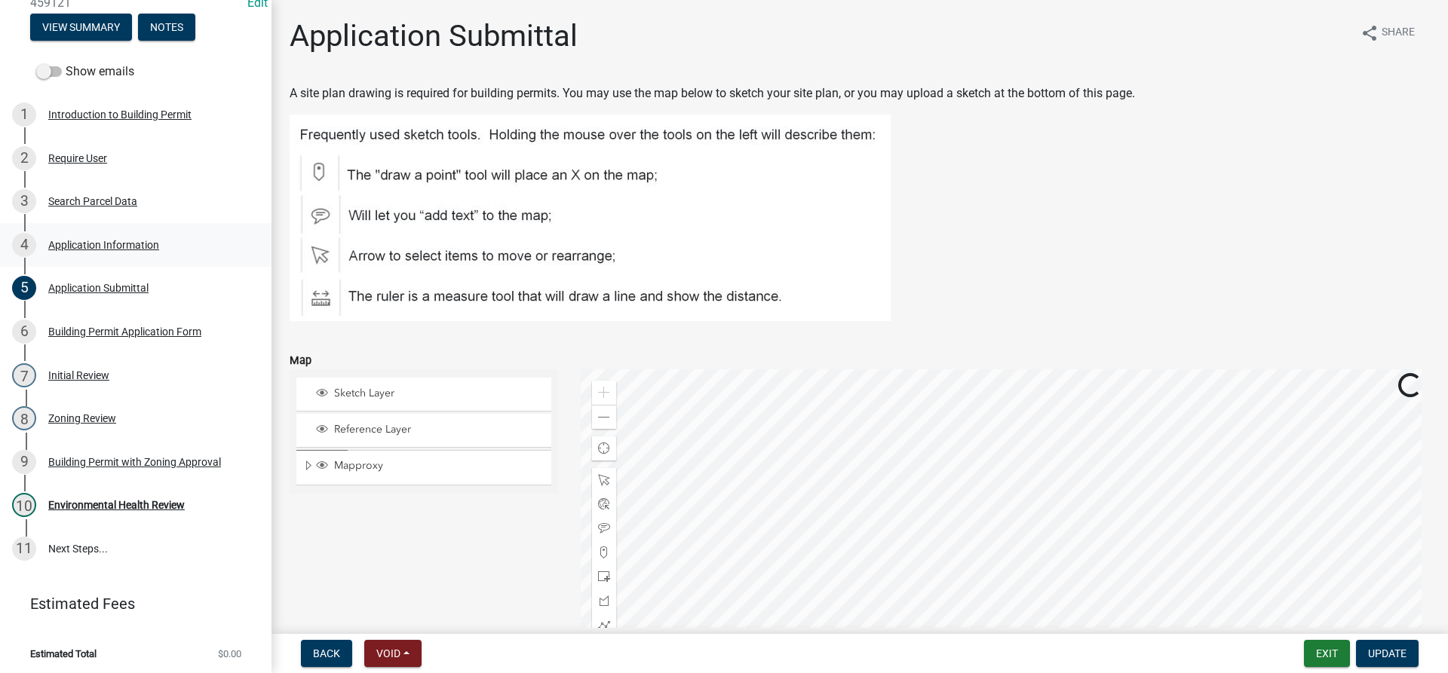
click at [134, 233] on div "4 Application Information" at bounding box center [129, 245] width 235 height 24
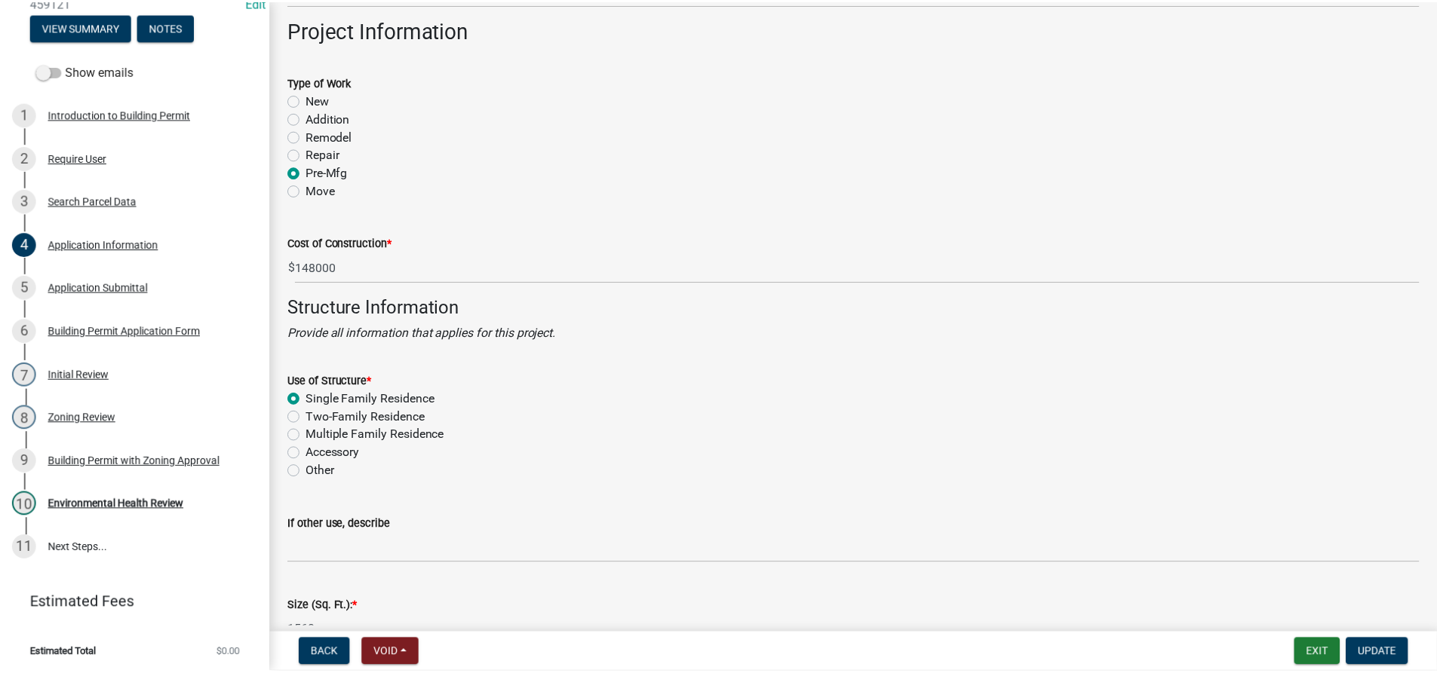
scroll to position [2564, 0]
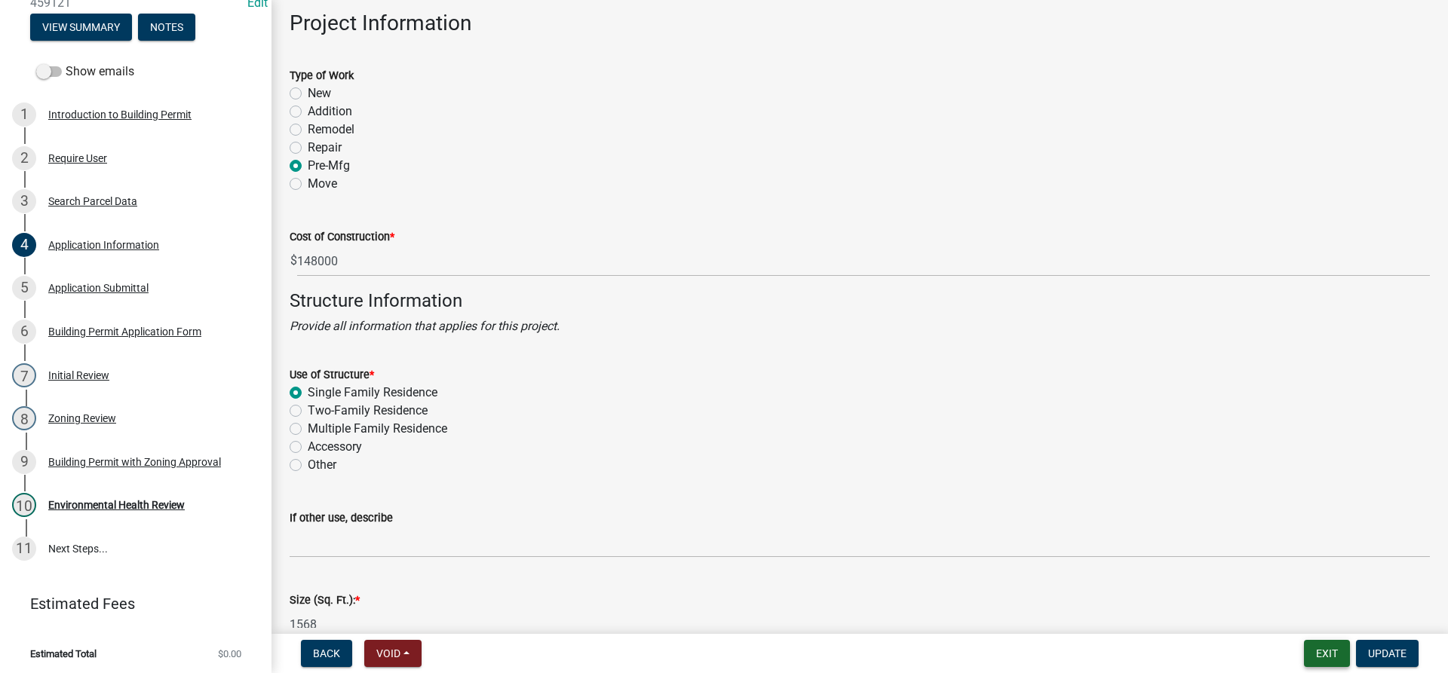
click at [1338, 649] on button "Exit" at bounding box center [1327, 653] width 46 height 27
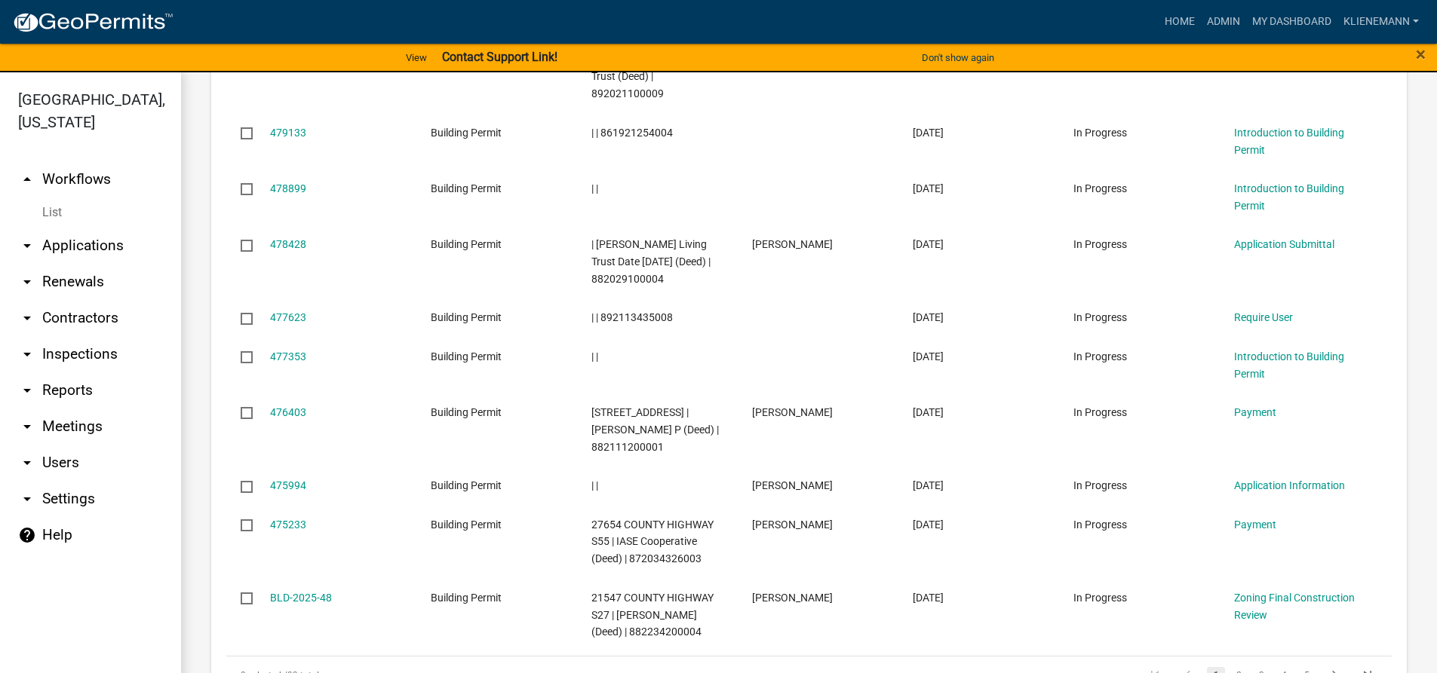
scroll to position [980, 0]
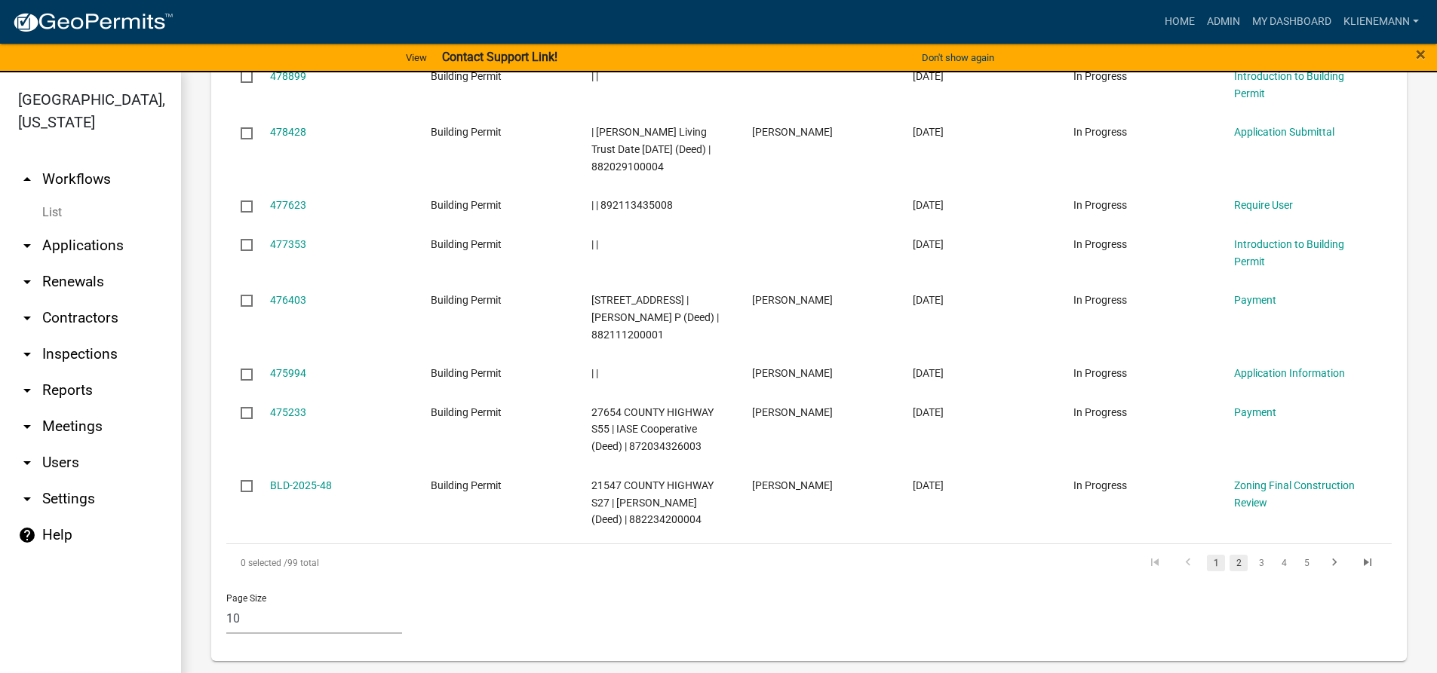
click at [1229, 564] on link "2" at bounding box center [1238, 563] width 18 height 17
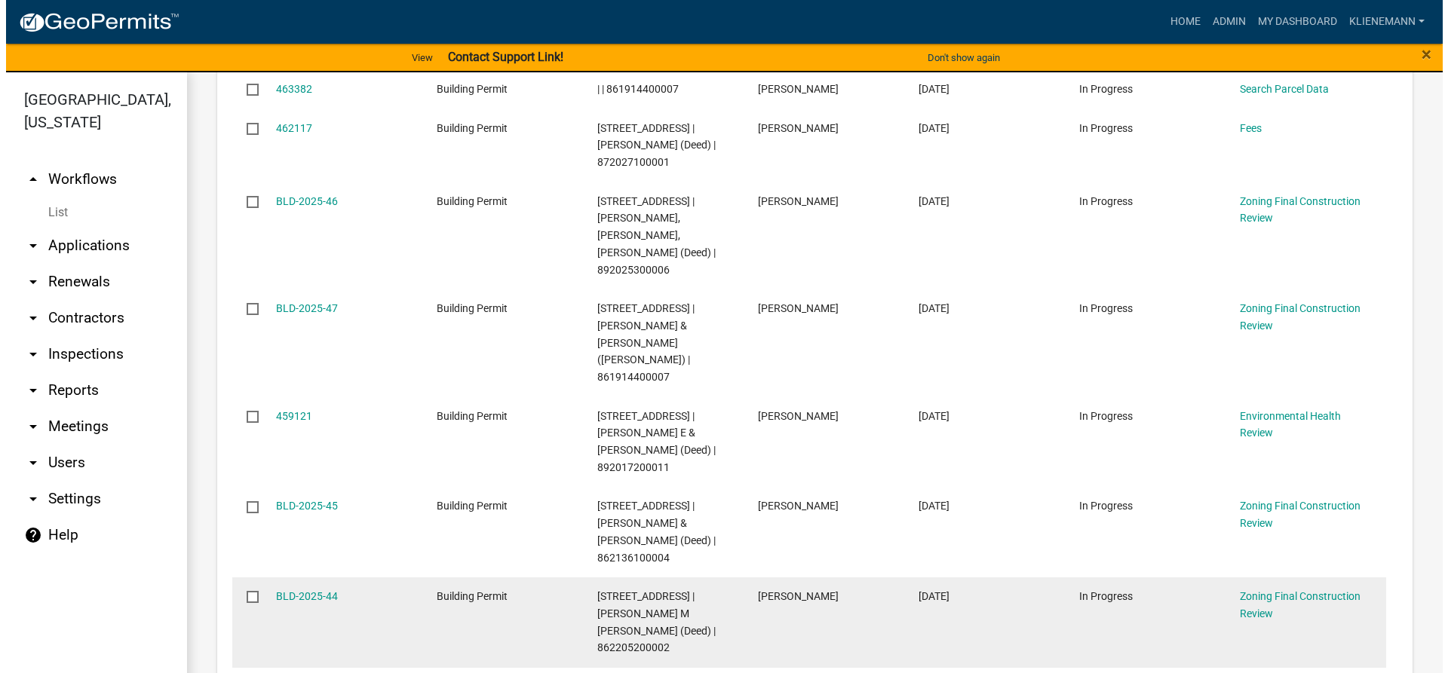
scroll to position [794, 0]
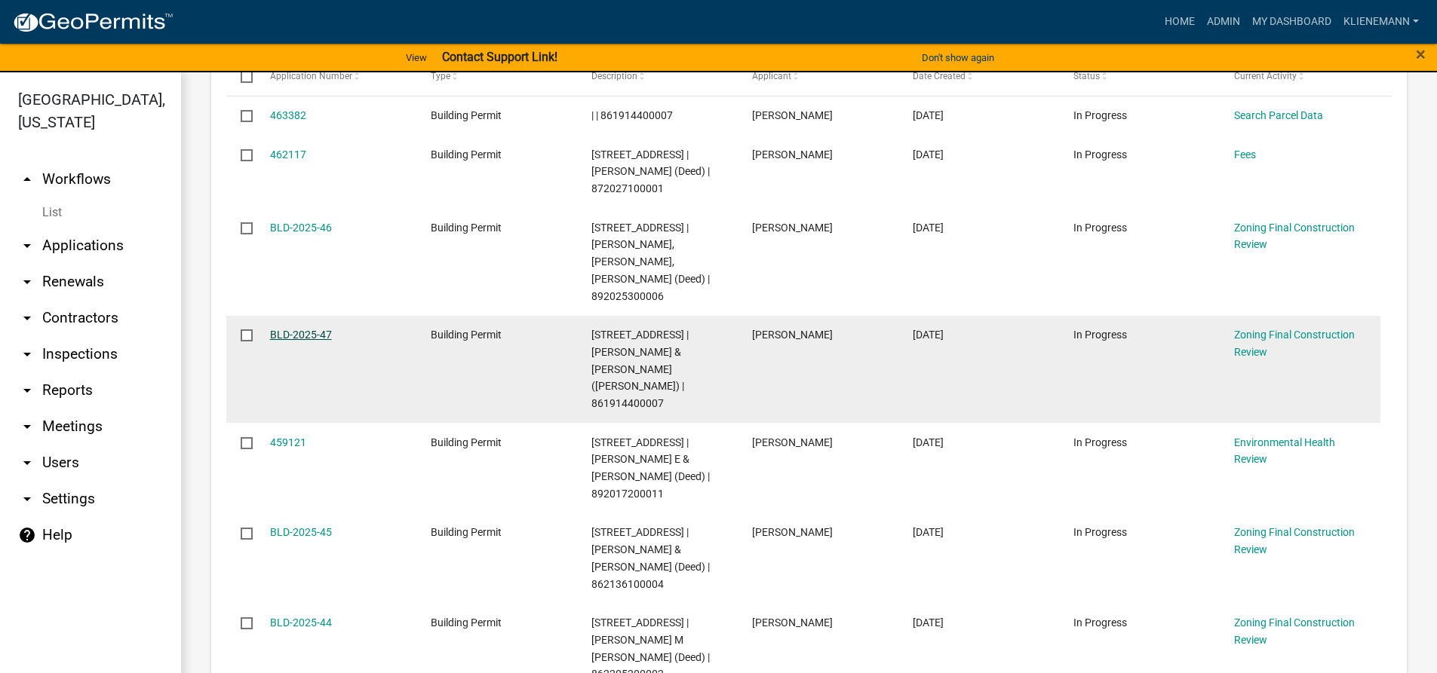
click at [293, 329] on link "BLD-2025-47" at bounding box center [301, 335] width 62 height 12
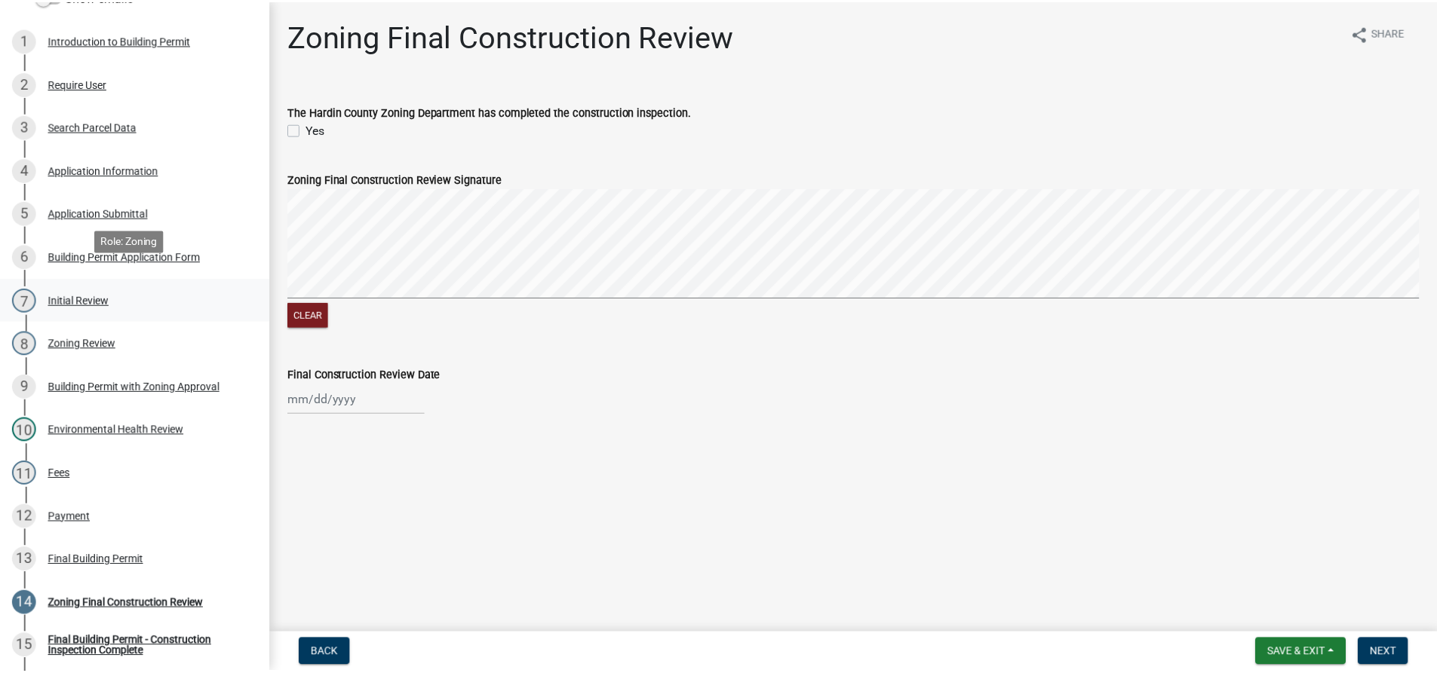
scroll to position [226, 0]
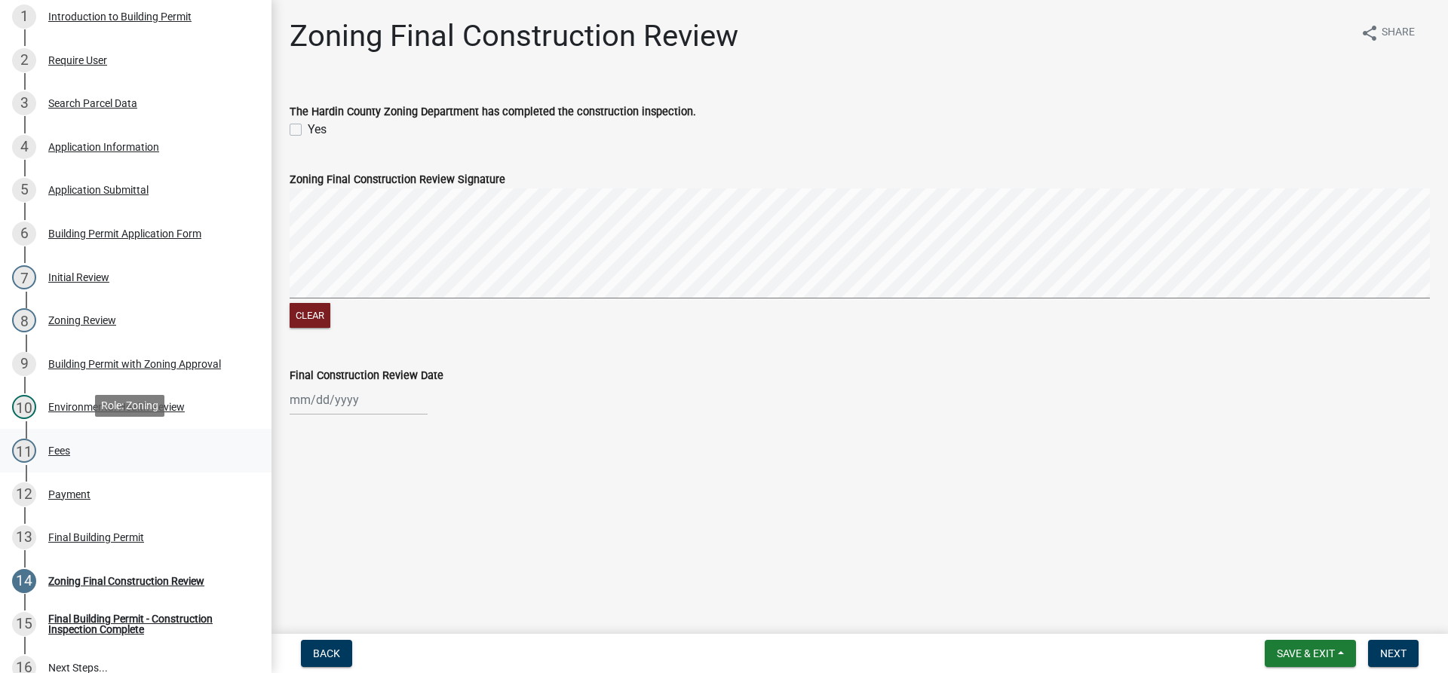
click at [86, 451] on div "11 Fees" at bounding box center [129, 451] width 235 height 24
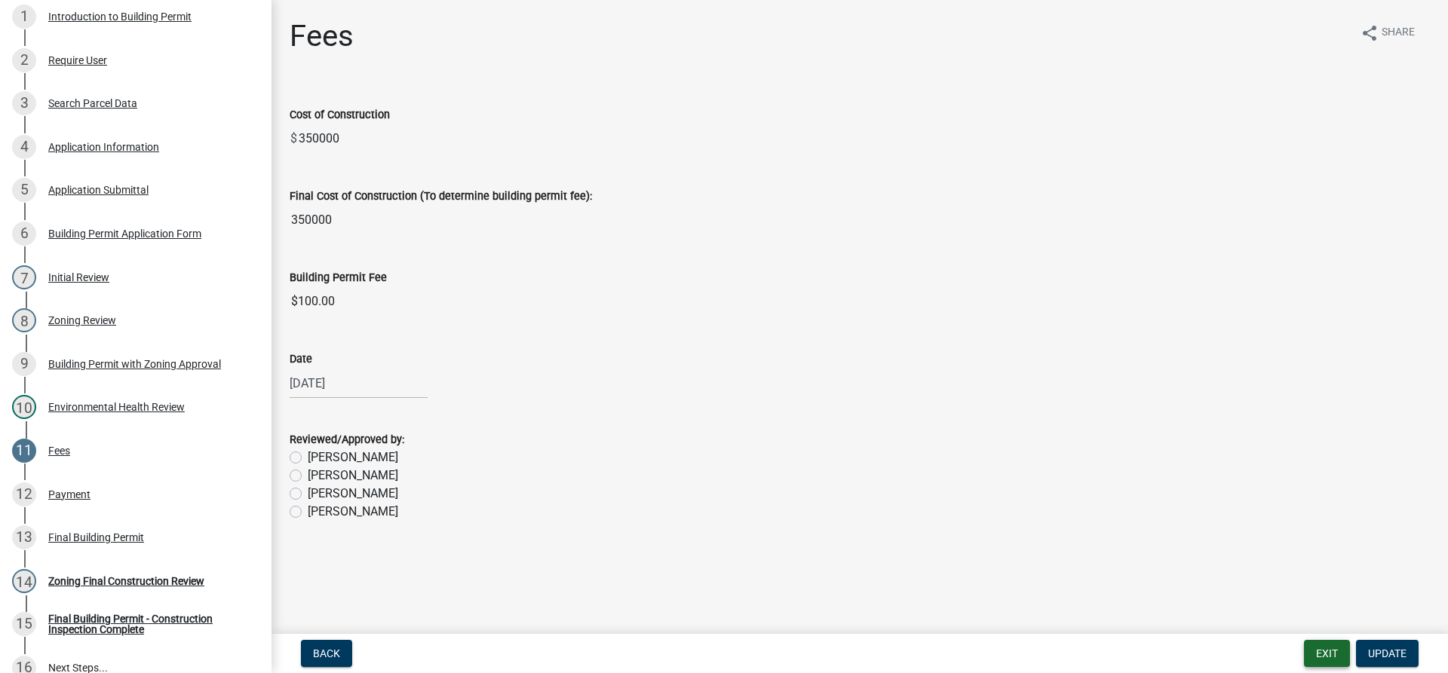
click at [1322, 651] on button "Exit" at bounding box center [1327, 653] width 46 height 27
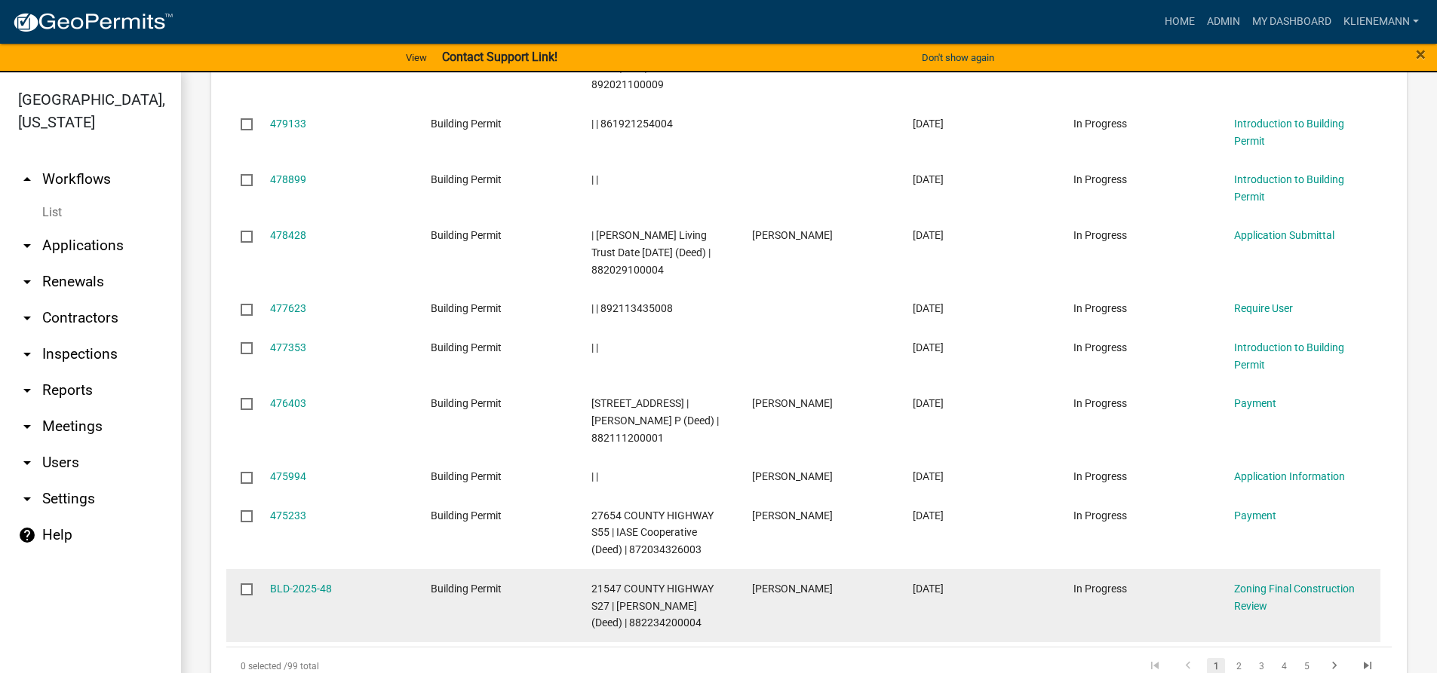
scroll to position [980, 0]
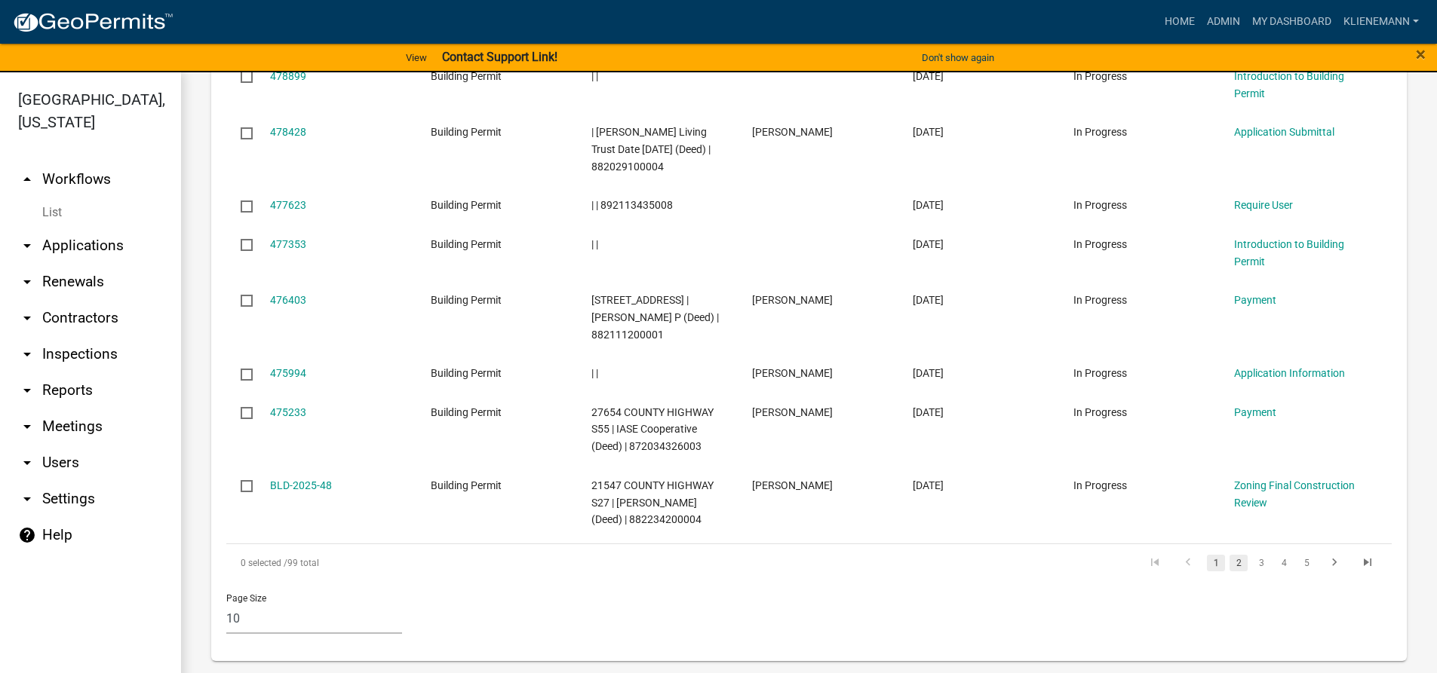
click at [1230, 562] on link "2" at bounding box center [1238, 563] width 18 height 17
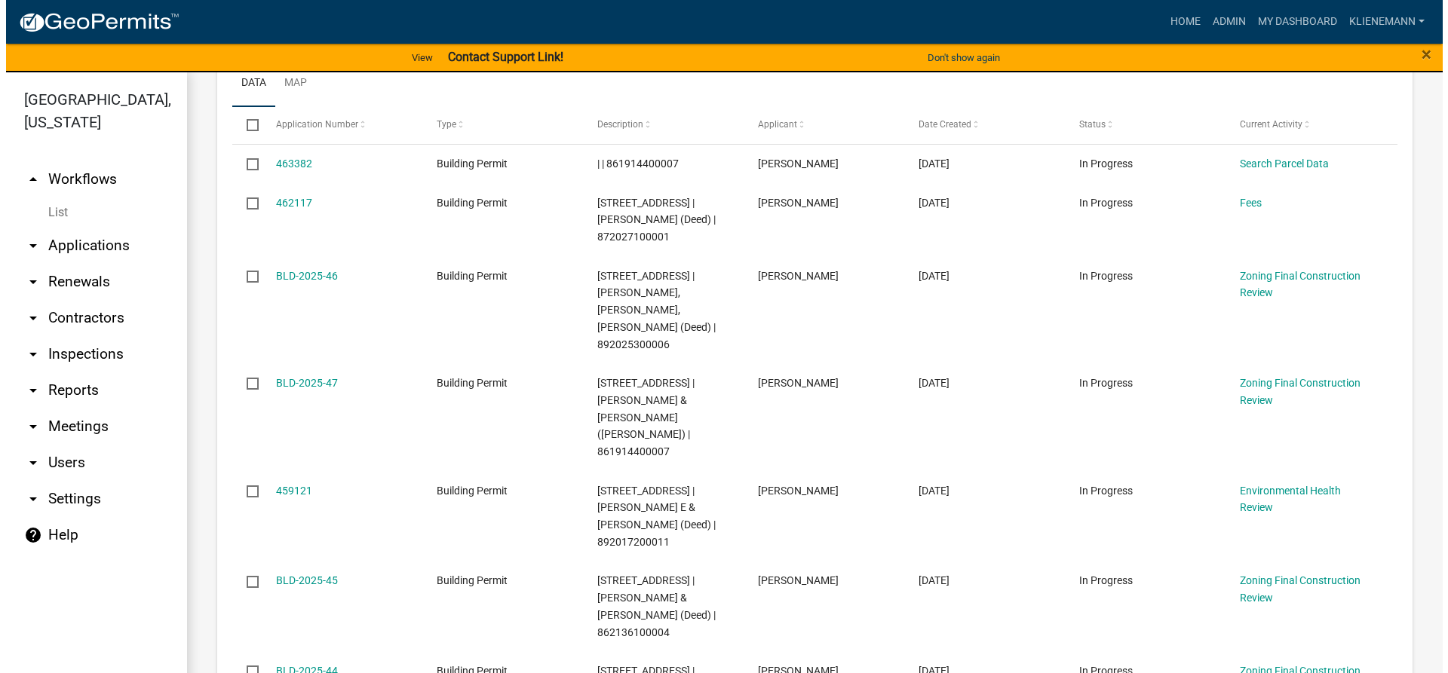
scroll to position [719, 0]
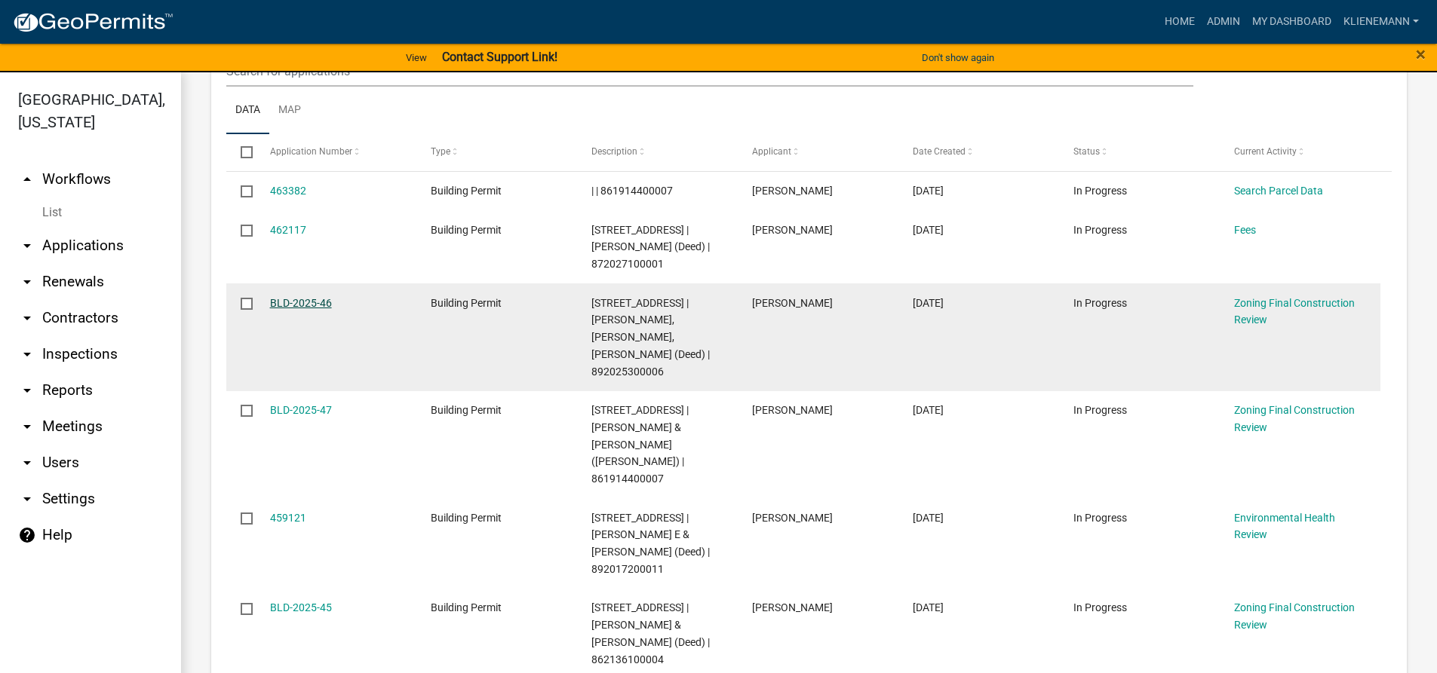
click at [297, 302] on link "BLD-2025-46" at bounding box center [301, 303] width 62 height 12
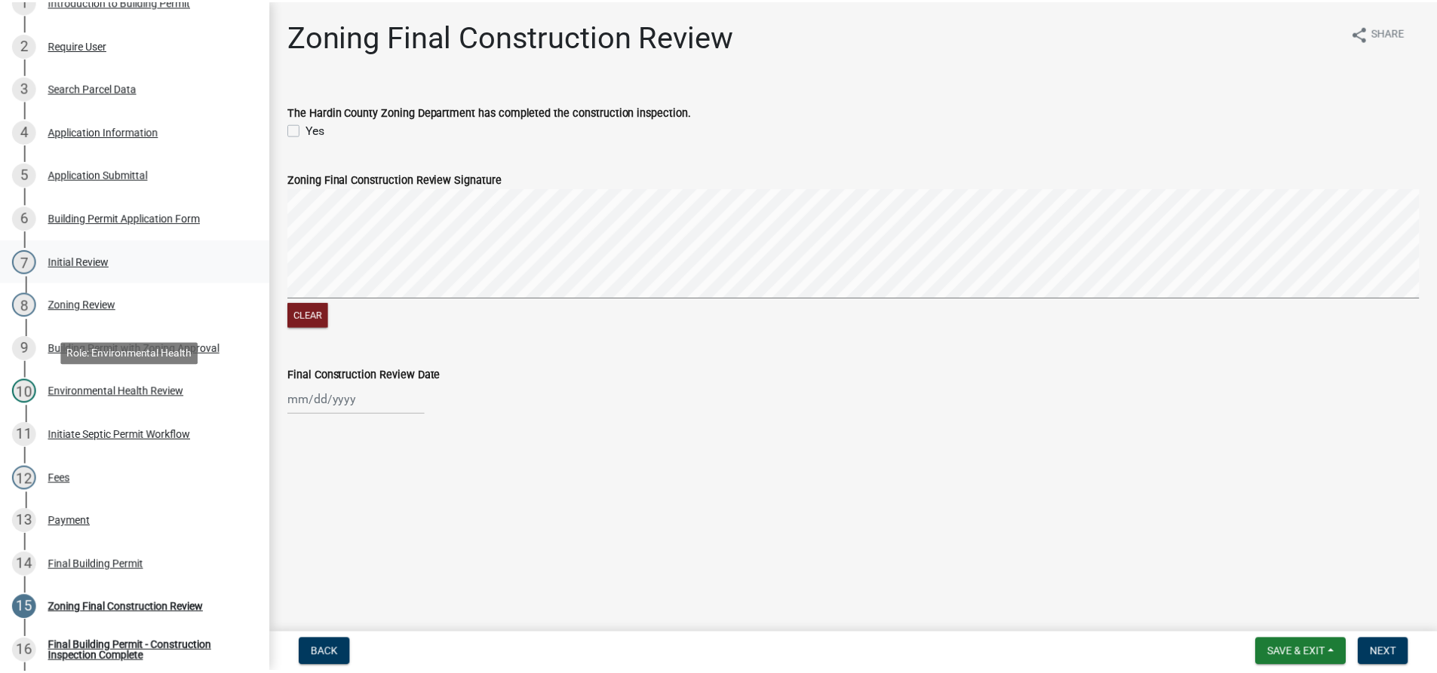
scroll to position [302, 0]
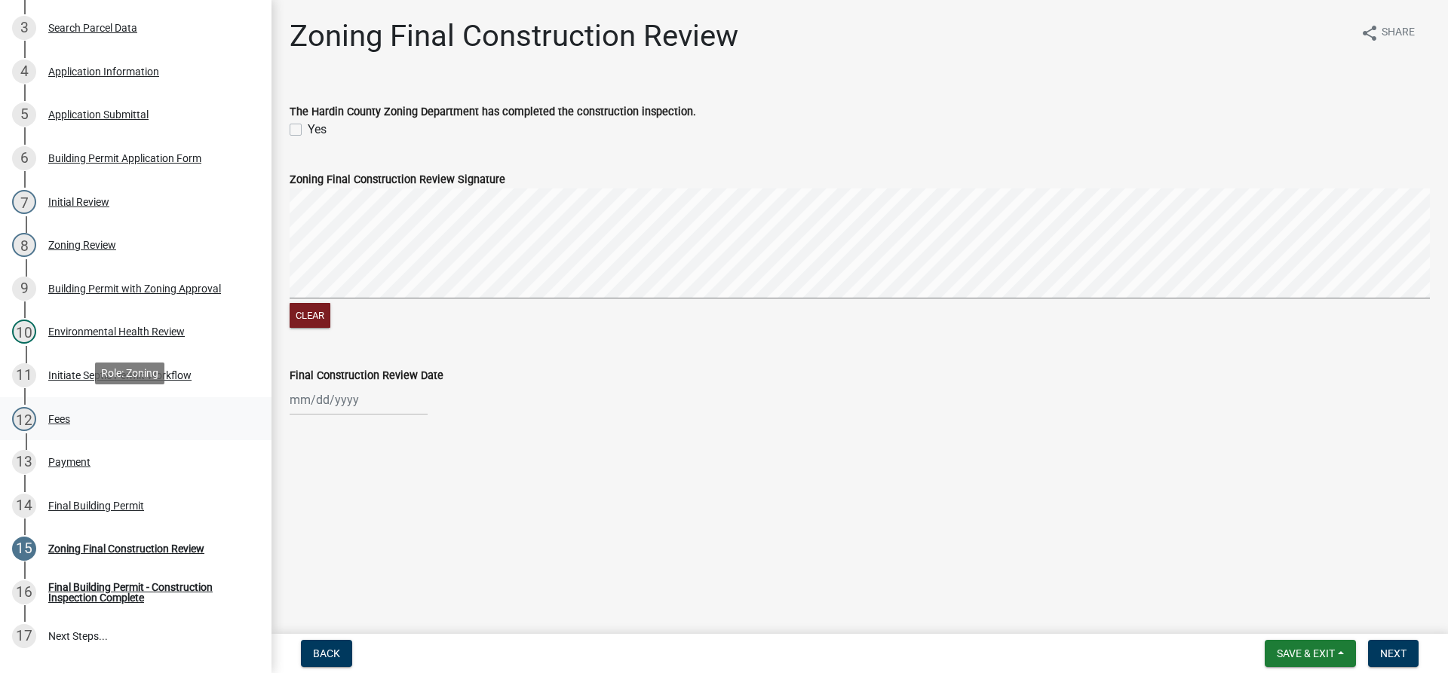
click at [69, 425] on div "12 Fees" at bounding box center [129, 419] width 235 height 24
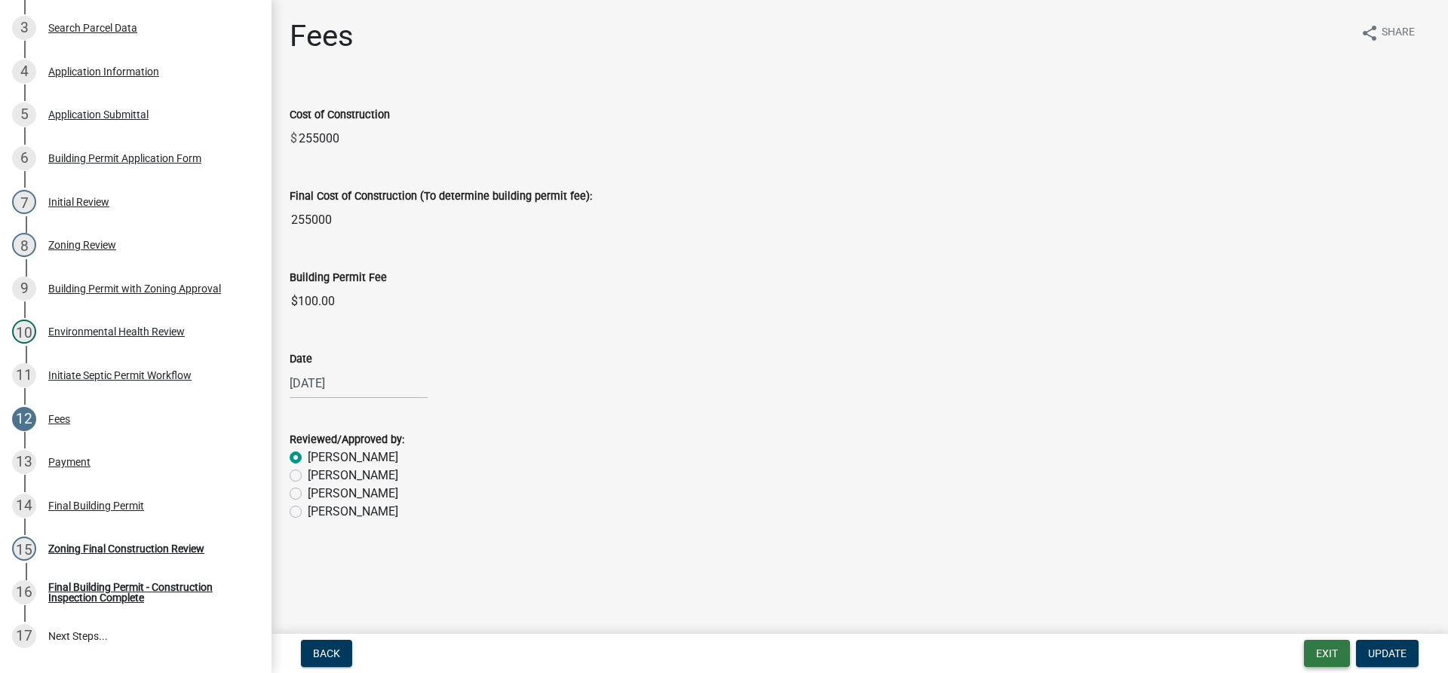
click at [1317, 649] on button "Exit" at bounding box center [1327, 653] width 46 height 27
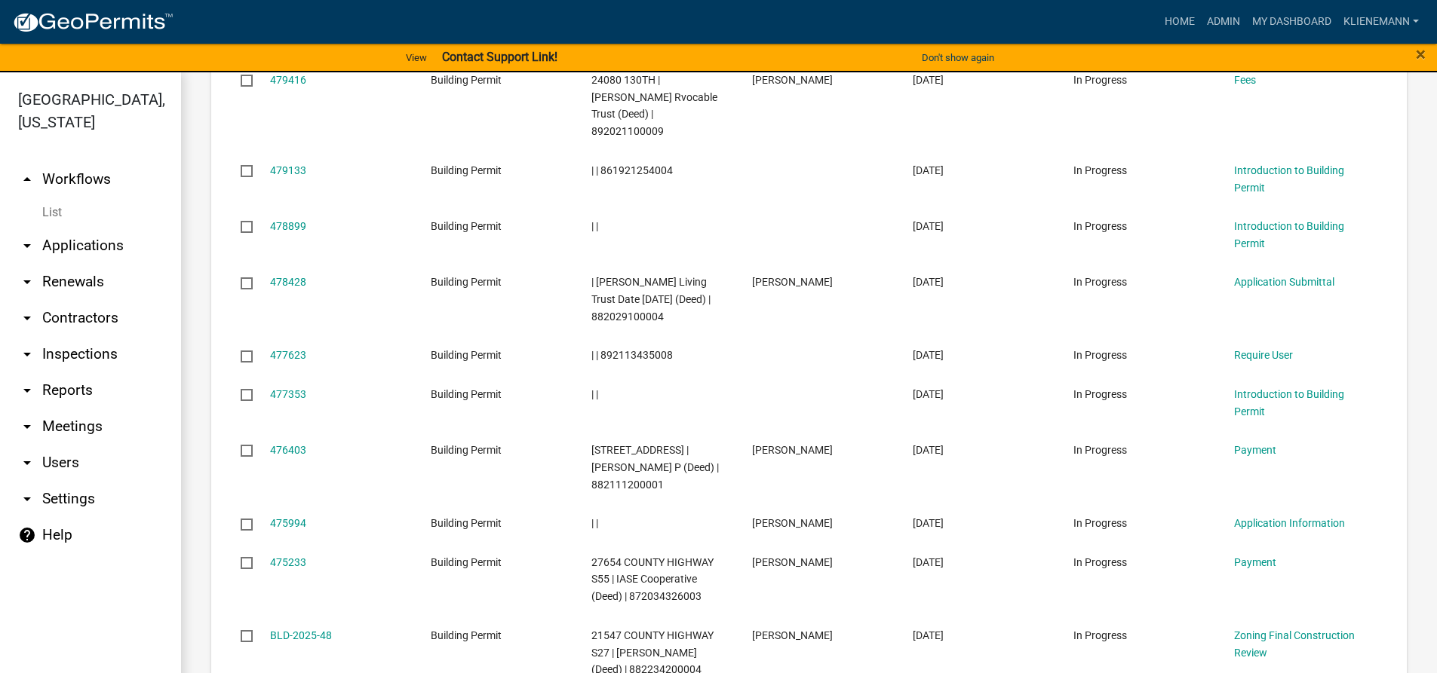
scroll to position [980, 0]
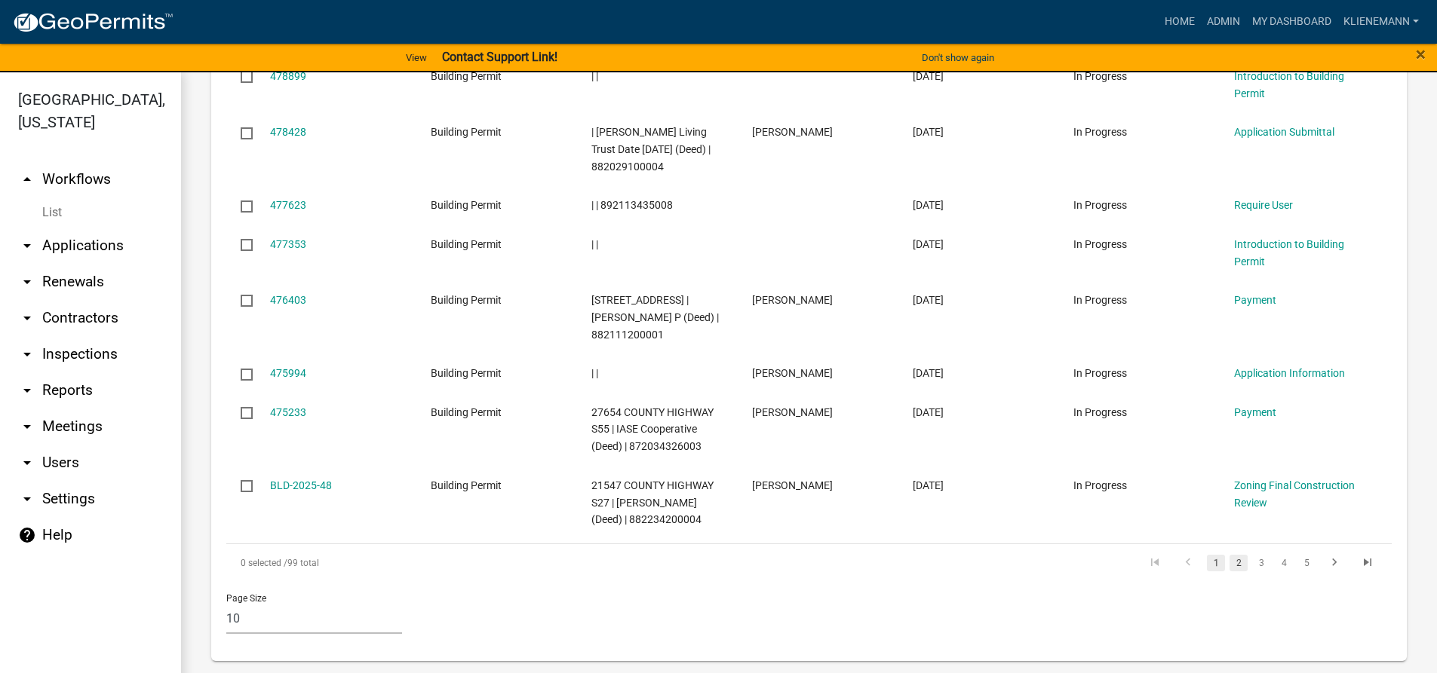
click at [1229, 563] on link "2" at bounding box center [1238, 563] width 18 height 17
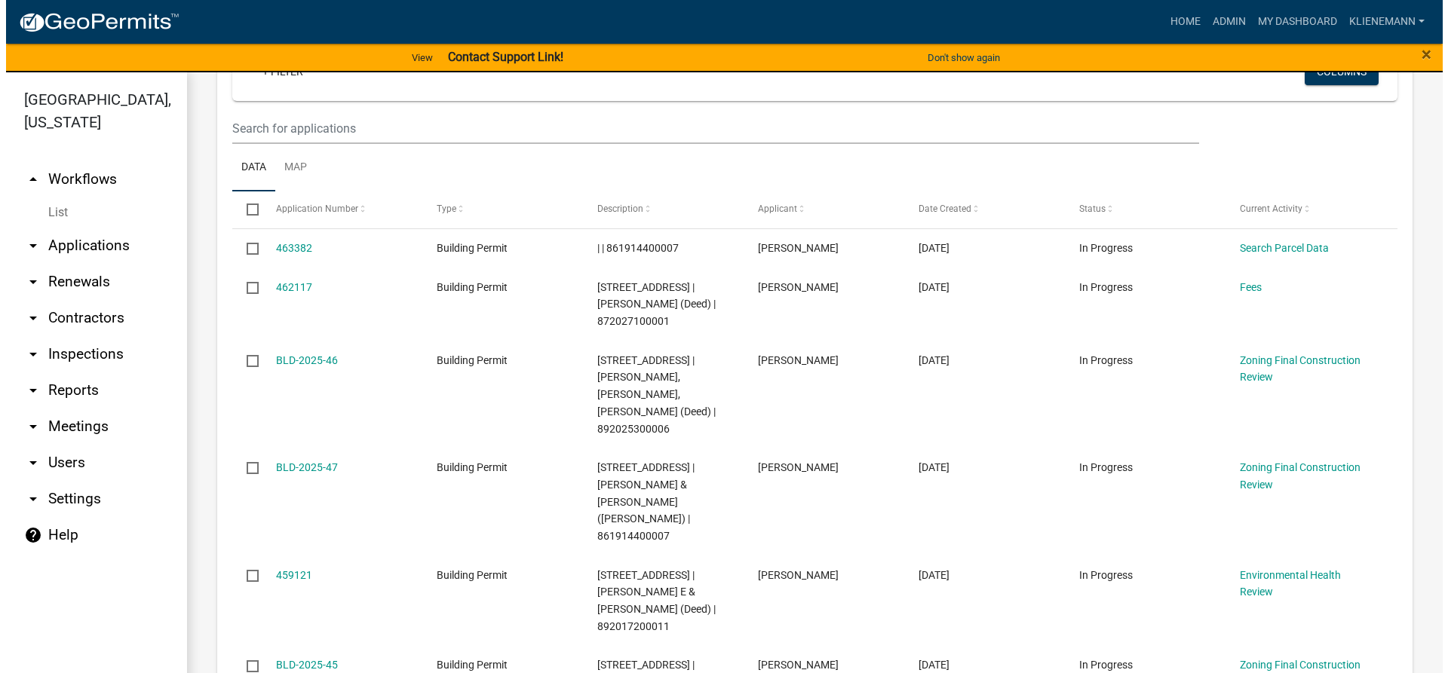
scroll to position [643, 0]
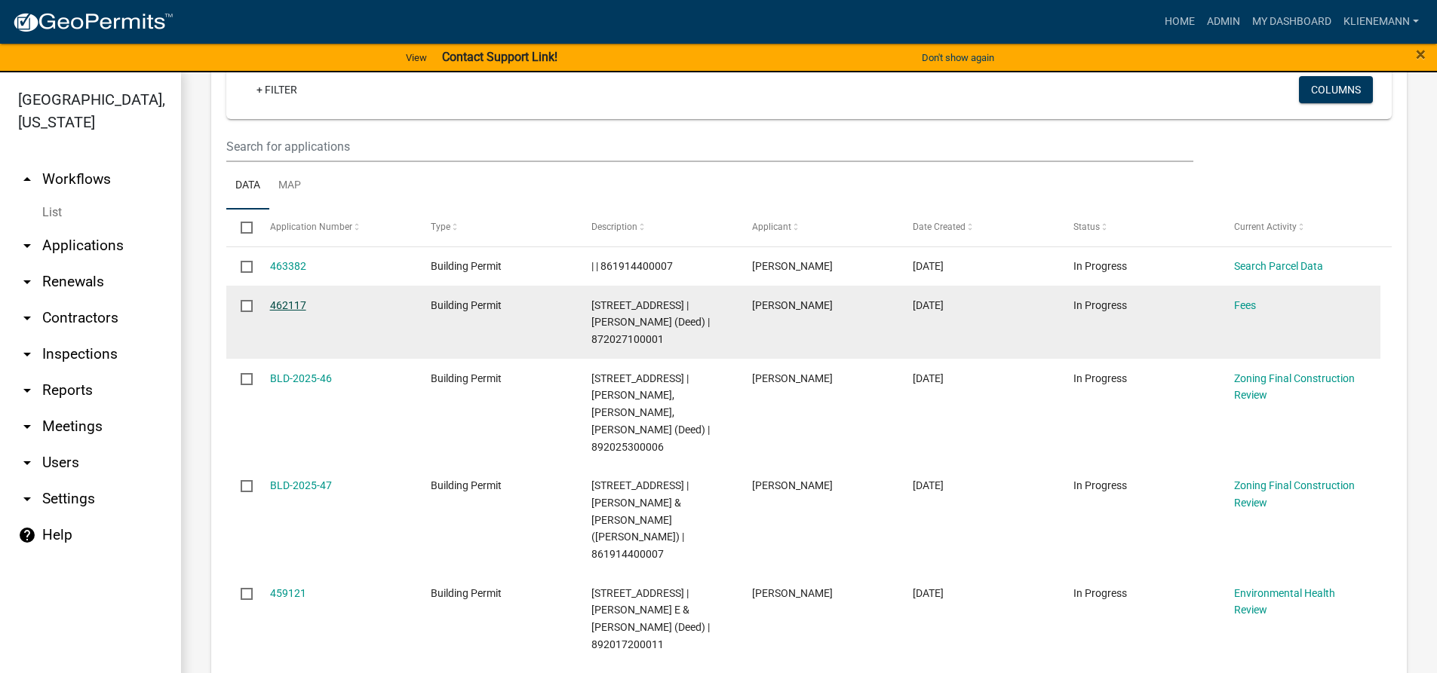
click at [290, 305] on link "462117" at bounding box center [288, 305] width 36 height 12
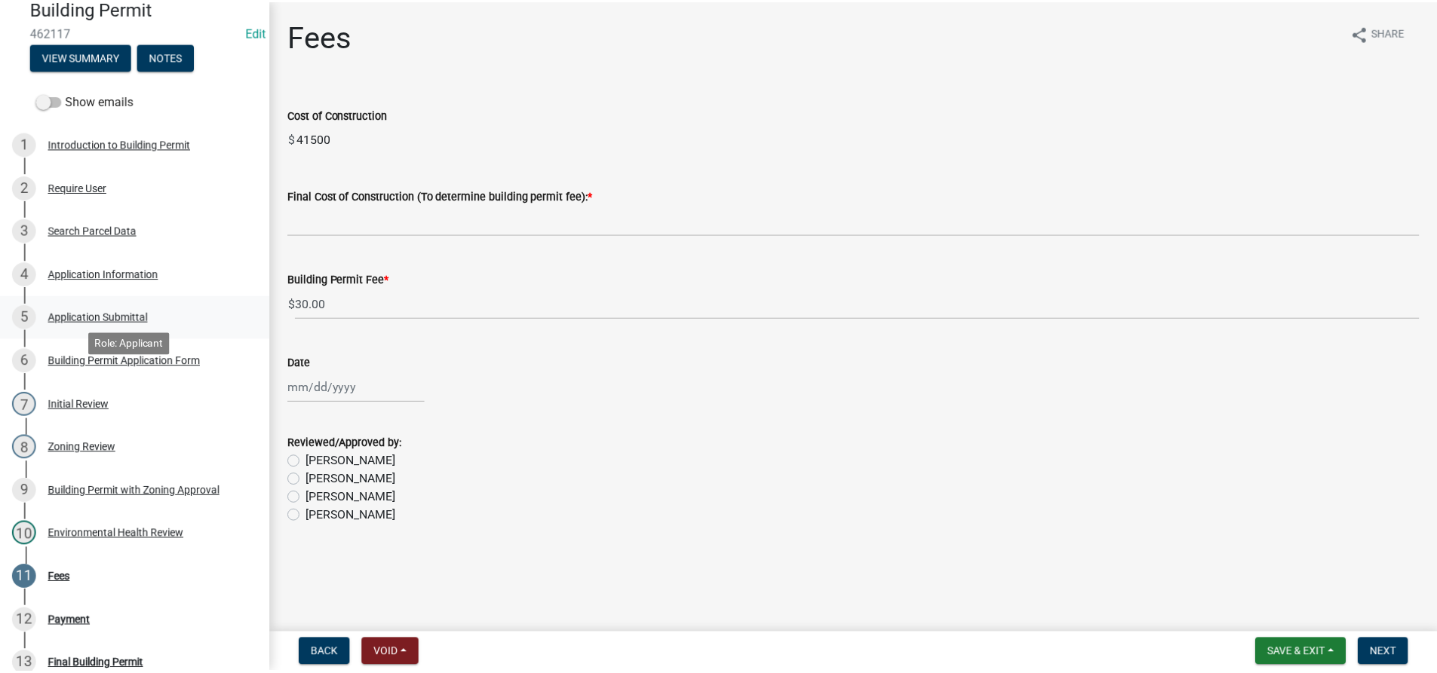
scroll to position [151, 0]
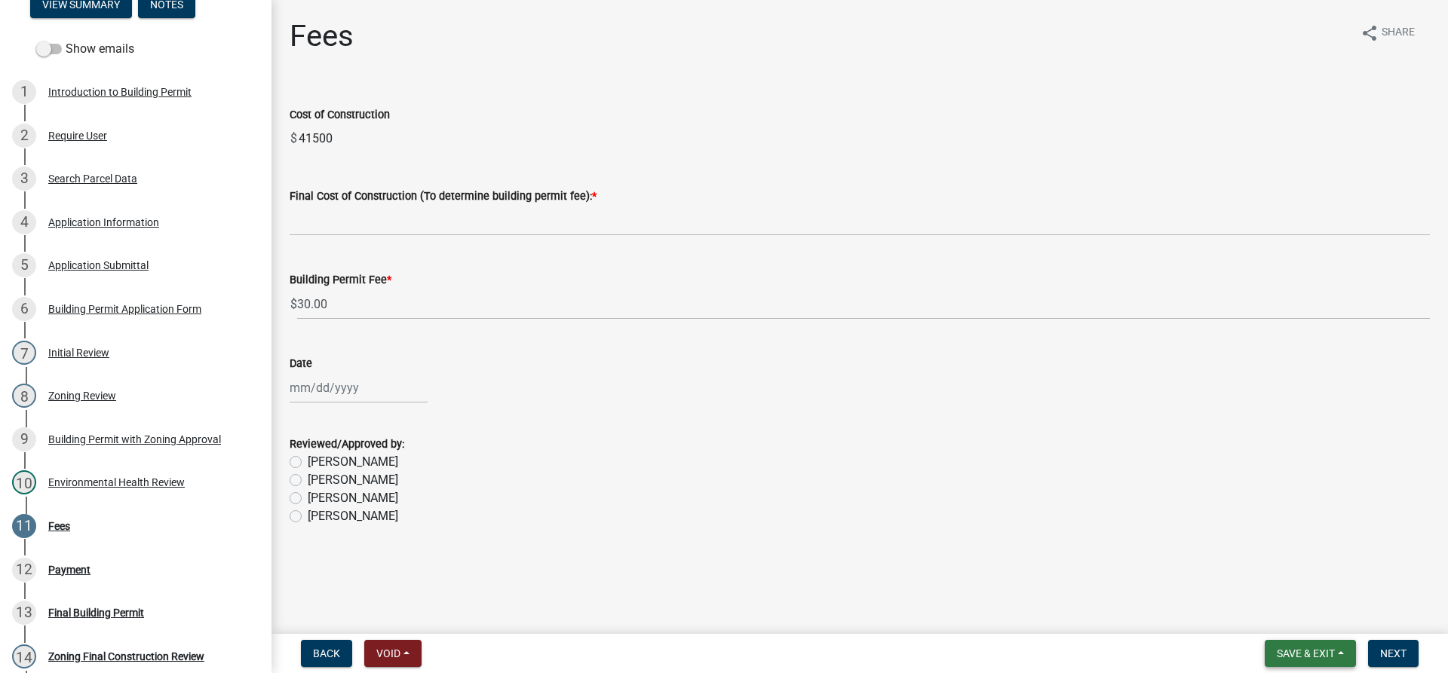
click at [1325, 655] on span "Save & Exit" at bounding box center [1306, 654] width 58 height 12
click at [1305, 619] on button "Save & Exit" at bounding box center [1295, 614] width 121 height 36
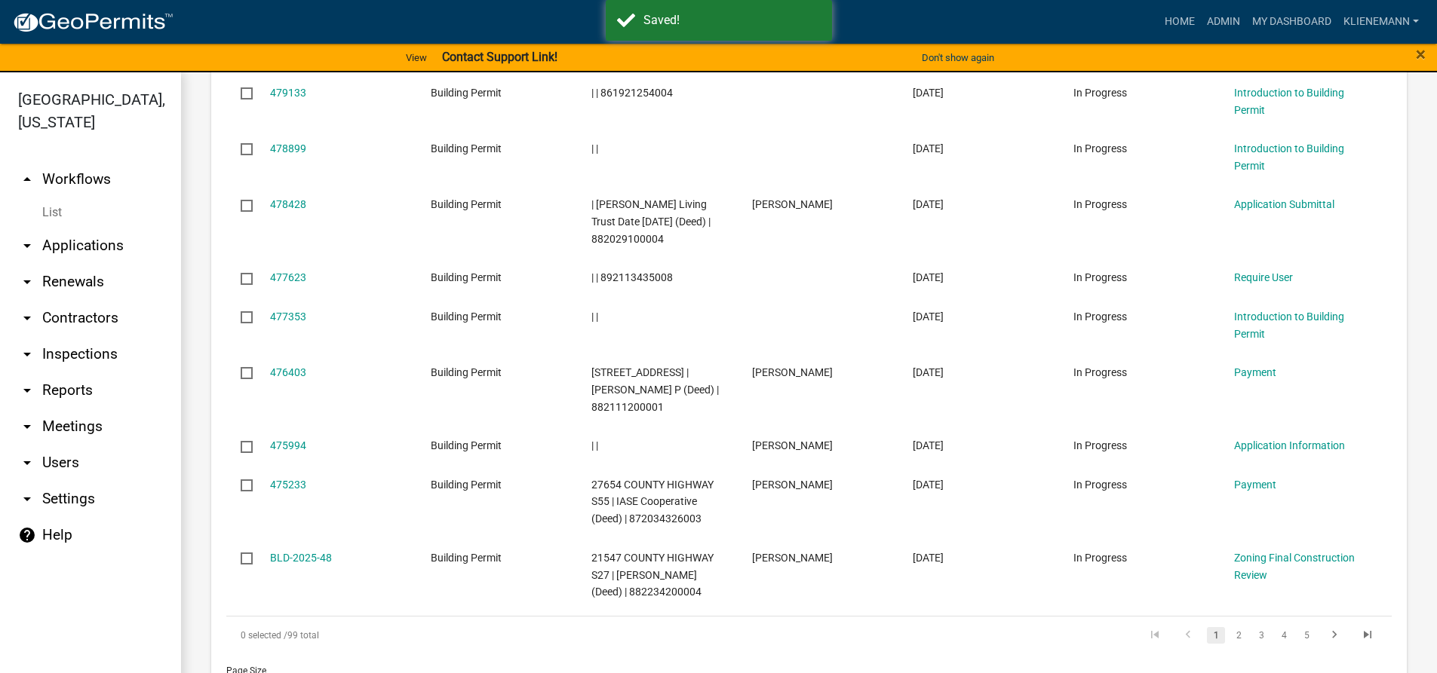
scroll to position [980, 0]
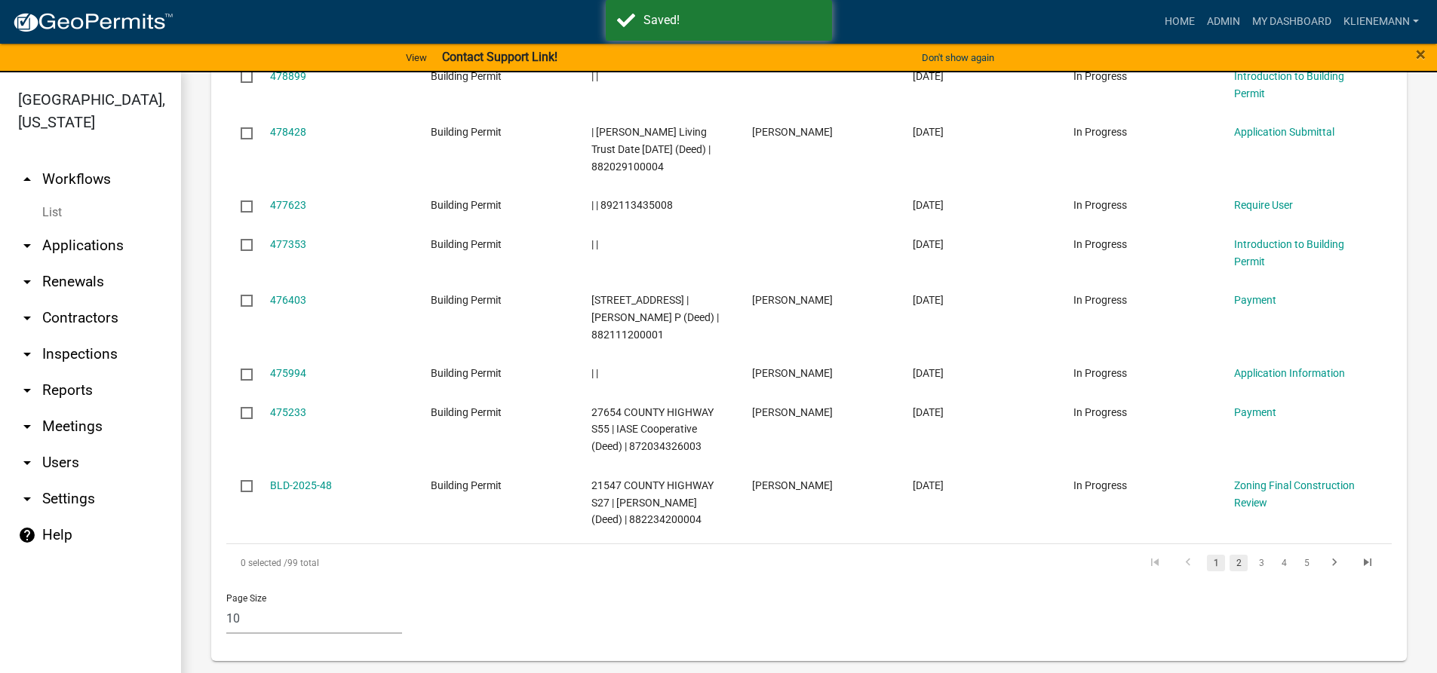
click at [1229, 564] on link "2" at bounding box center [1238, 563] width 18 height 17
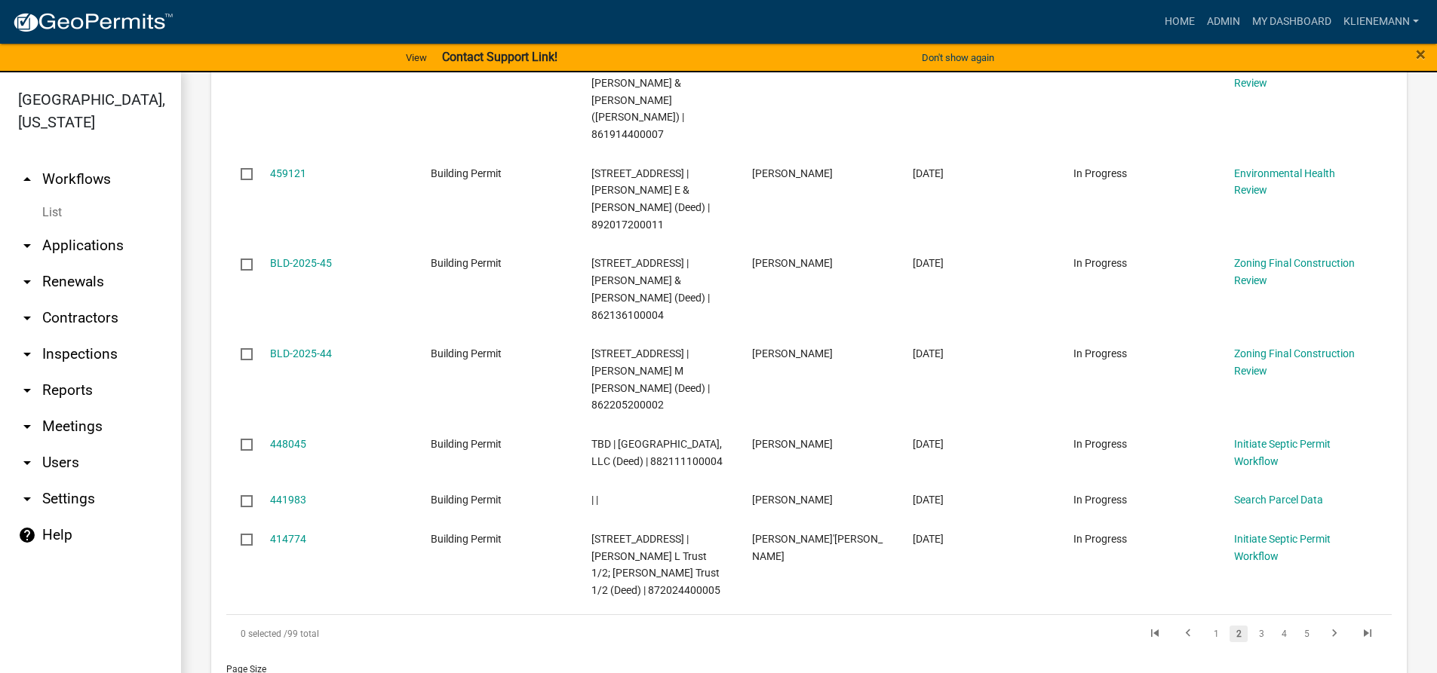
scroll to position [1066, 0]
click at [1207, 624] on link "1" at bounding box center [1216, 632] width 18 height 17
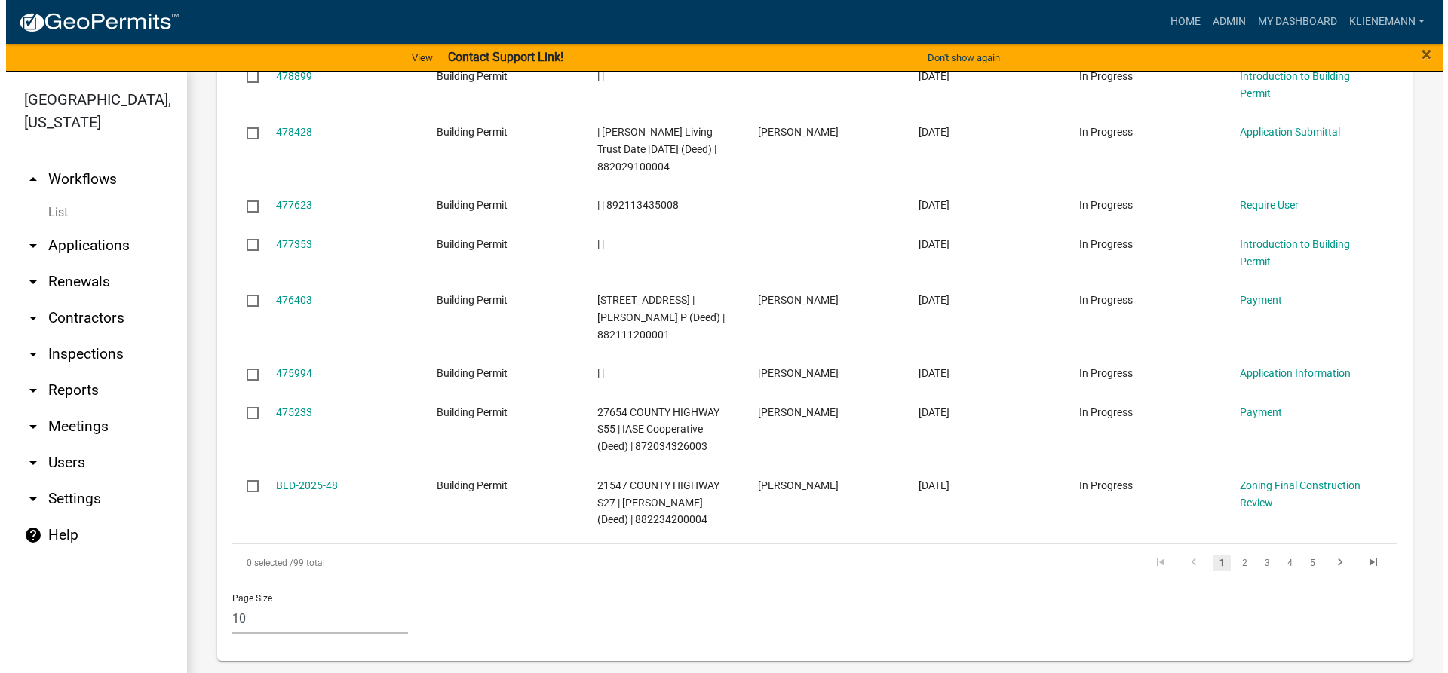
scroll to position [980, 0]
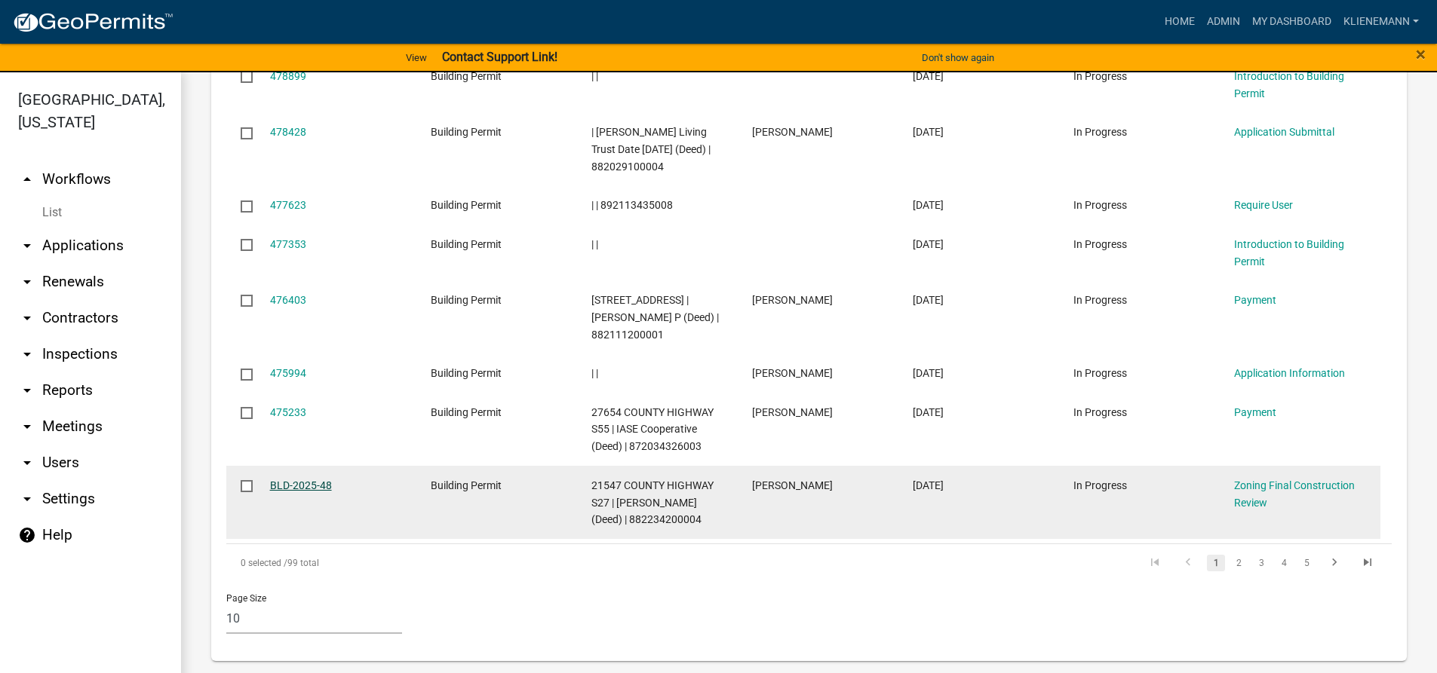
click at [295, 486] on link "BLD-2025-48" at bounding box center [301, 486] width 62 height 12
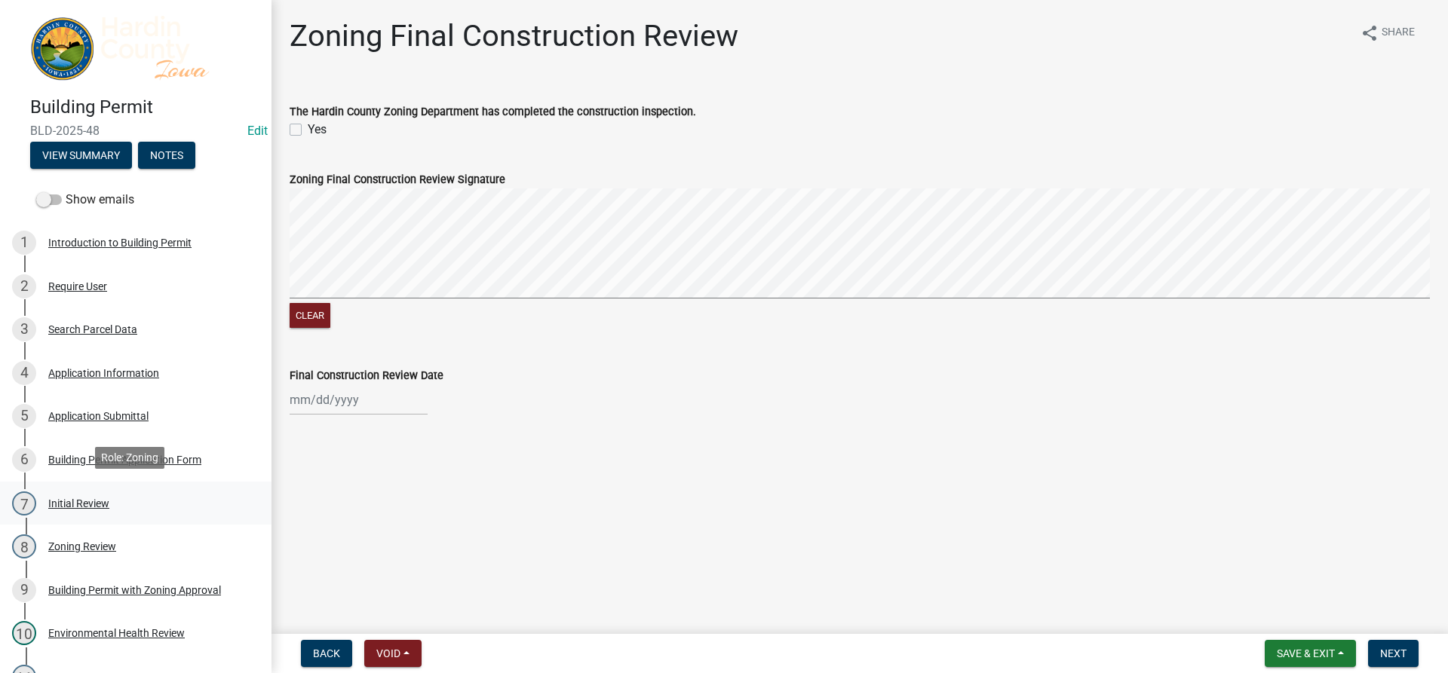
click at [83, 492] on div "7 Initial Review" at bounding box center [129, 504] width 235 height 24
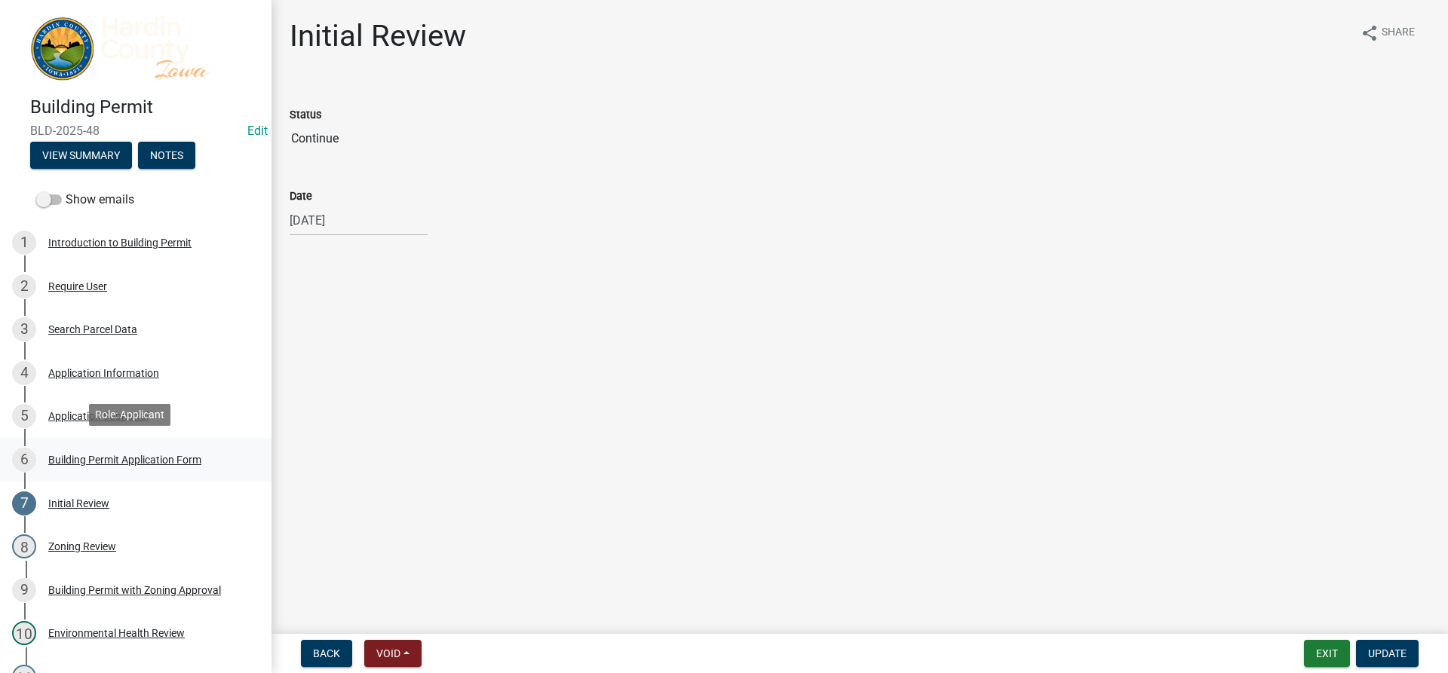
click at [88, 456] on div "Building Permit Application Form" at bounding box center [124, 460] width 153 height 11
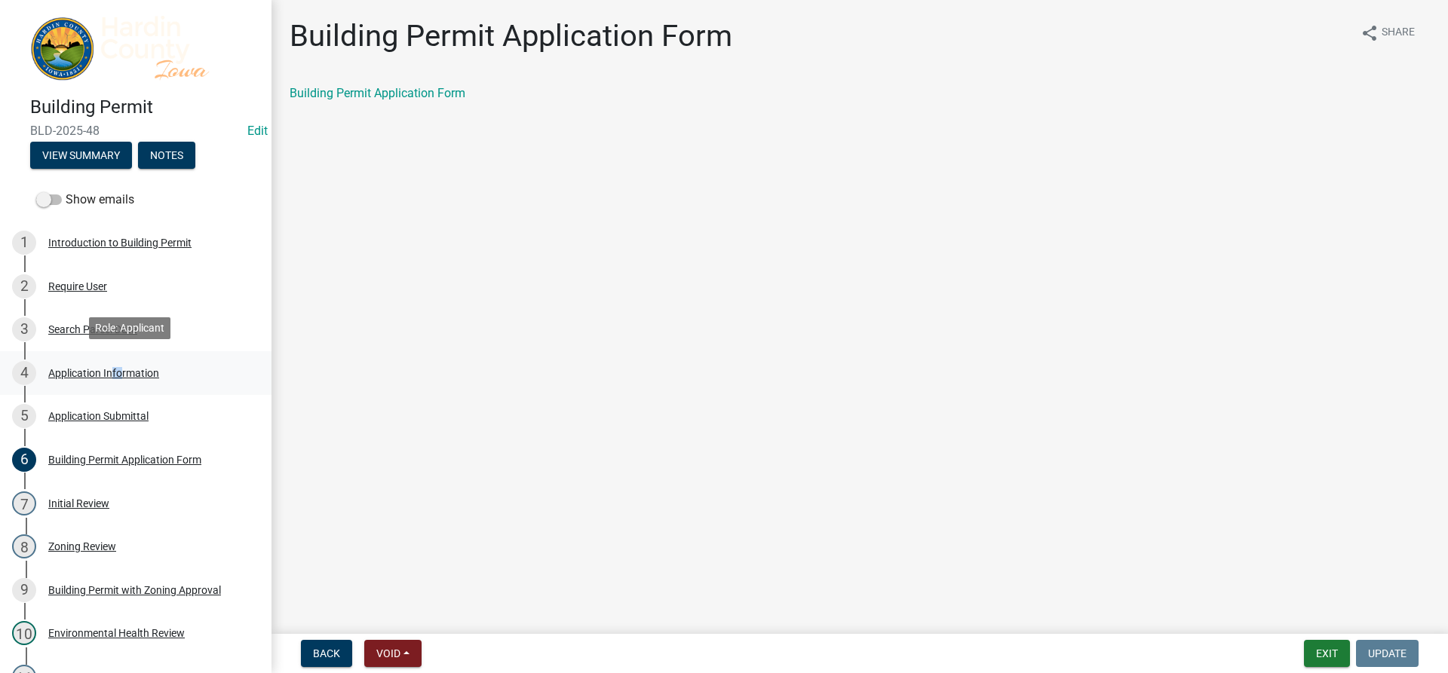
click at [115, 361] on div "4 Application Information" at bounding box center [129, 373] width 235 height 24
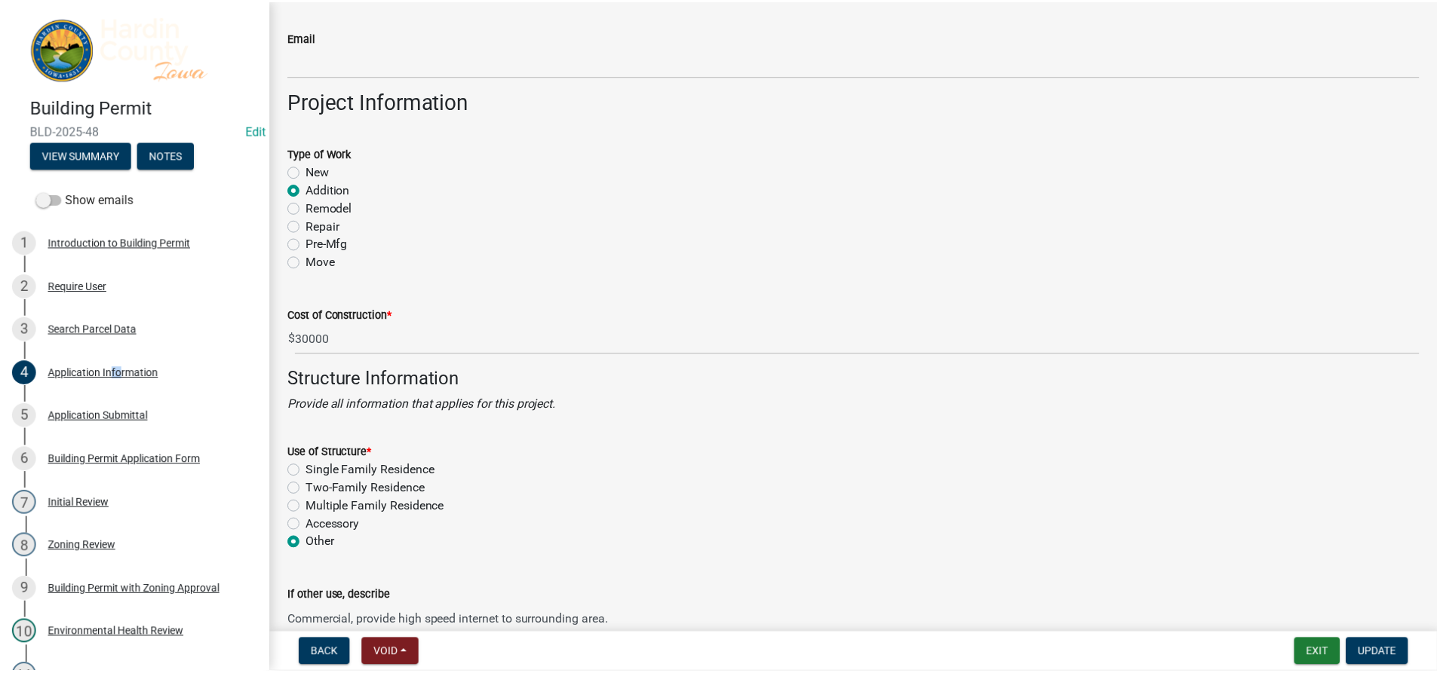
scroll to position [2564, 0]
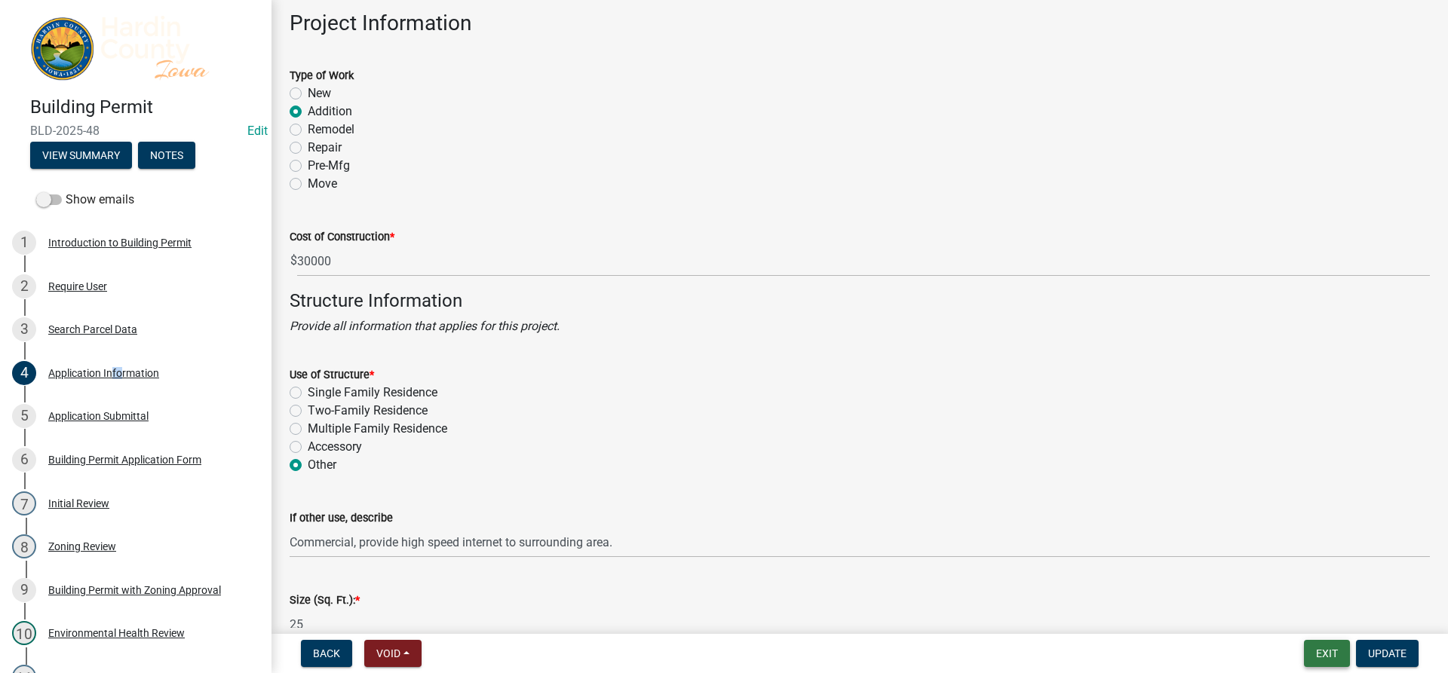
click at [1331, 646] on button "Exit" at bounding box center [1327, 653] width 46 height 27
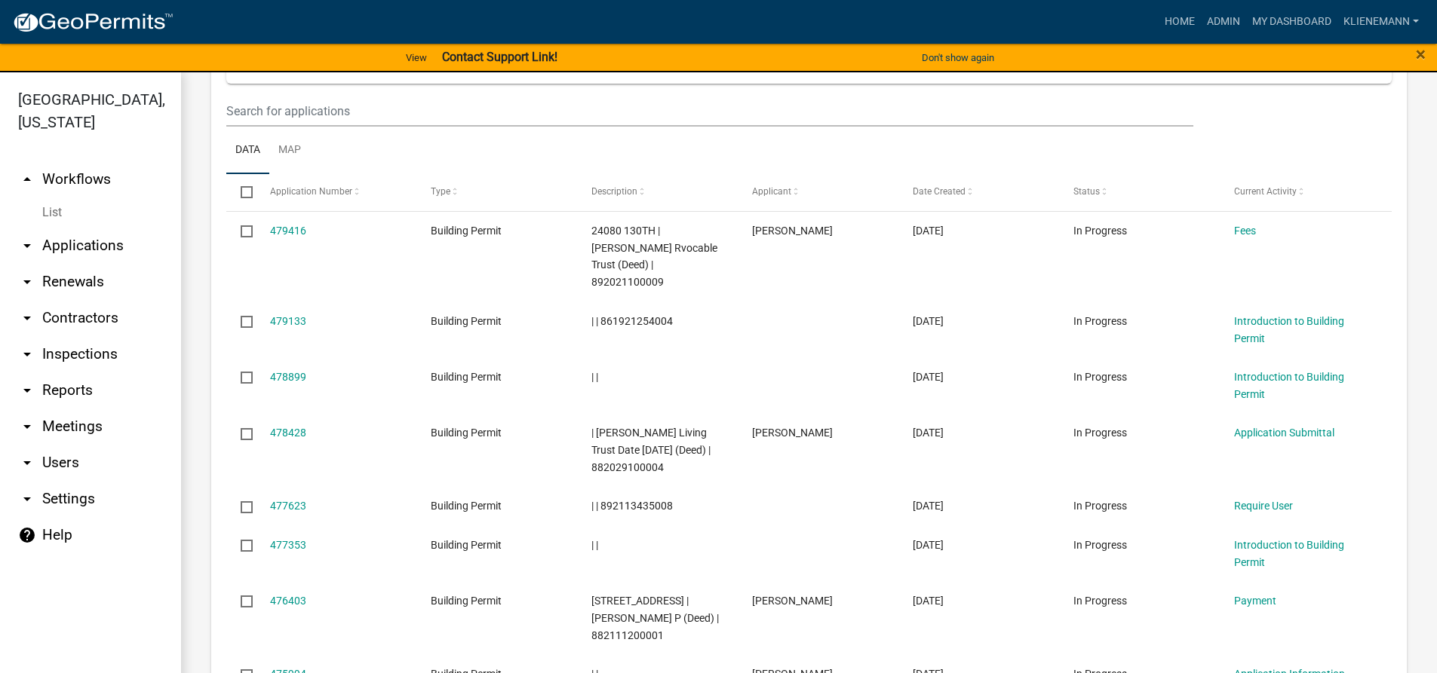
scroll to position [980, 0]
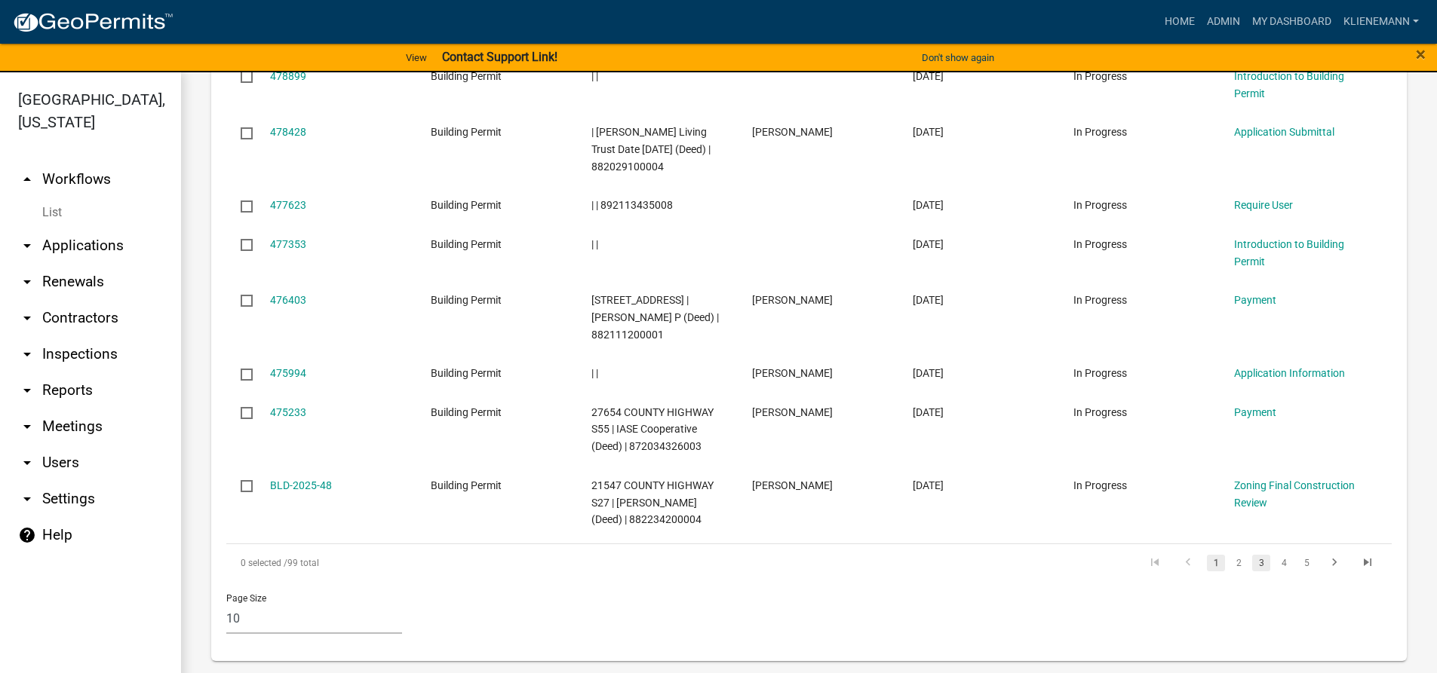
click at [1252, 566] on link "3" at bounding box center [1261, 563] width 18 height 17
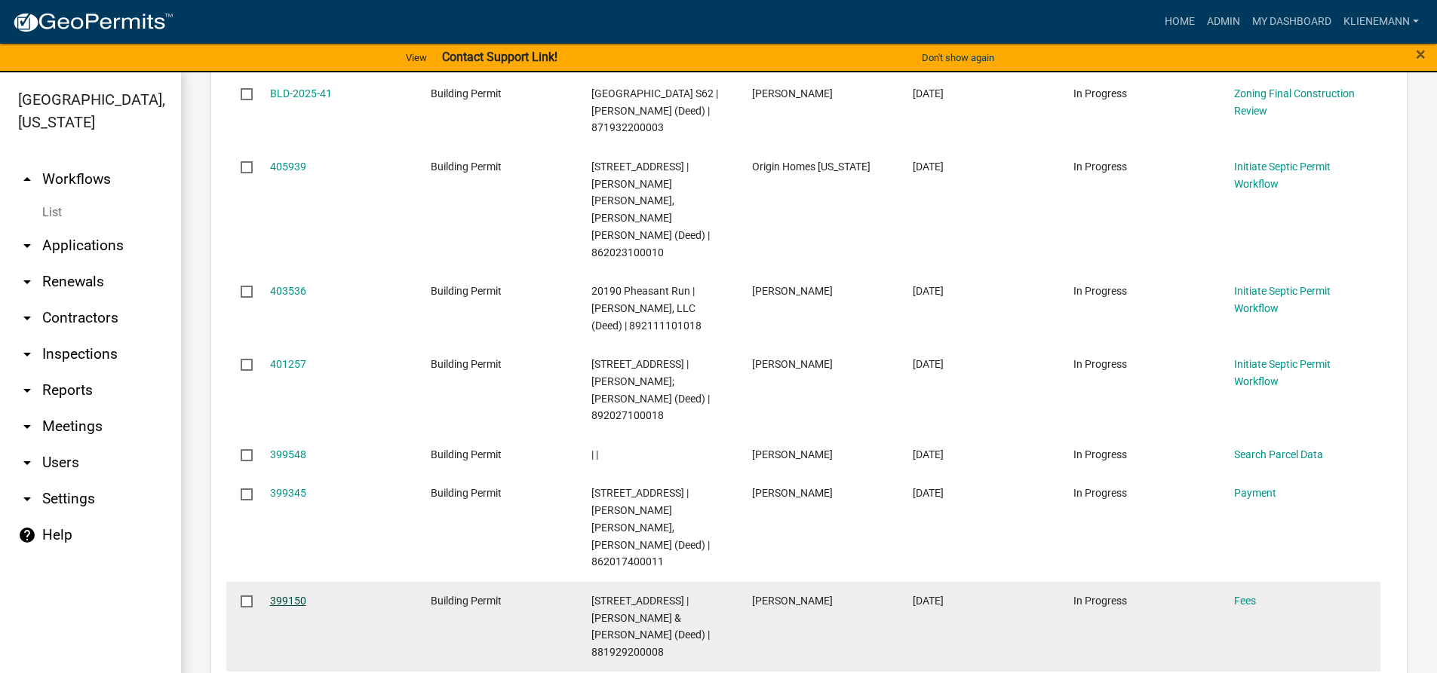
click at [277, 595] on link "399150" at bounding box center [288, 601] width 36 height 12
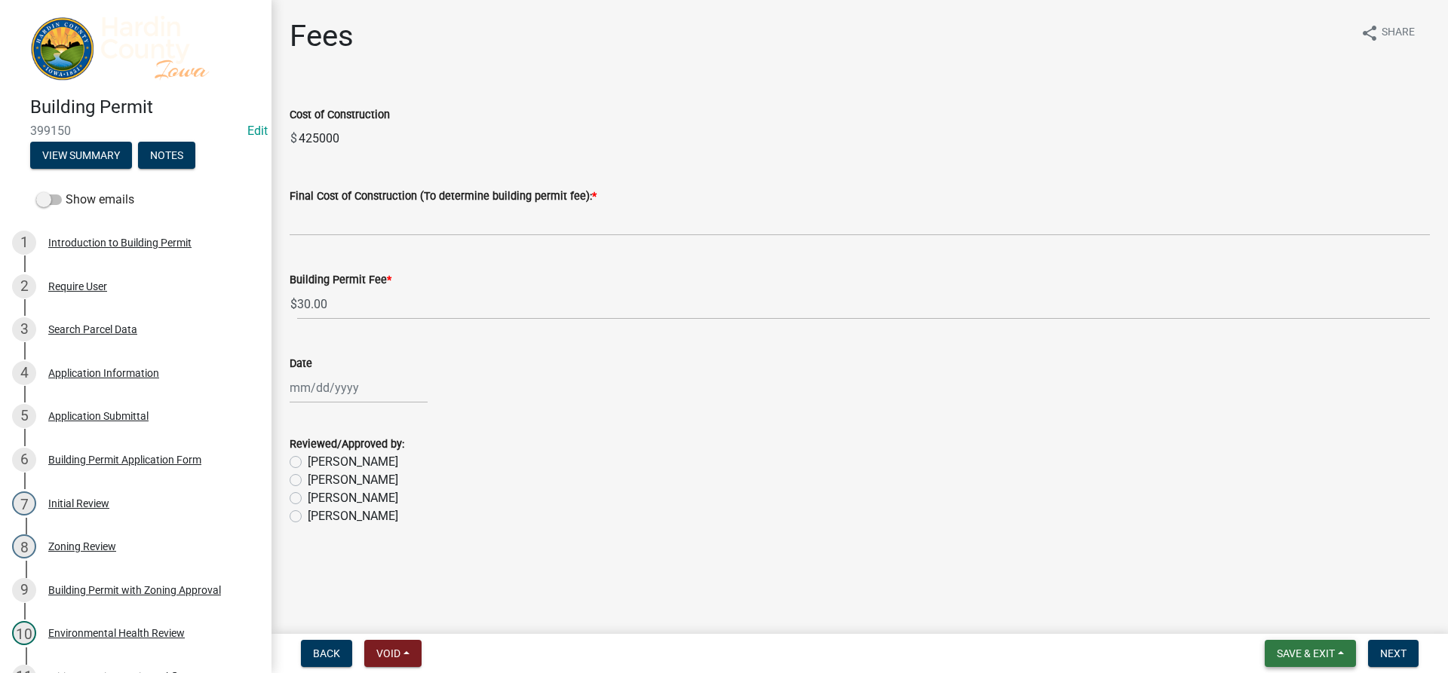
click at [1291, 655] on span "Save & Exit" at bounding box center [1306, 654] width 58 height 12
click at [1302, 621] on button "Save & Exit" at bounding box center [1295, 614] width 121 height 36
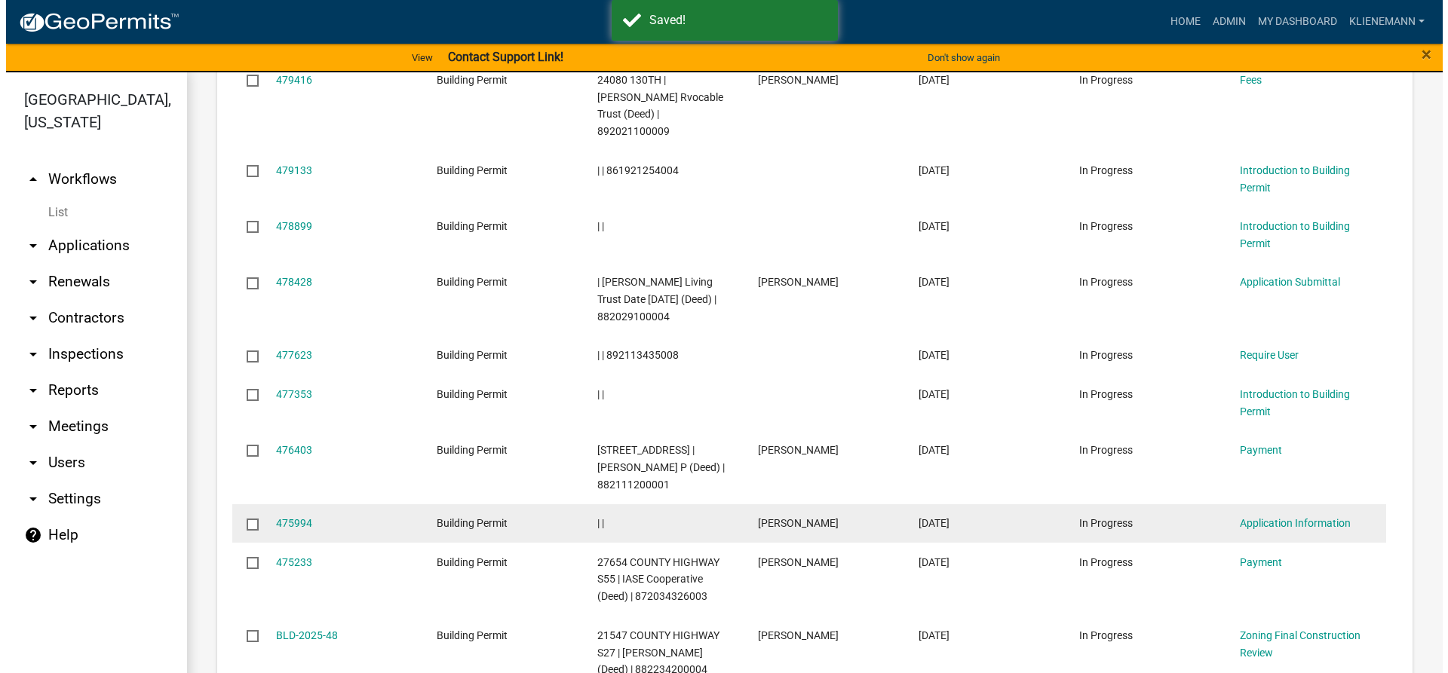
scroll to position [980, 0]
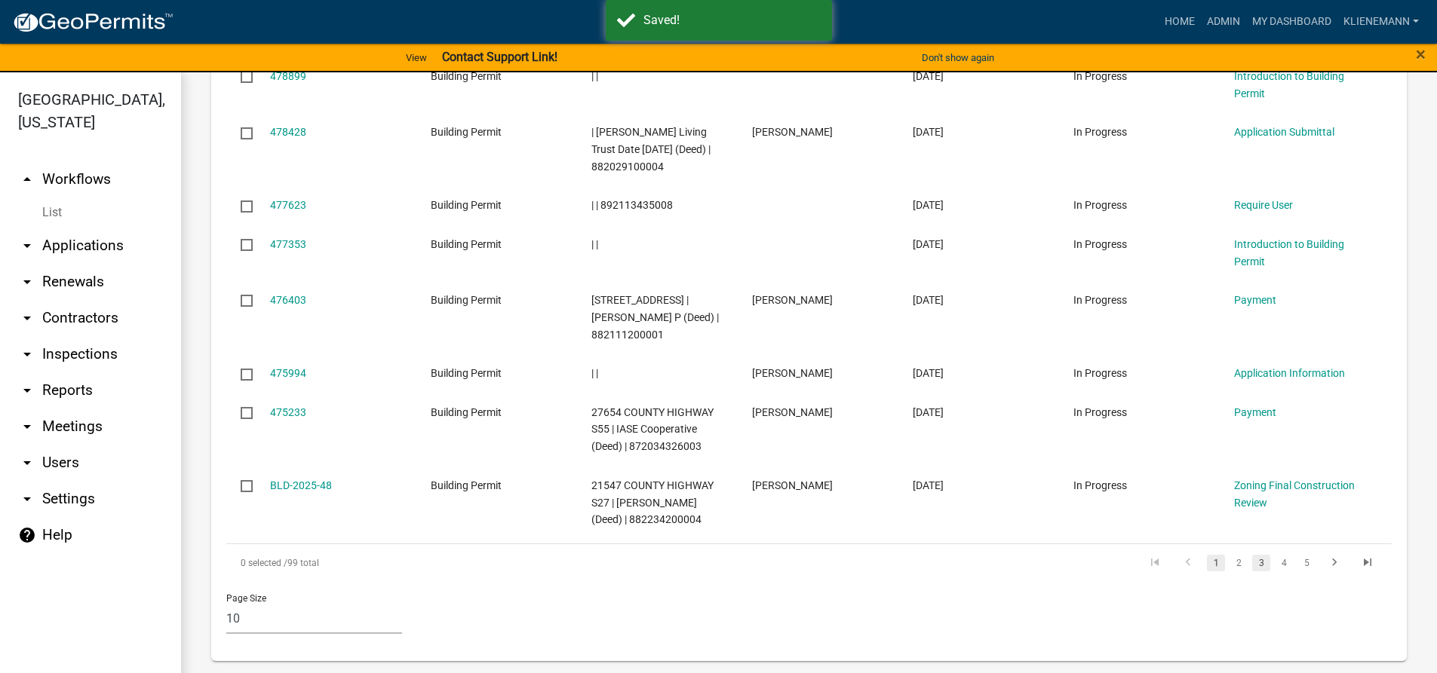
click at [1252, 567] on link "3" at bounding box center [1261, 563] width 18 height 17
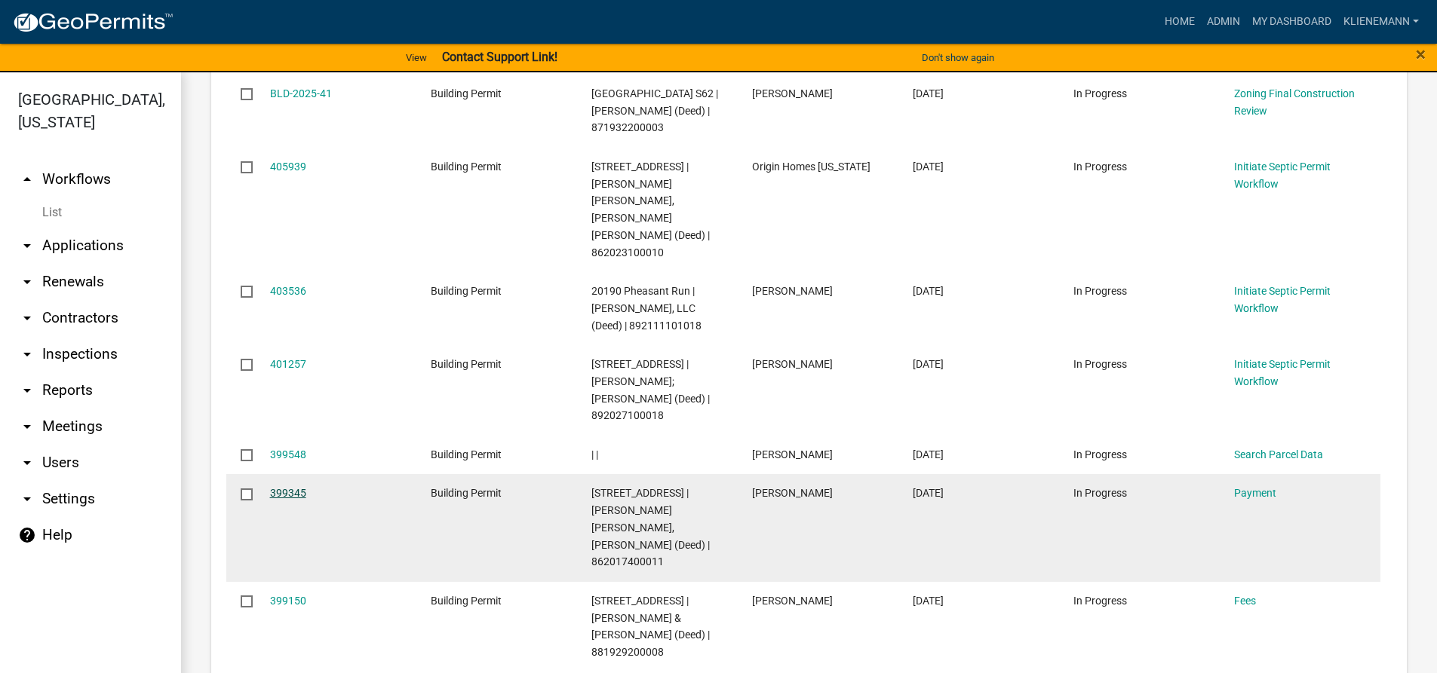
click at [287, 487] on link "399345" at bounding box center [288, 493] width 36 height 12
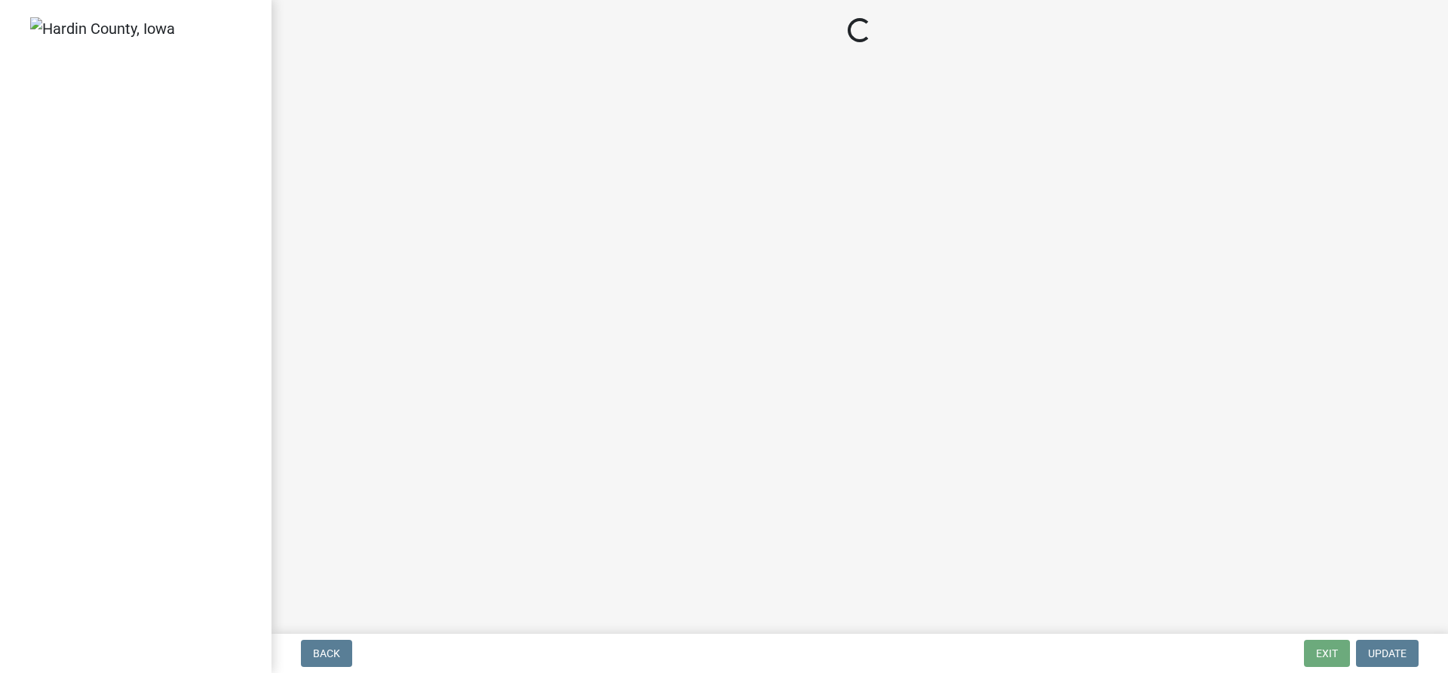
select select "3: 3"
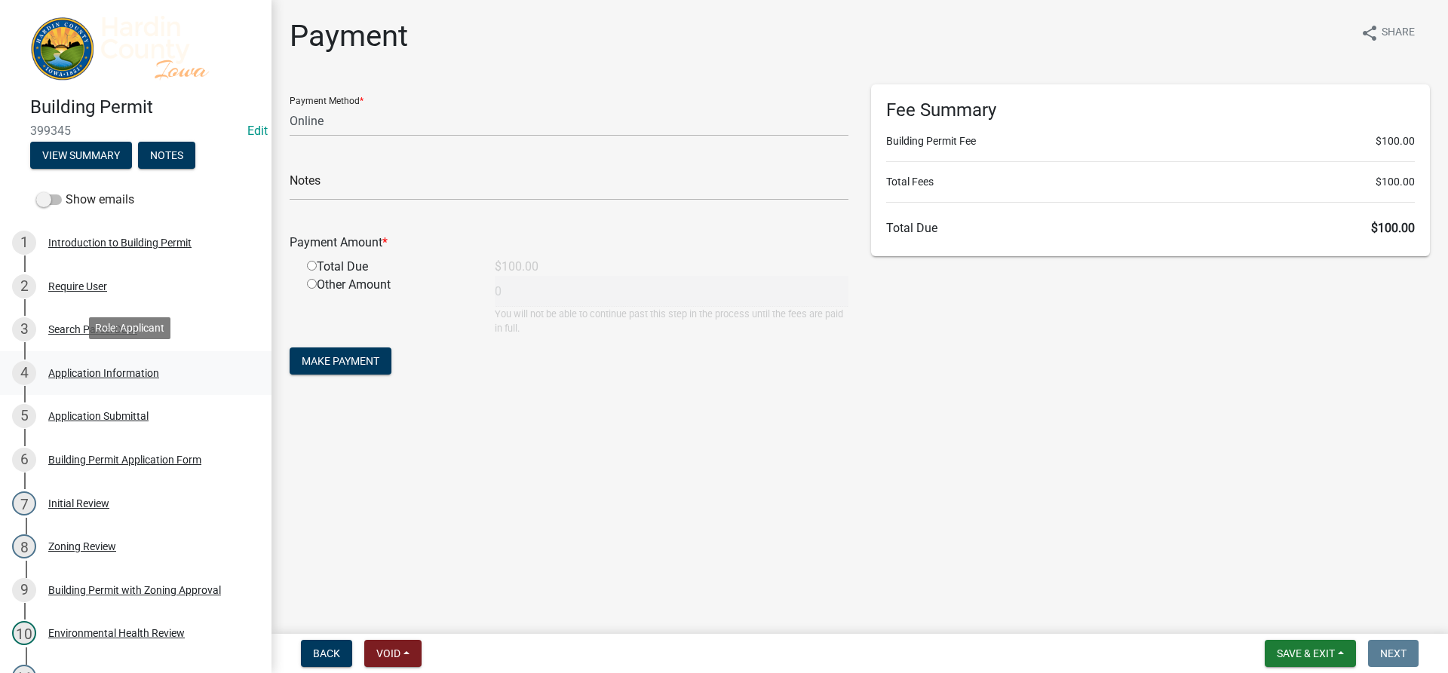
click at [99, 370] on div "Application Information" at bounding box center [103, 373] width 111 height 11
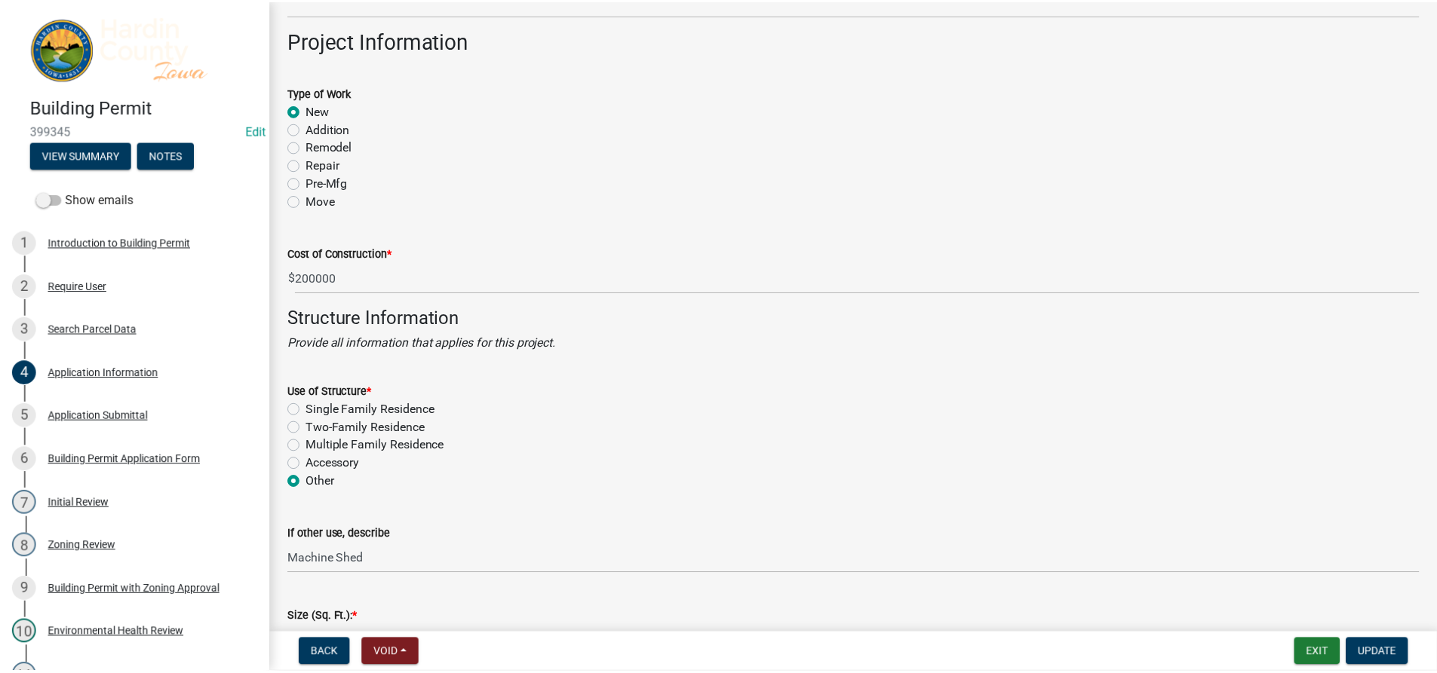
scroll to position [2564, 0]
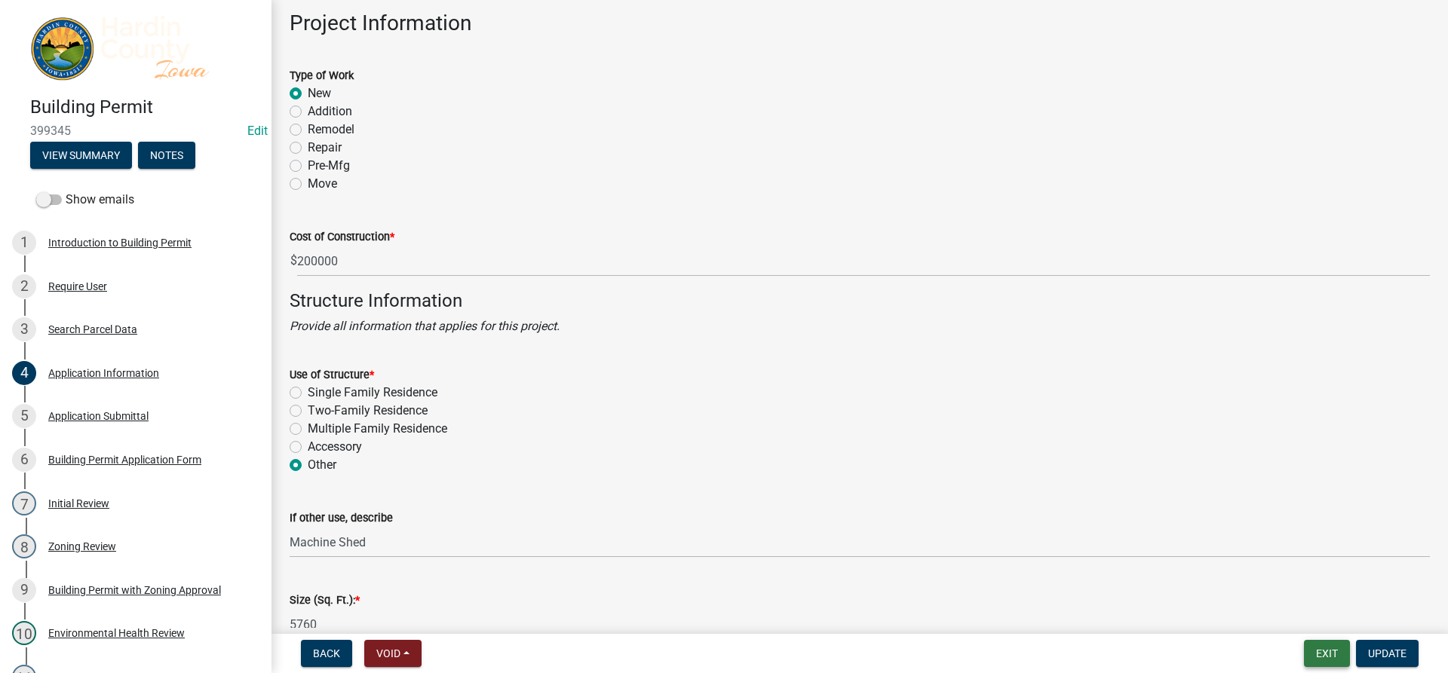
click at [1311, 649] on button "Exit" at bounding box center [1327, 653] width 46 height 27
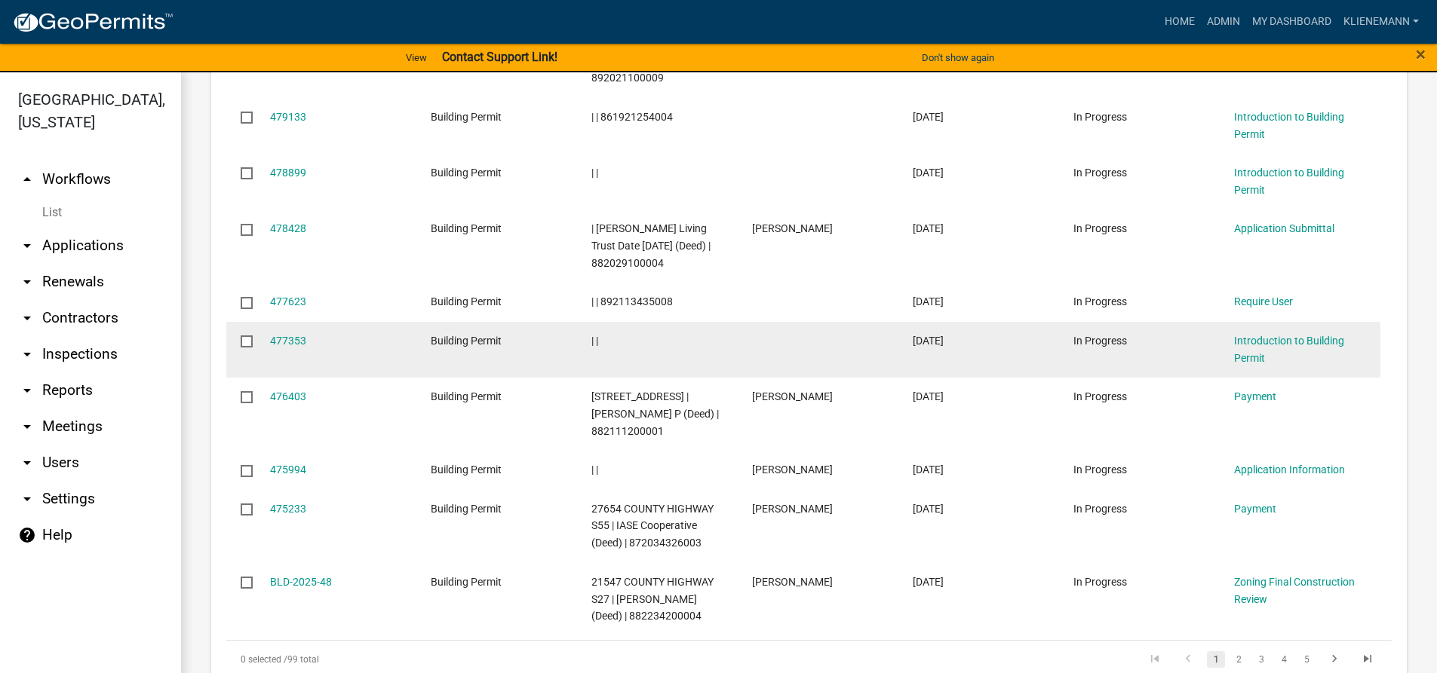
scroll to position [980, 0]
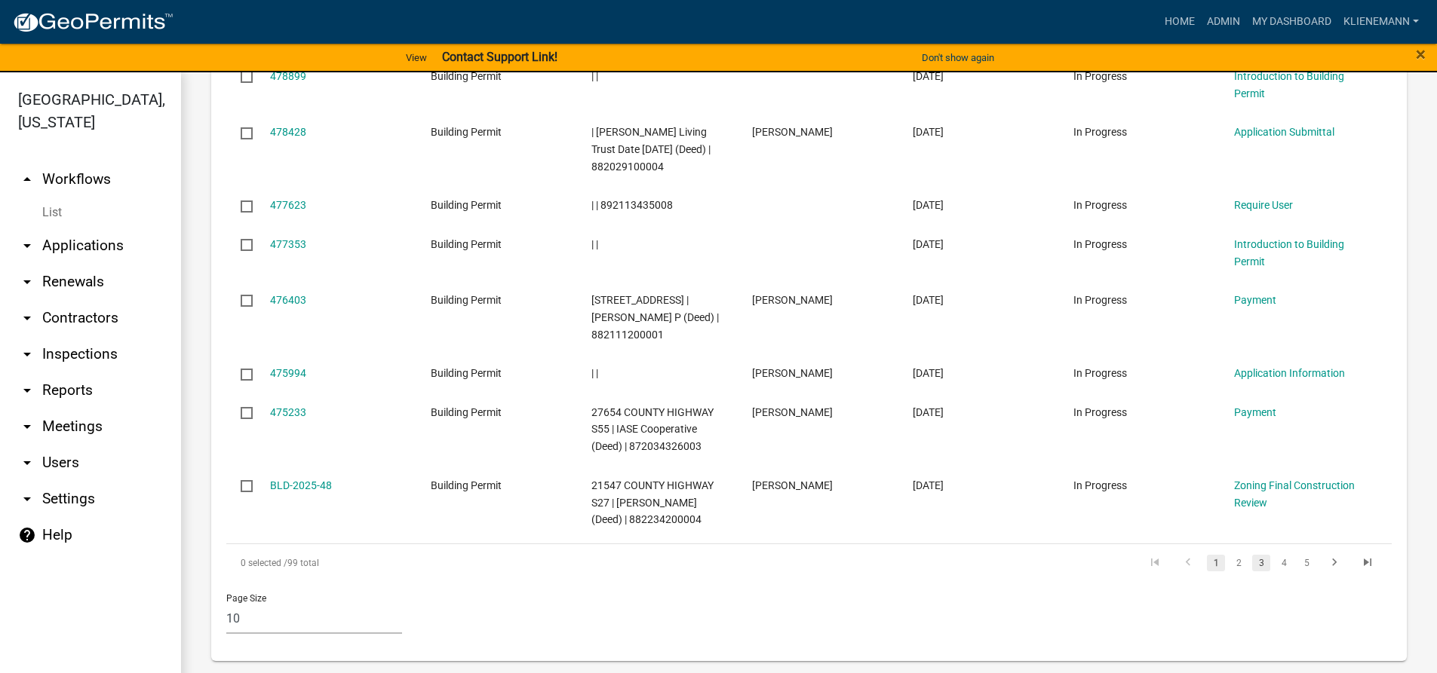
click at [1252, 568] on link "3" at bounding box center [1261, 563] width 18 height 17
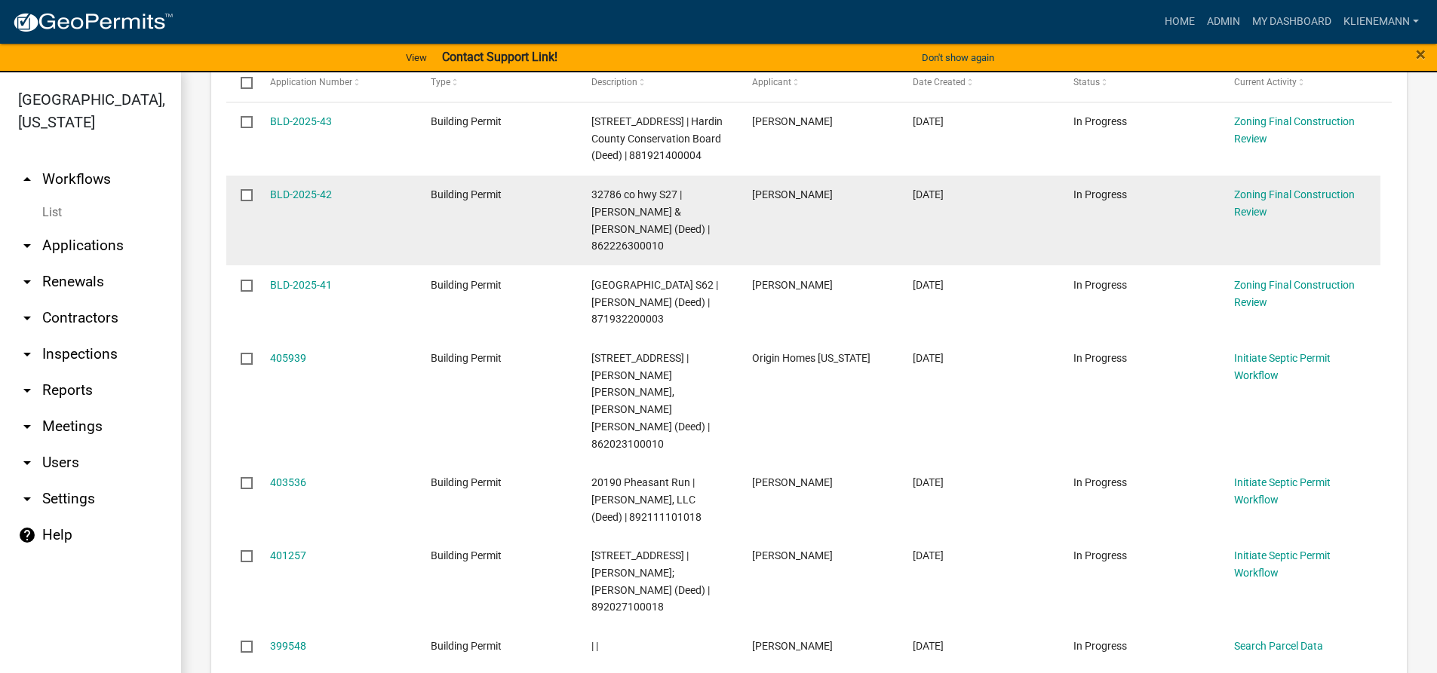
scroll to position [753, 0]
